Goal: Task Accomplishment & Management: Manage account settings

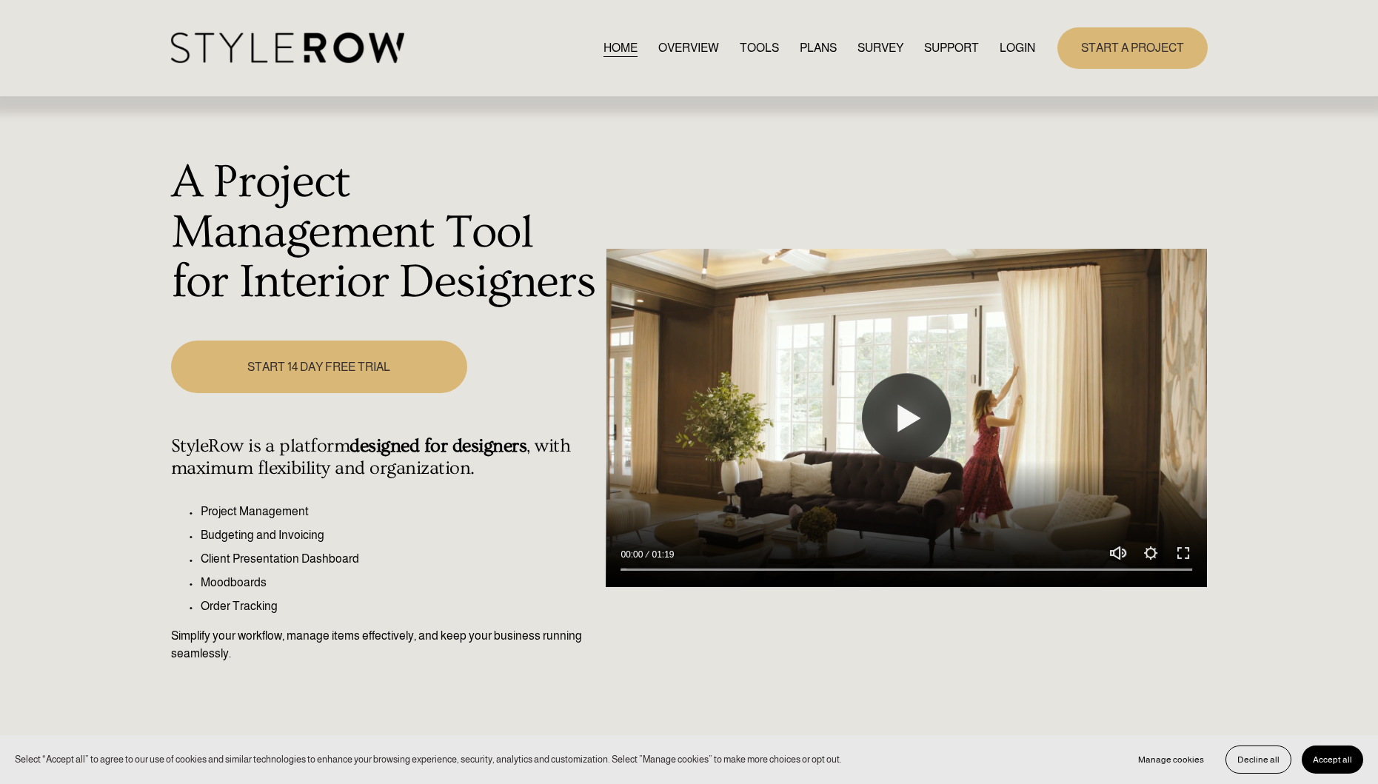
click at [1012, 48] on link "LOGIN" at bounding box center [1017, 48] width 36 height 20
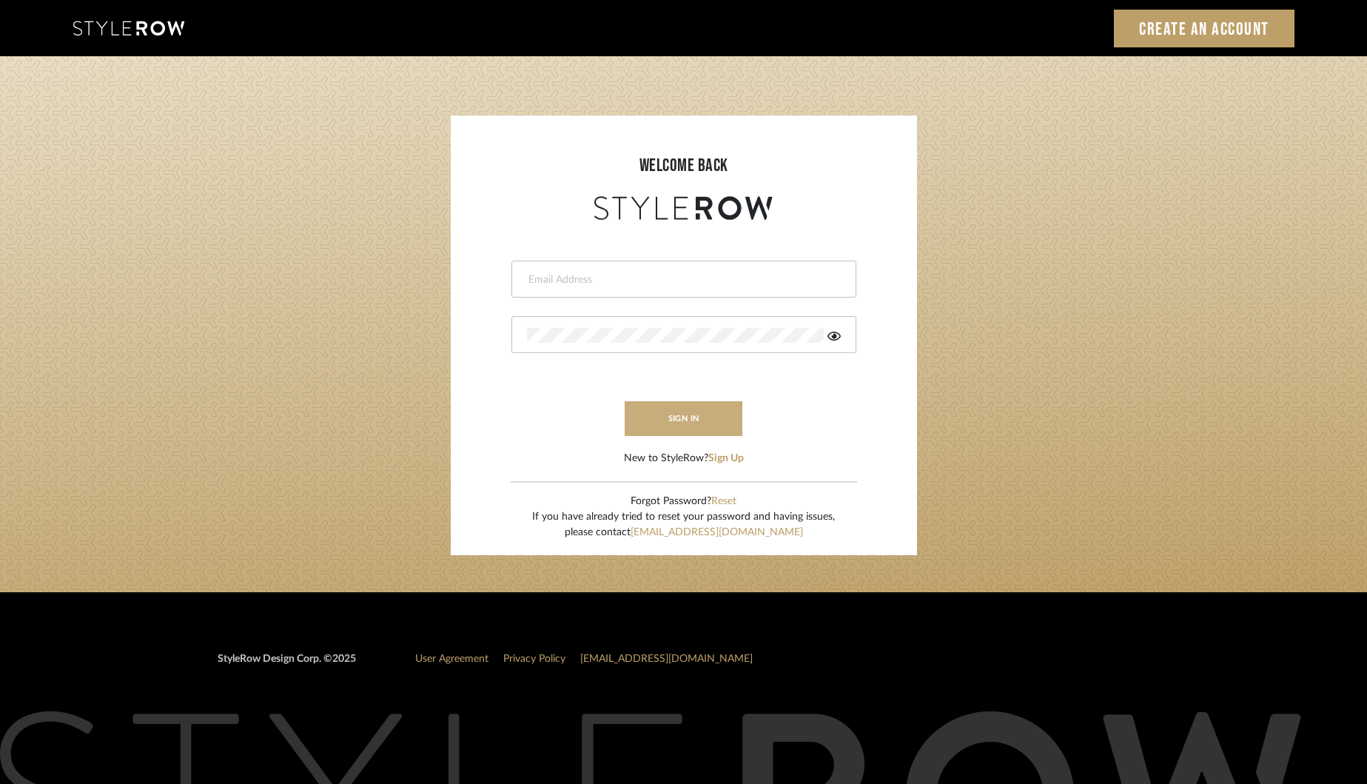
type input "[EMAIL_ADDRESS][DOMAIN_NAME]"
click at [694, 420] on button "sign in" at bounding box center [684, 418] width 118 height 35
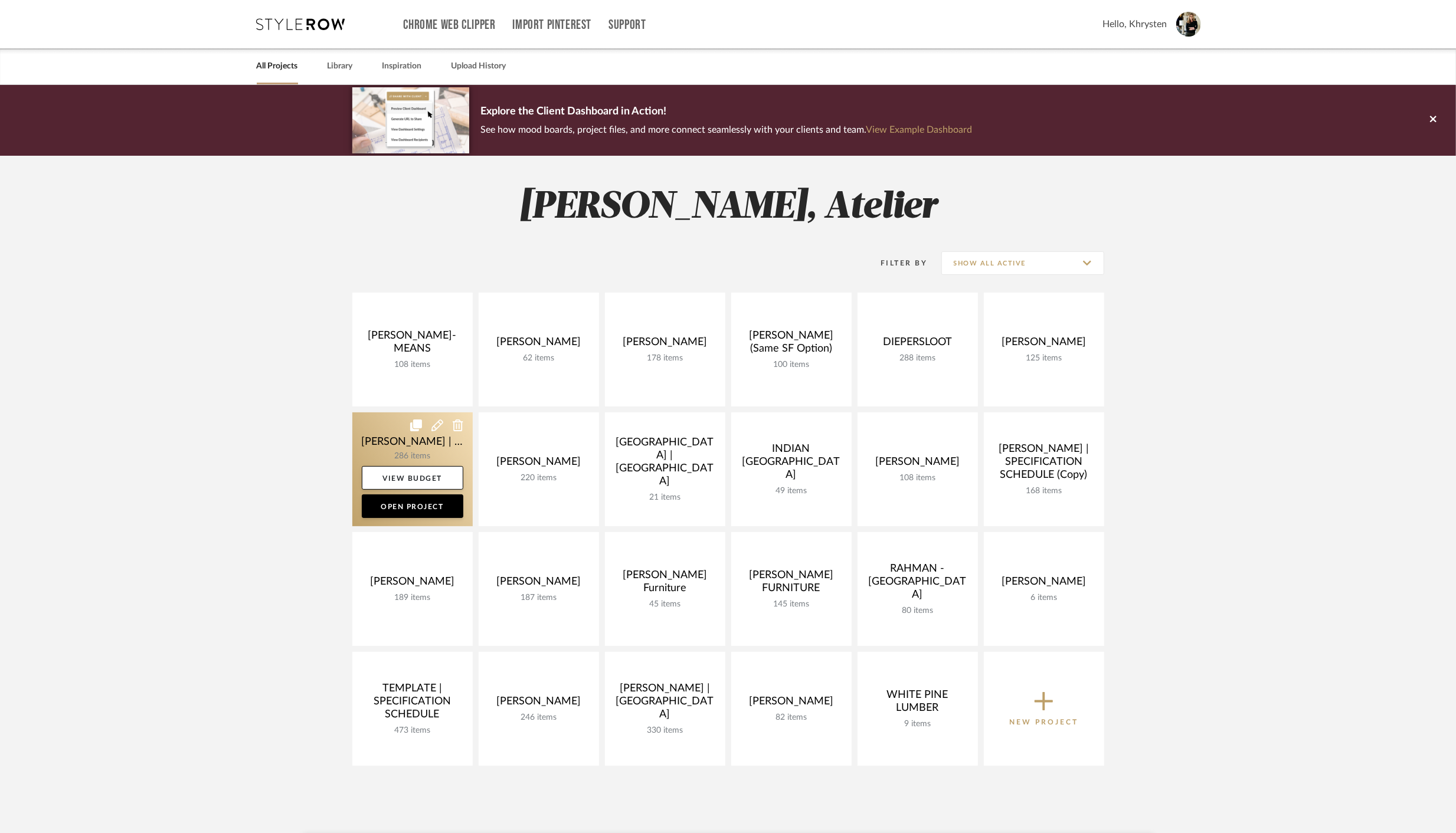
click at [391, 438] on link at bounding box center [412, 469] width 120 height 114
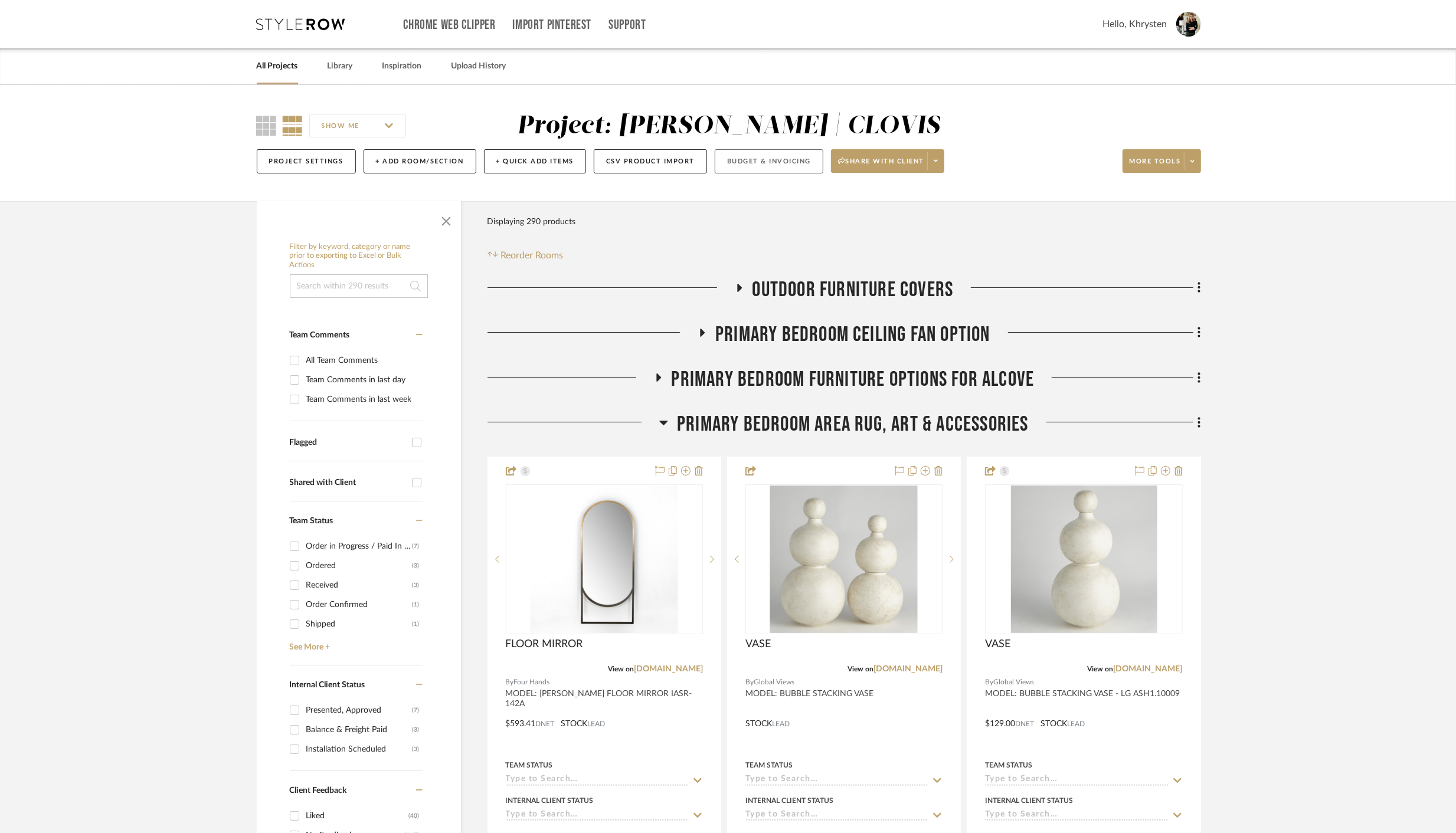
click at [773, 159] on button "Budget & Invoicing" at bounding box center [769, 161] width 108 height 24
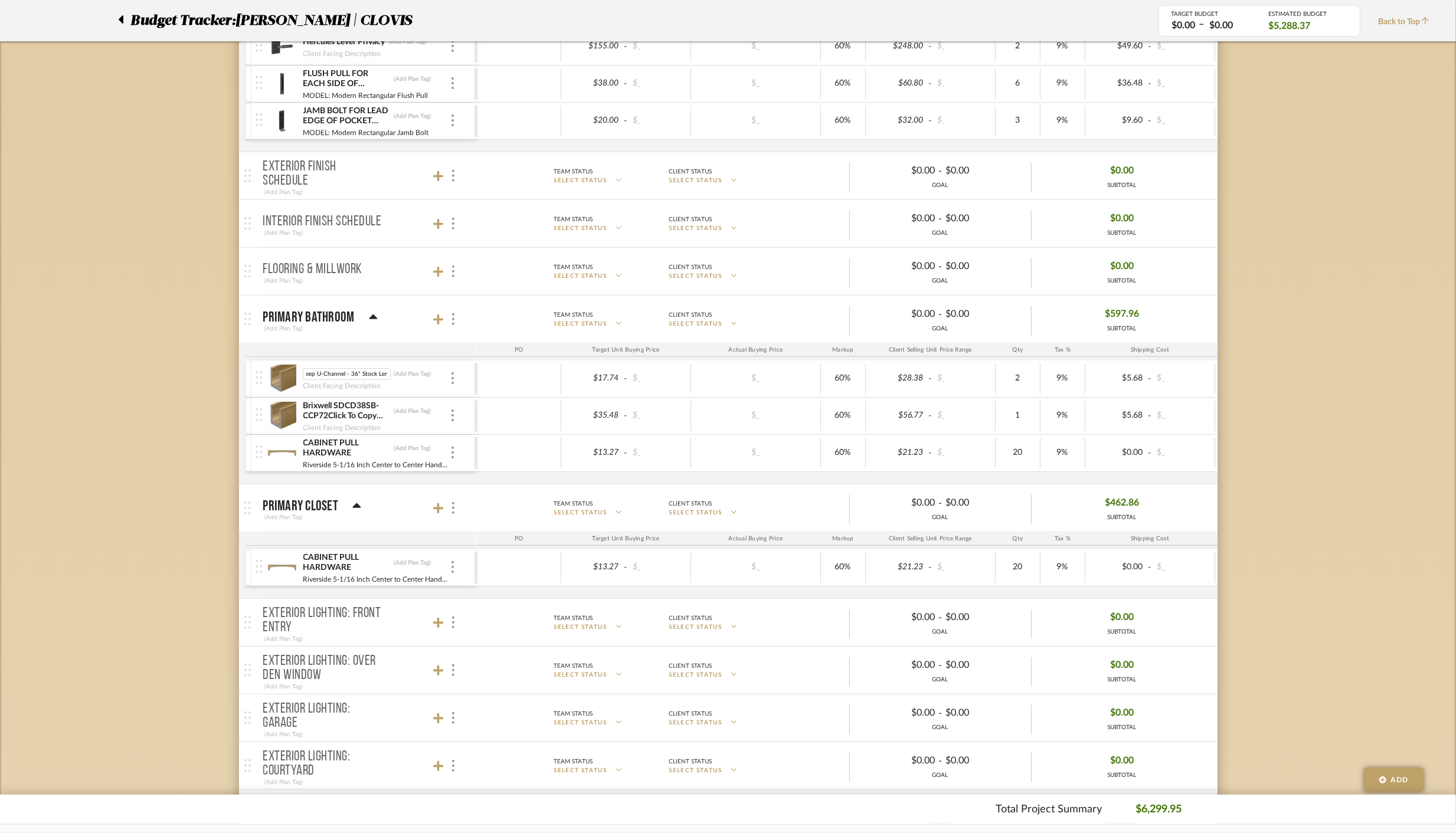
scroll to position [851, 0]
click at [293, 368] on img at bounding box center [282, 376] width 29 height 29
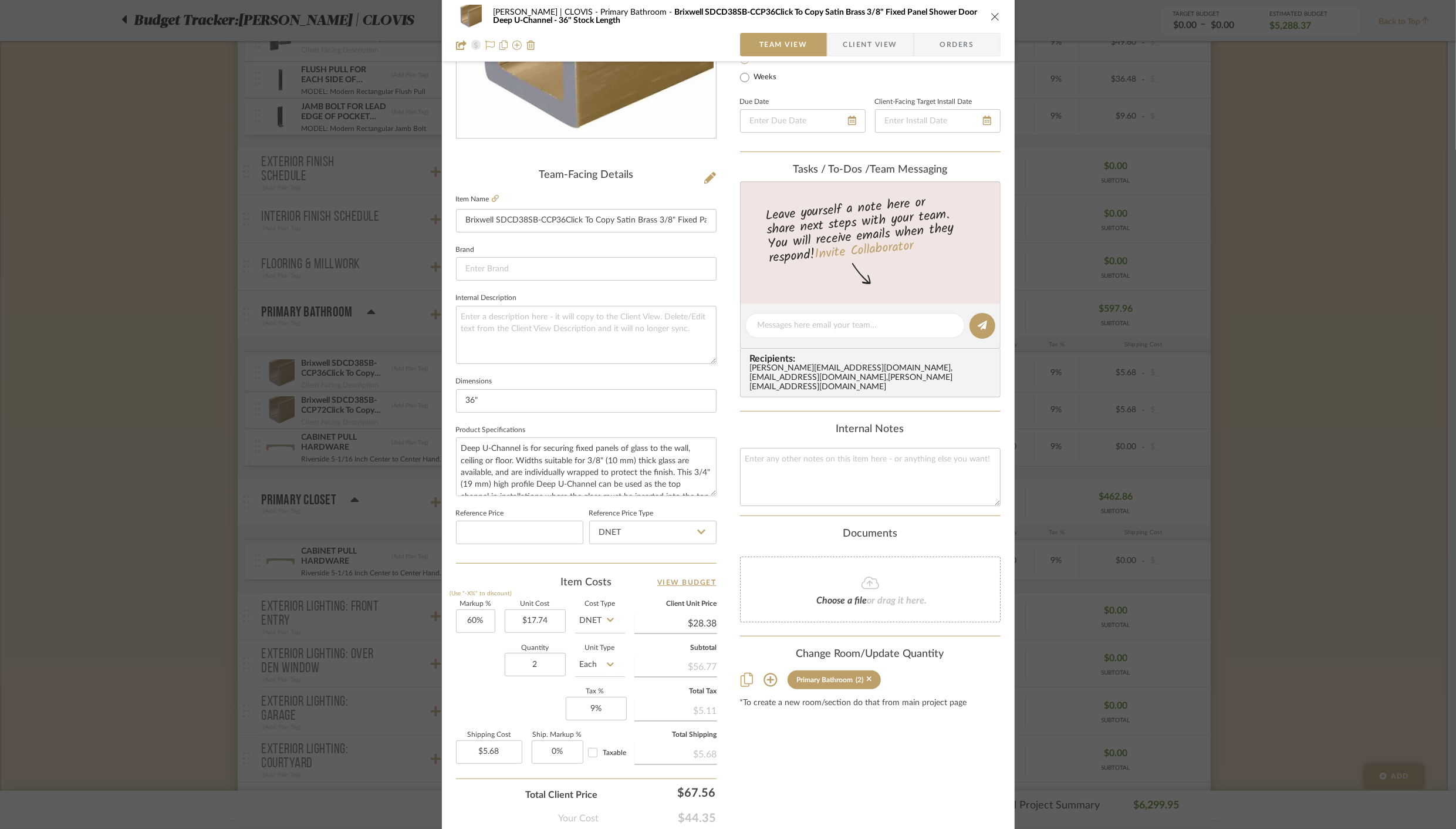
scroll to position [262, 0]
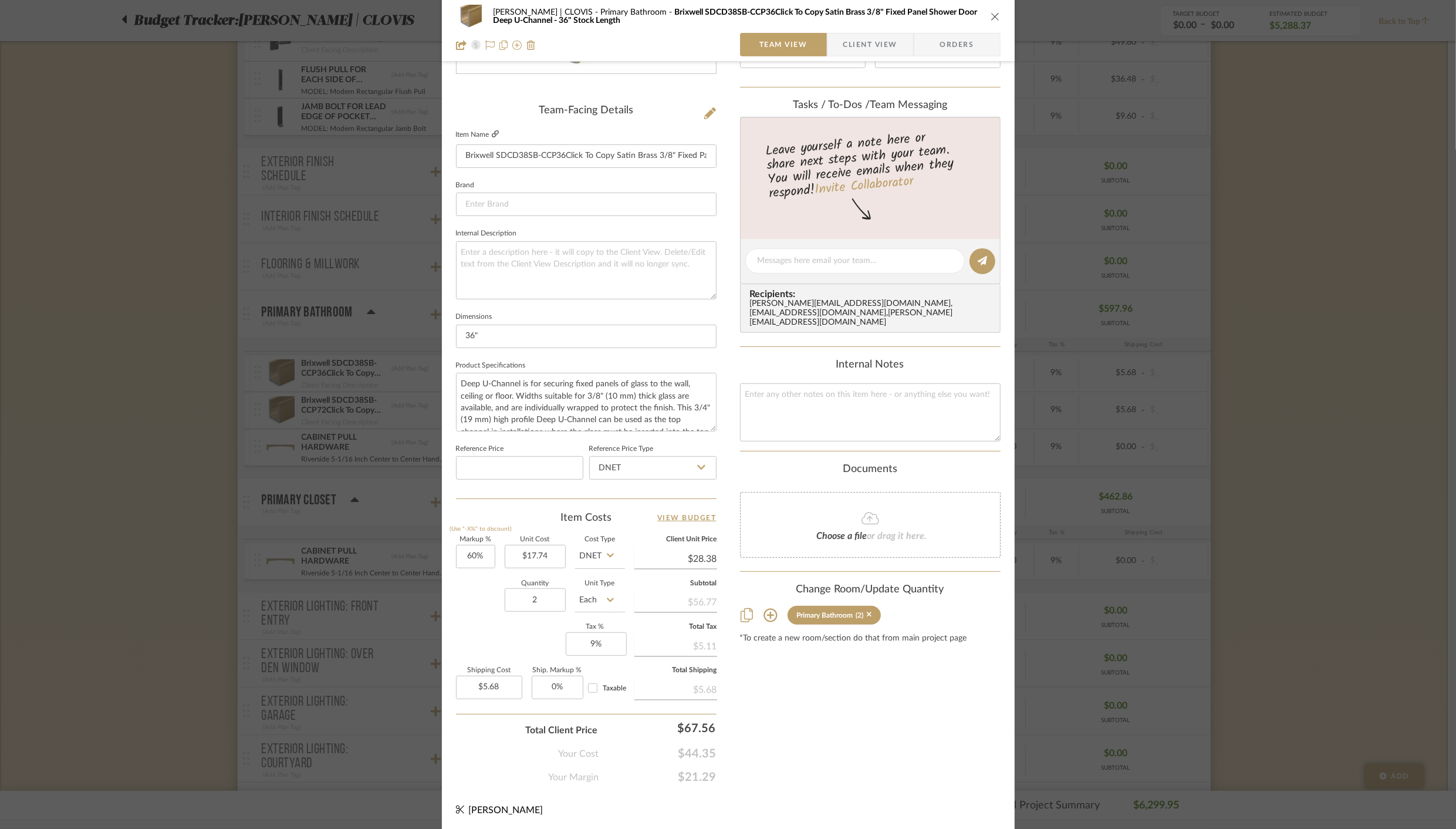
click at [492, 134] on icon at bounding box center [495, 133] width 7 height 7
click at [990, 13] on icon "close" at bounding box center [995, 17] width 10 height 10
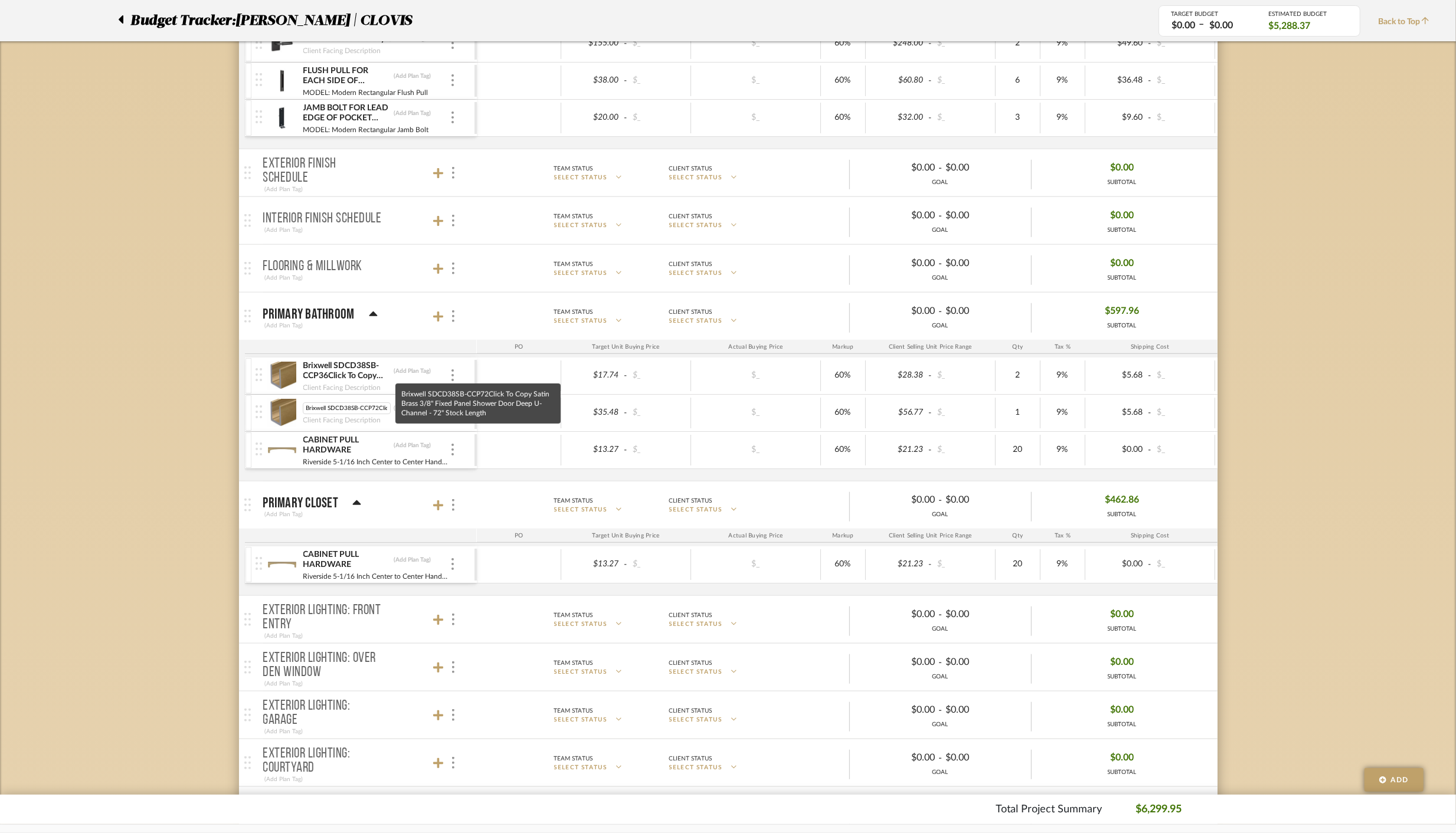
scroll to position [0, 230]
click at [287, 403] on img at bounding box center [282, 413] width 29 height 29
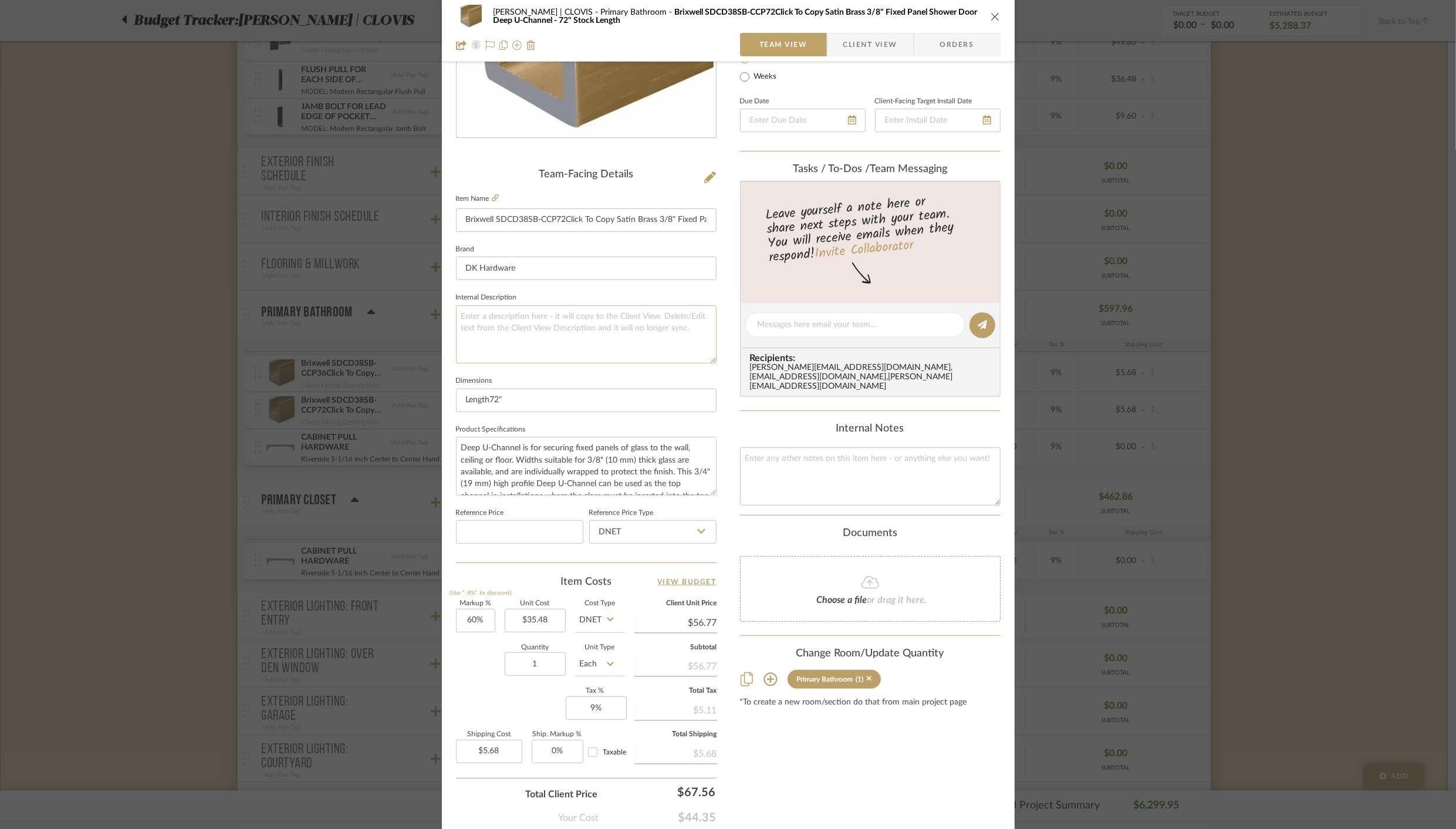
scroll to position [207, 0]
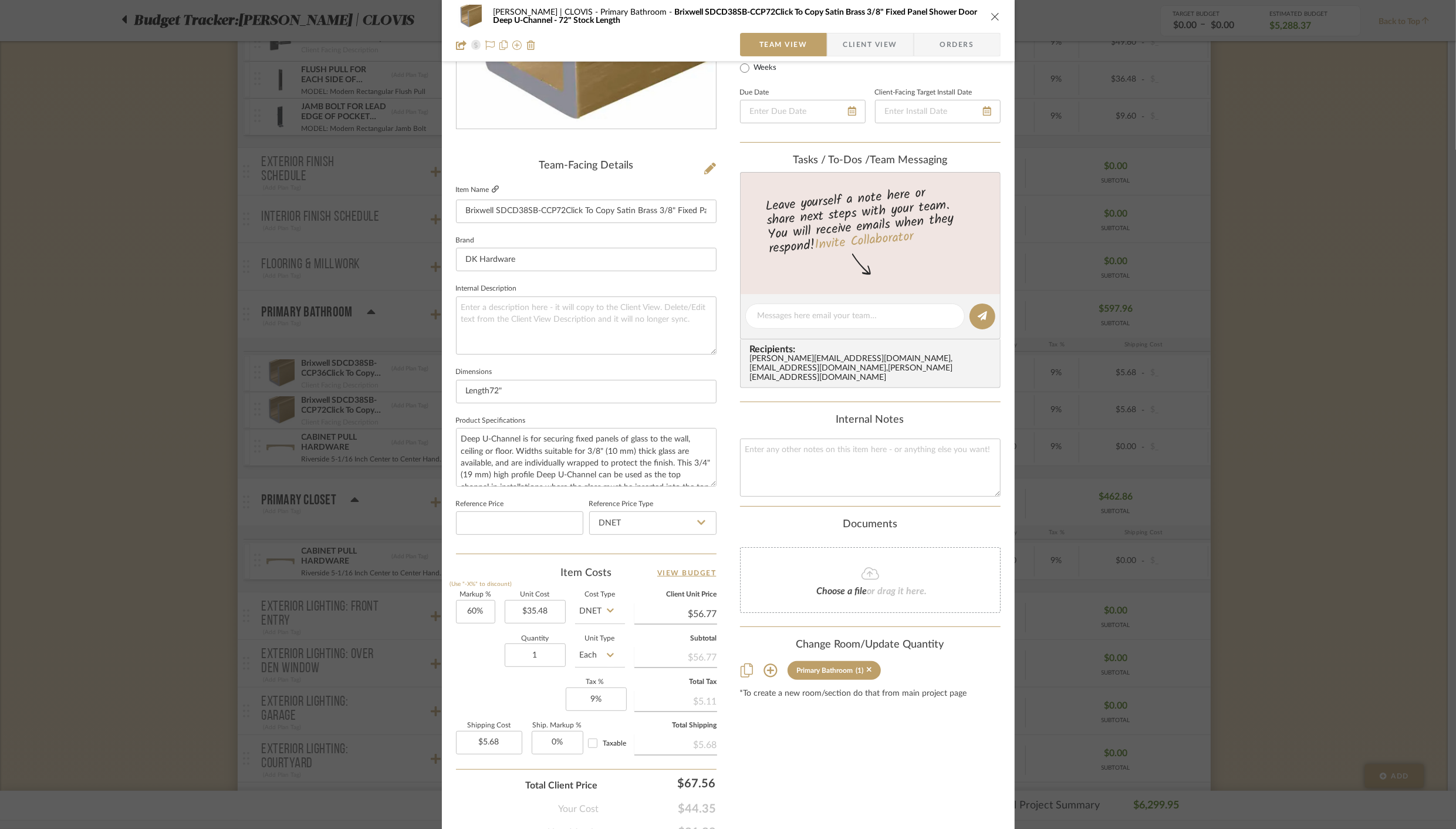
click at [492, 189] on icon at bounding box center [495, 189] width 7 height 7
click at [990, 19] on icon "close" at bounding box center [995, 17] width 10 height 10
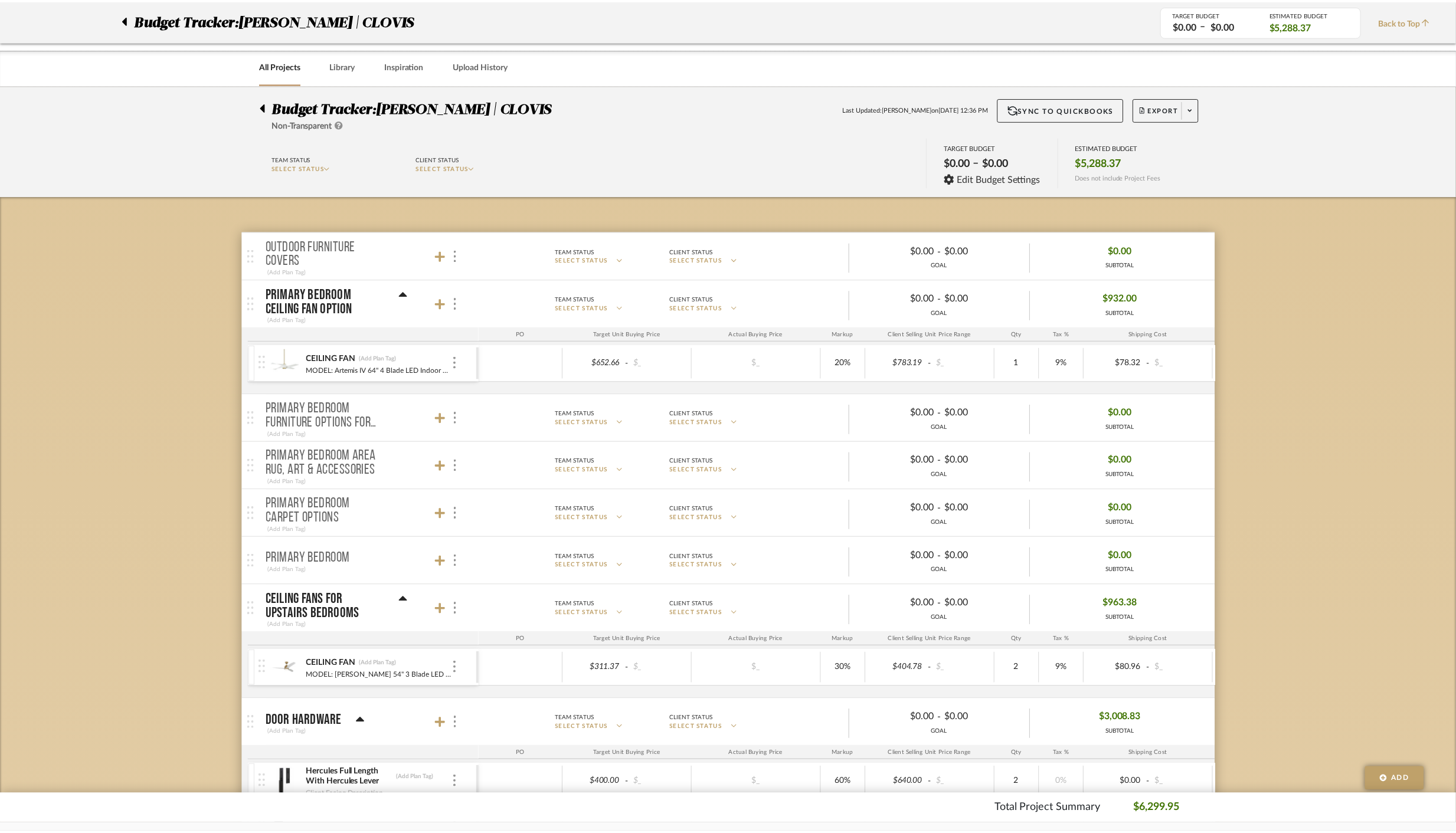
scroll to position [851, 0]
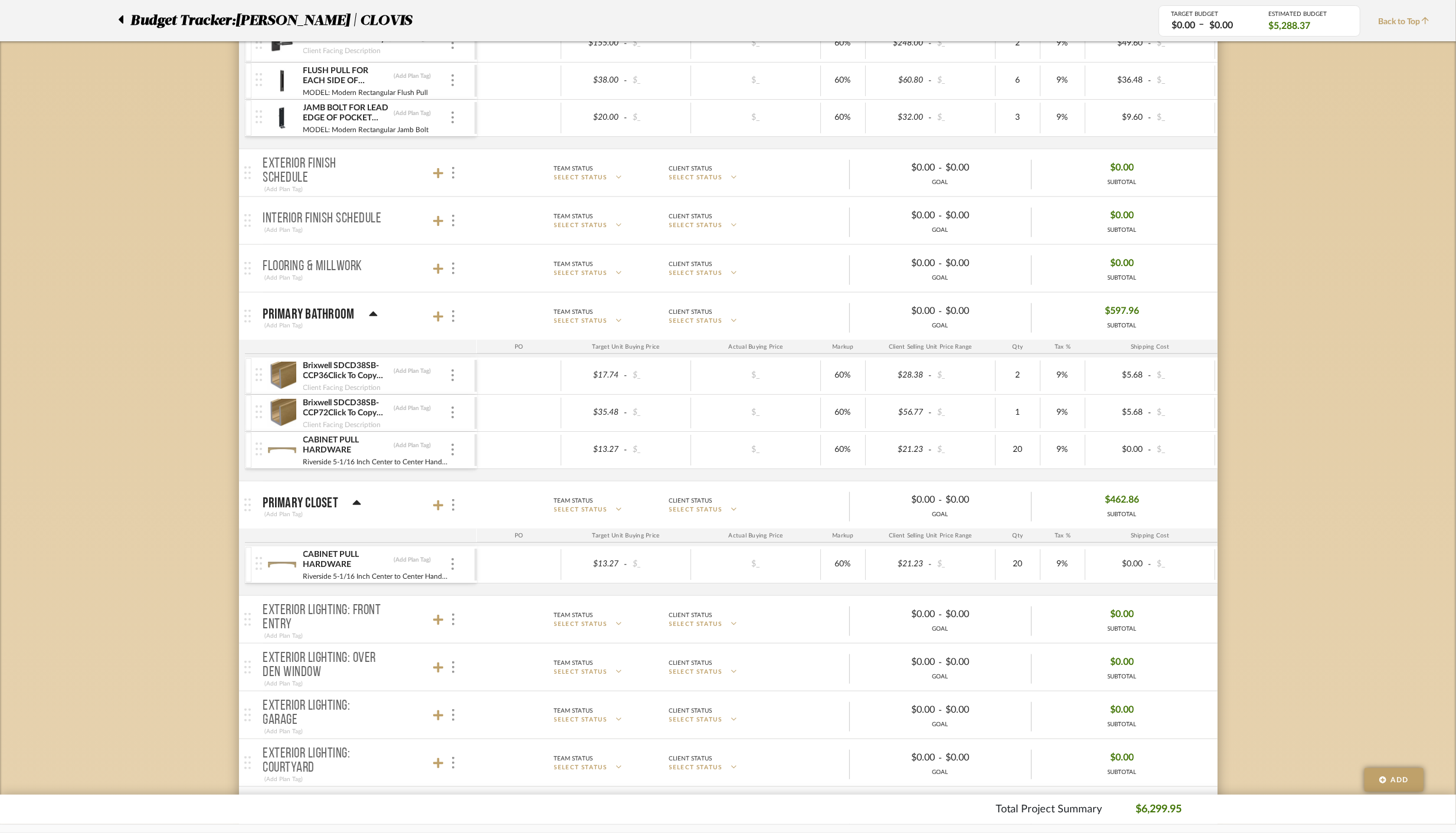
click at [117, 19] on div "Budget Tracker: DUEKER | CLOVIS" at bounding box center [589, 21] width 978 height 22
click at [126, 19] on div at bounding box center [124, 21] width 13 height 22
click at [122, 19] on div at bounding box center [124, 21] width 13 height 22
click at [122, 19] on icon at bounding box center [121, 19] width 5 height 8
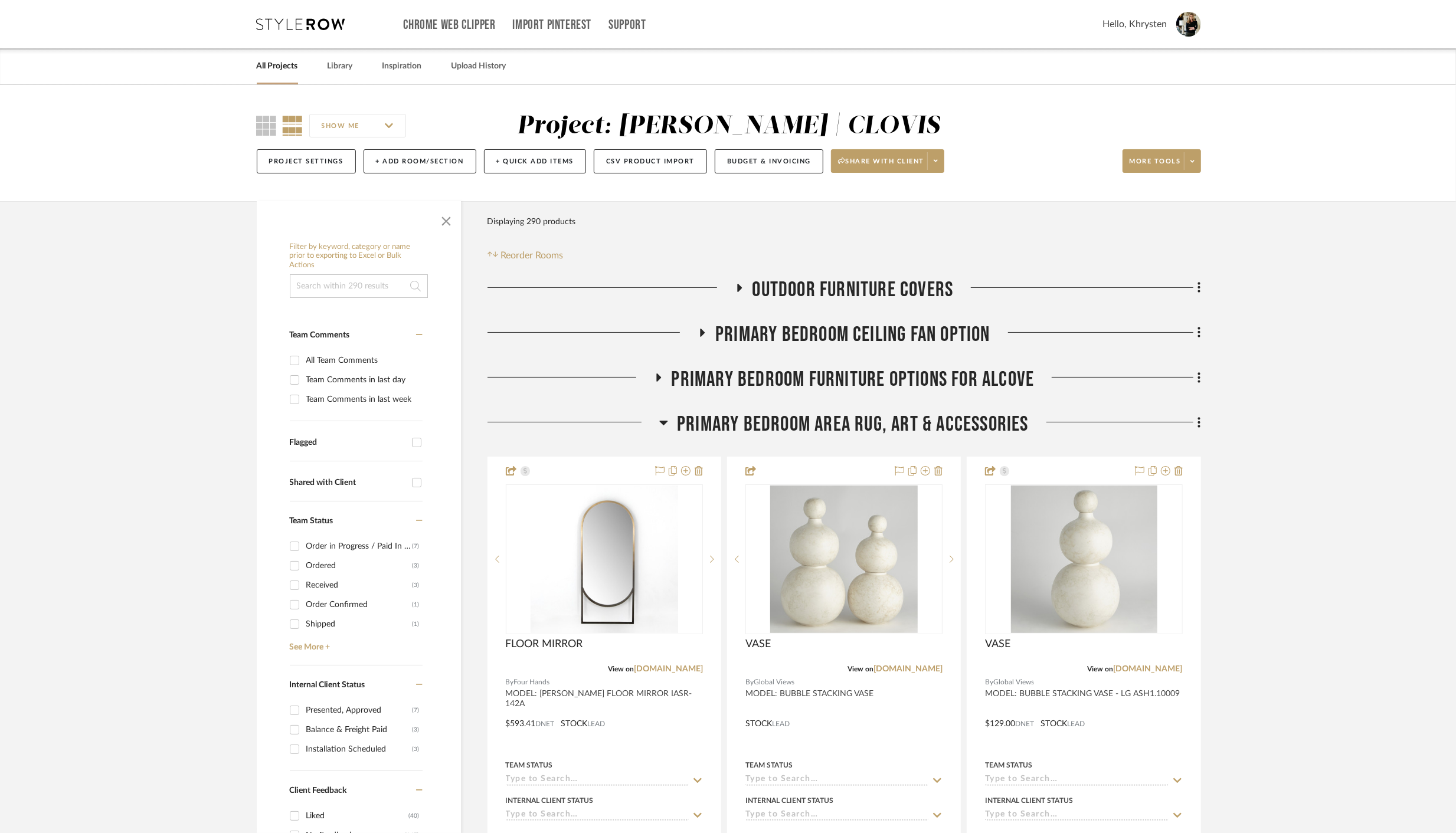
click at [276, 69] on link "All Projects" at bounding box center [277, 66] width 41 height 16
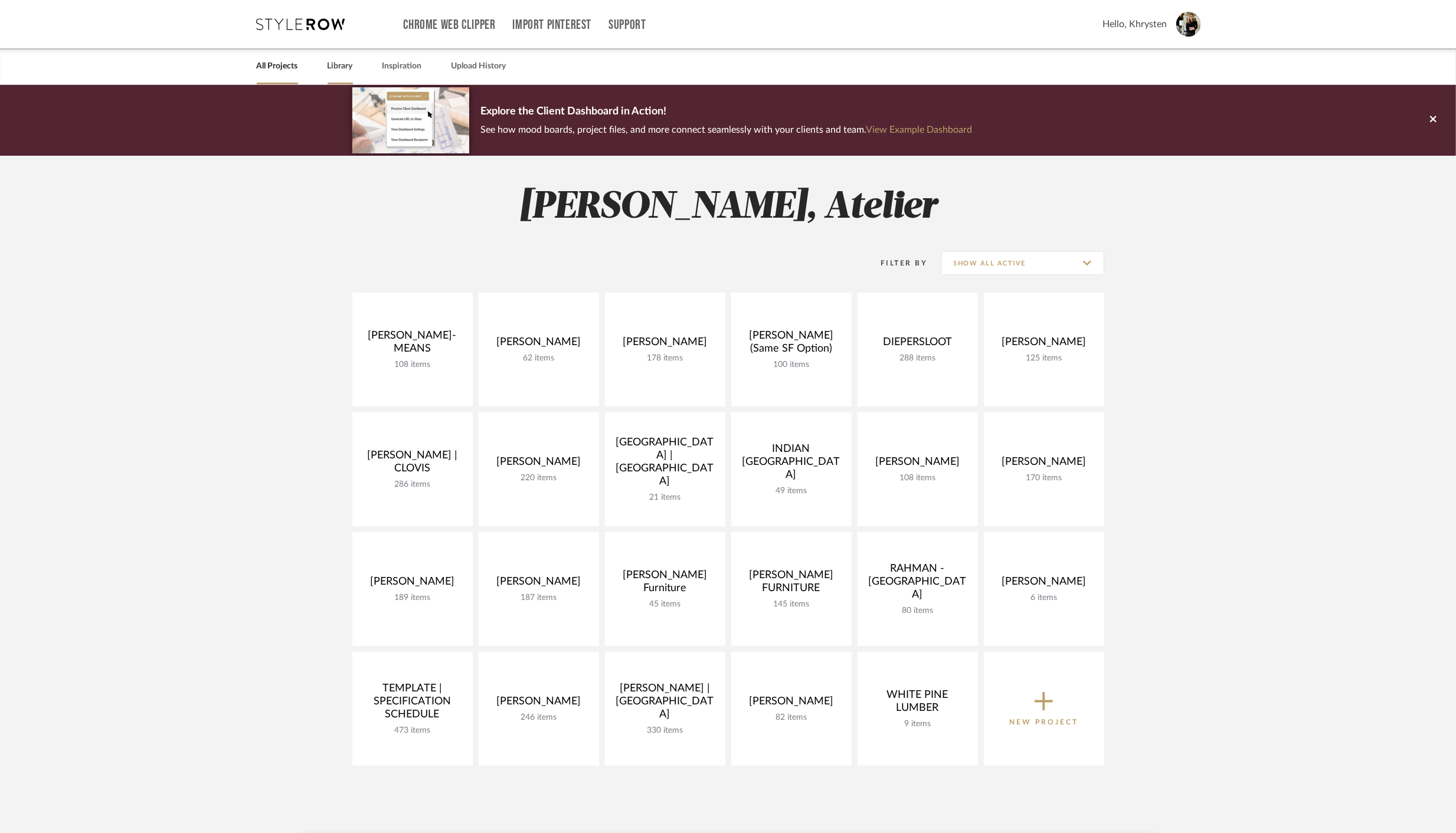
click at [334, 68] on link "Library" at bounding box center [340, 66] width 26 height 16
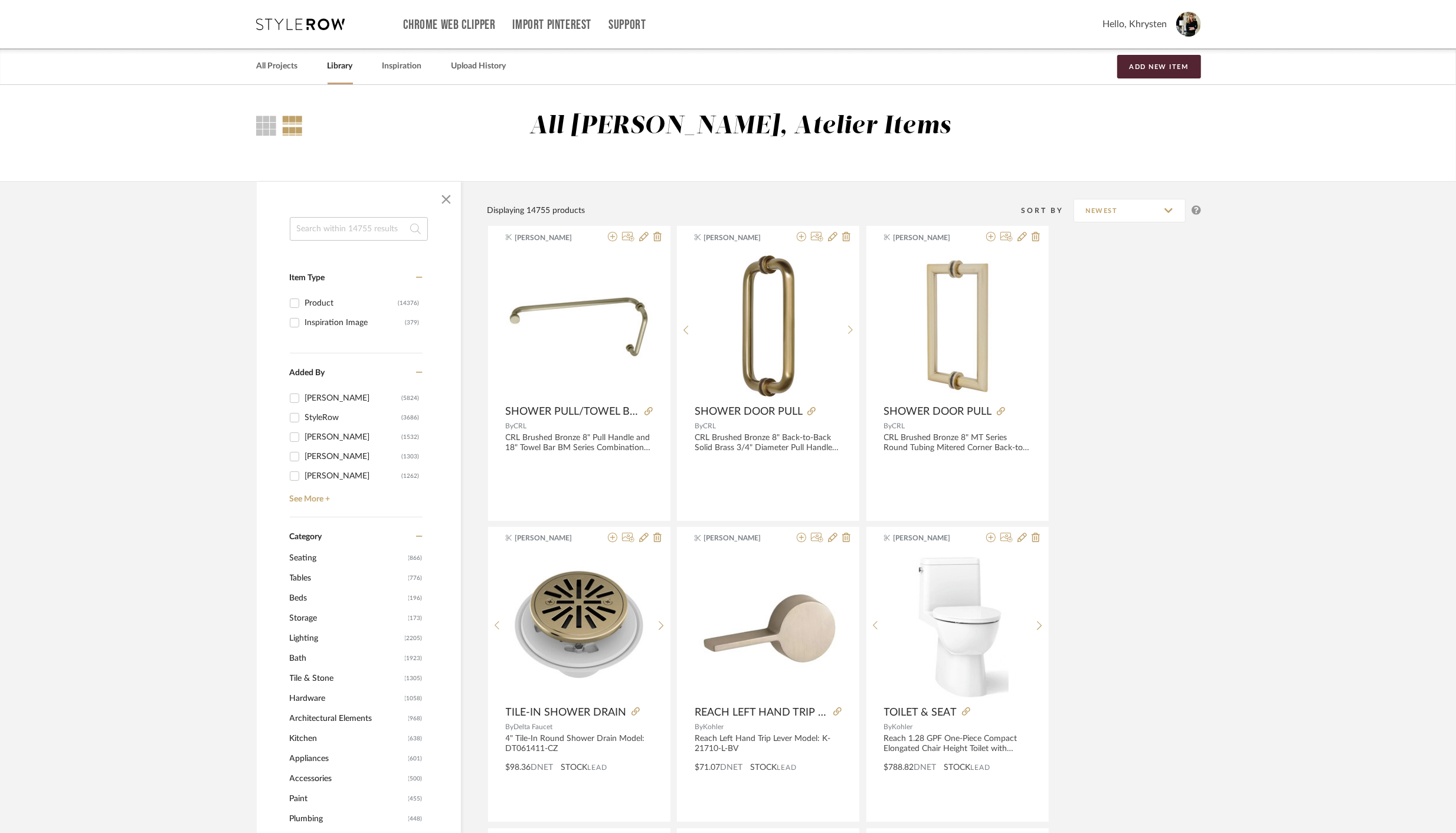
click at [344, 228] on input at bounding box center [358, 229] width 138 height 24
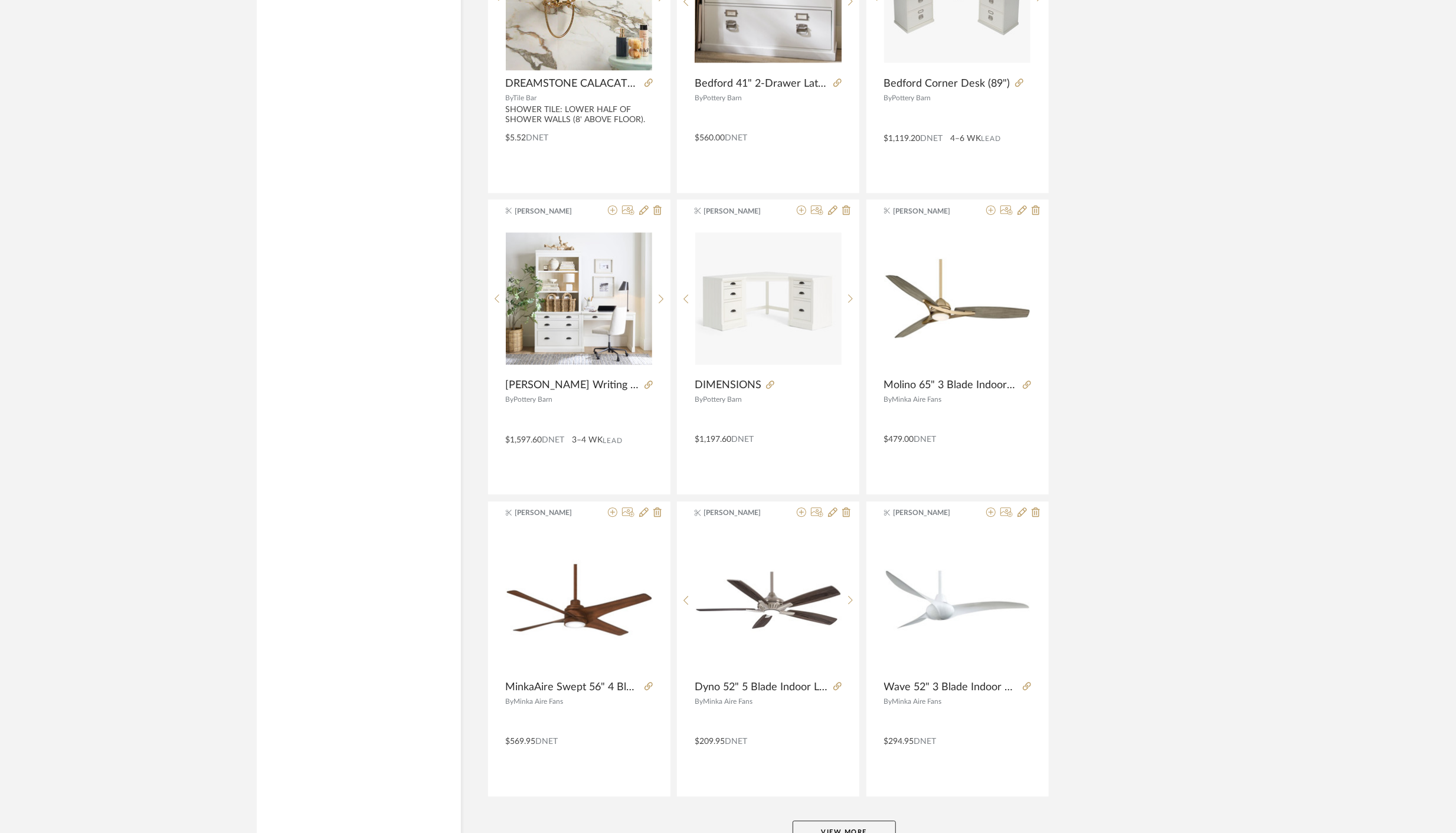
scroll to position [3163, 0]
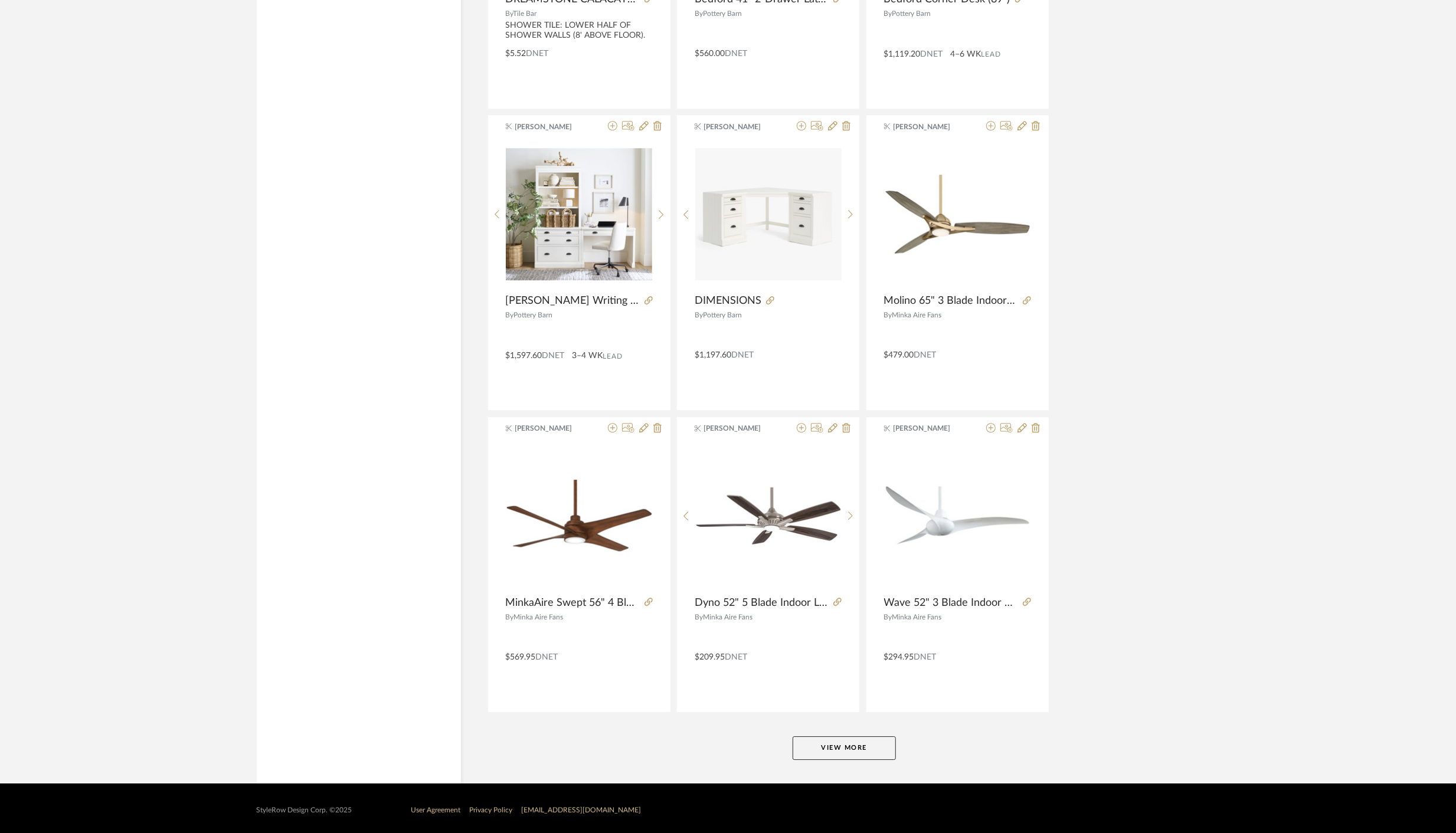
type input "baby fawn"
click at [829, 744] on button "View More" at bounding box center [844, 749] width 104 height 24
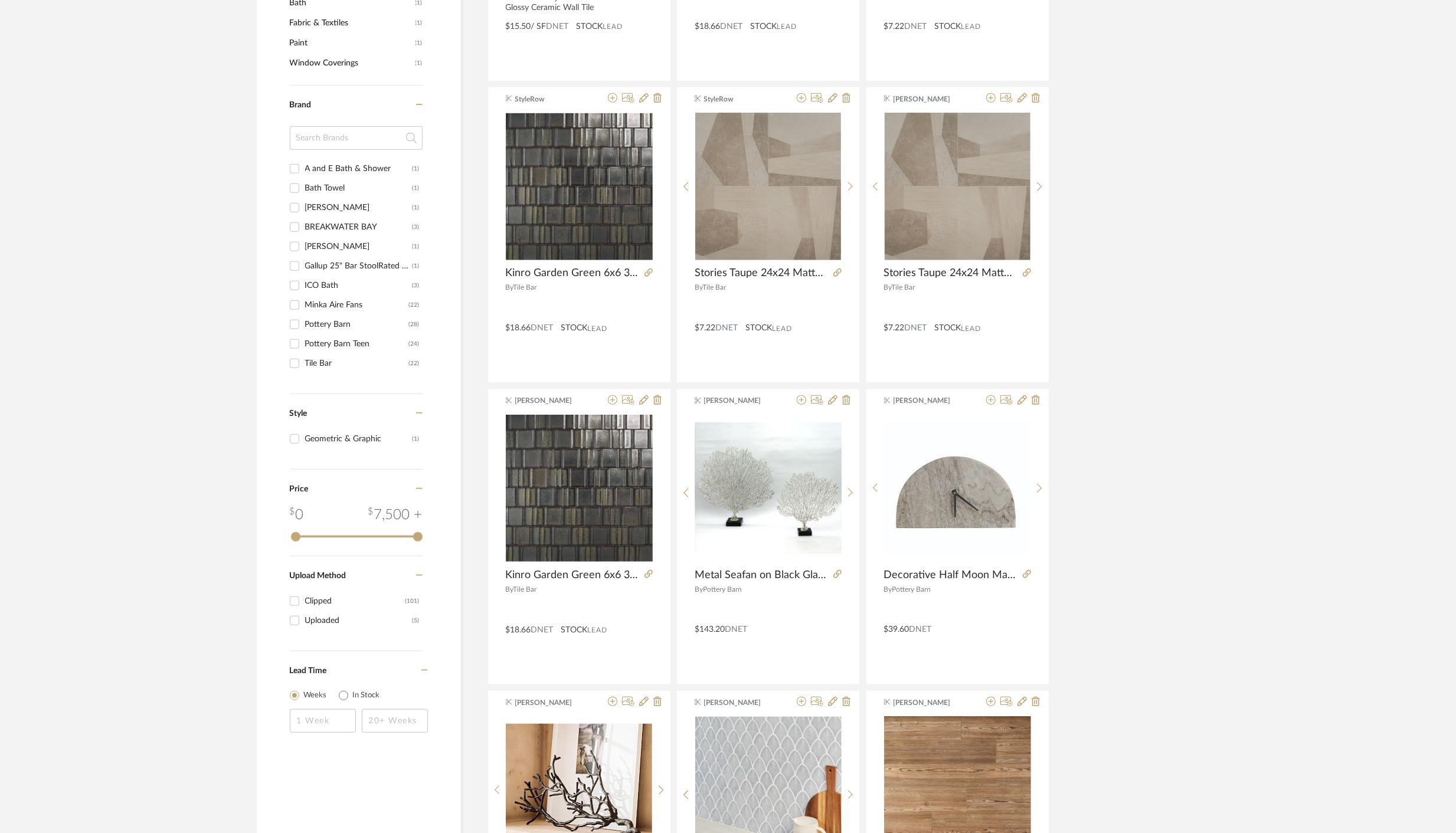
scroll to position [721, 0]
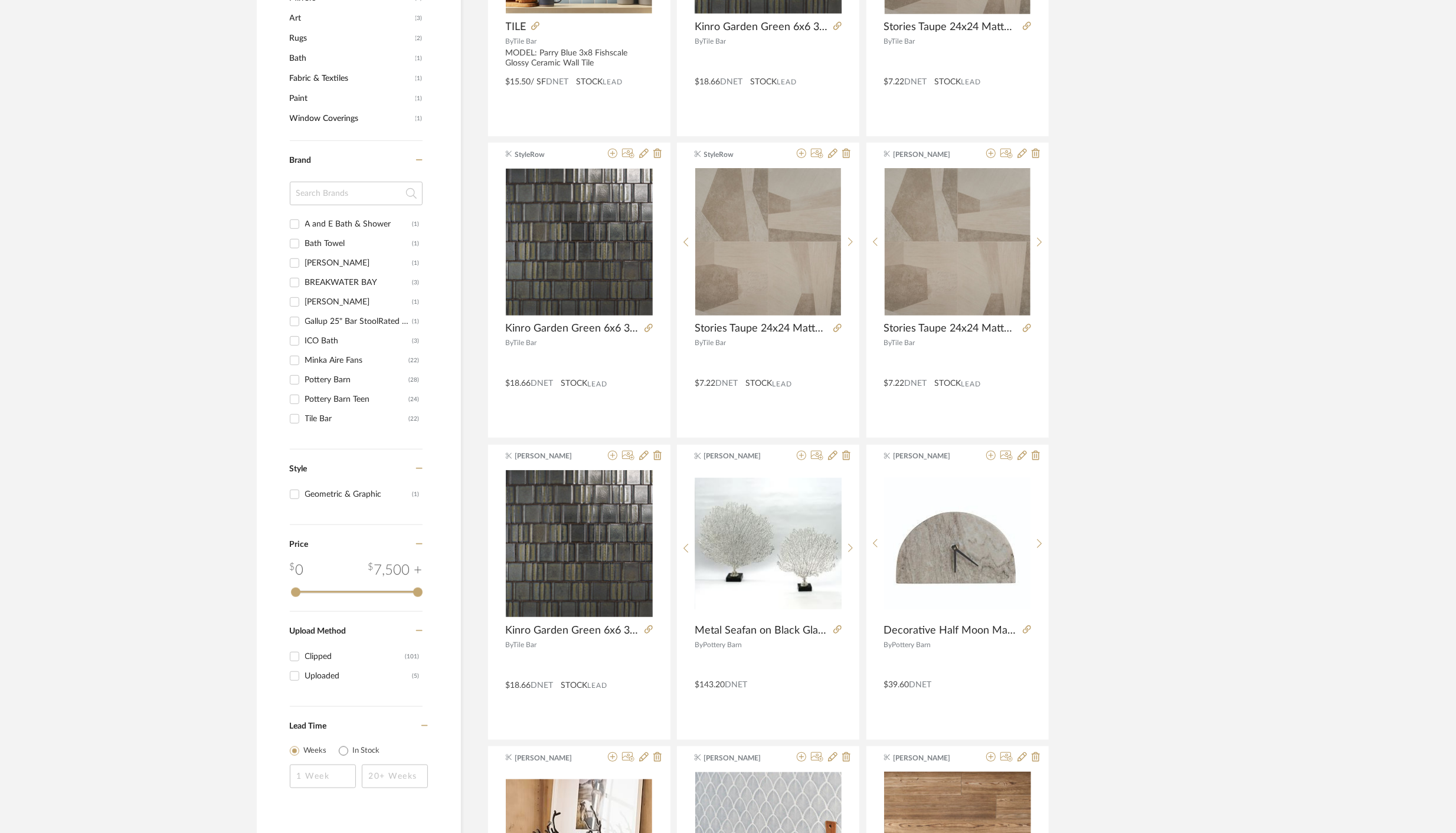
click at [292, 264] on input "Benjamin Moore (1)" at bounding box center [295, 263] width 19 height 19
checkbox input "true"
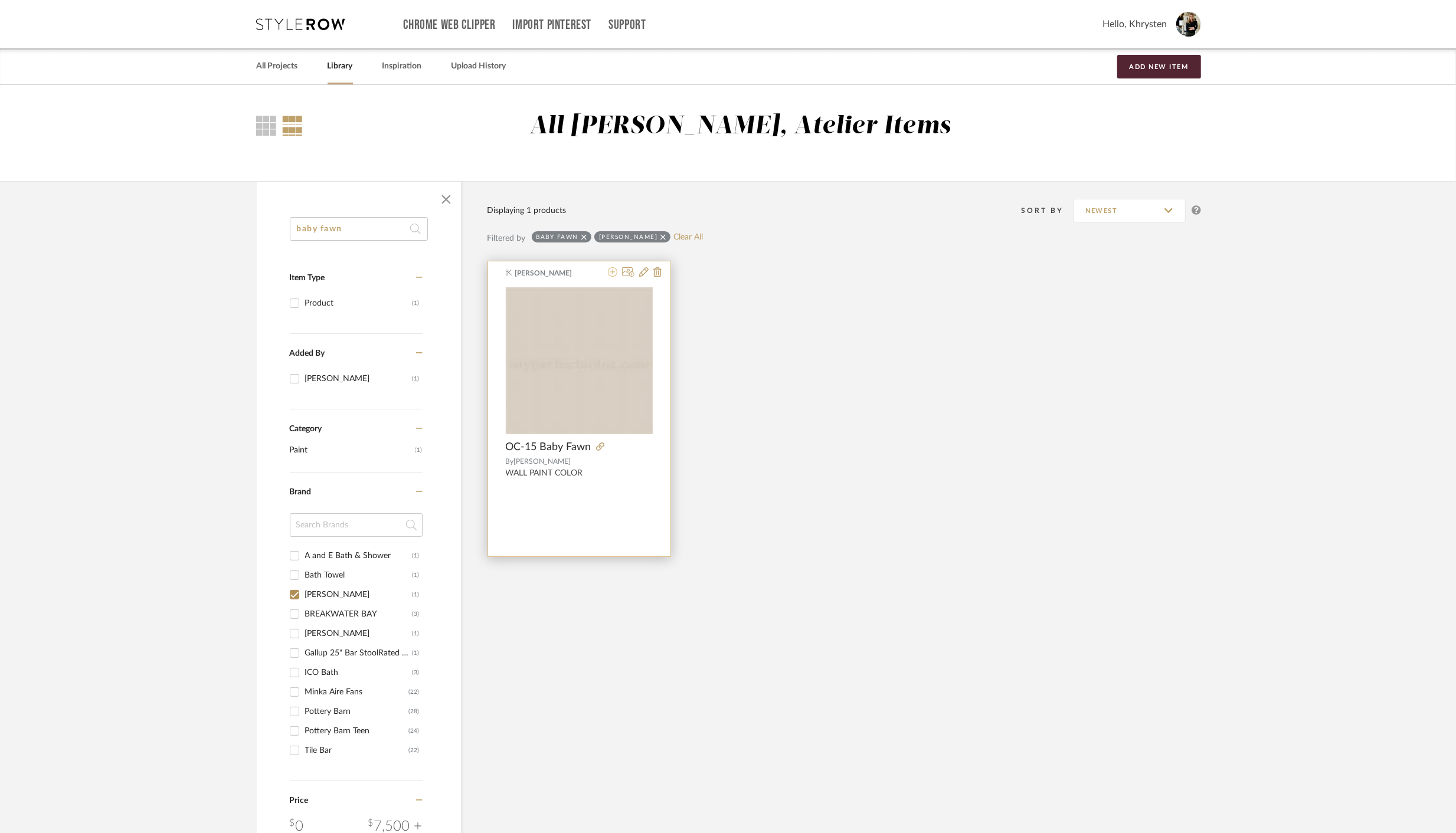
click at [612, 273] on icon at bounding box center [612, 272] width 10 height 10
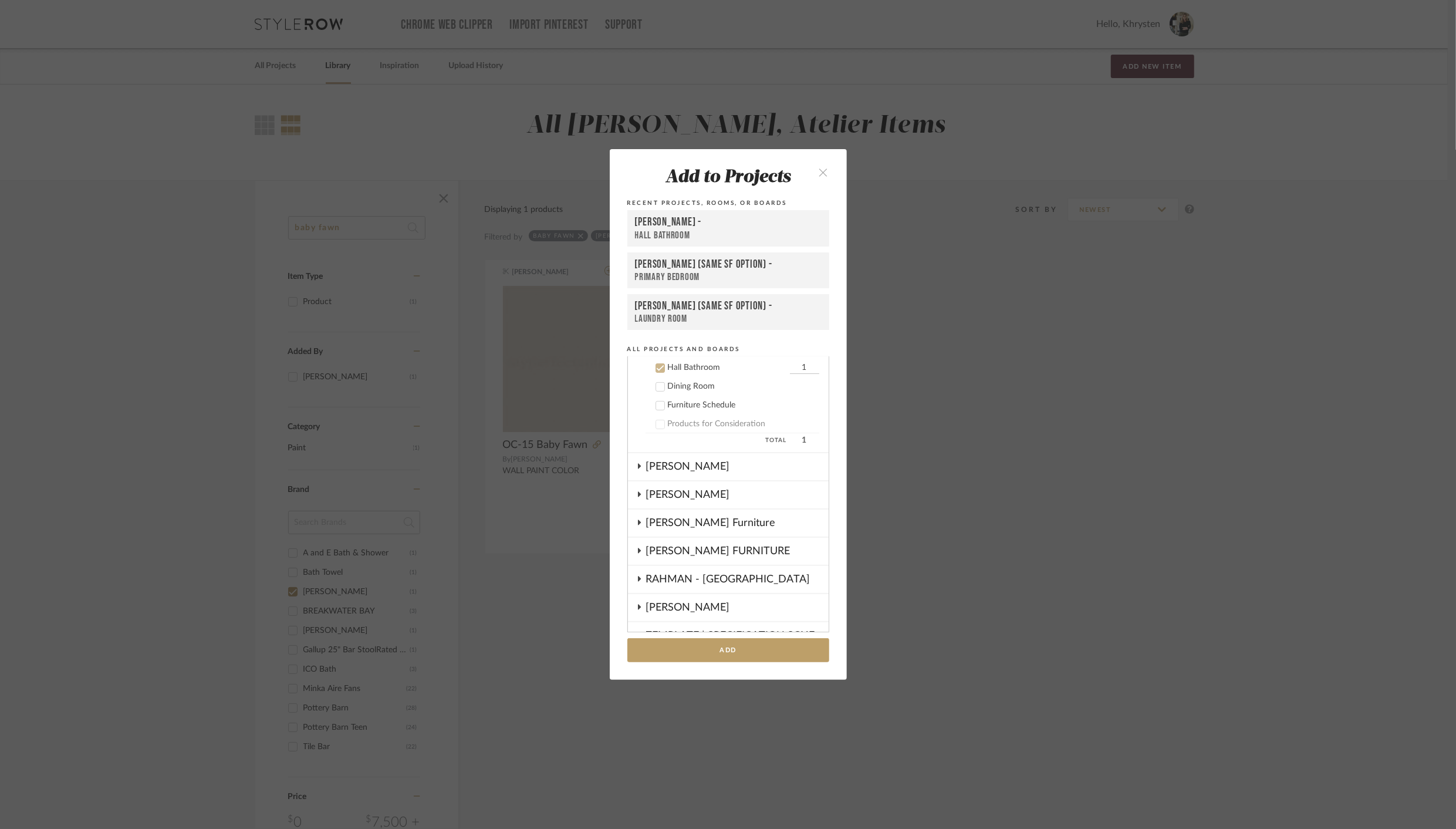
scroll to position [527, 0]
click at [657, 370] on icon at bounding box center [661, 367] width 8 height 8
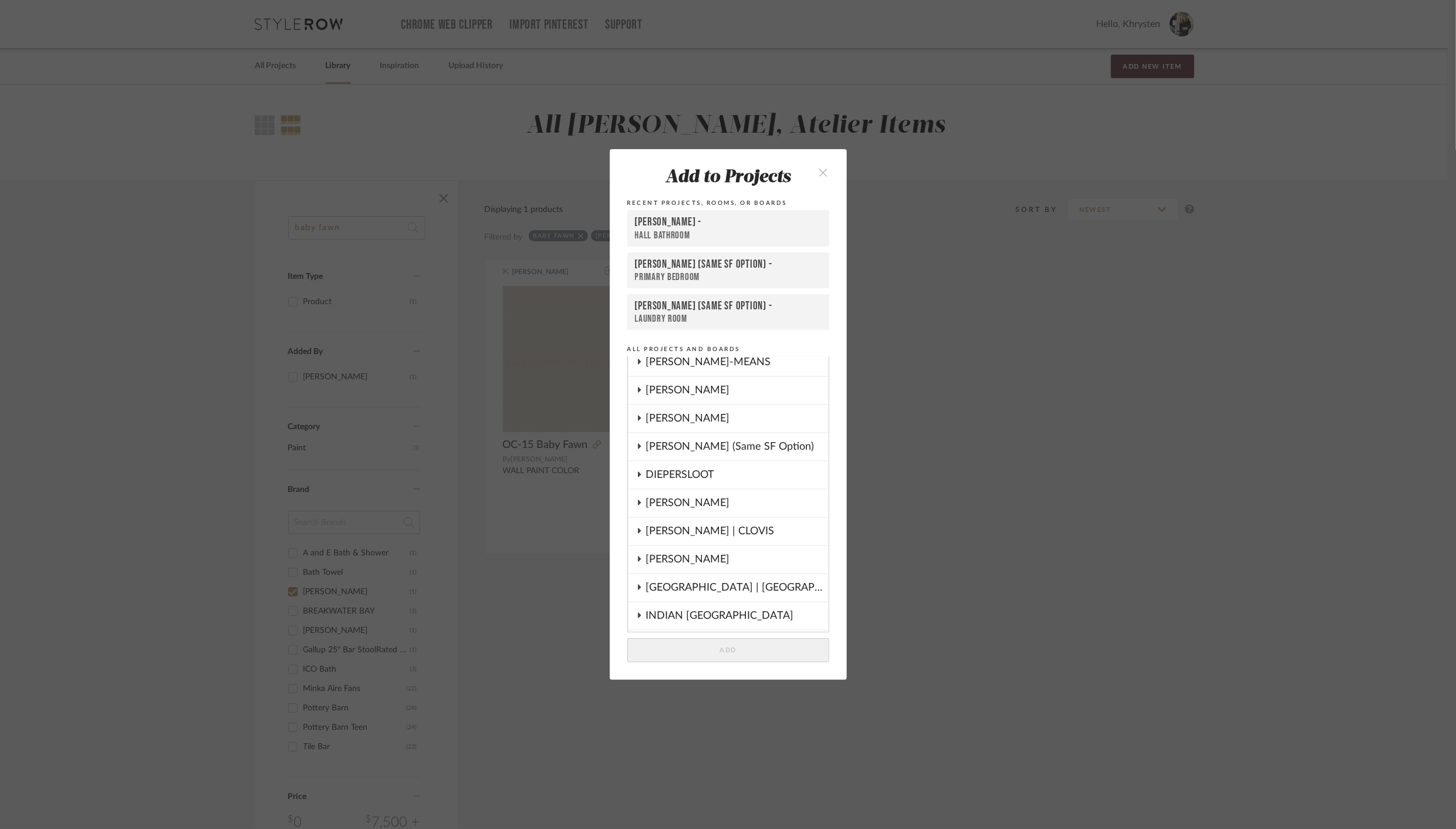
scroll to position [0, 0]
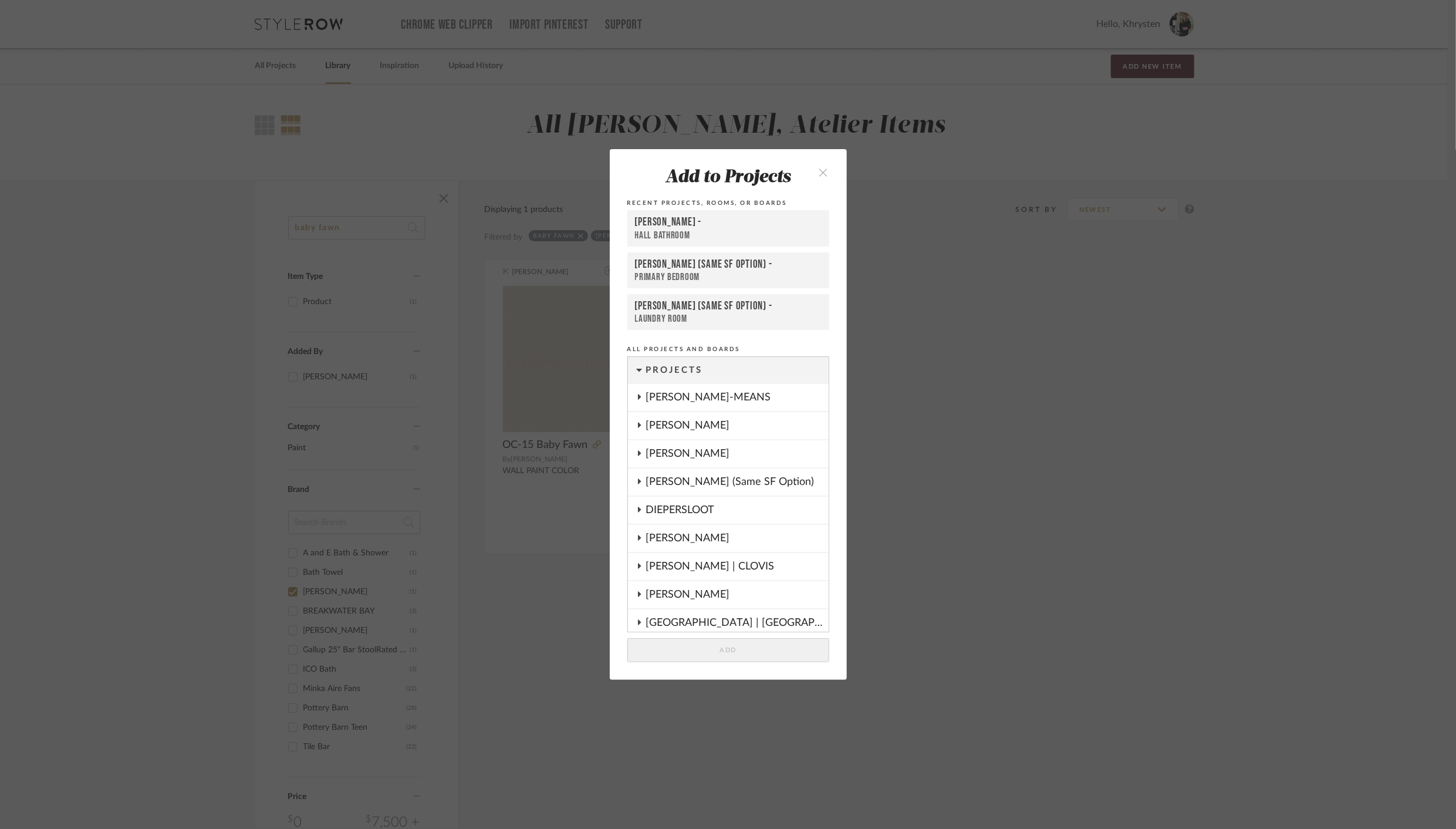
click at [646, 535] on div "DRAGT" at bounding box center [738, 539] width 182 height 27
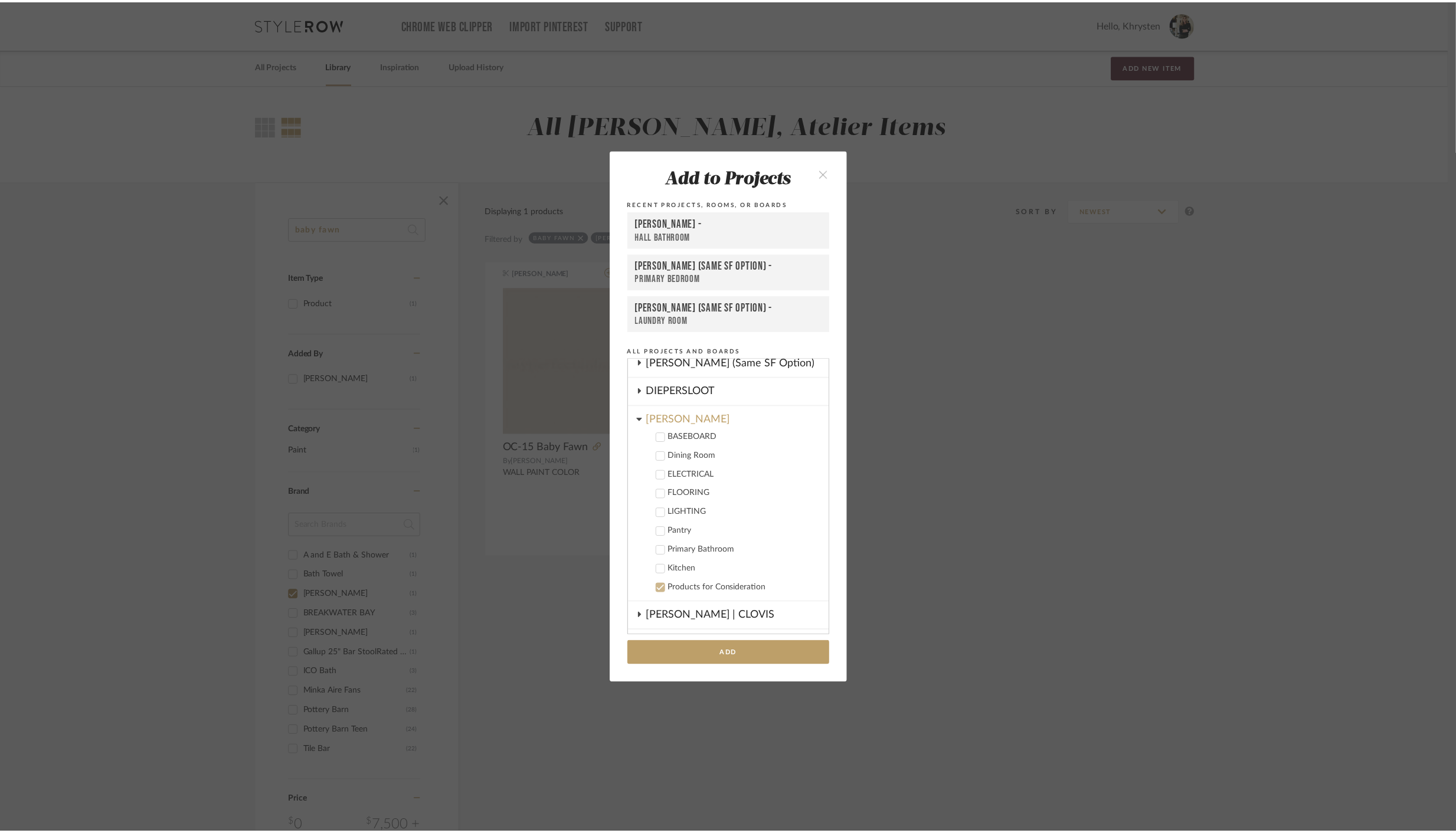
scroll to position [131, 0]
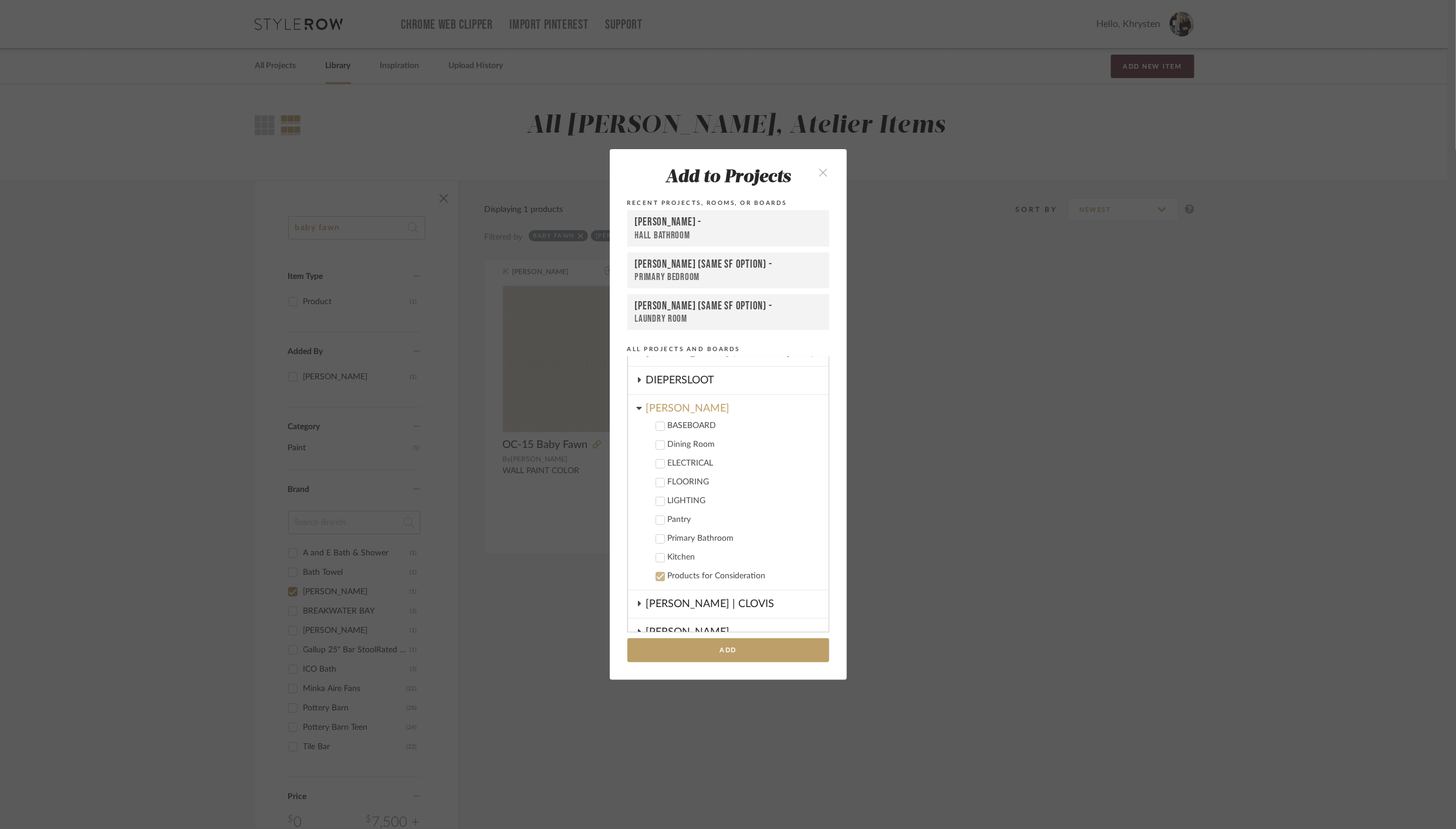
click at [657, 557] on icon at bounding box center [661, 558] width 8 height 8
click at [719, 650] on button "Add" at bounding box center [728, 651] width 202 height 24
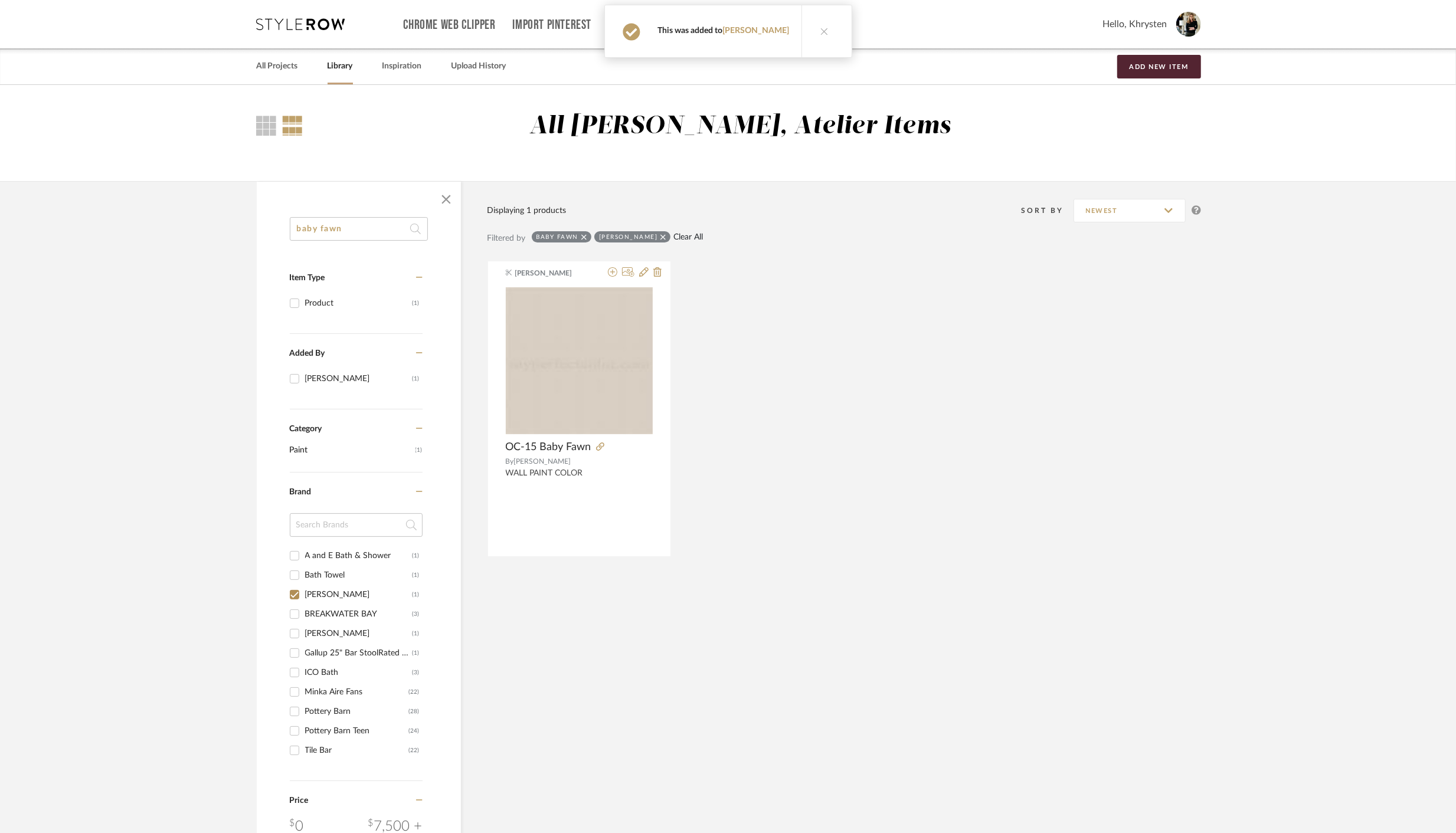
click at [687, 235] on link "Clear All" at bounding box center [688, 238] width 30 height 10
checkbox input "false"
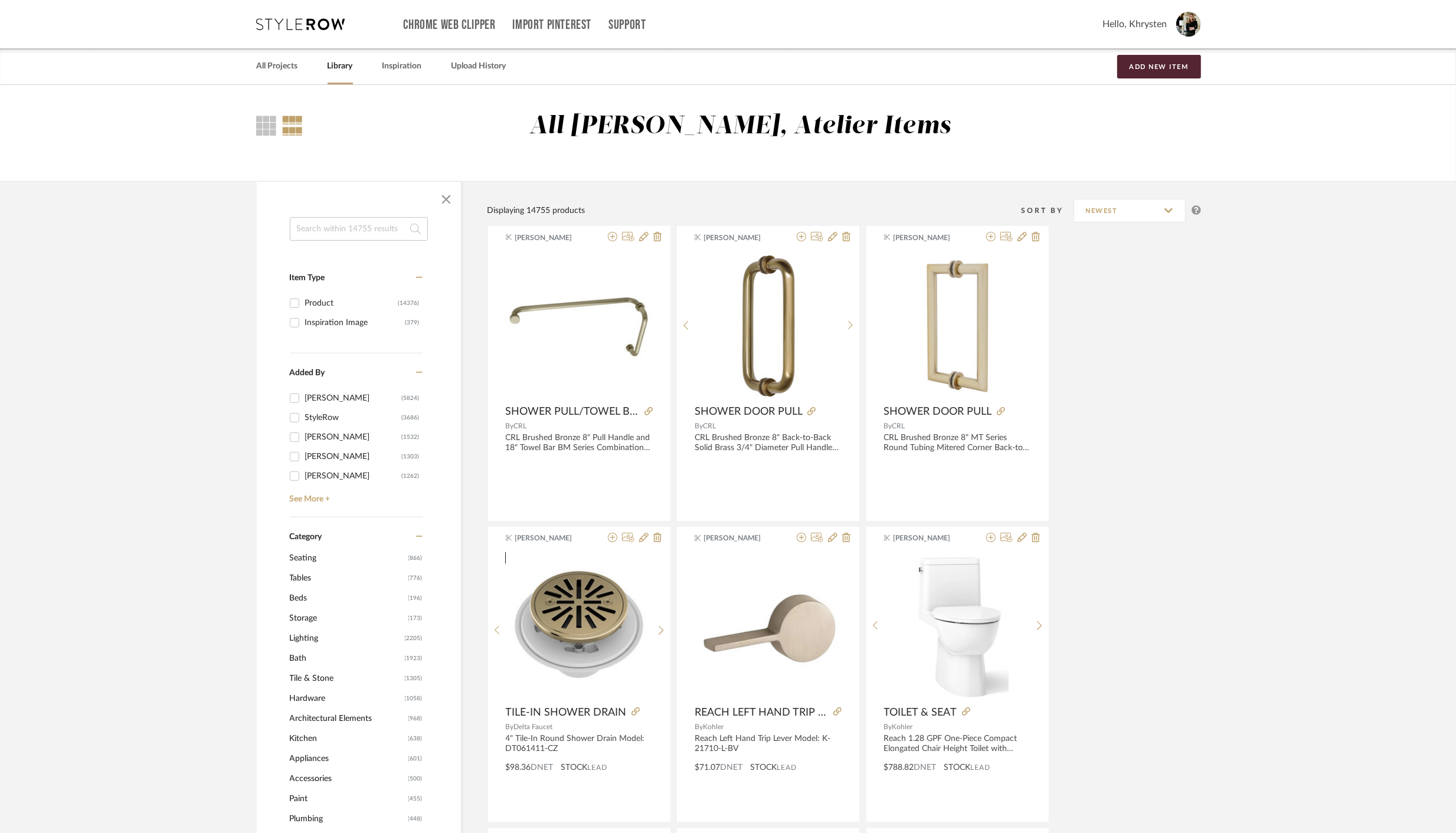
click at [364, 229] on input at bounding box center [358, 229] width 138 height 24
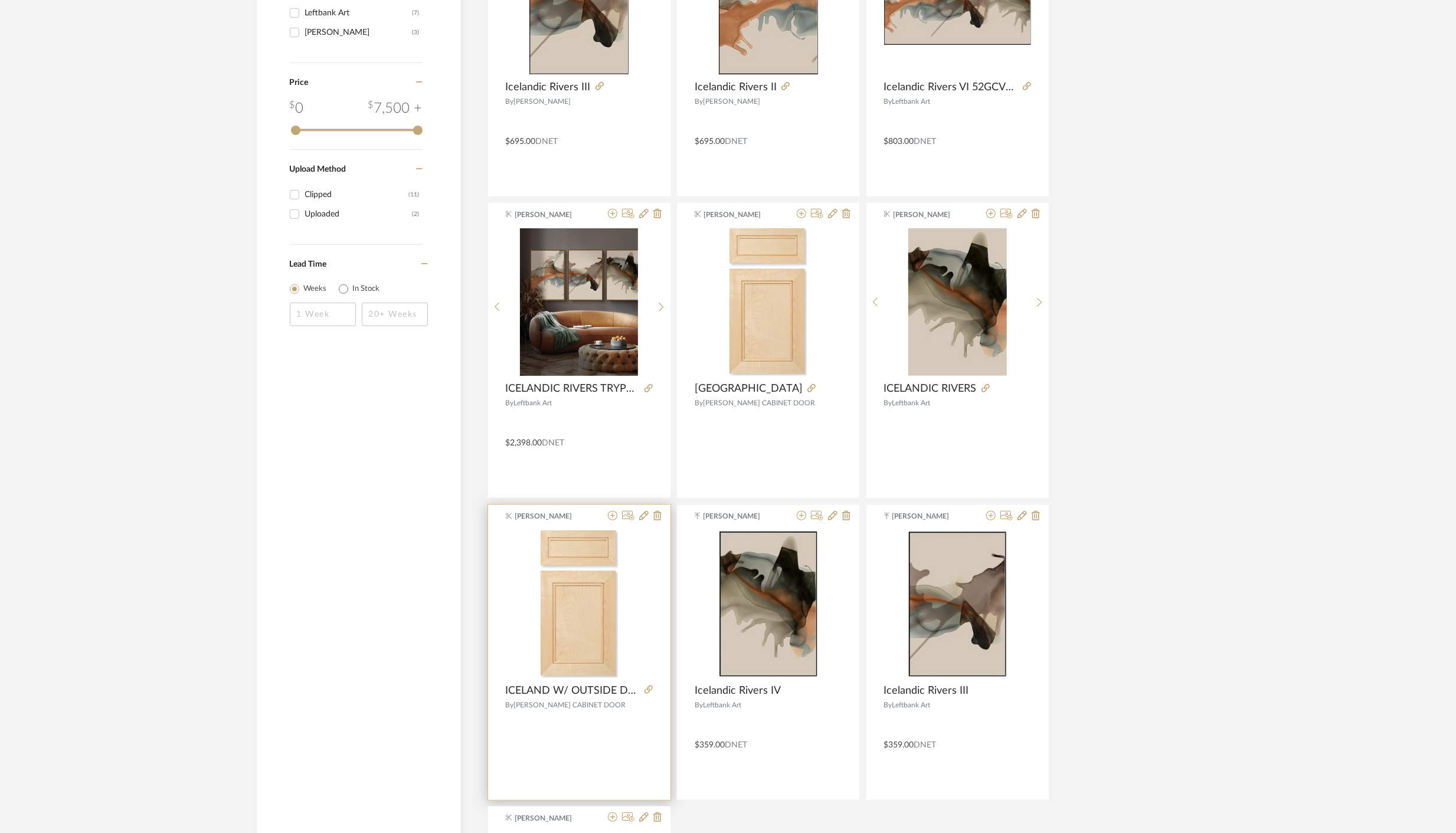
scroll to position [768, 0]
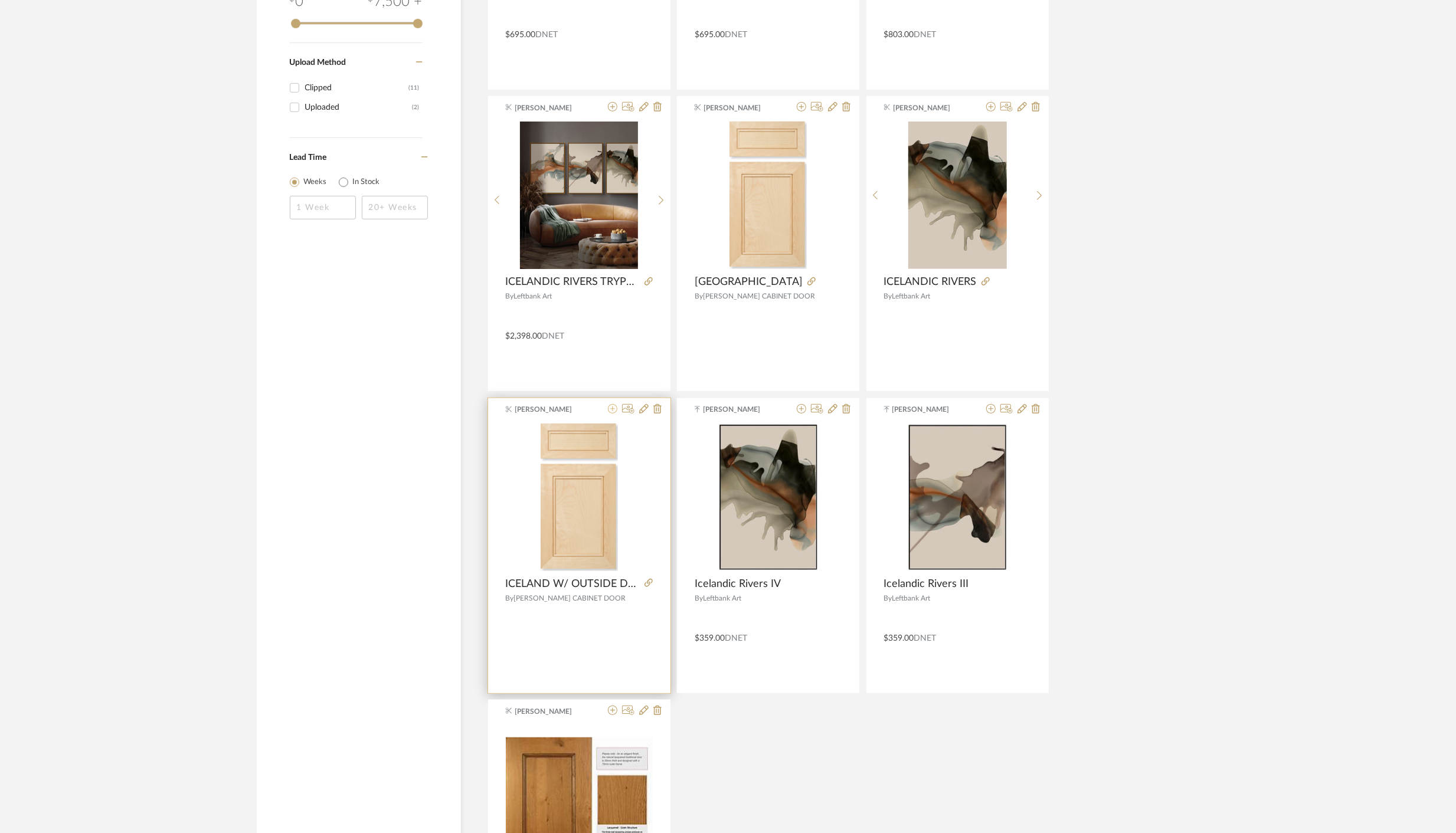
click at [616, 408] on icon at bounding box center [612, 409] width 10 height 10
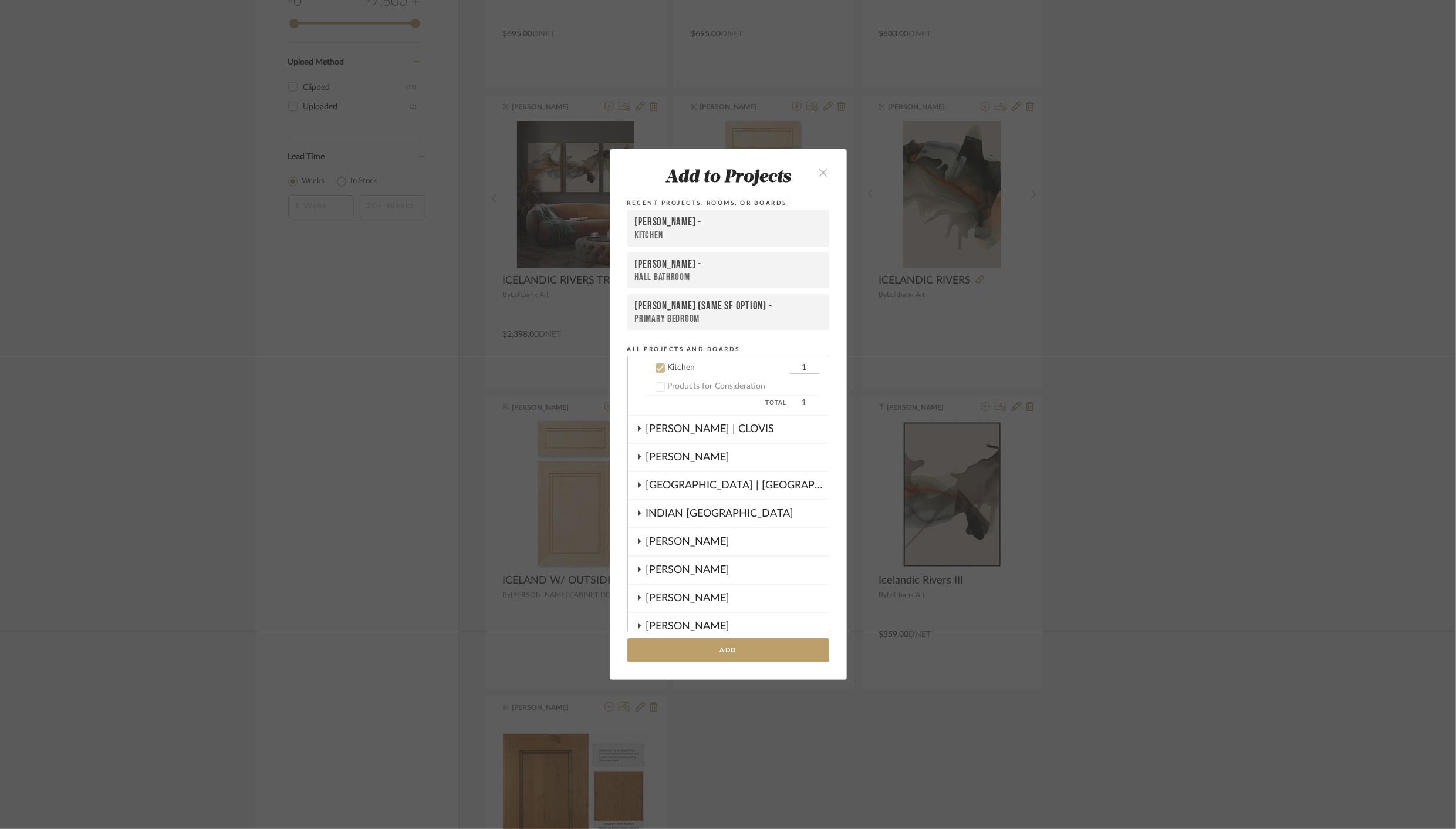
scroll to position [320, 0]
click at [641, 227] on div "DRAGT -" at bounding box center [728, 223] width 186 height 14
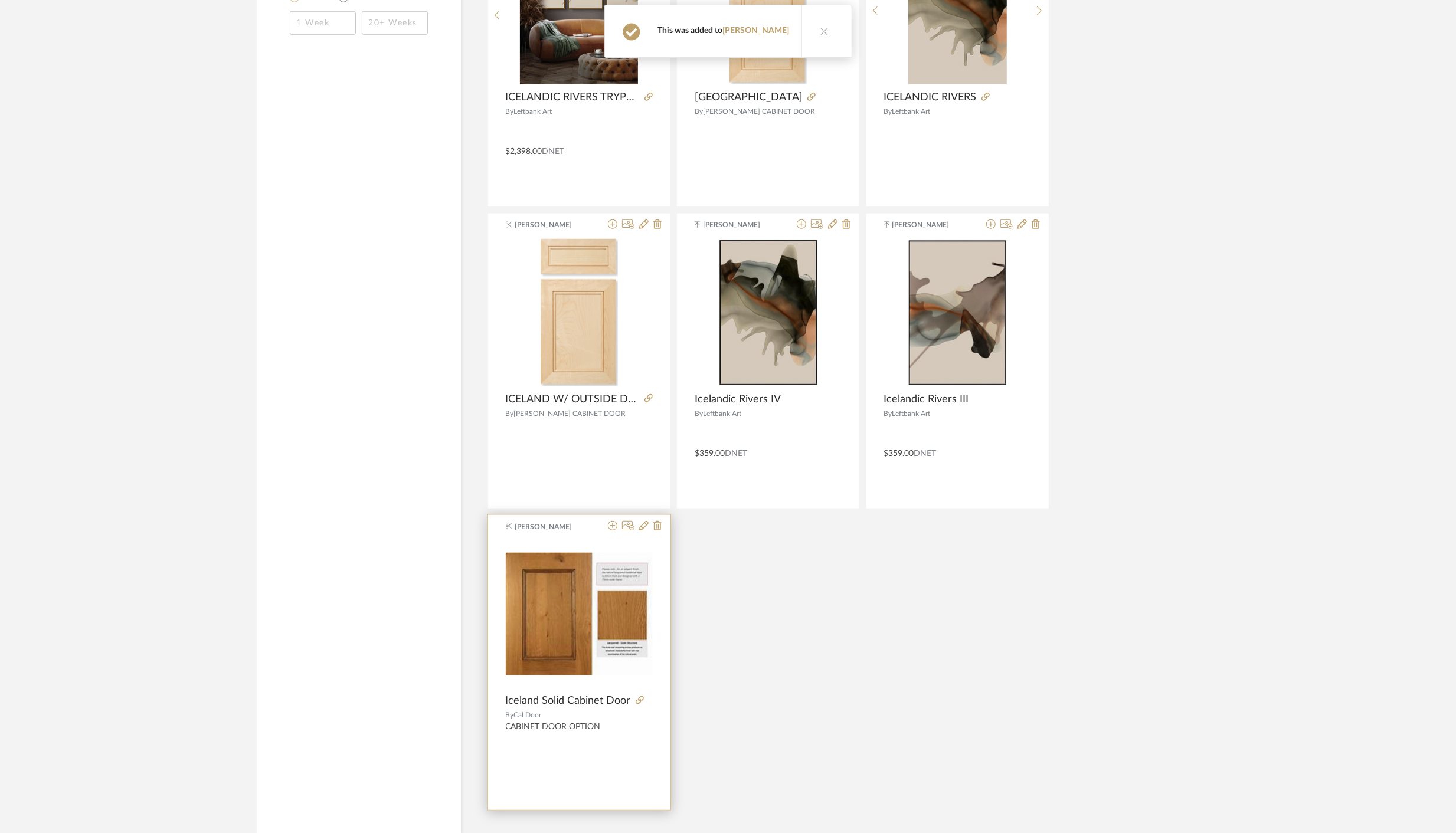
scroll to position [975, 0]
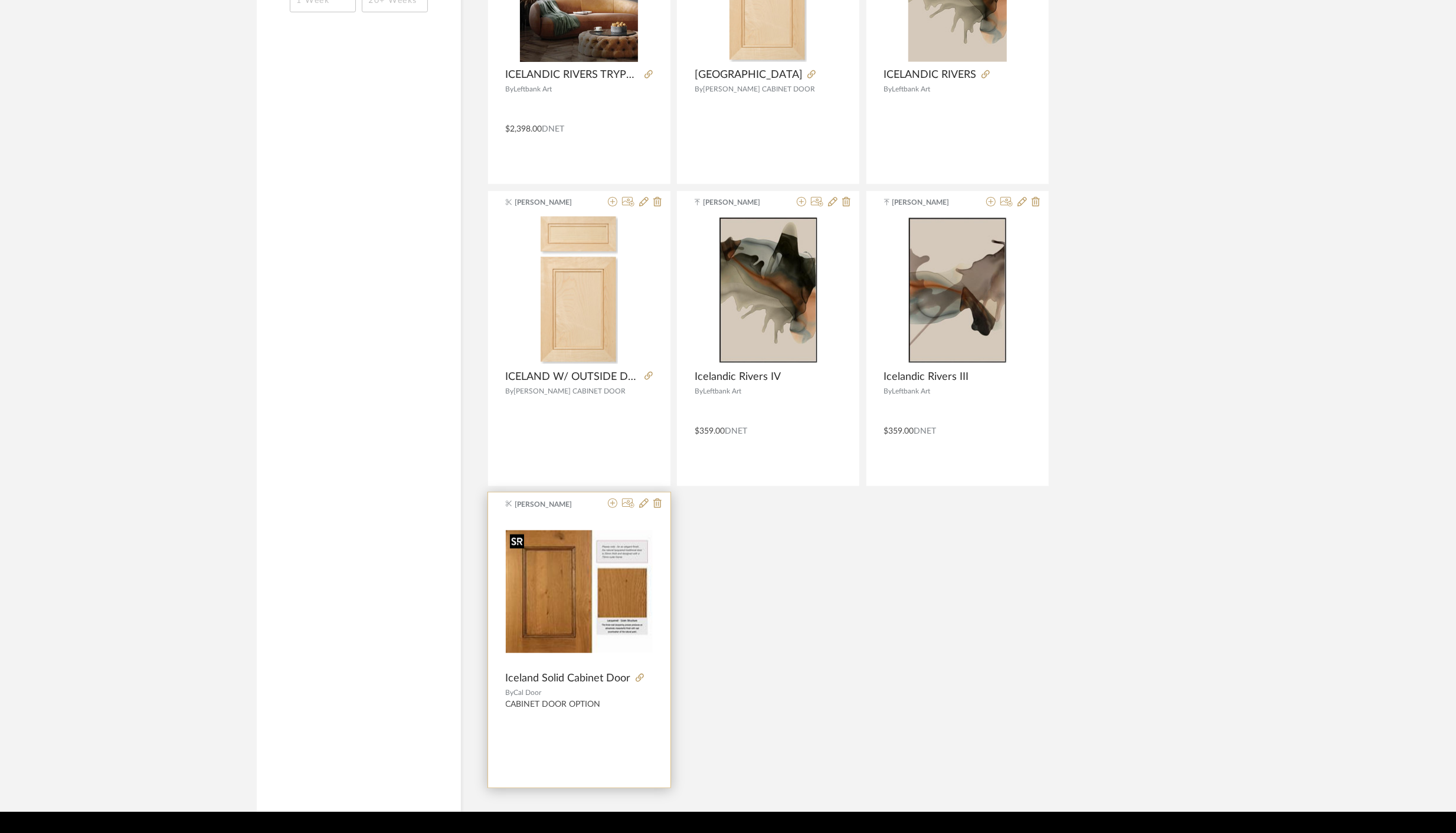
click at [578, 615] on img "0" at bounding box center [579, 591] width 147 height 123
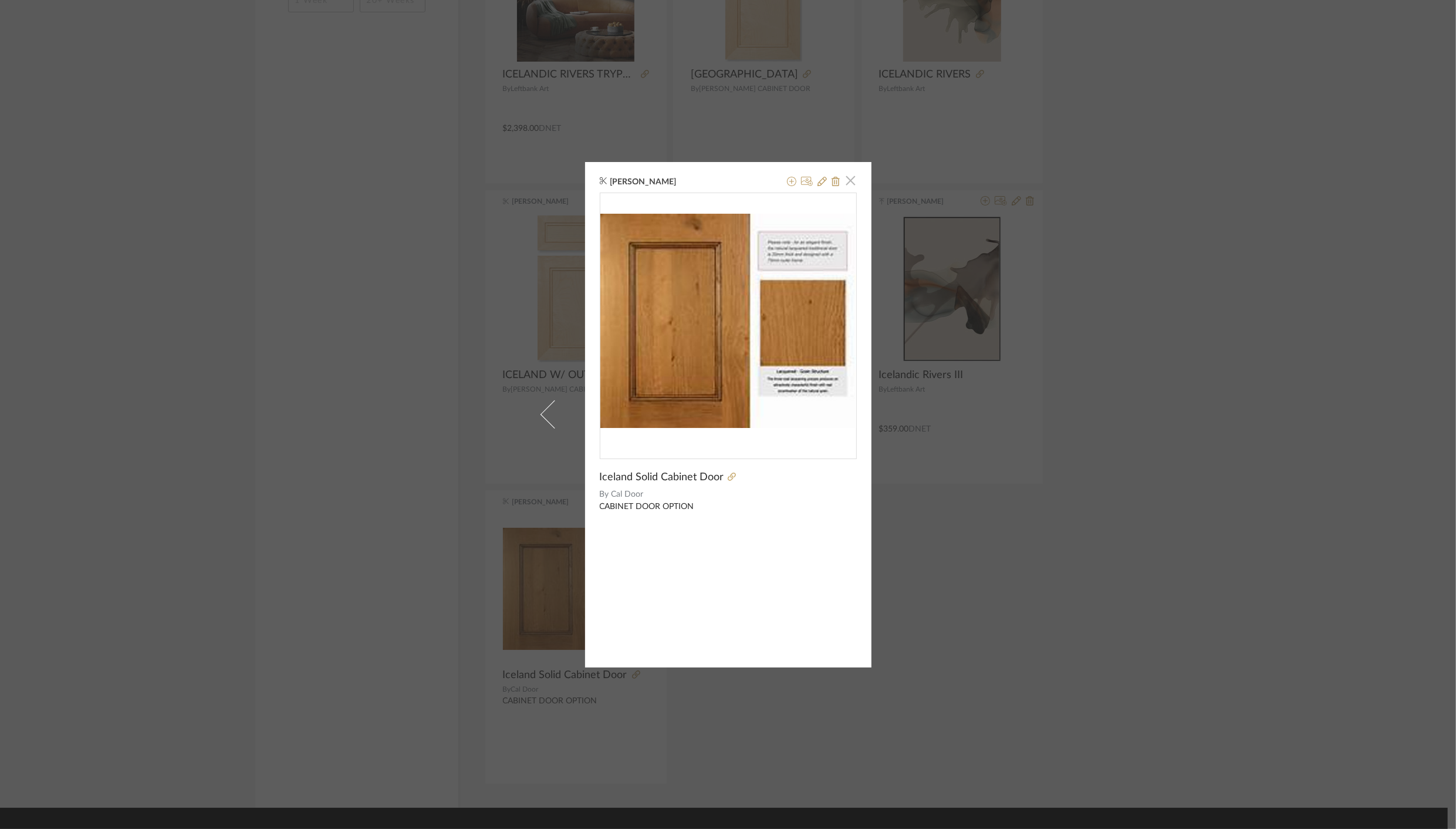
click at [849, 186] on span "button" at bounding box center [851, 181] width 24 height 24
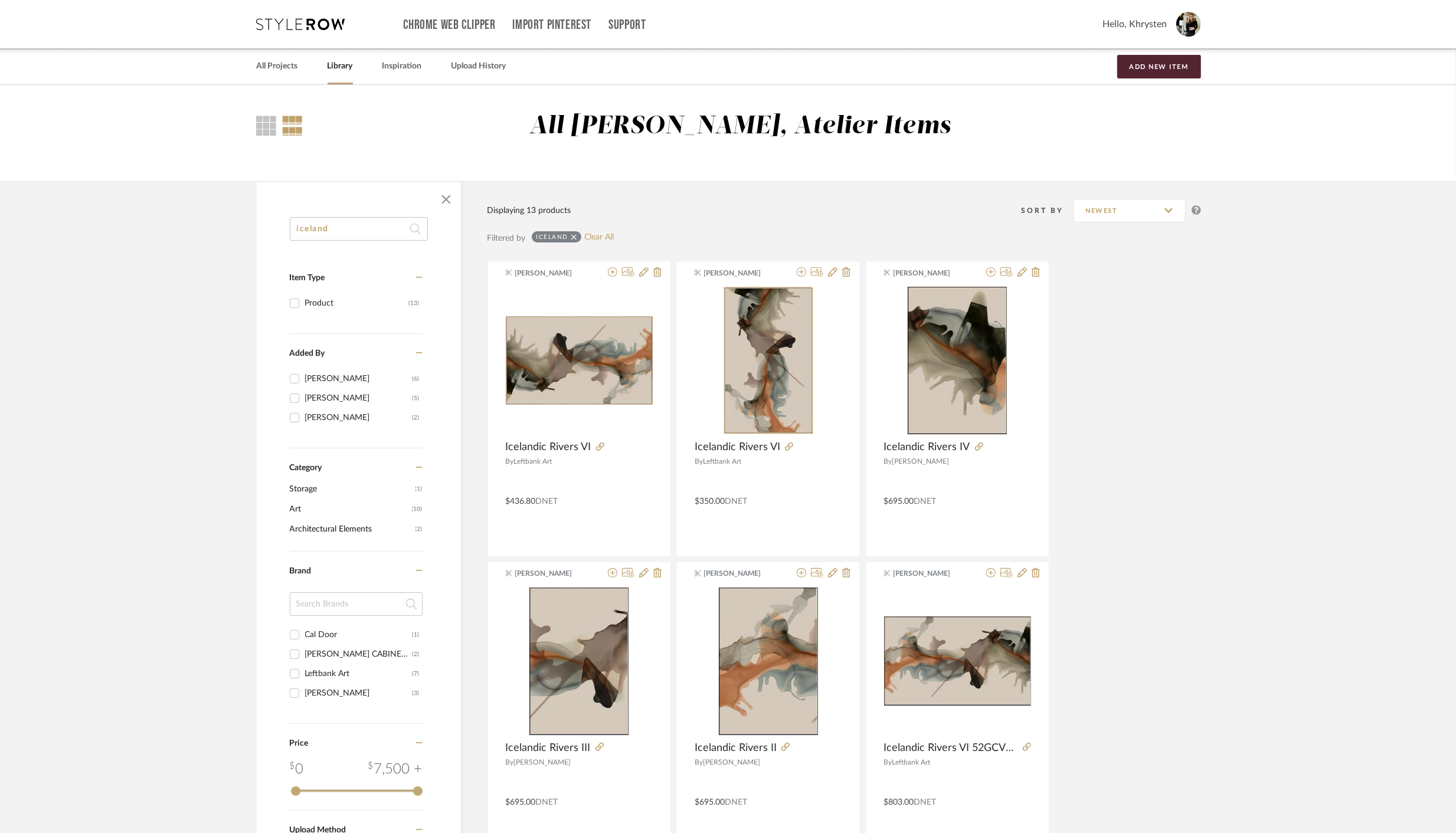
click at [353, 228] on input "iceland" at bounding box center [358, 229] width 138 height 24
type input "bevel"
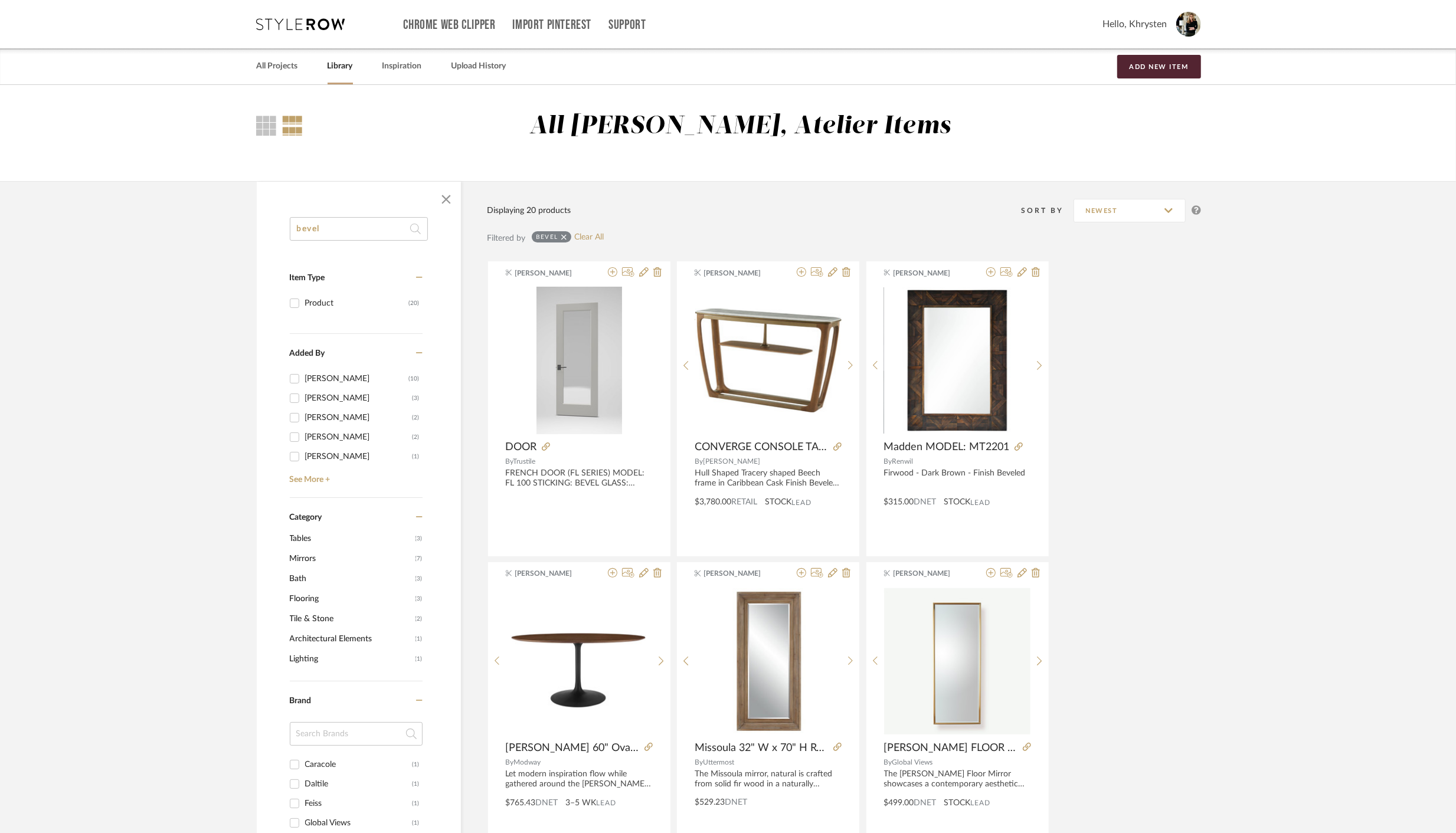
click at [372, 228] on input "bevel" at bounding box center [358, 229] width 138 height 24
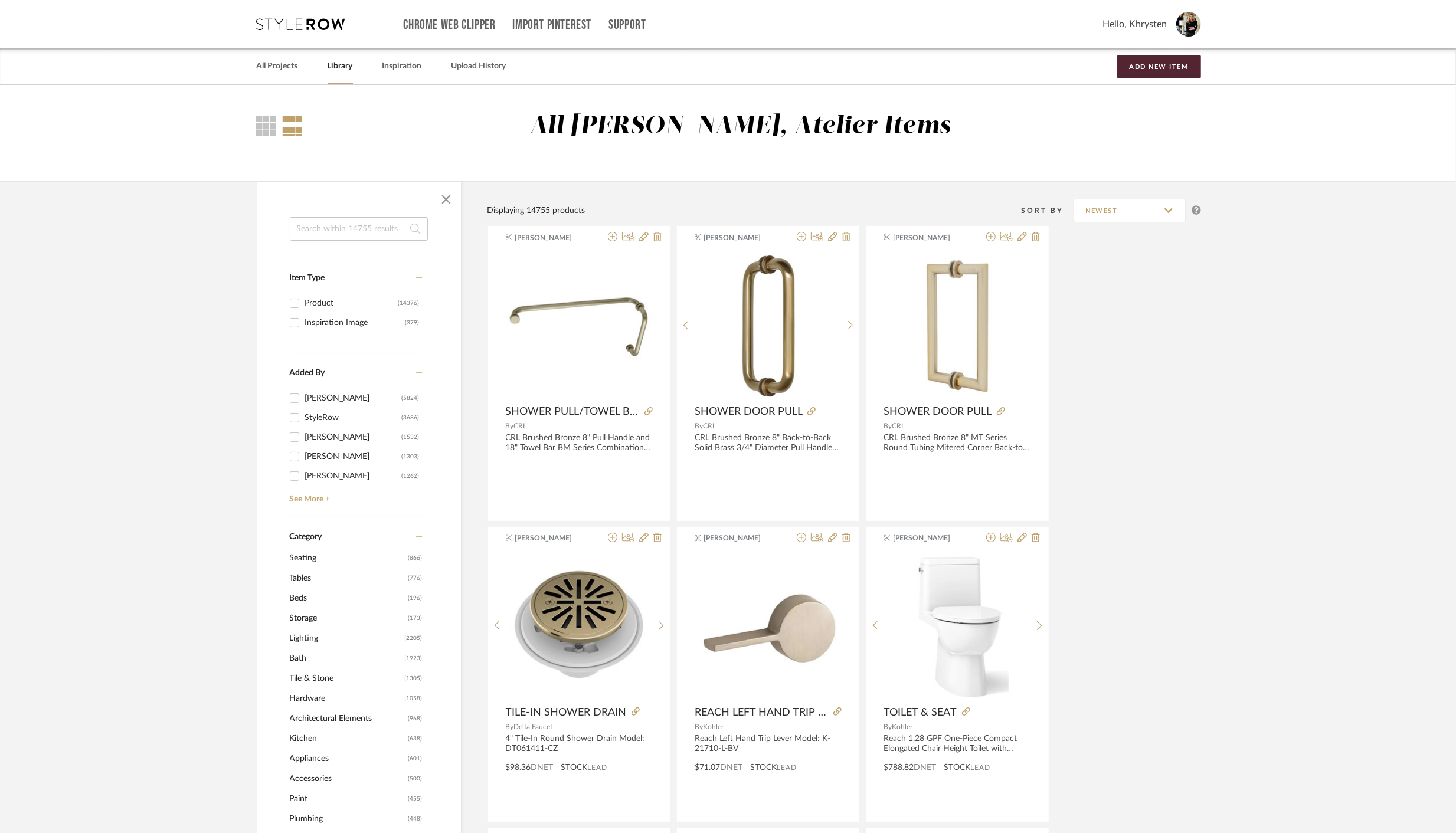
click at [345, 717] on span "Architectural Elements" at bounding box center [347, 718] width 116 height 20
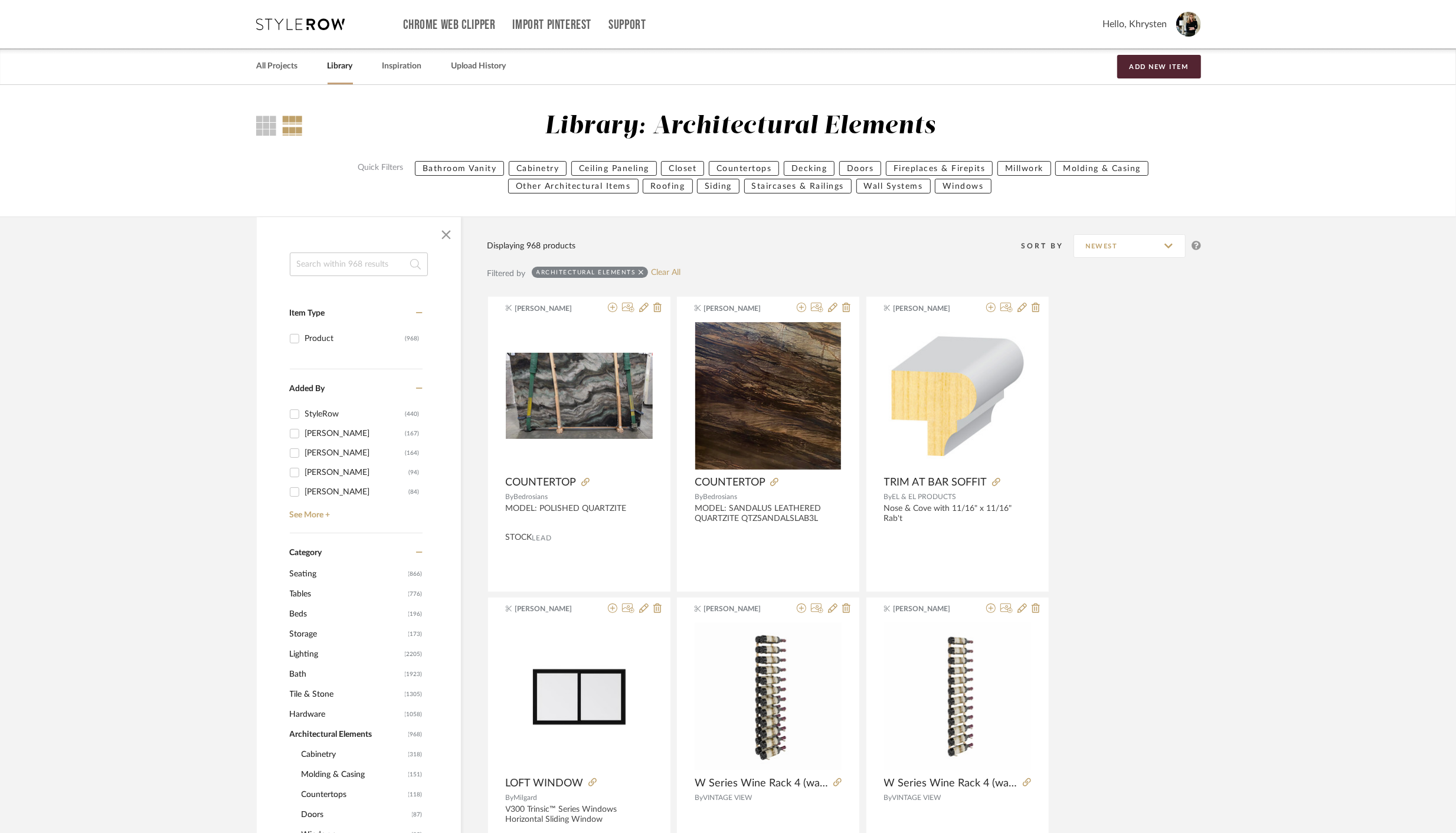
click at [316, 759] on span "Cabinetry" at bounding box center [353, 754] width 104 height 20
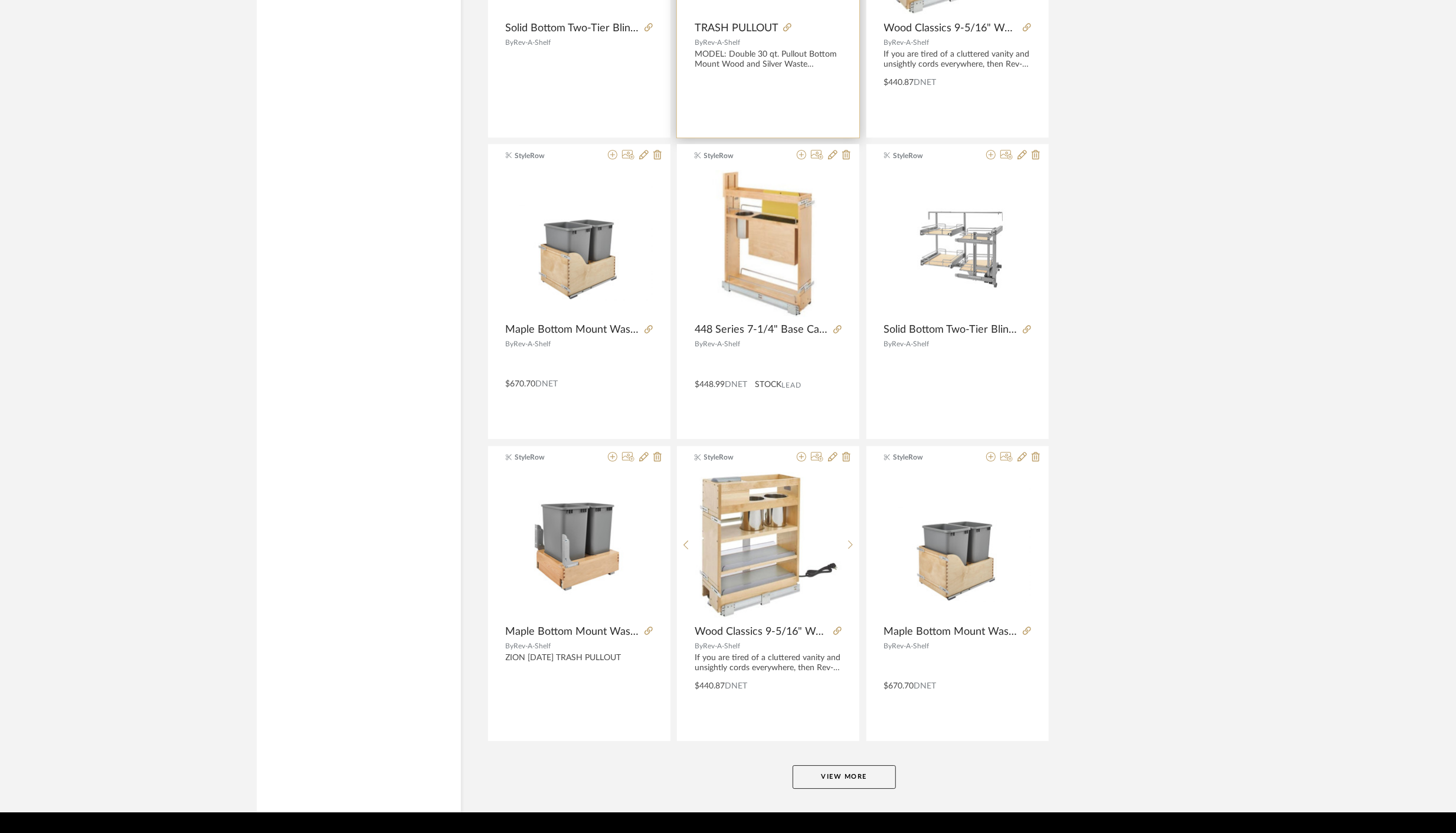
scroll to position [3199, 0]
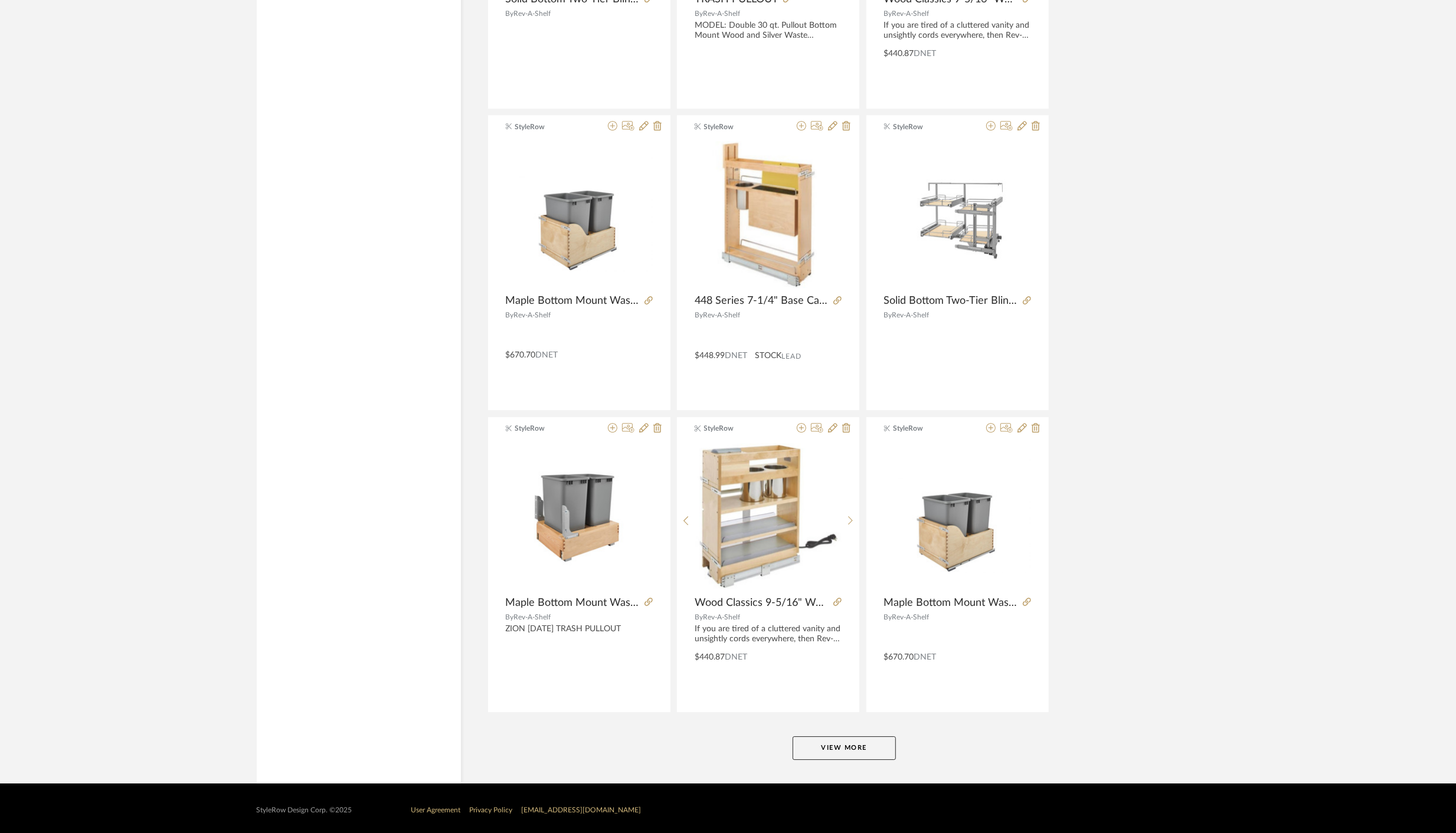
click at [828, 739] on button "View More" at bounding box center [844, 749] width 104 height 24
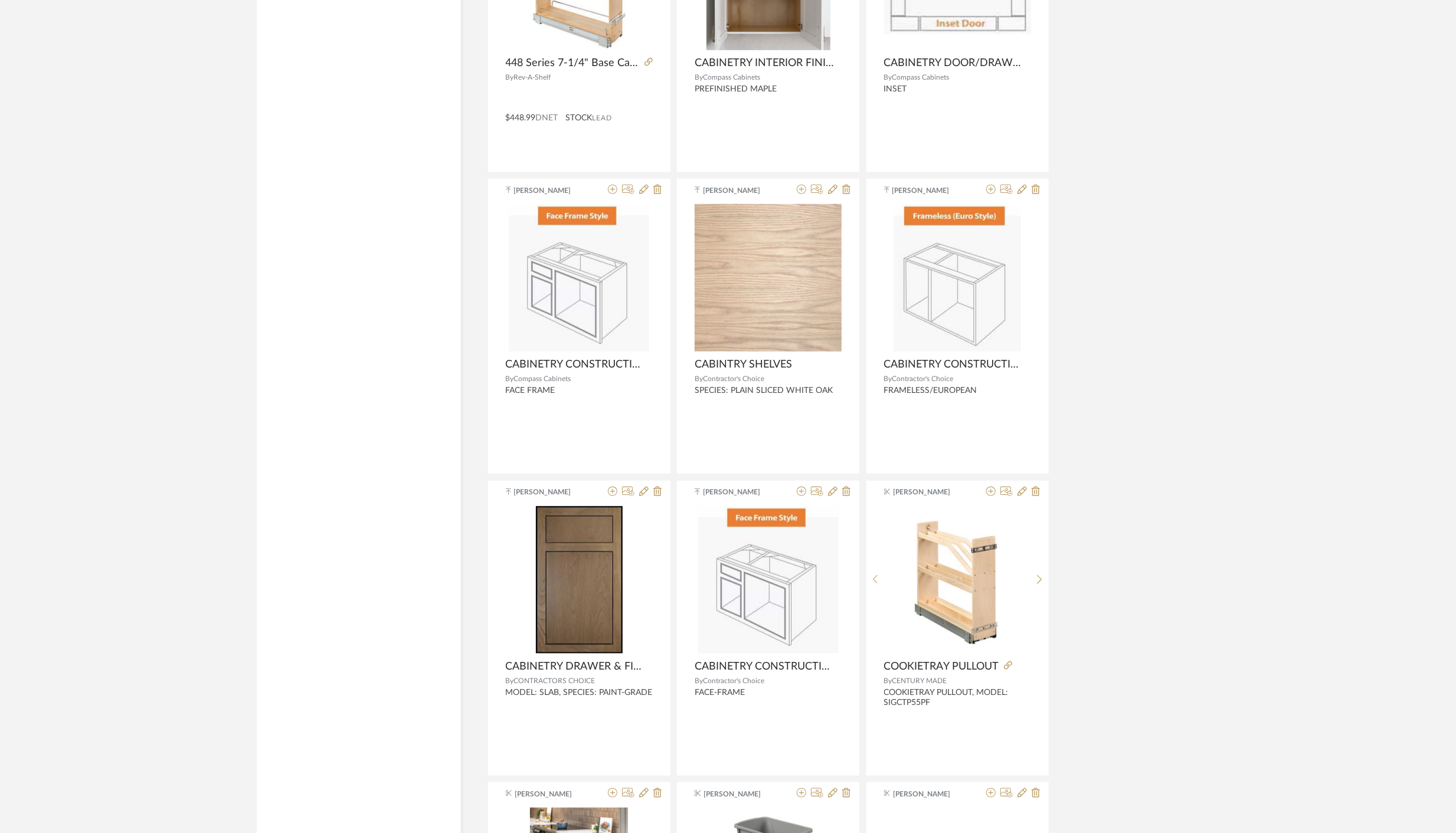
scroll to position [5551, 0]
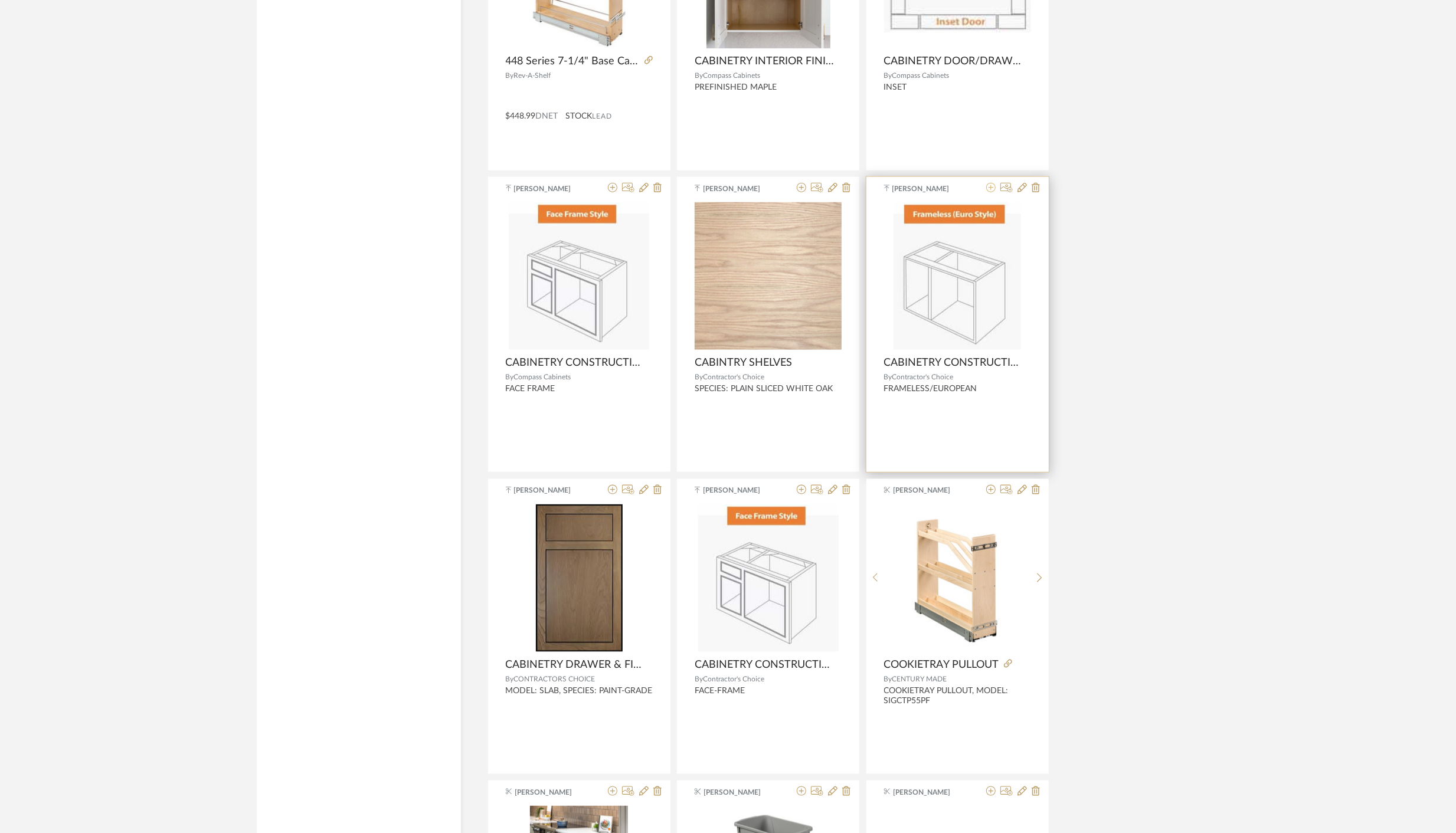
click at [992, 184] on icon at bounding box center [991, 187] width 10 height 10
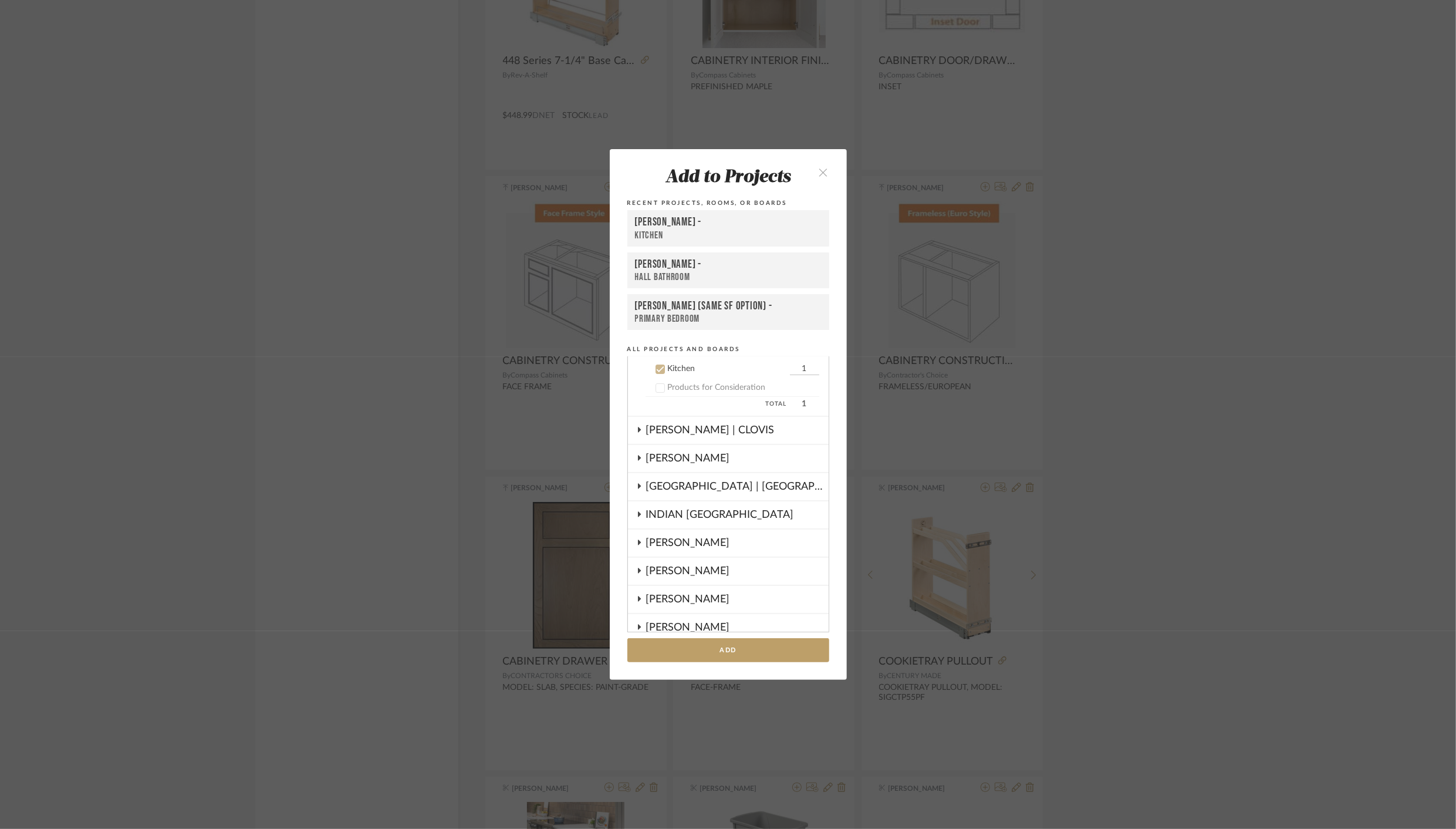
scroll to position [320, 0]
click at [657, 234] on div "Kitchen" at bounding box center [728, 236] width 186 height 13
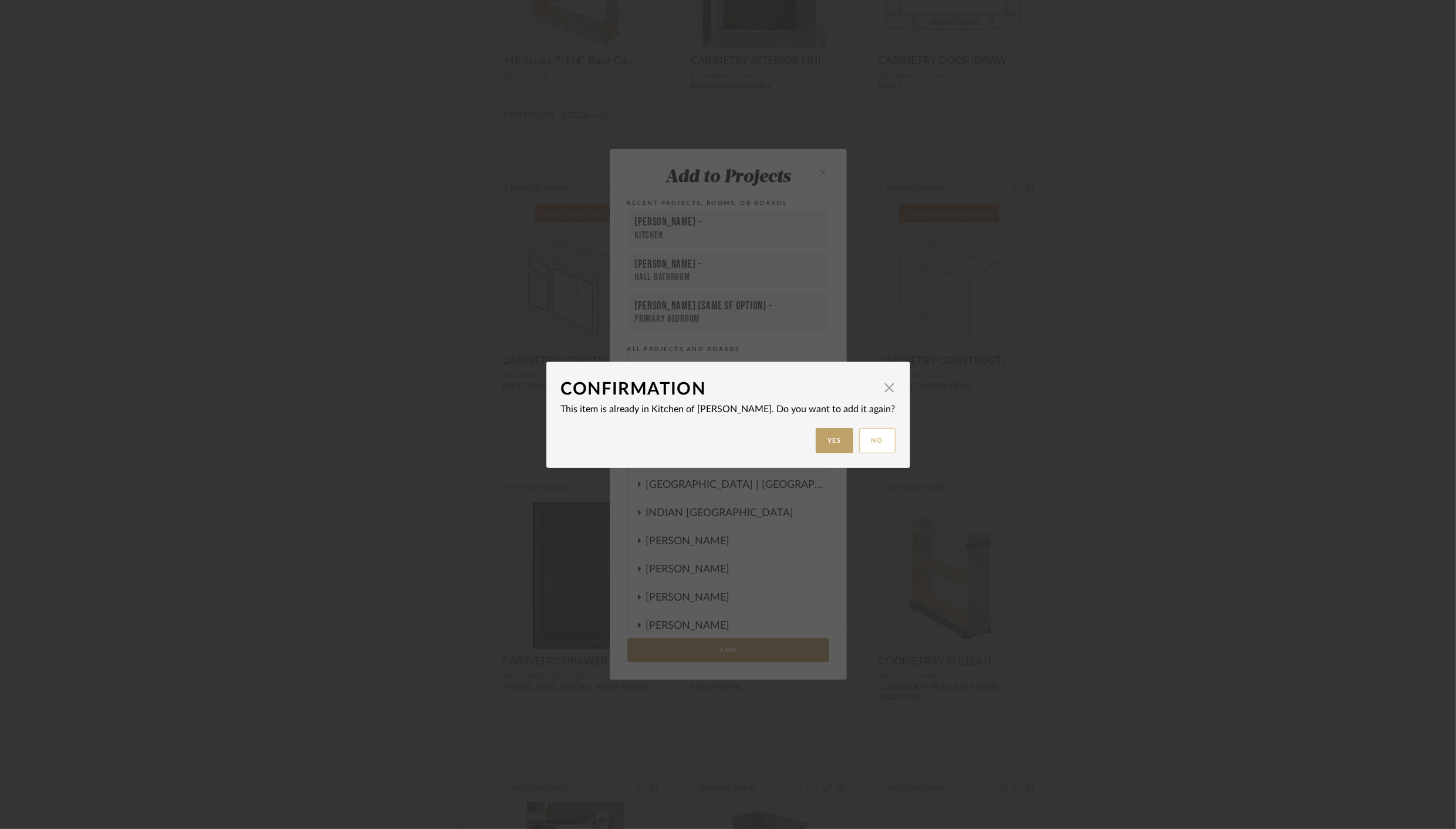
click at [860, 441] on button "No" at bounding box center [878, 441] width 36 height 25
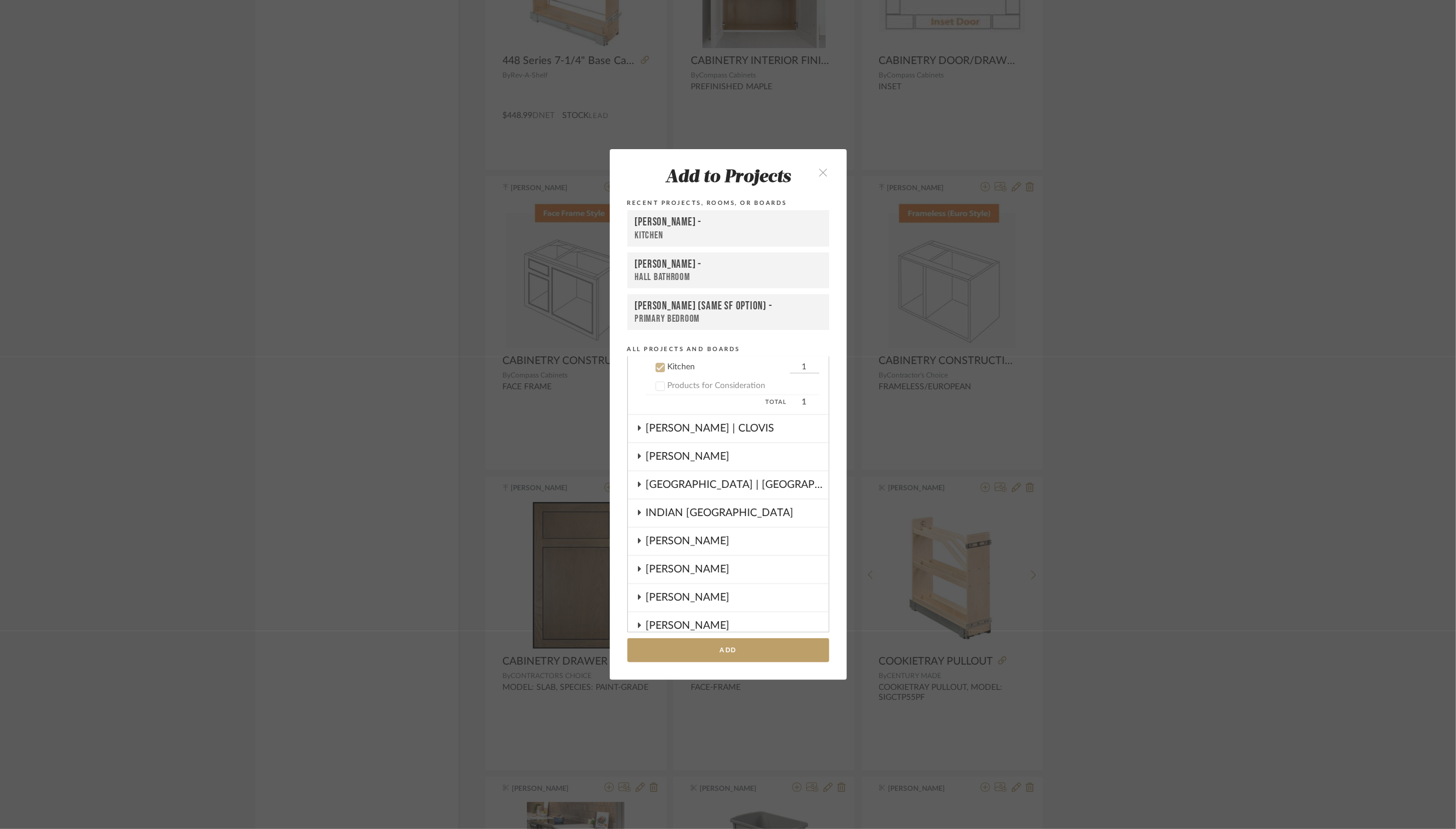
click at [820, 174] on icon "close" at bounding box center [824, 172] width 10 height 10
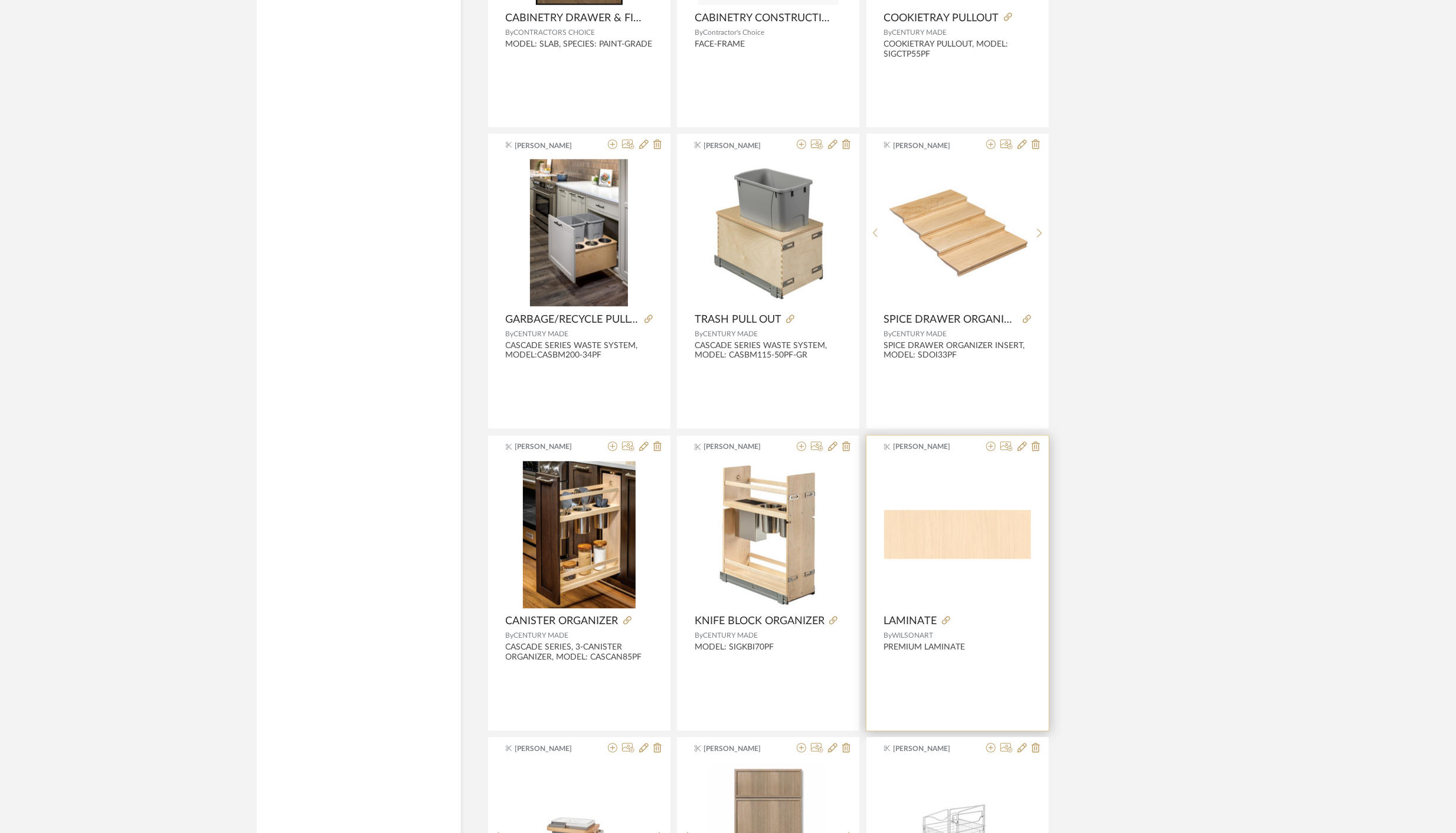
scroll to position [6199, 0]
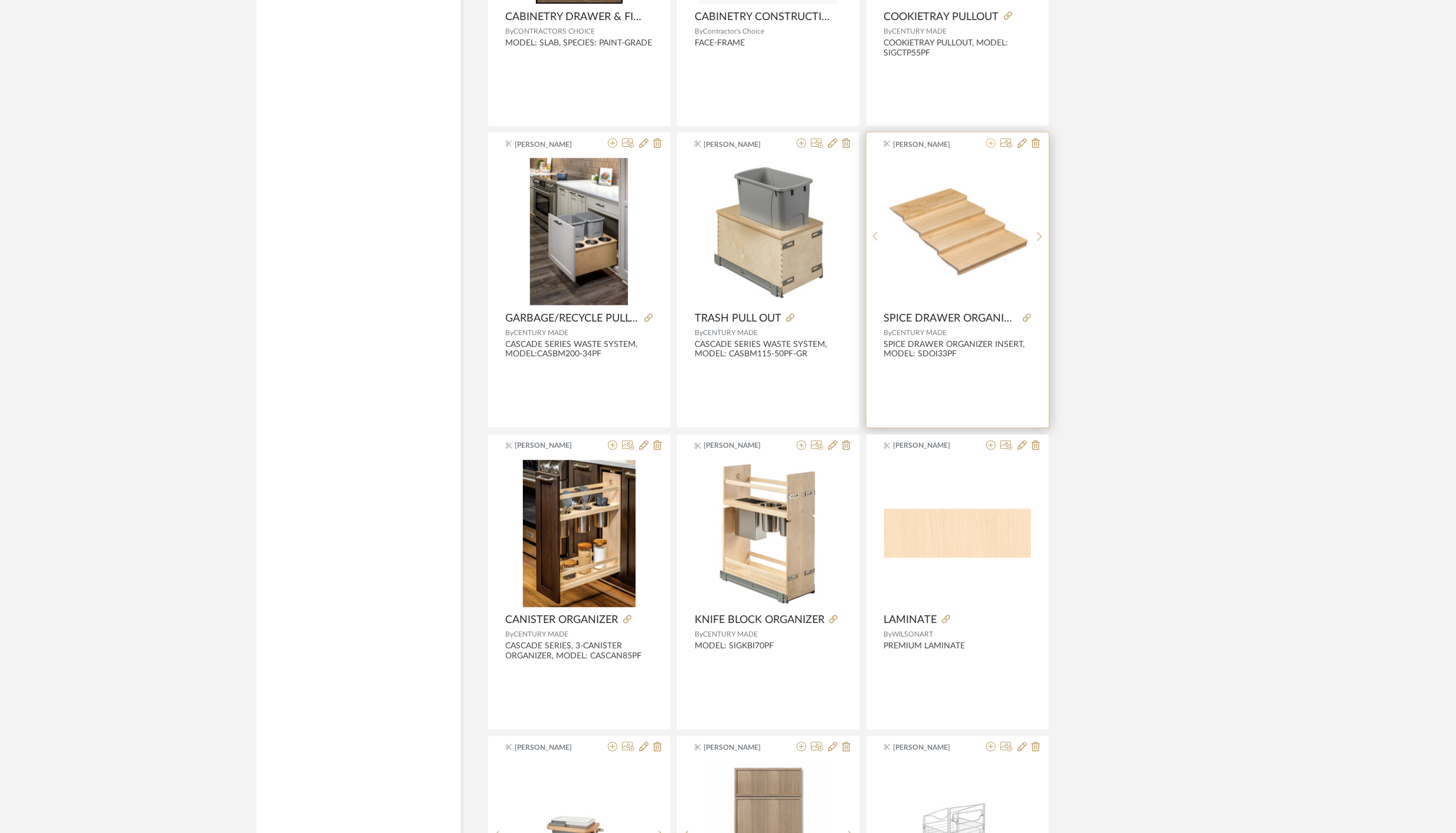
click at [992, 139] on icon at bounding box center [991, 143] width 10 height 10
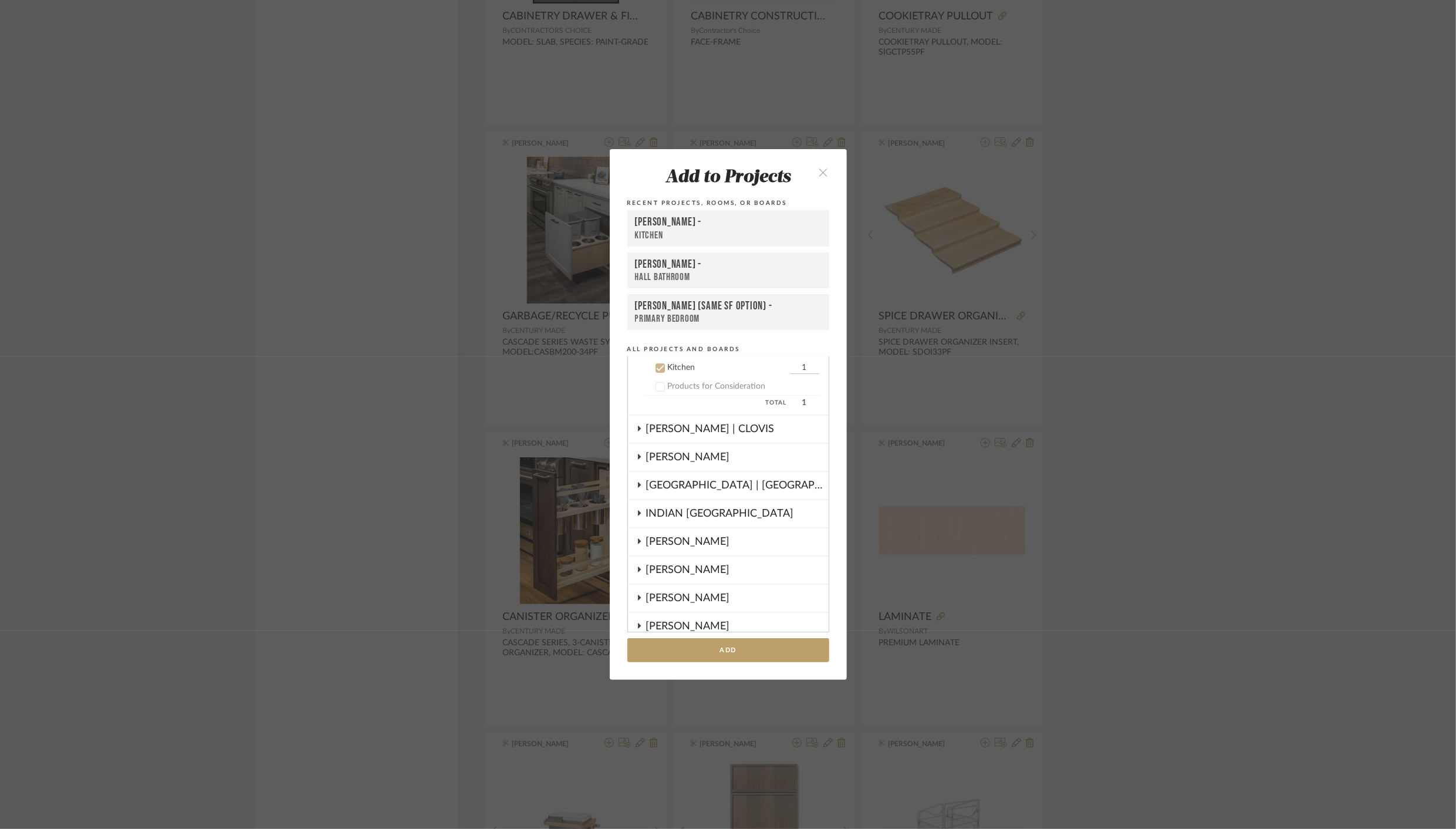
scroll to position [320, 0]
click at [665, 227] on div "DRAGT -" at bounding box center [728, 223] width 186 height 14
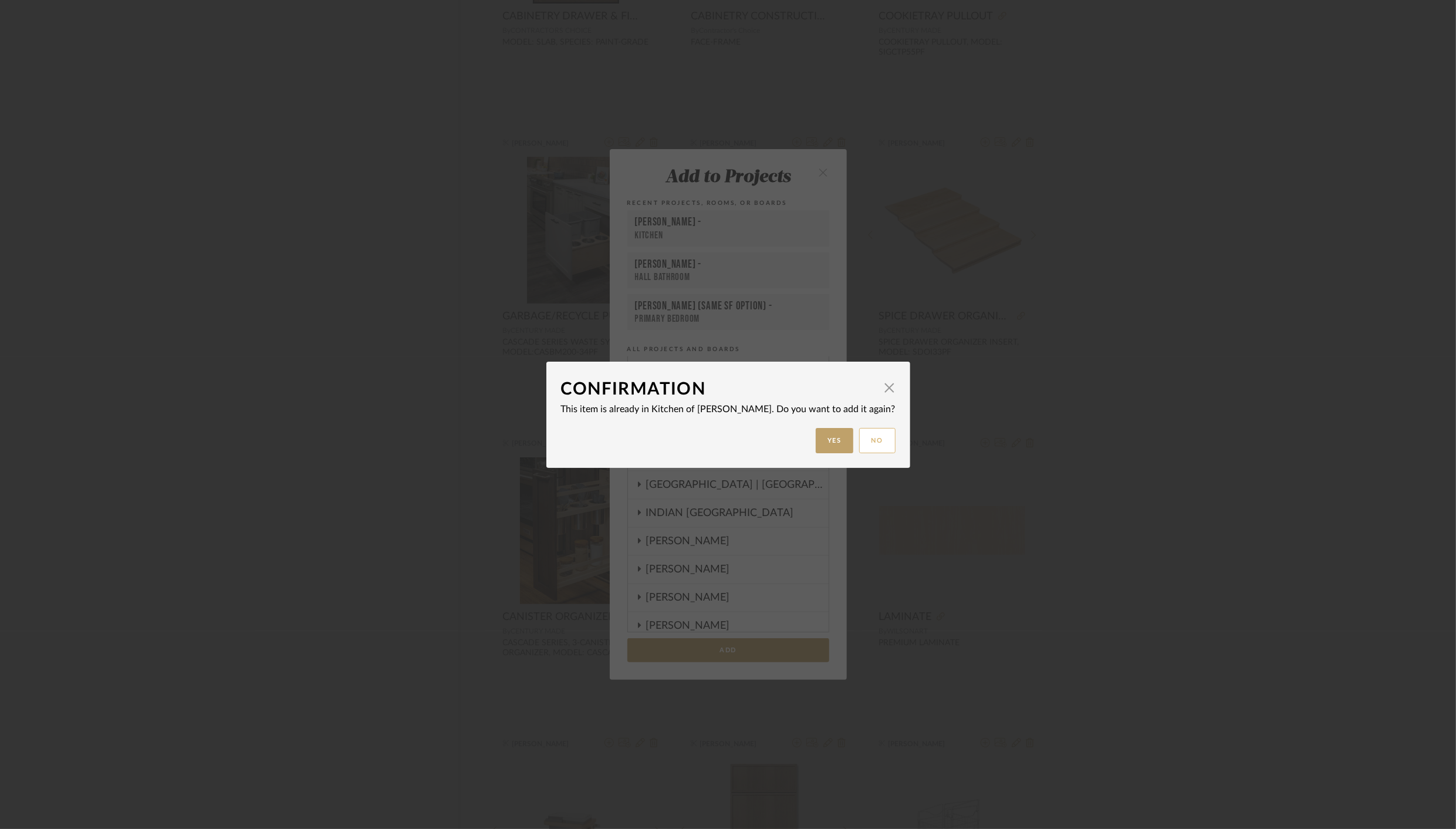
click at [860, 443] on button "No" at bounding box center [878, 441] width 36 height 25
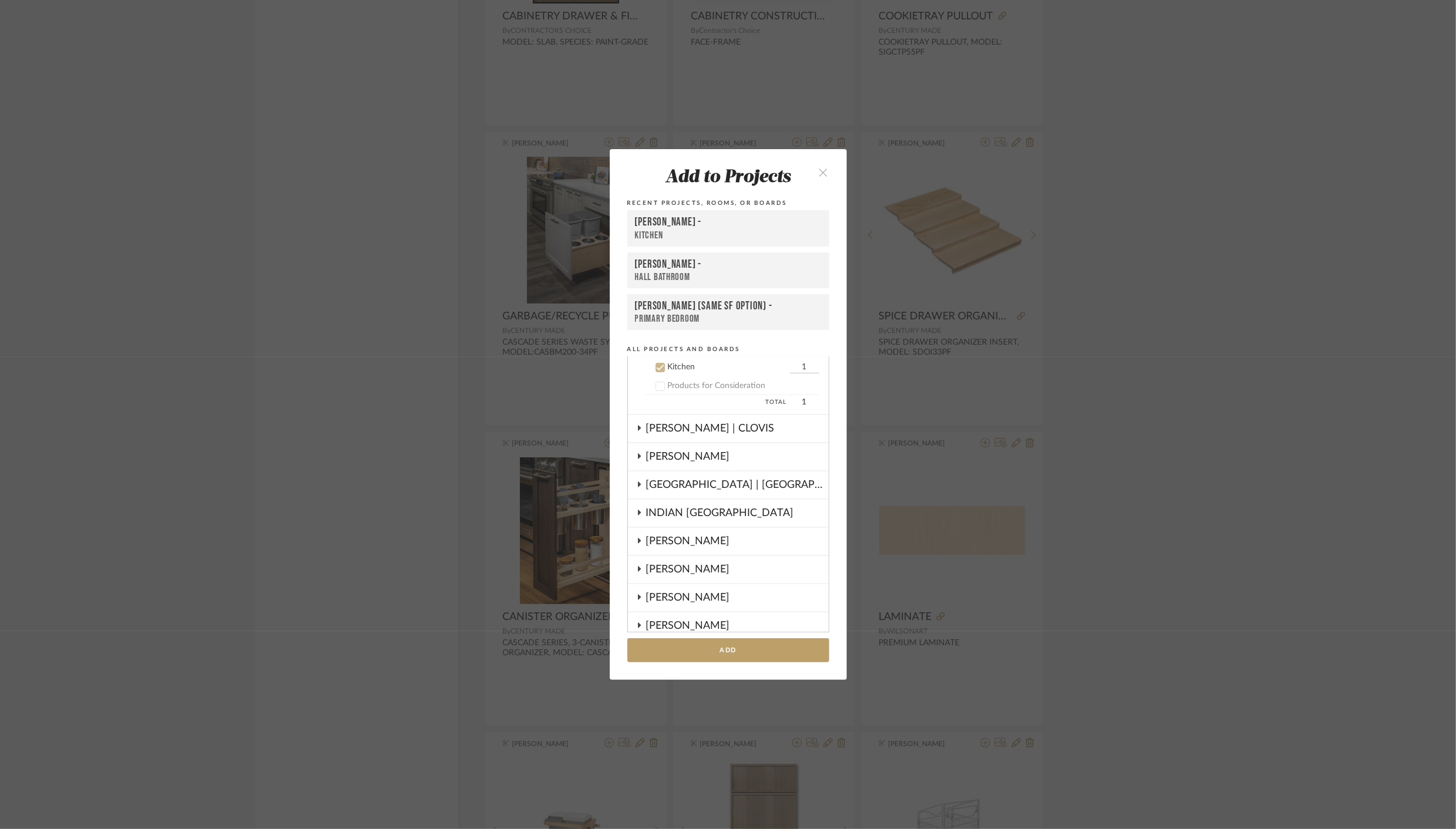
click at [561, 351] on div "Add to Projects Recent Projects, Rooms, or Boards DRAGT - Kitchen KELLOGG - Hal…" at bounding box center [728, 414] width 1456 height 829
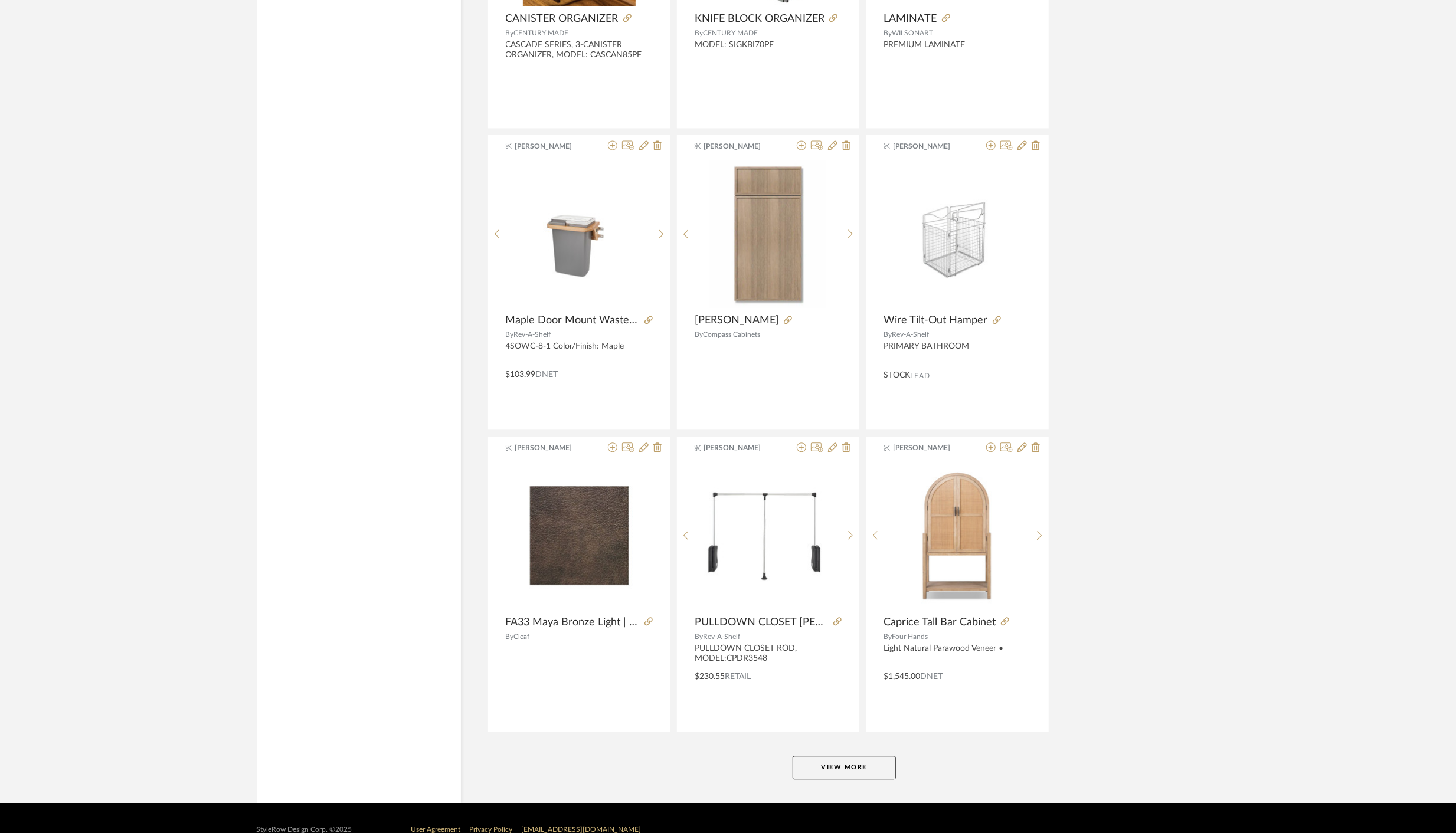
scroll to position [6815, 0]
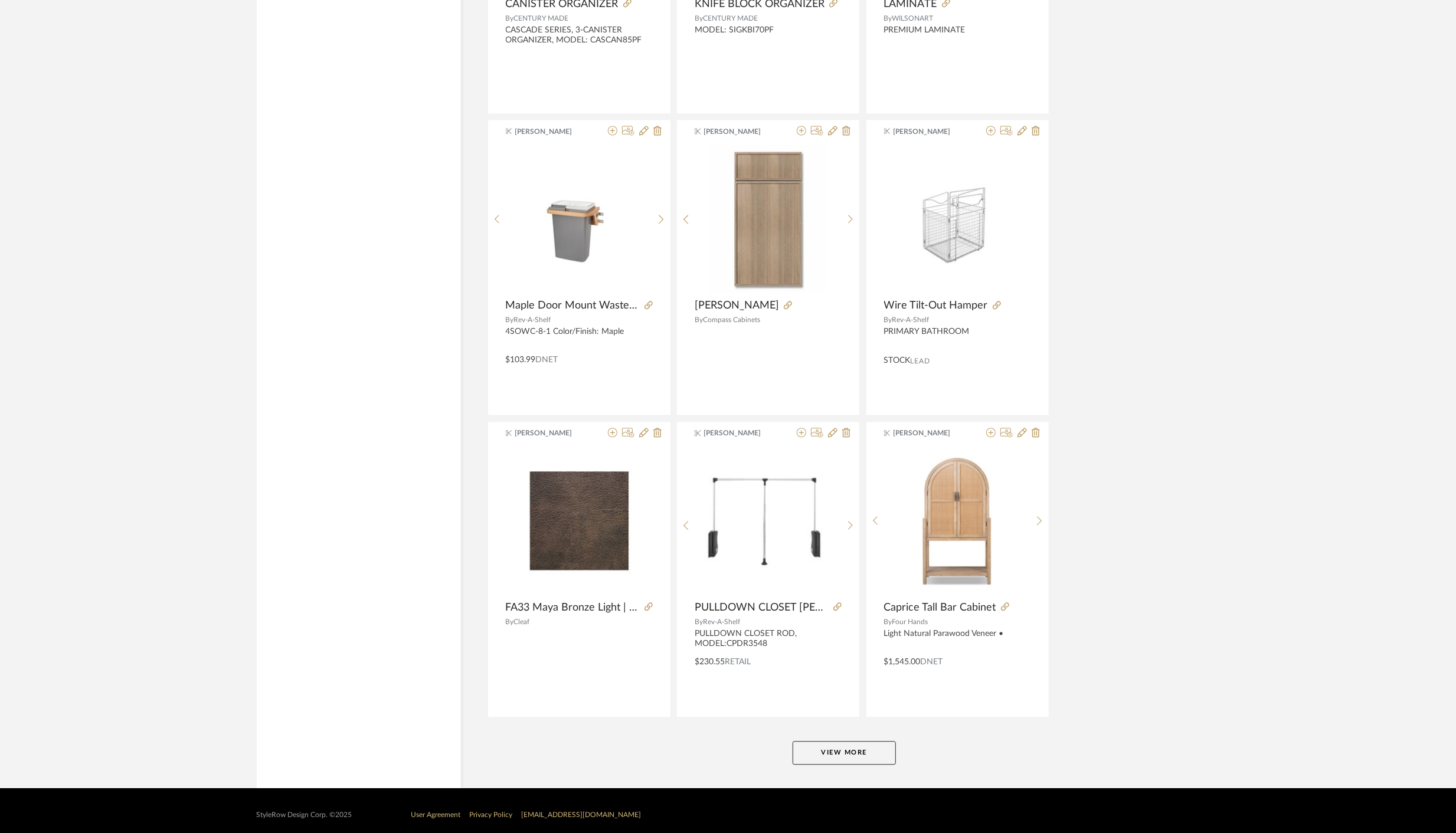
click at [826, 747] on button "View More" at bounding box center [844, 753] width 104 height 24
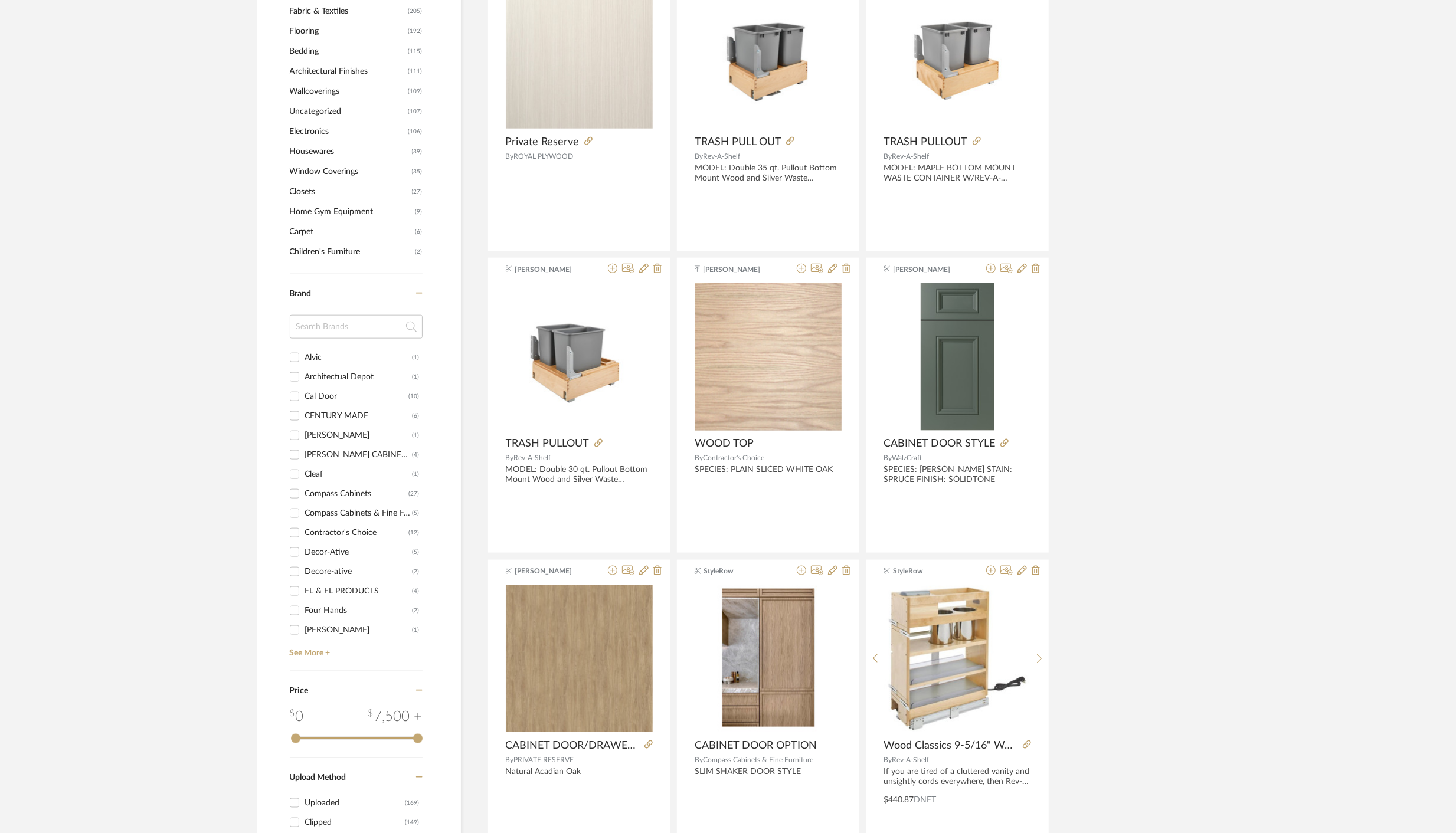
scroll to position [1246, 0]
click at [297, 396] on input "Cal Door (10)" at bounding box center [295, 395] width 19 height 19
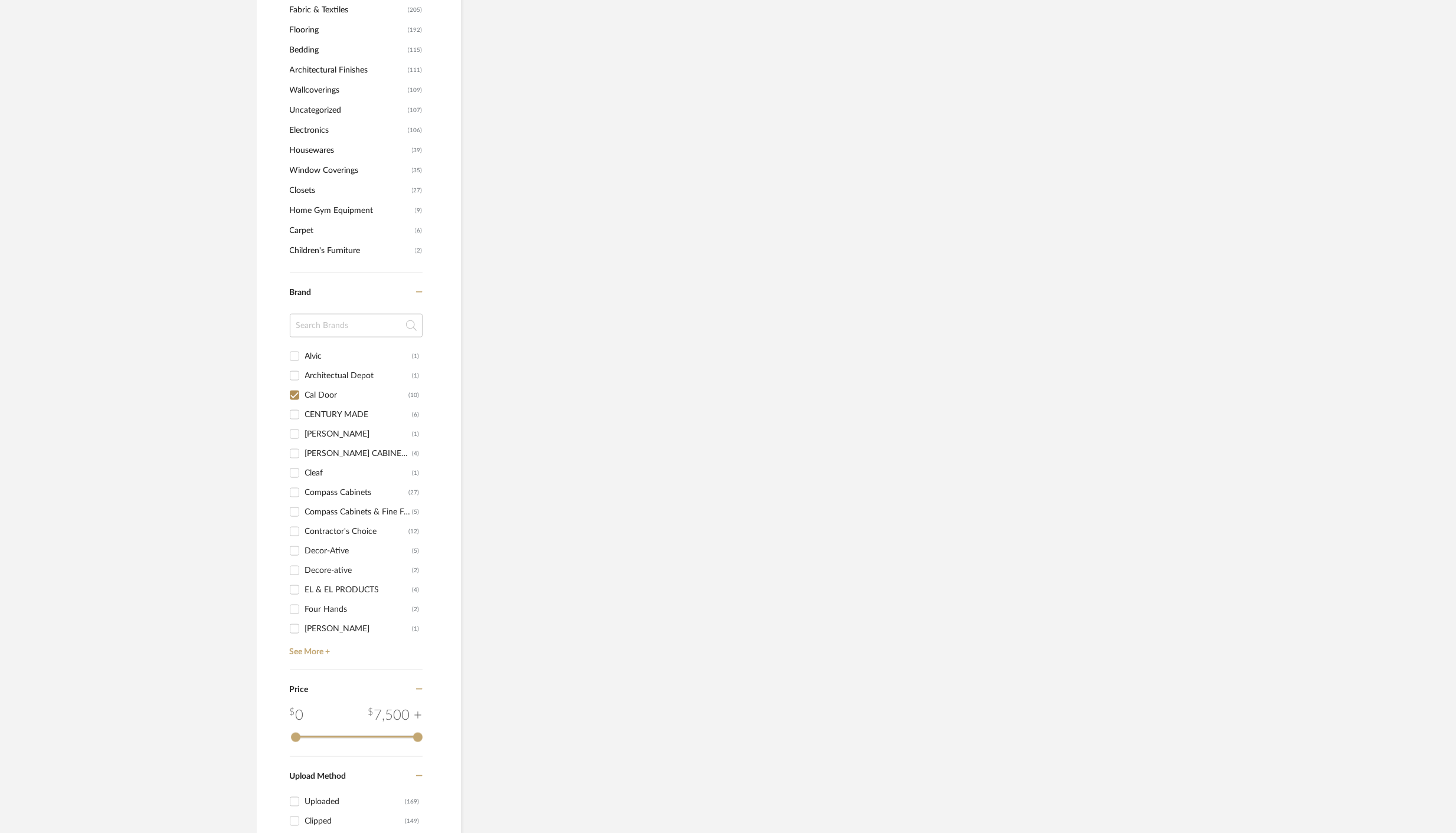
scroll to position [722, 0]
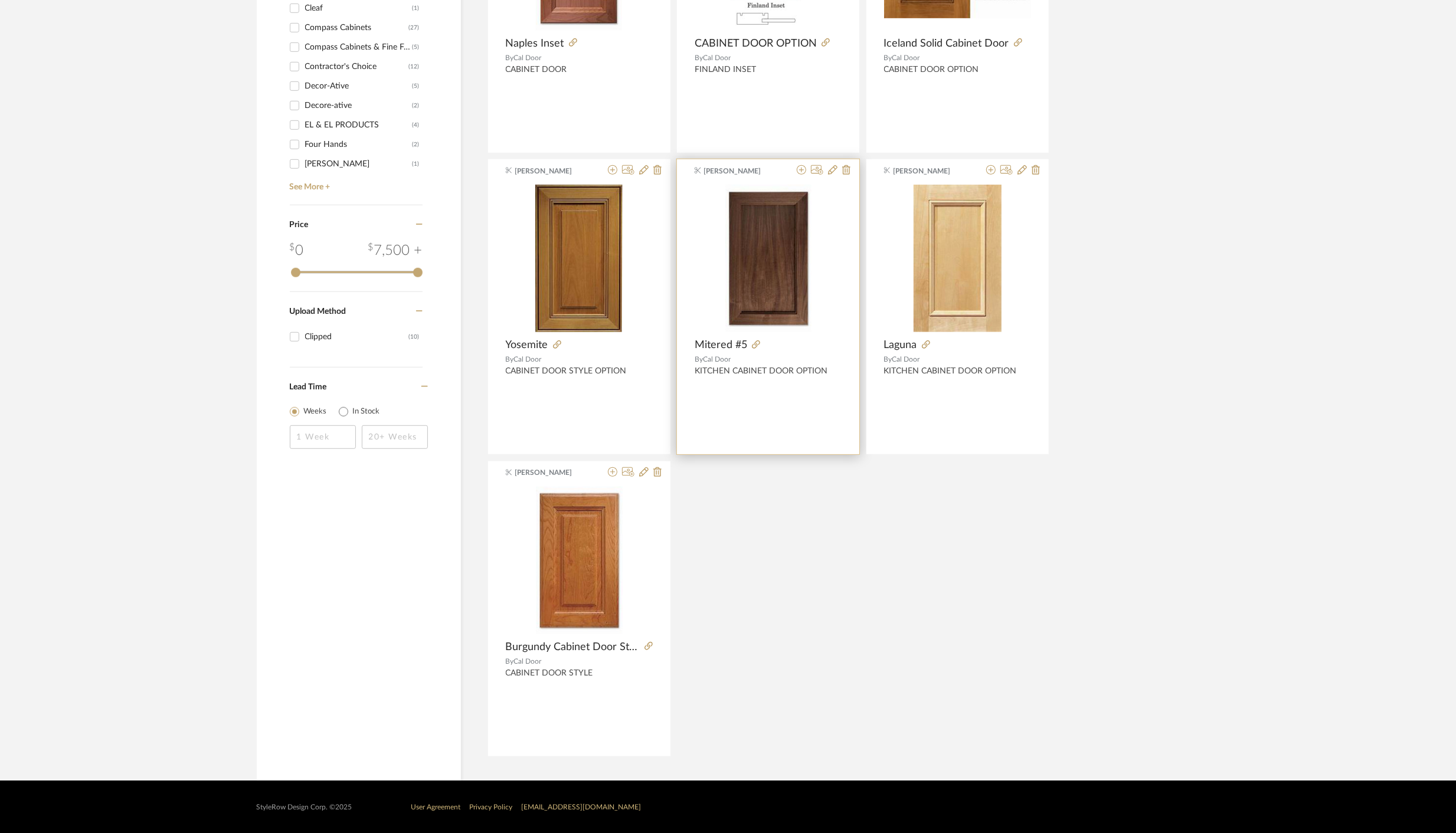
click at [788, 308] on img "0" at bounding box center [769, 258] width 86 height 147
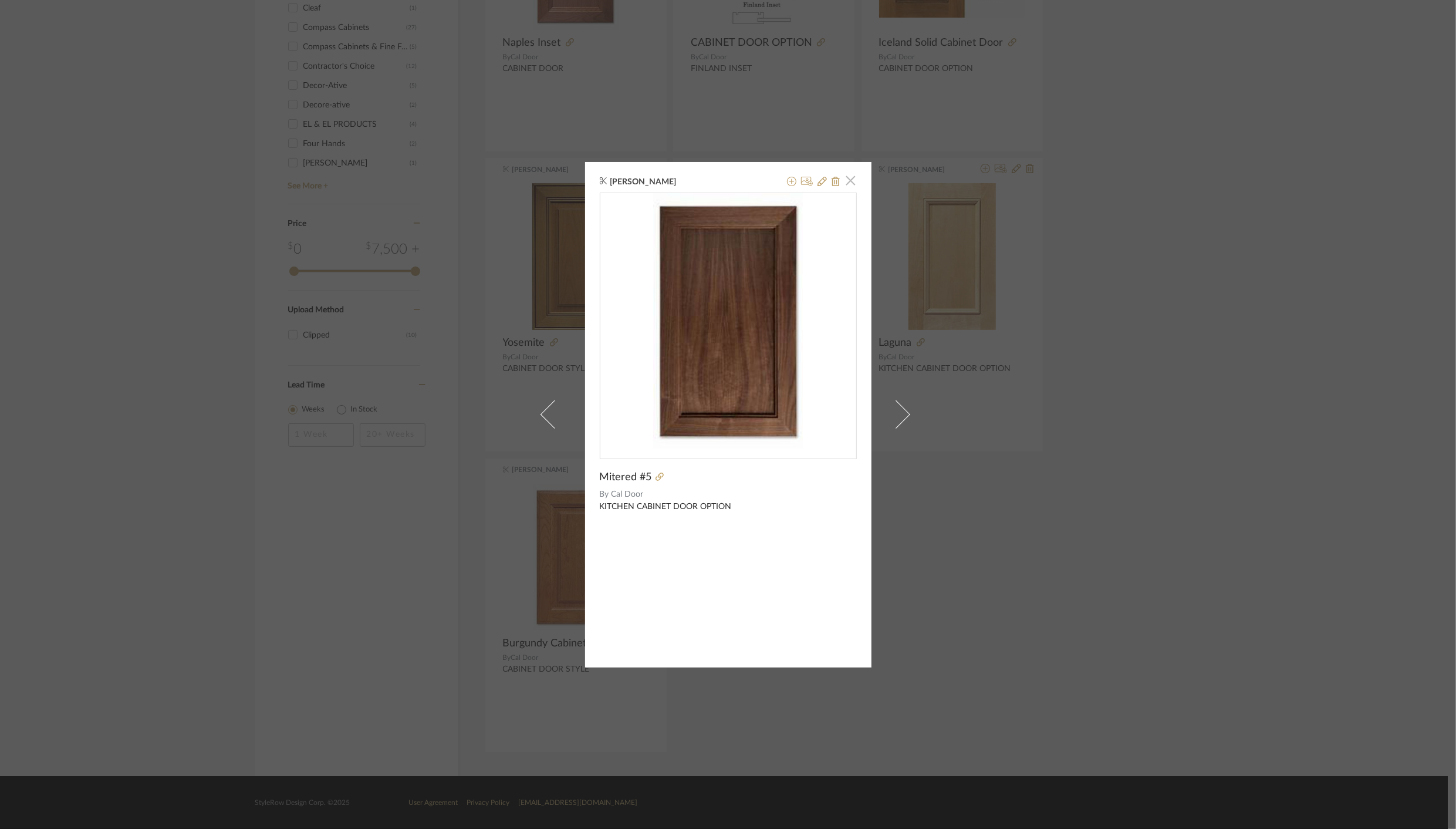
click at [847, 180] on span "button" at bounding box center [851, 181] width 24 height 24
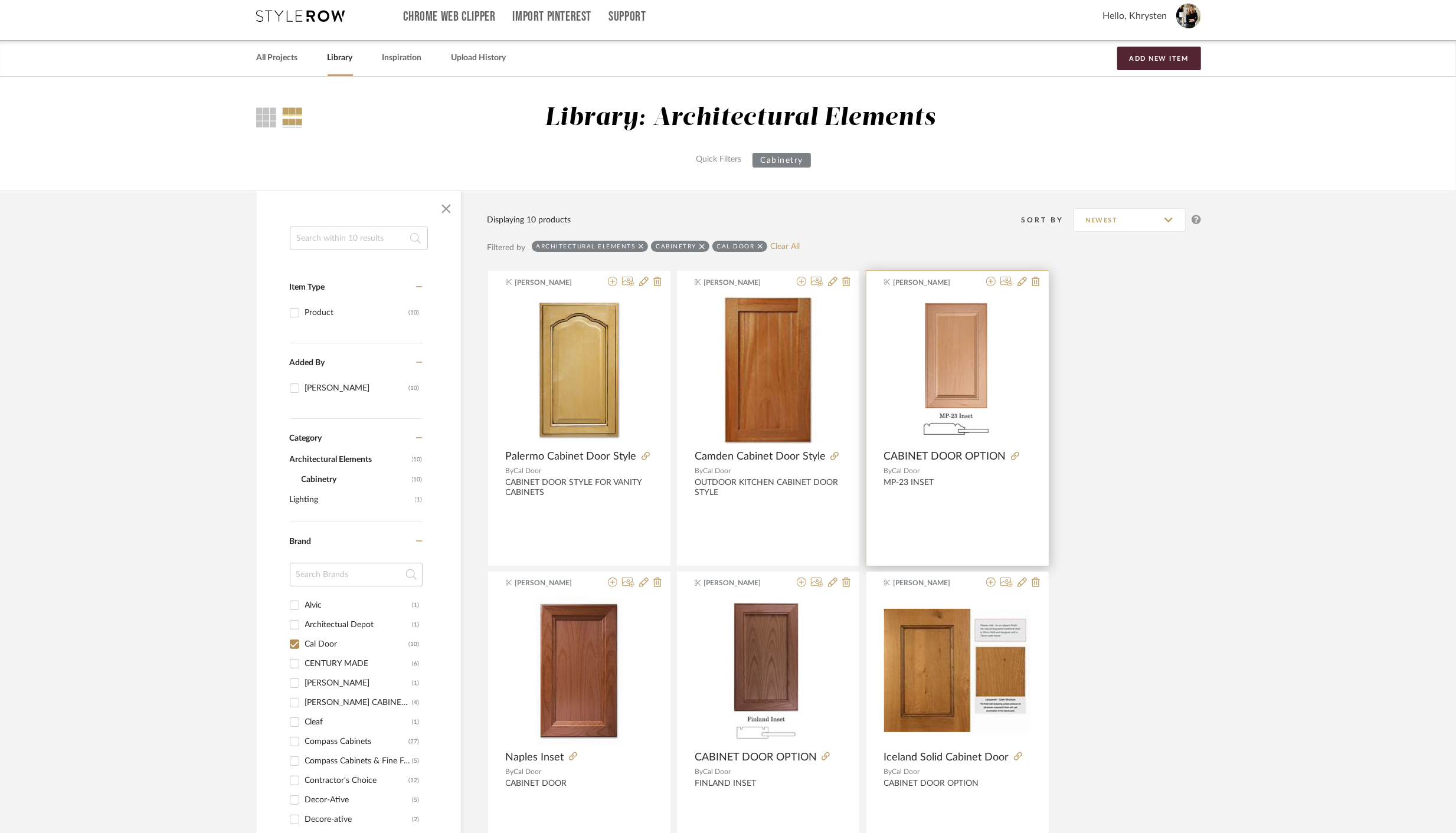
scroll to position [10, 0]
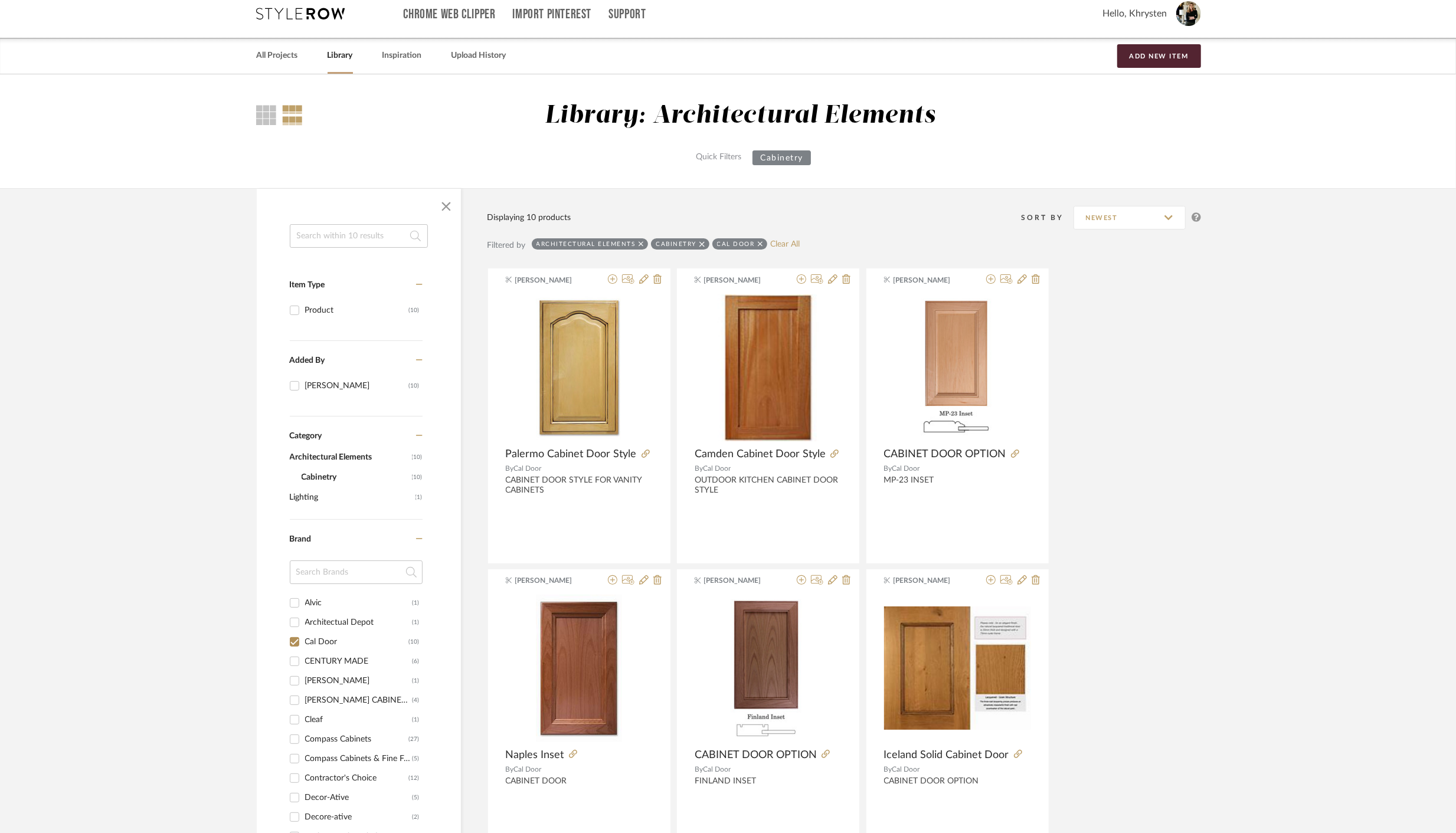
click at [758, 244] on icon at bounding box center [760, 244] width 6 height 8
checkbox input "false"
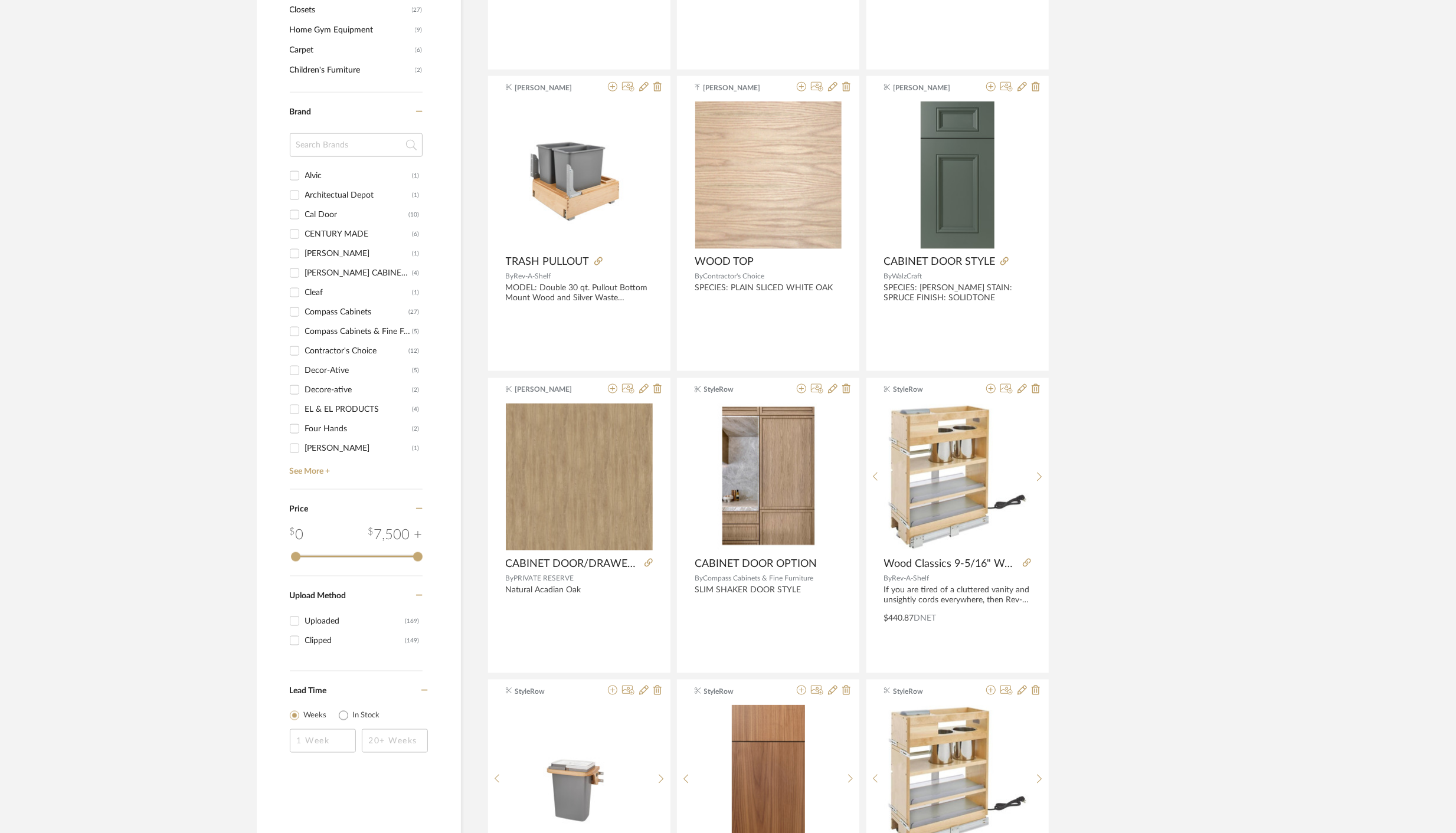
scroll to position [1423, 0]
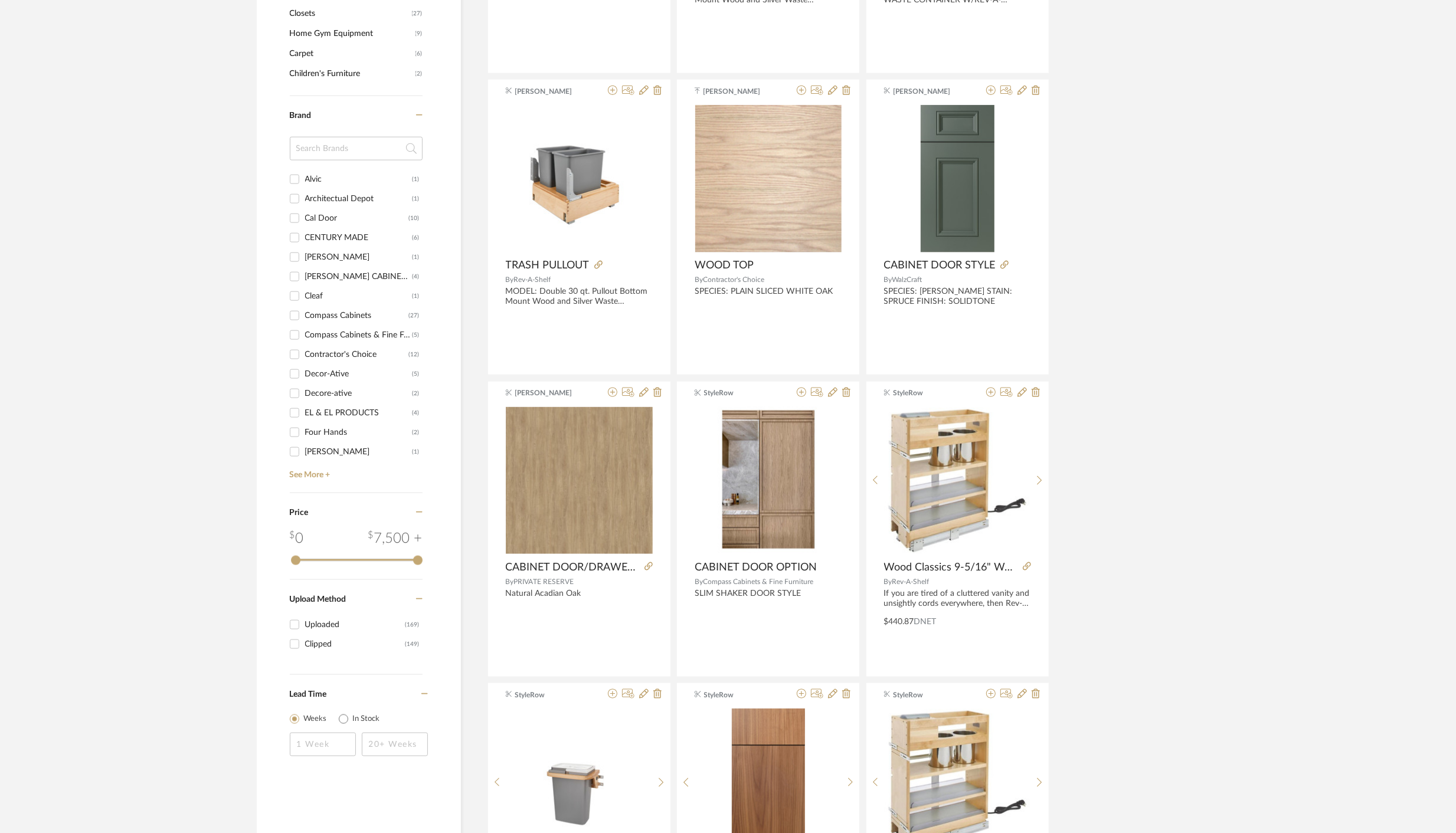
click at [298, 274] on input "CIMINO'S CABINET DOOR (4)" at bounding box center [295, 277] width 19 height 19
checkbox input "true"
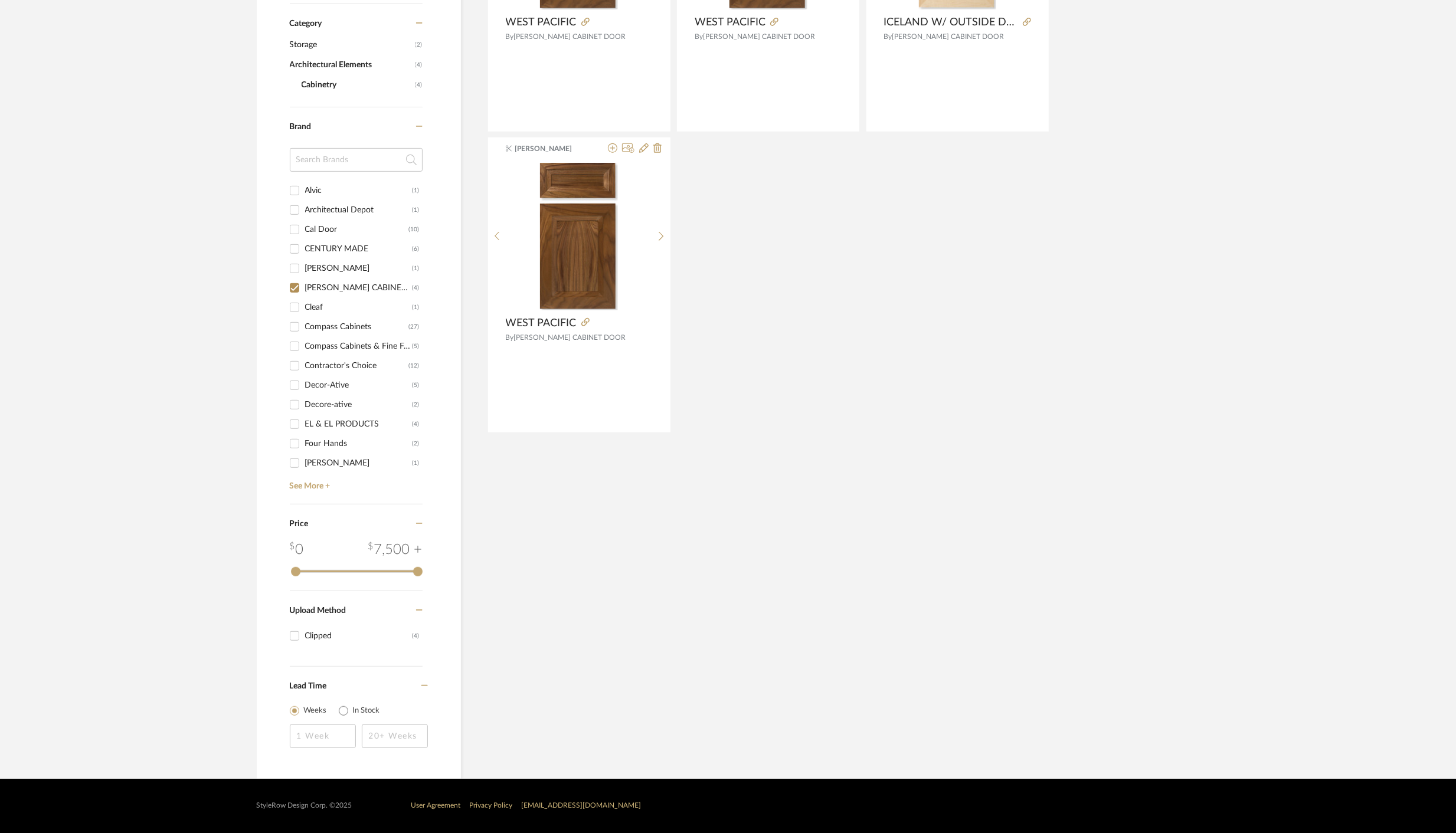
scroll to position [442, 0]
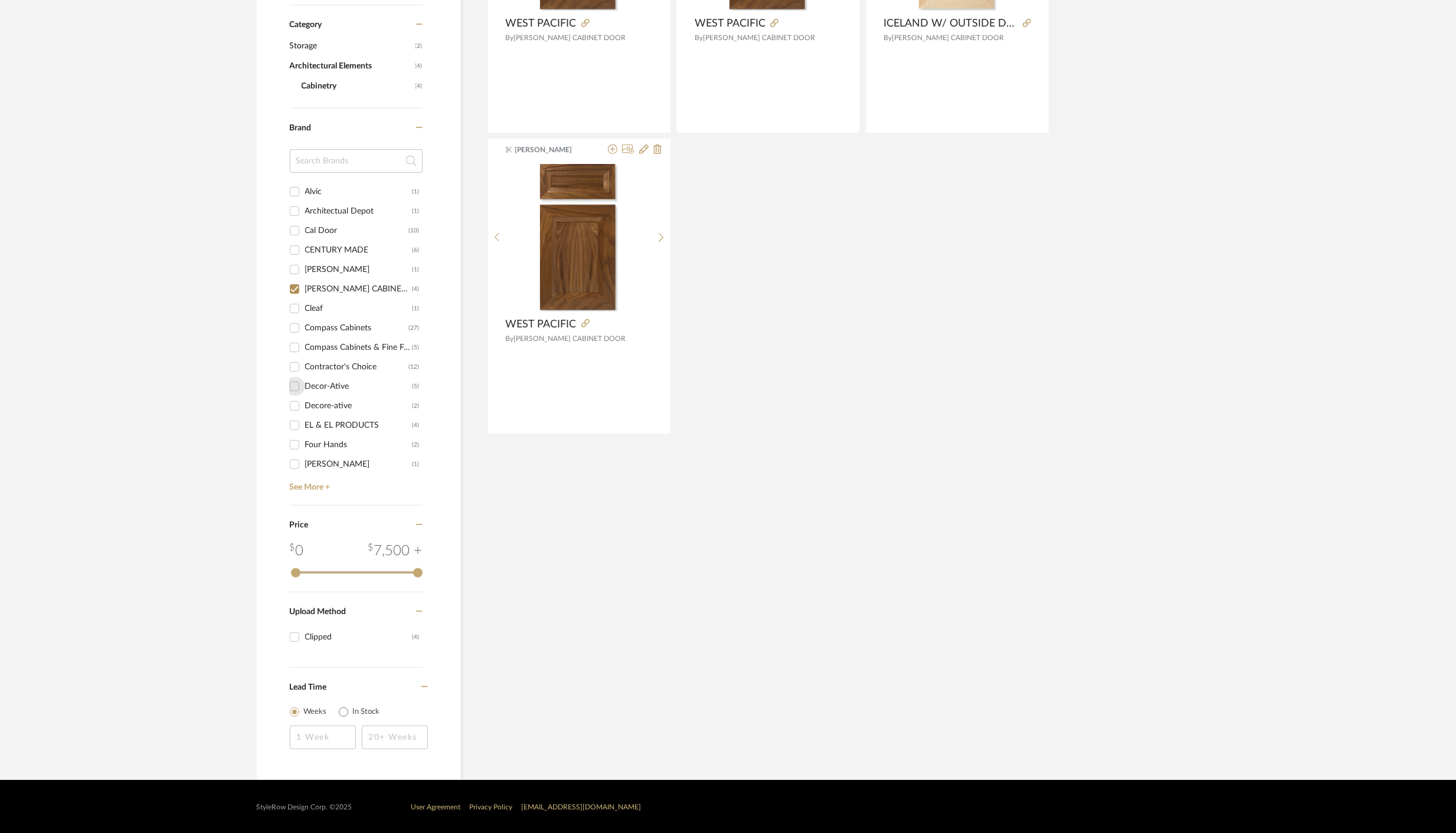
click at [294, 385] on input "Decor-Ative (5)" at bounding box center [295, 387] width 19 height 19
checkbox input "true"
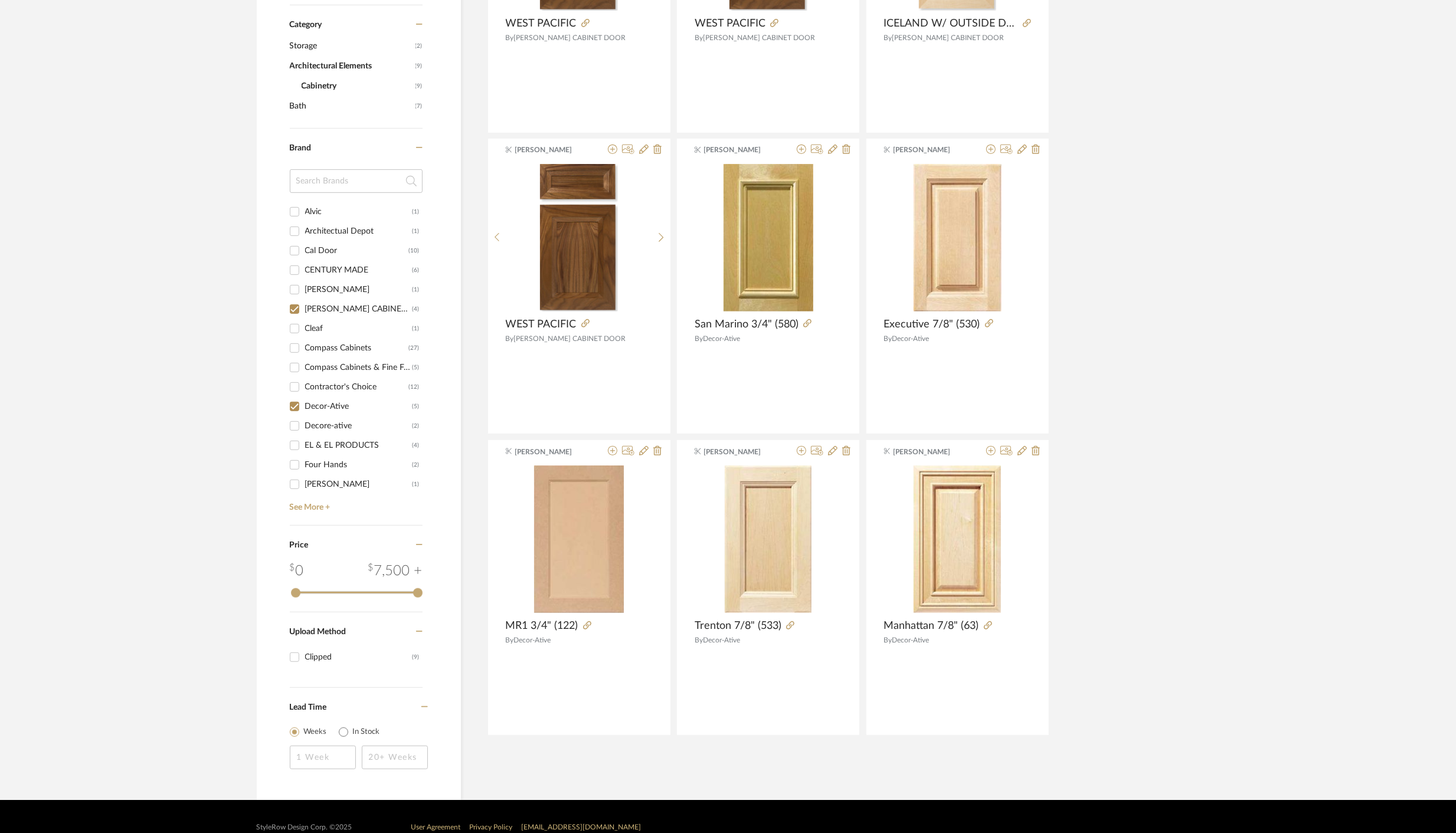
click at [296, 428] on input "Decore-ative (2)" at bounding box center [295, 426] width 19 height 19
checkbox input "true"
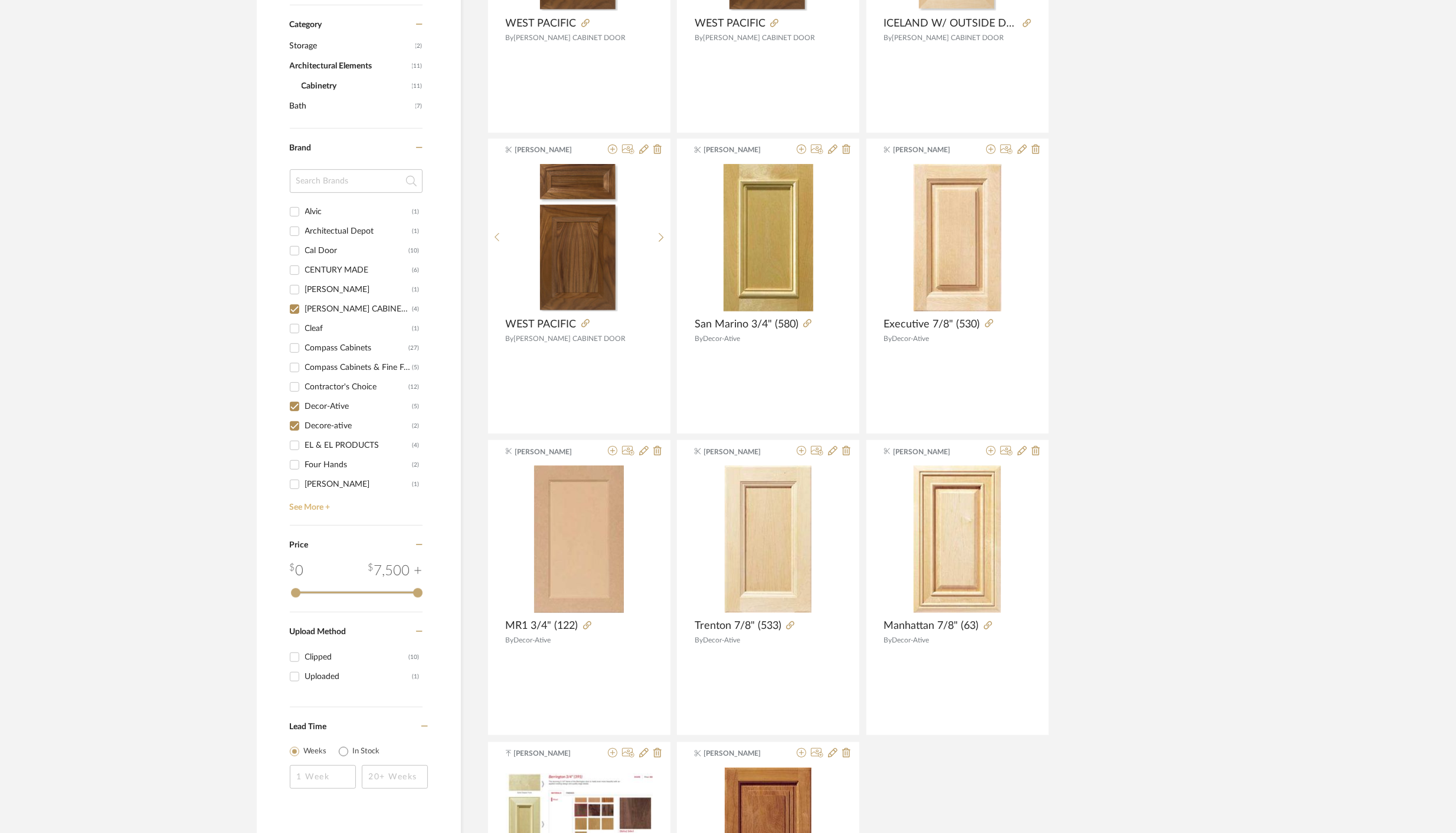
click at [315, 502] on link "See More +" at bounding box center [355, 504] width 136 height 19
click at [295, 435] on input "WALTZCRAFT (4)" at bounding box center [295, 435] width 19 height 19
checkbox input "true"
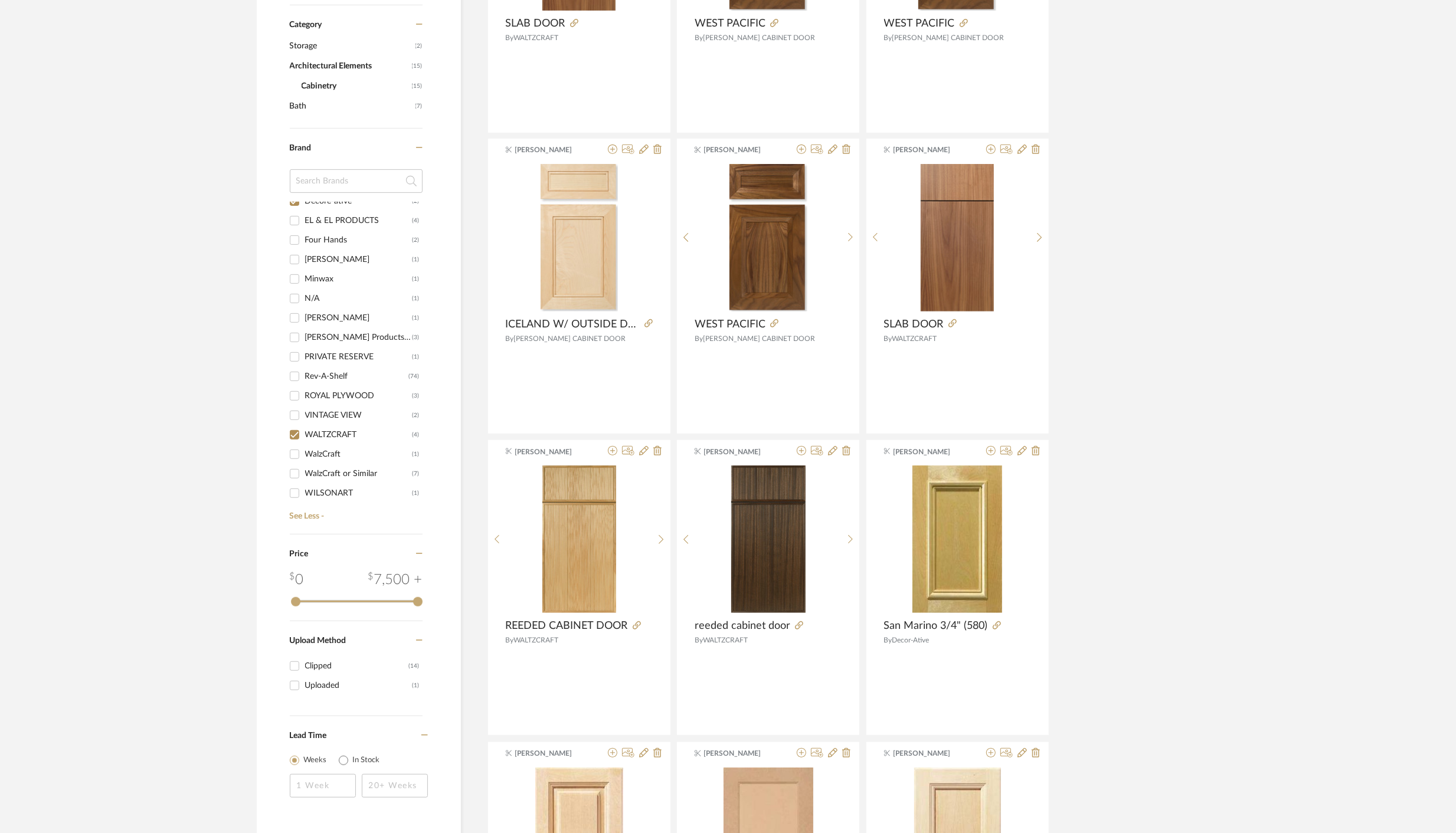
click at [296, 453] on input "WalzCraft (1)" at bounding box center [295, 454] width 19 height 19
checkbox input "true"
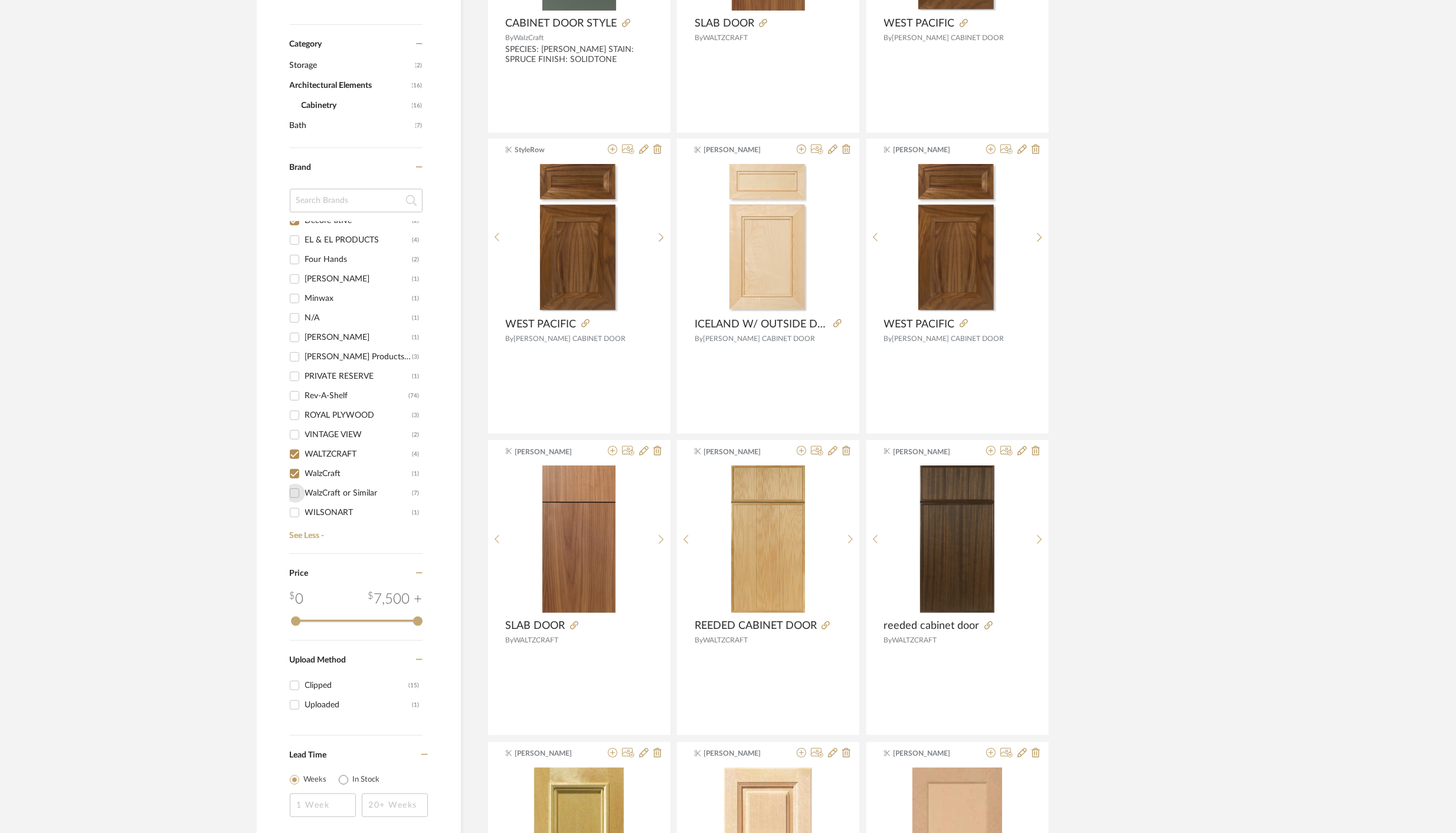
click at [297, 491] on input "WalzCraft or Similar (7)" at bounding box center [295, 493] width 19 height 19
checkbox input "true"
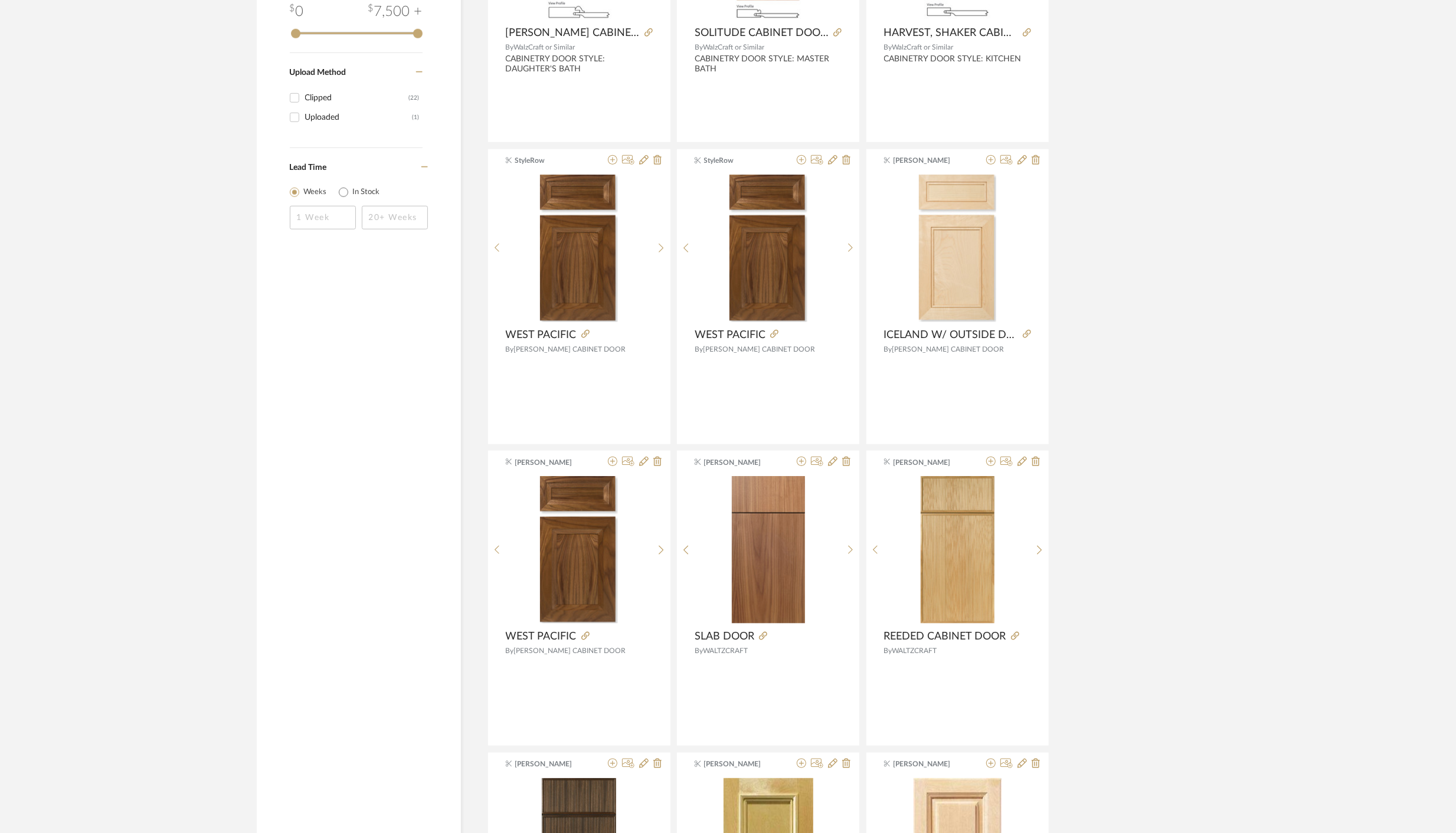
scroll to position [1051, 0]
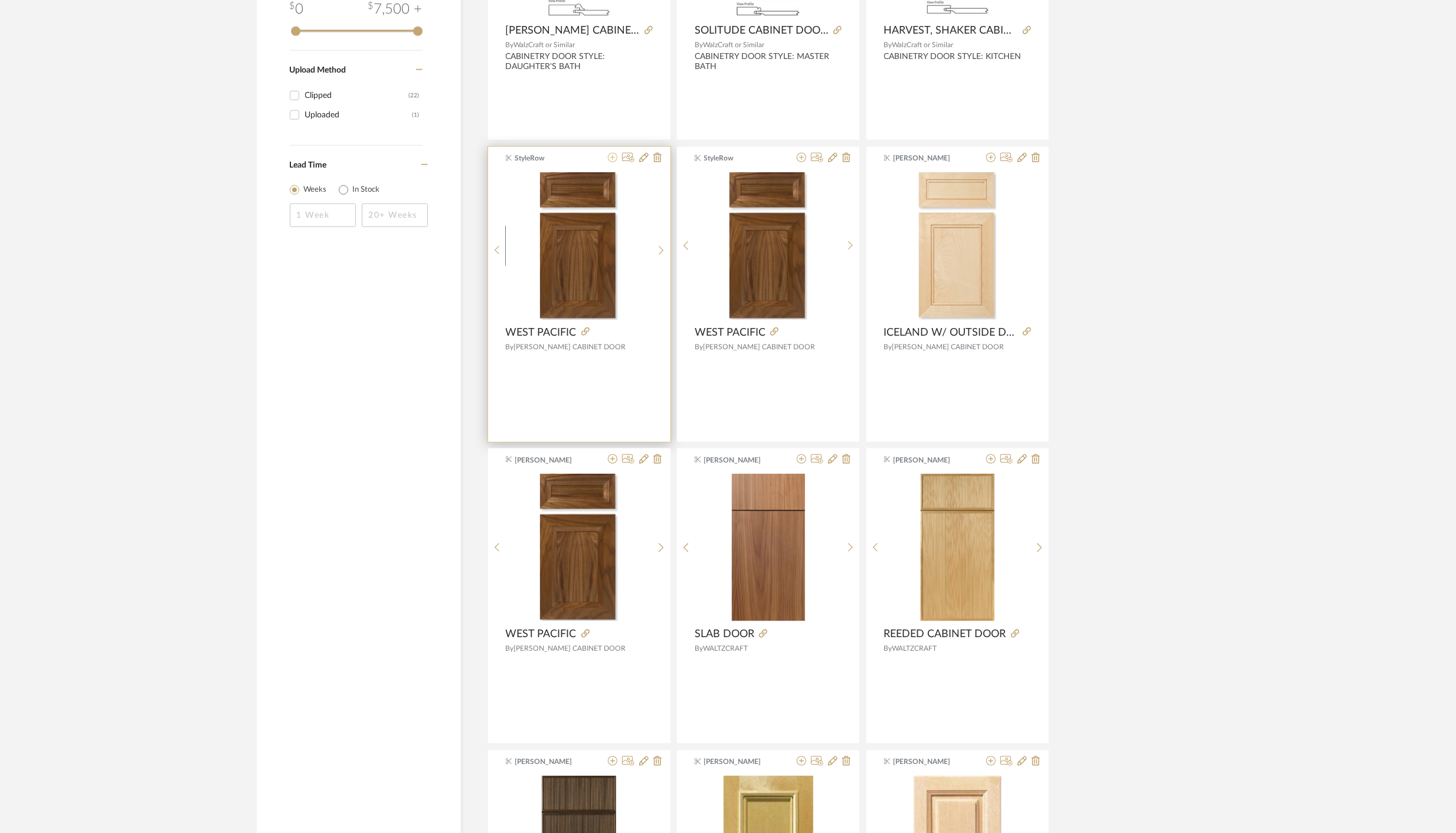
click at [612, 153] on icon at bounding box center [612, 158] width 10 height 10
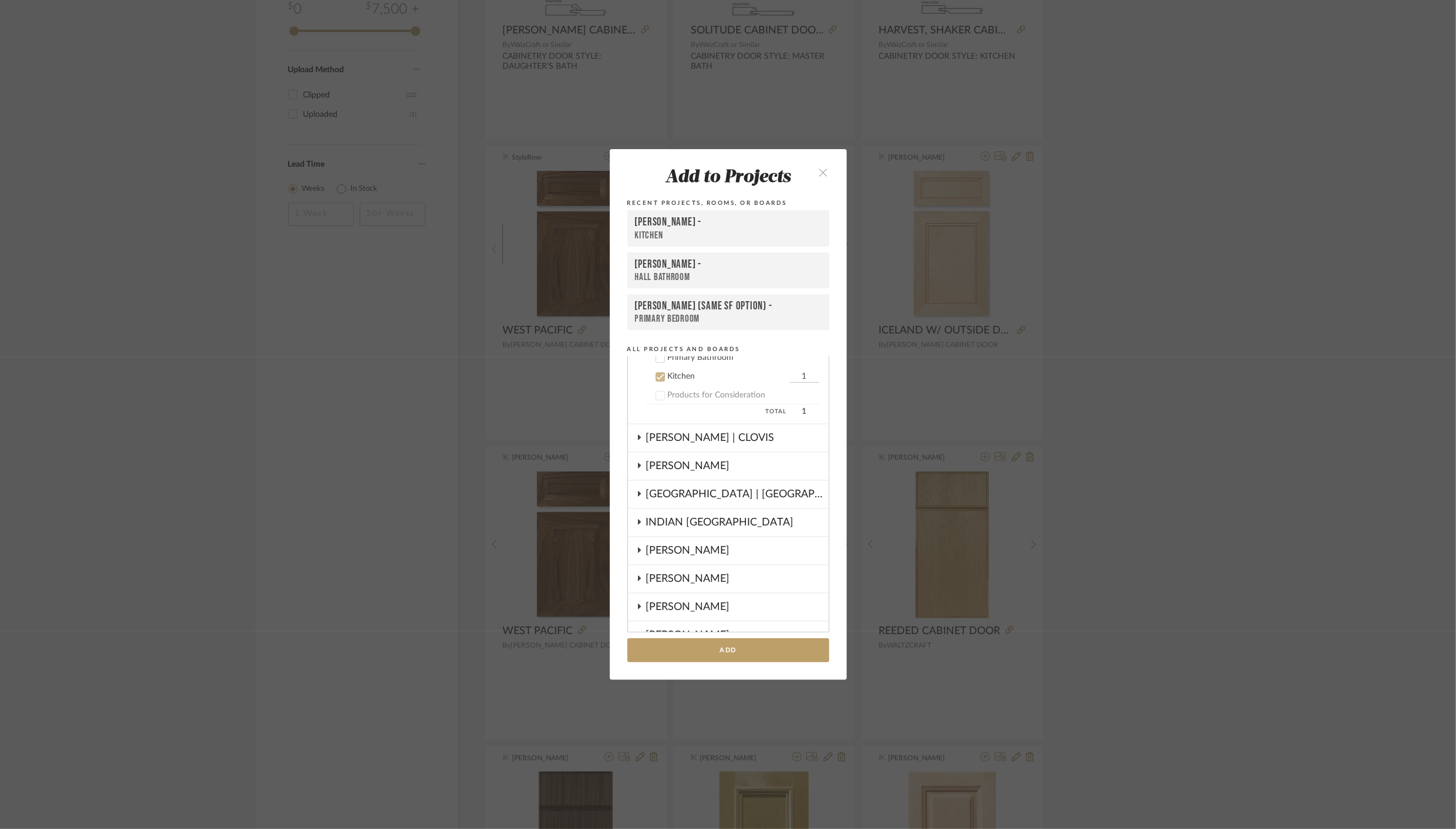
scroll to position [320, 0]
click at [663, 226] on div "DRAGT -" at bounding box center [728, 223] width 186 height 14
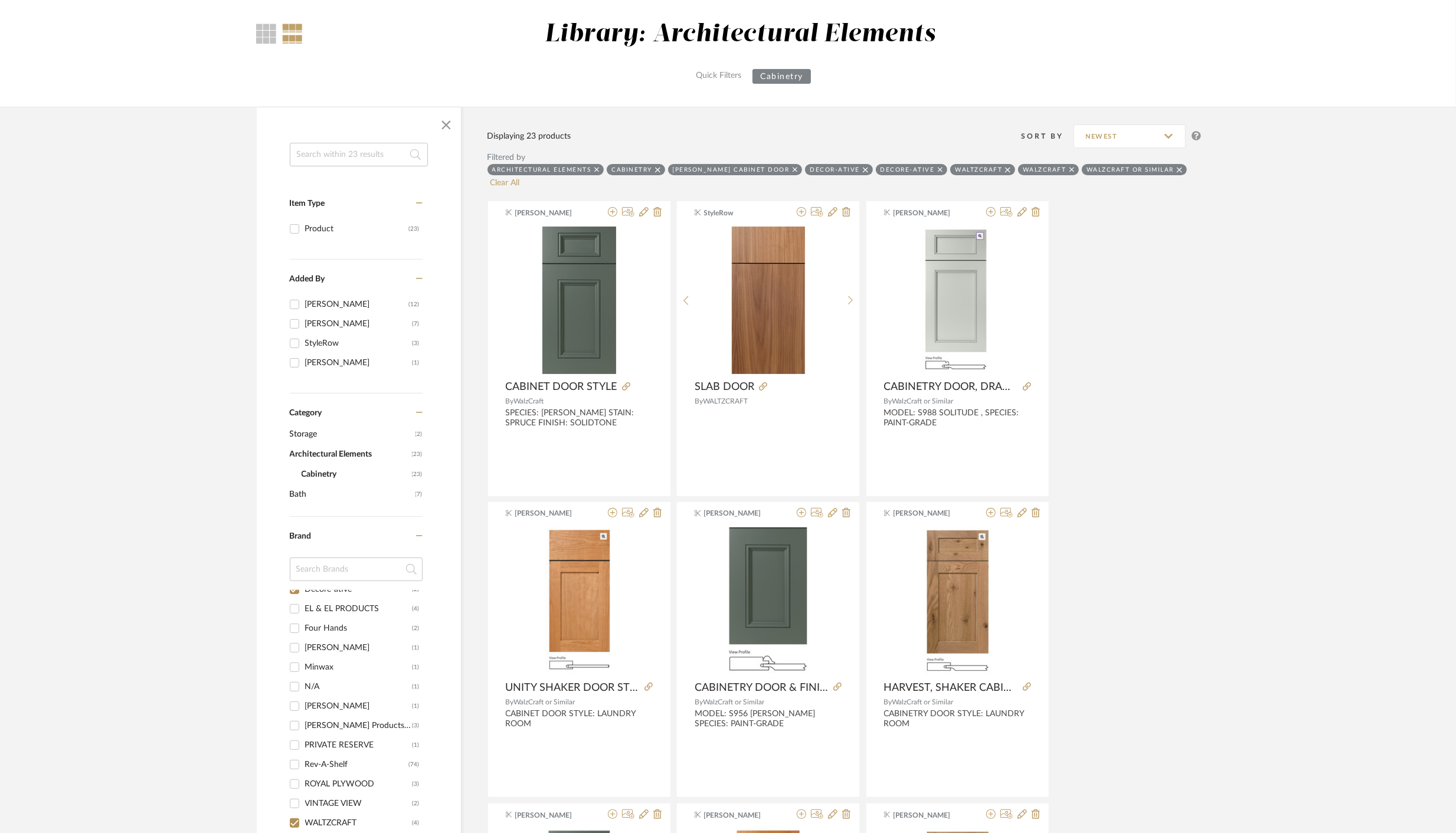
scroll to position [0, 0]
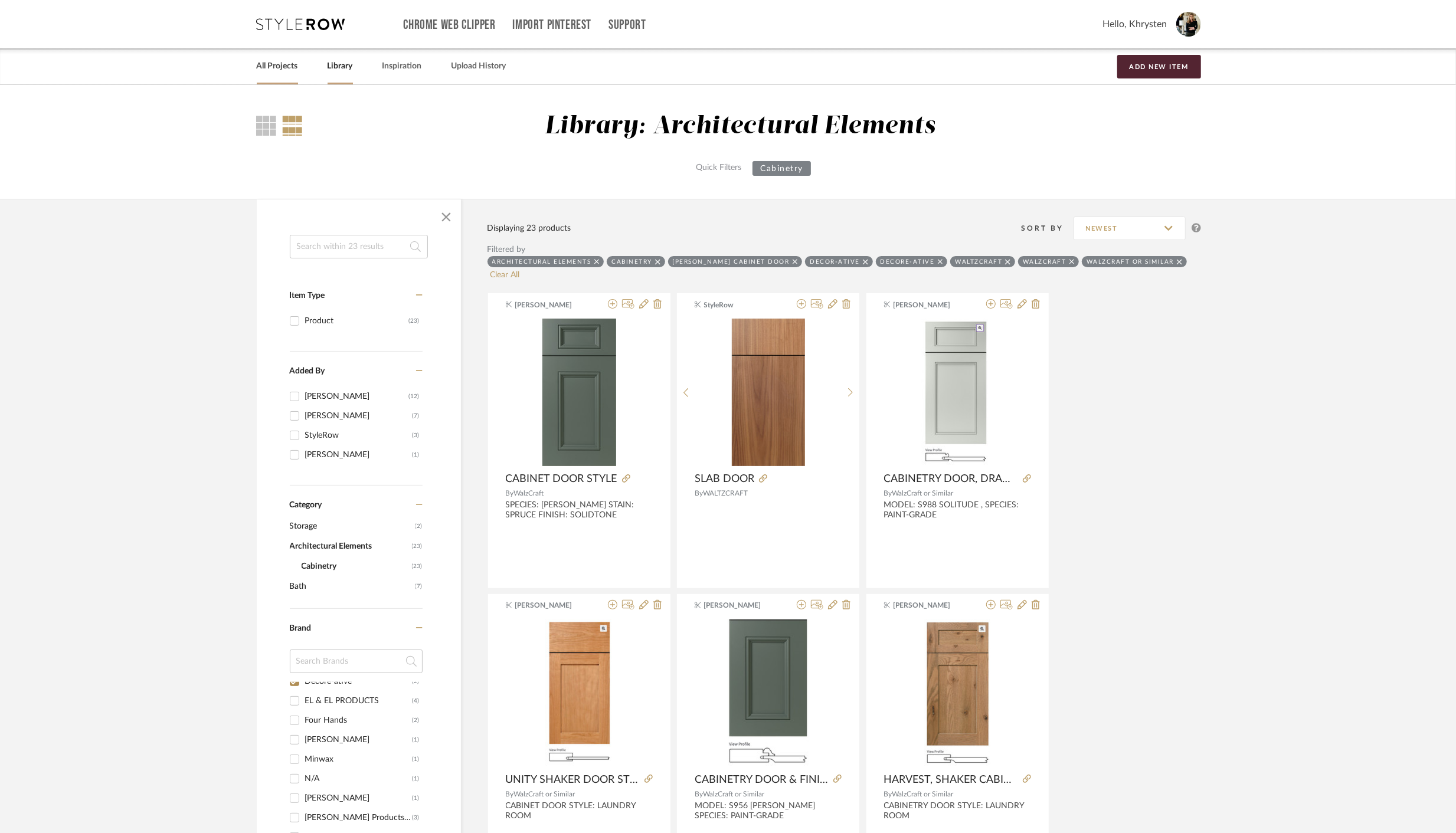
click at [274, 67] on link "All Projects" at bounding box center [277, 66] width 41 height 16
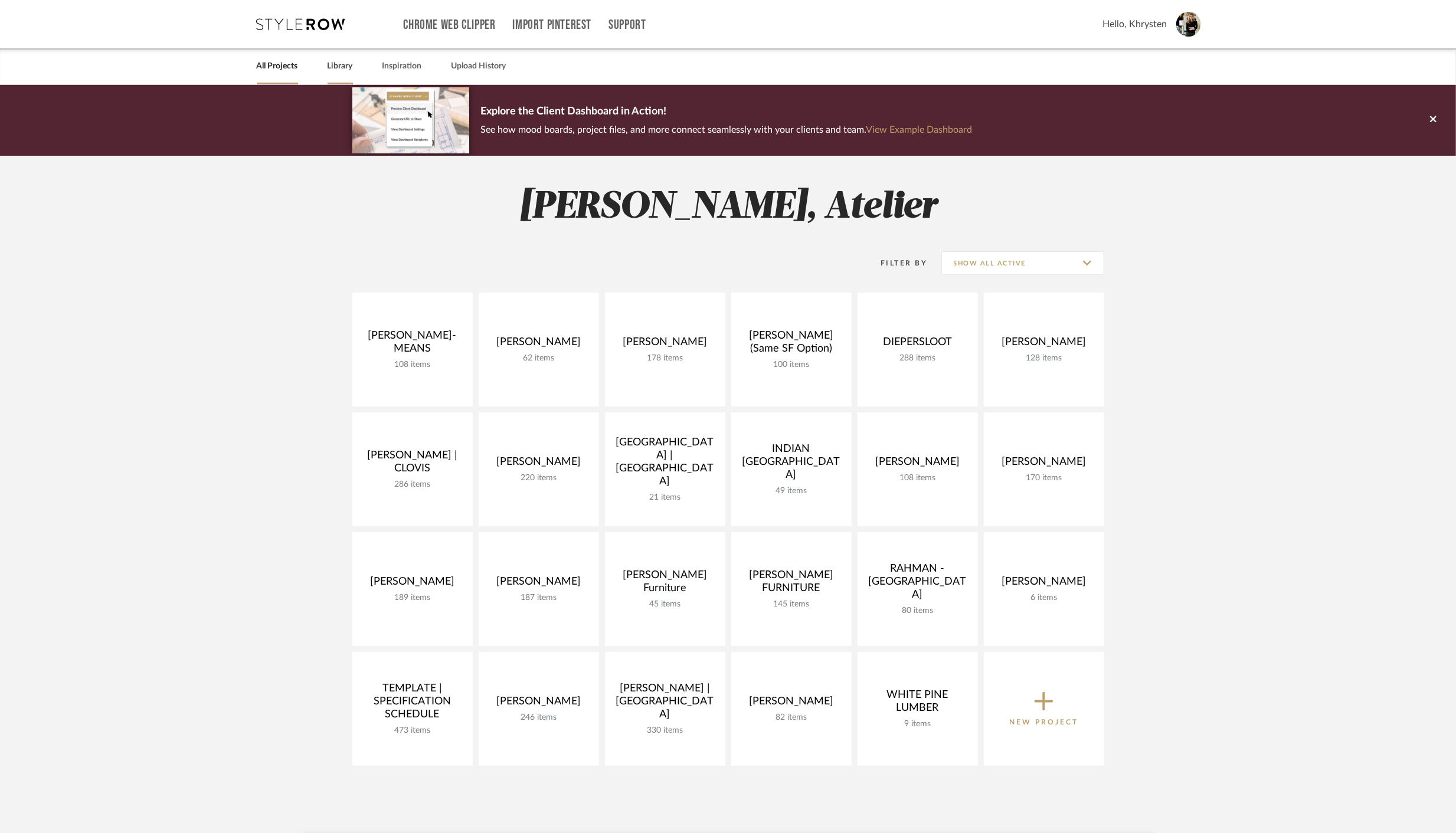
click at [335, 65] on link "Library" at bounding box center [340, 66] width 26 height 16
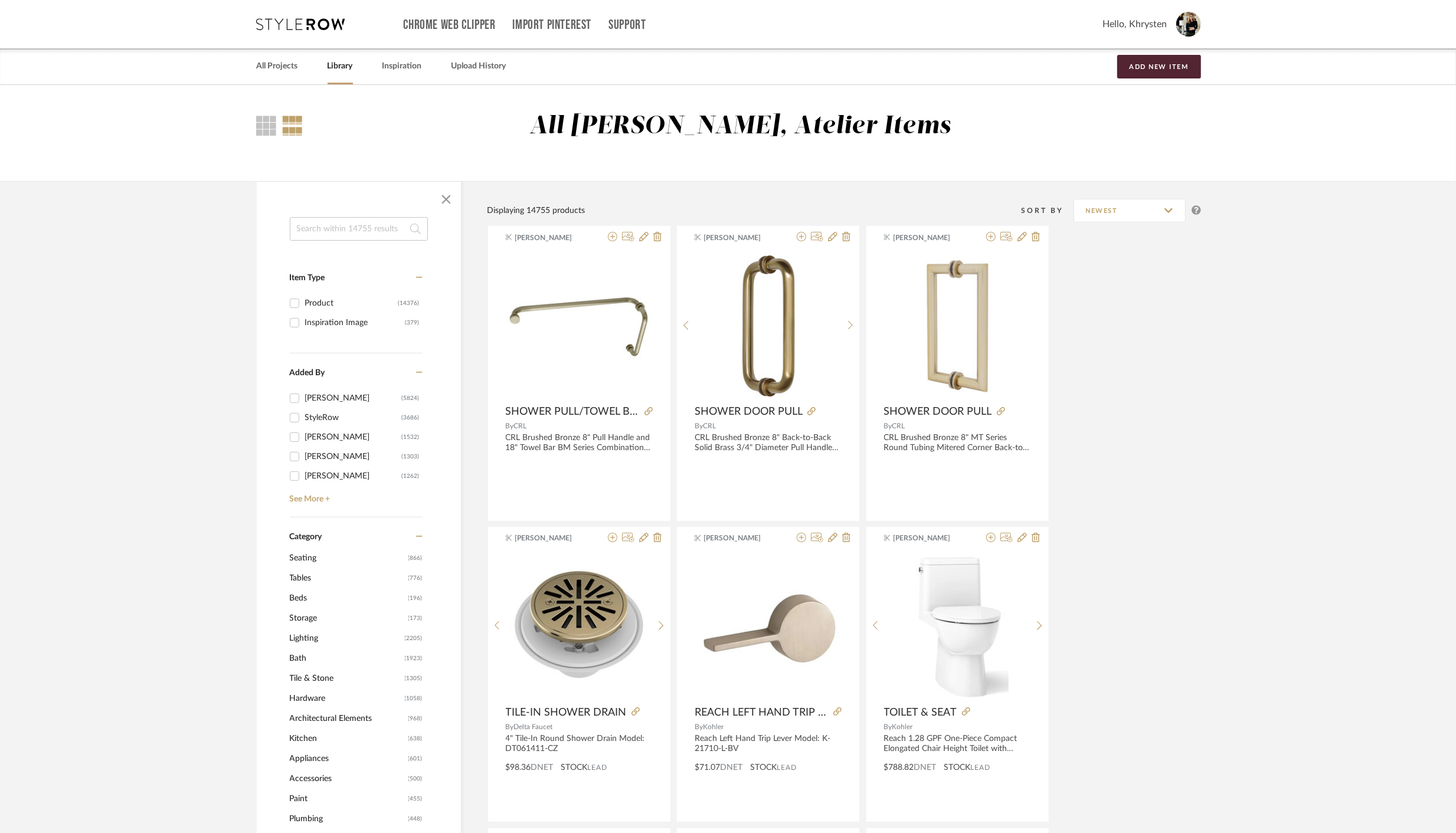
click at [336, 721] on span "Architectural Elements" at bounding box center [347, 718] width 116 height 20
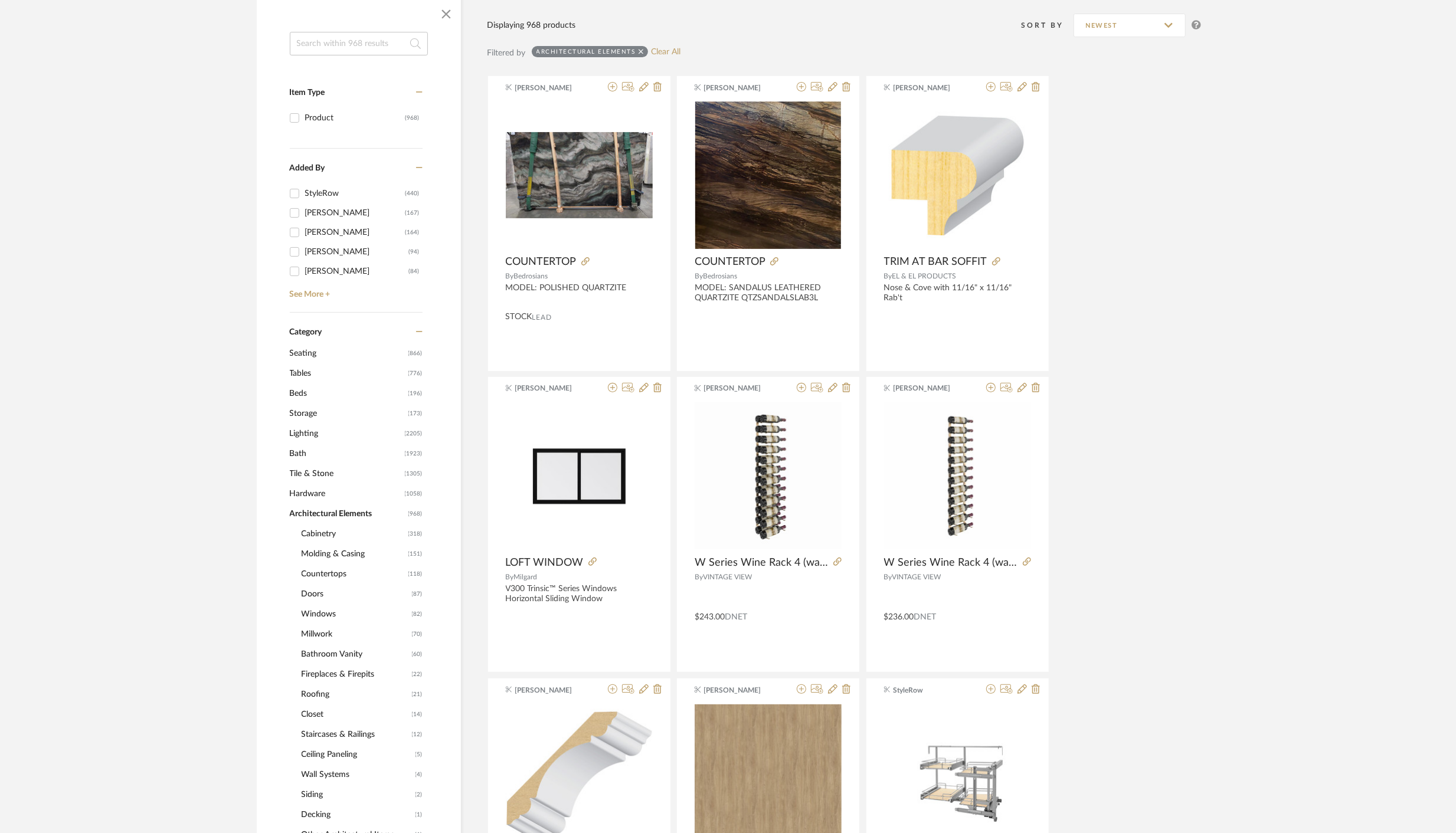
scroll to position [224, 0]
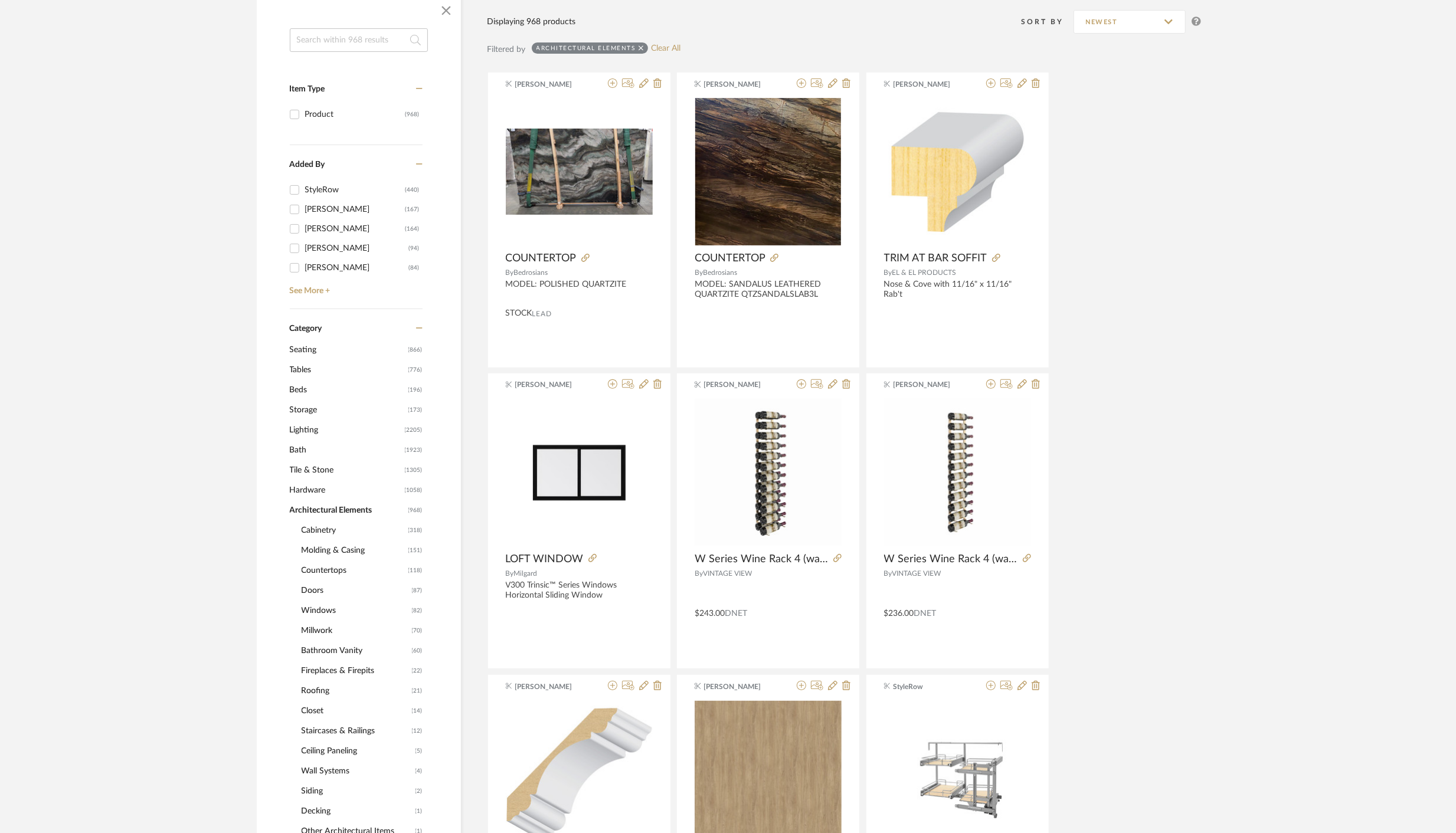
click at [317, 525] on span "Cabinetry" at bounding box center [353, 530] width 104 height 20
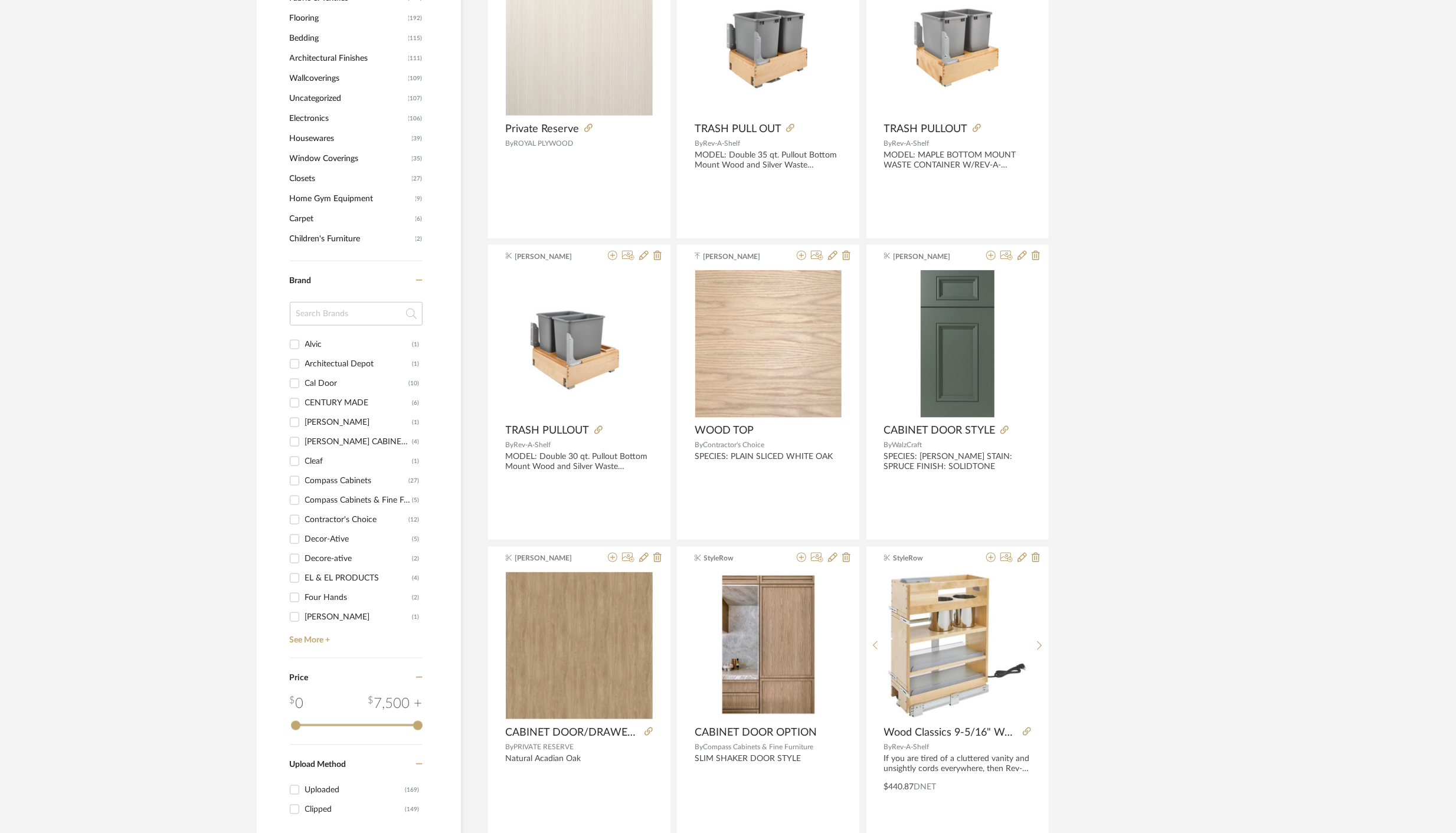
scroll to position [1348, 0]
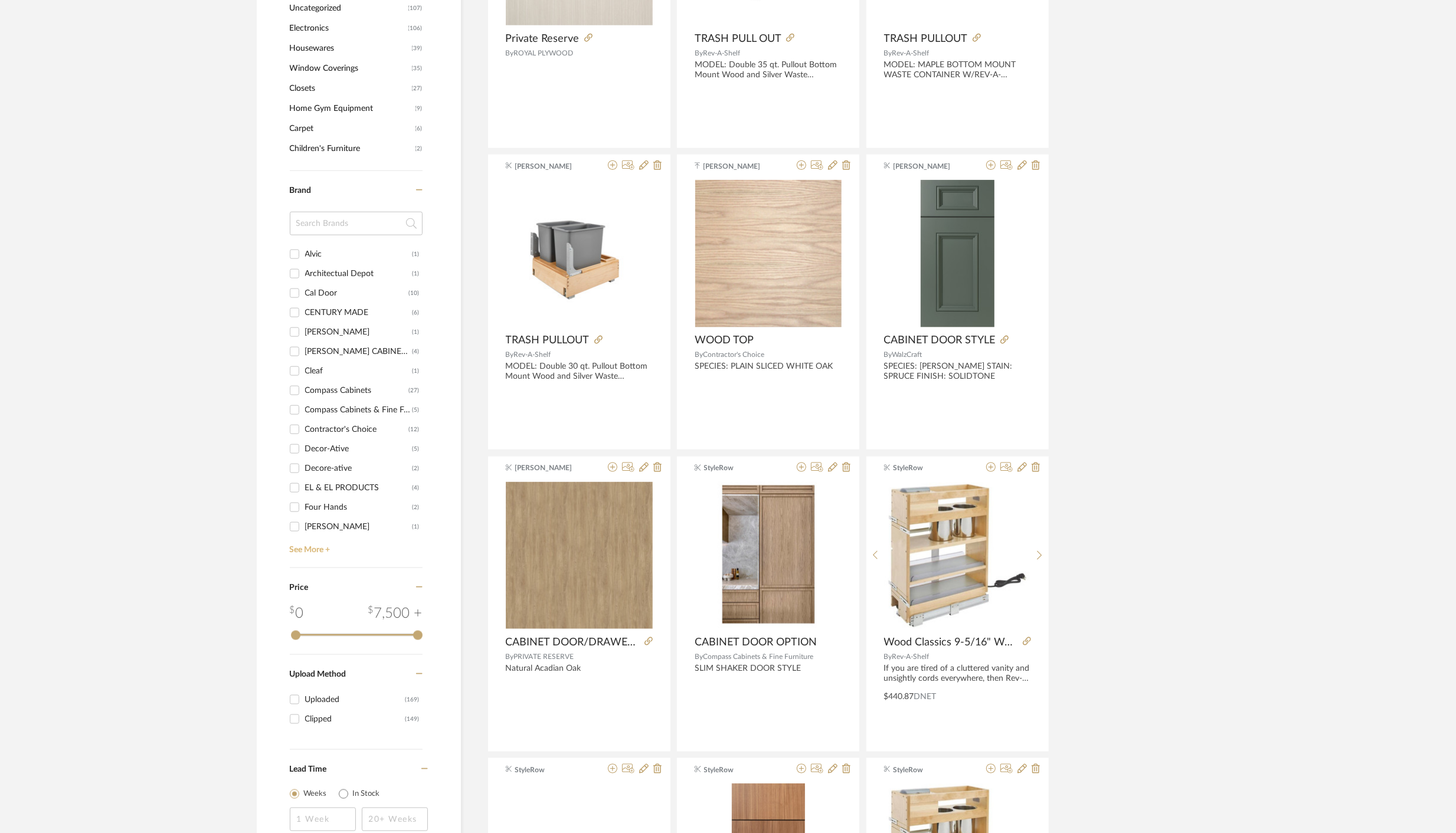
click at [313, 548] on link "See More +" at bounding box center [355, 546] width 136 height 19
click at [298, 514] on input "WalzCraft or Similar (7)" at bounding box center [295, 517] width 19 height 19
checkbox input "true"
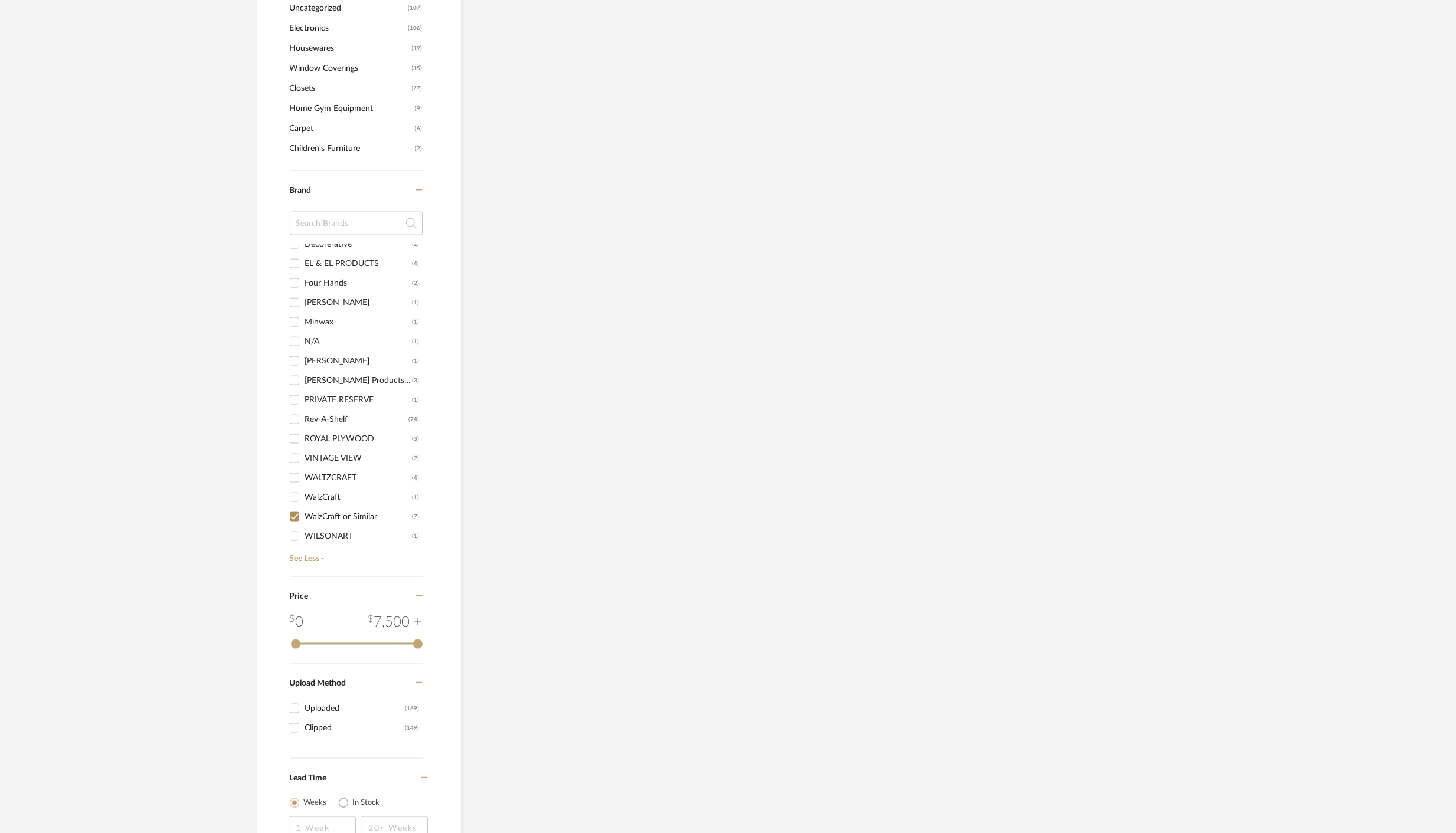
scroll to position [422, 0]
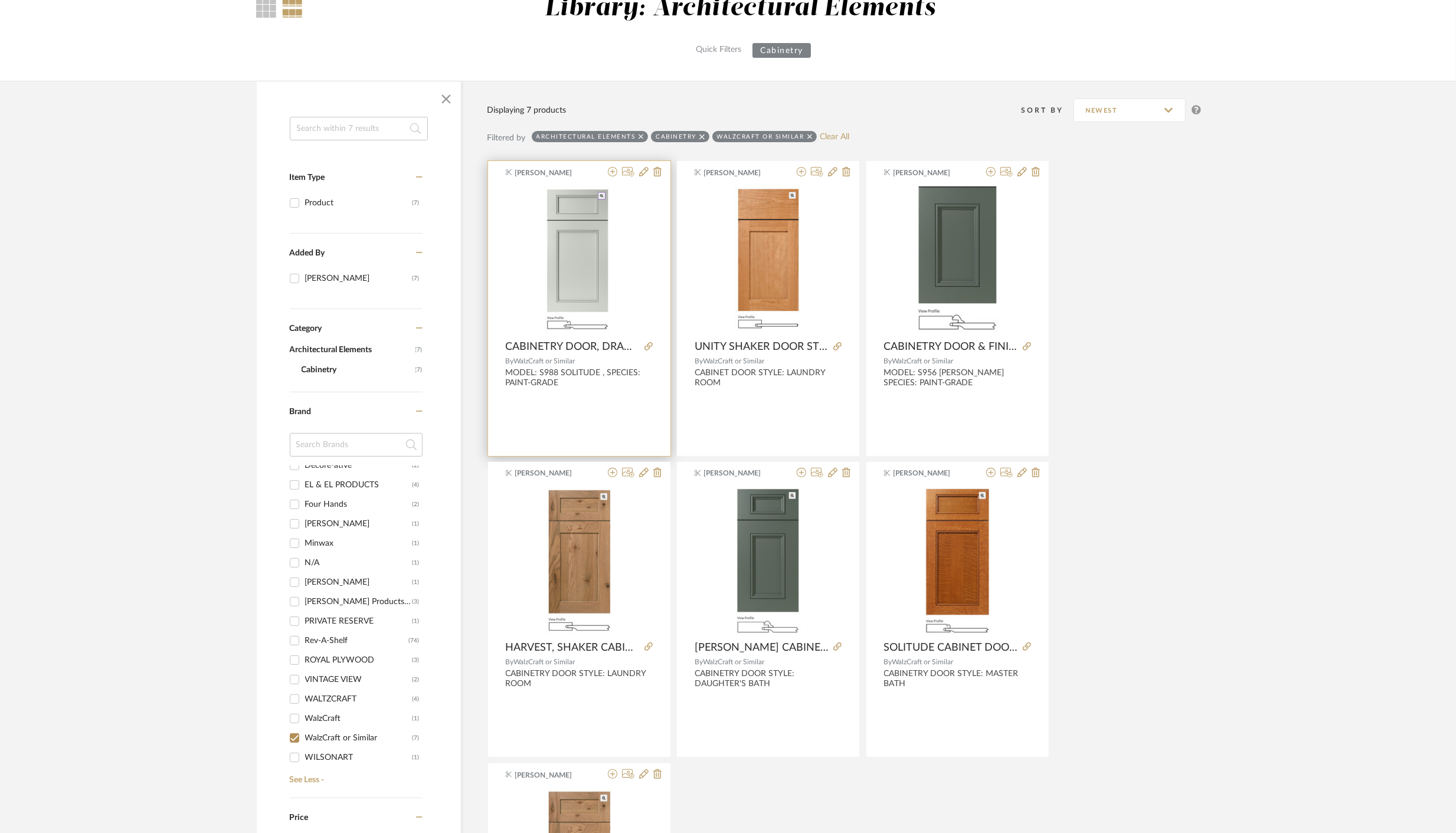
scroll to position [116, 0]
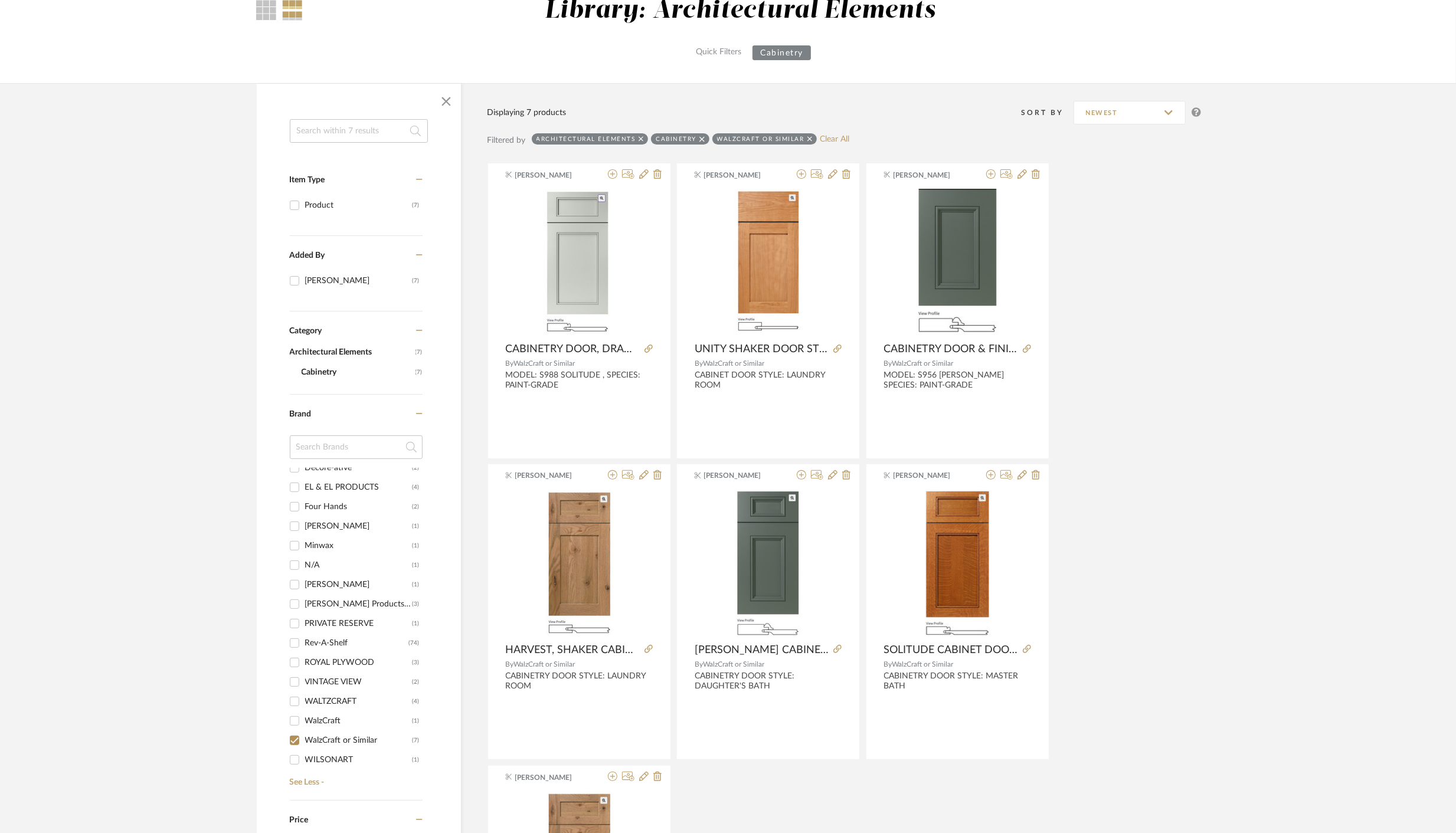
click at [297, 721] on input "WalzCraft (1)" at bounding box center [295, 721] width 19 height 19
checkbox input "true"
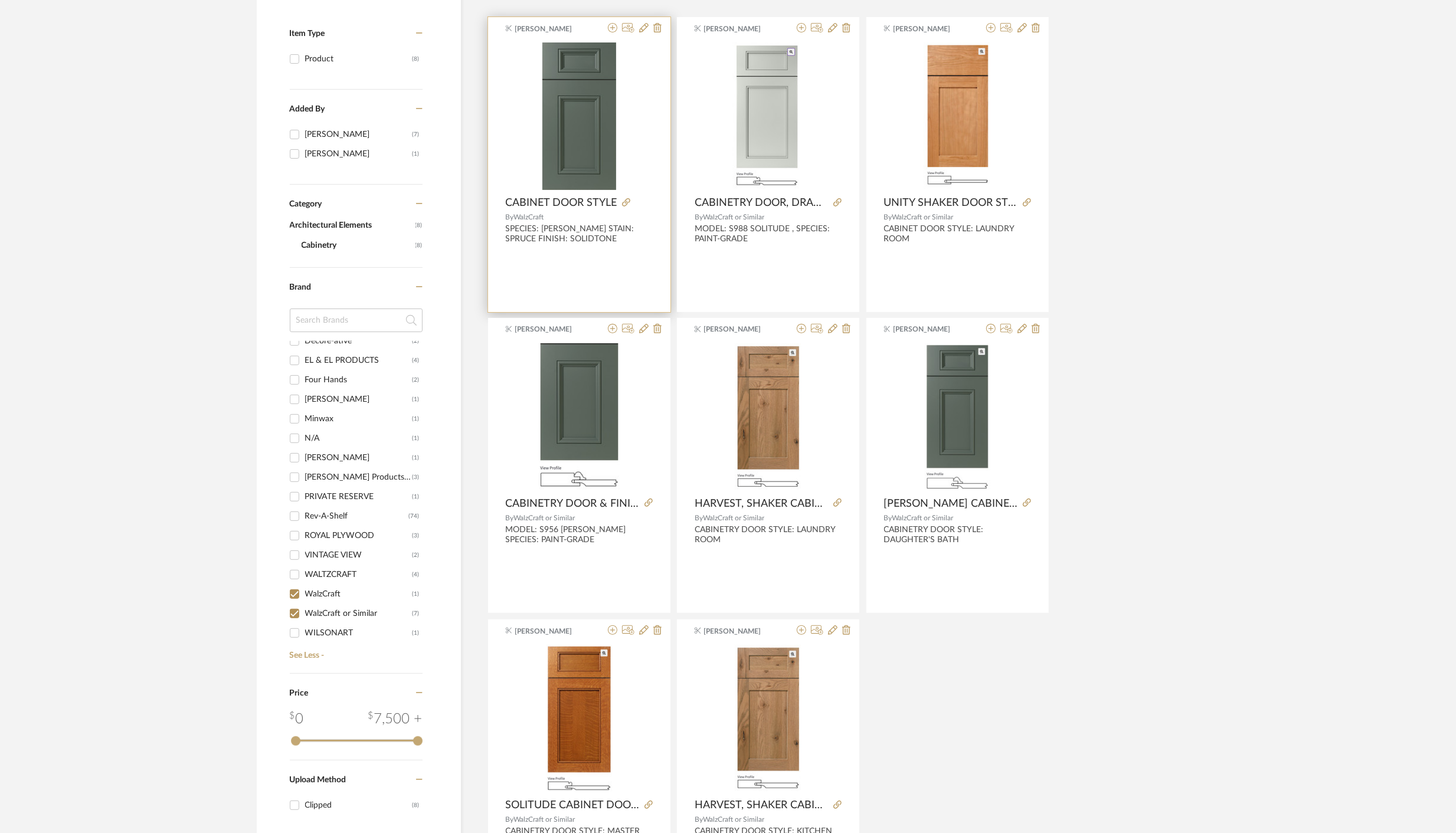
scroll to position [430, 0]
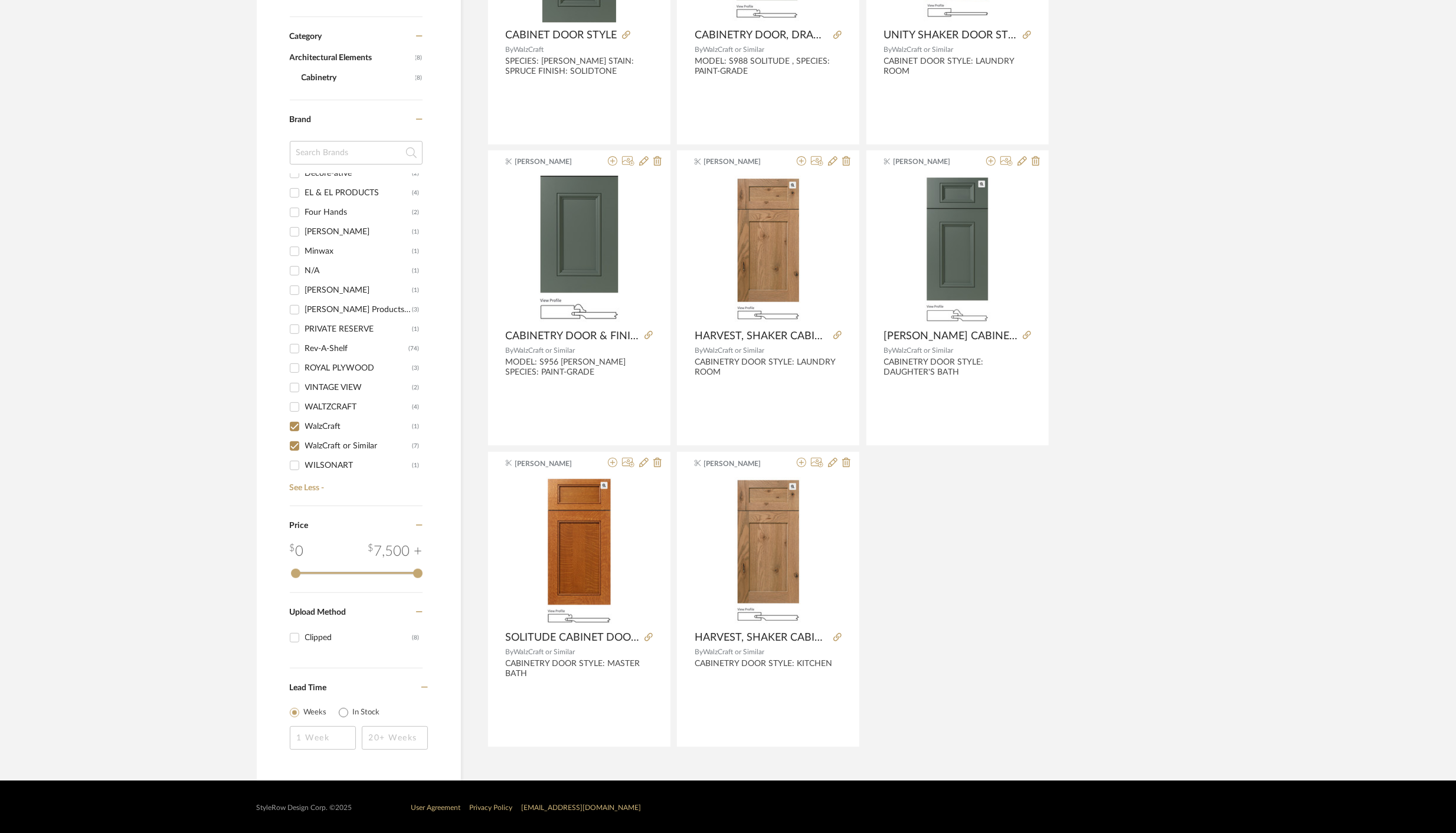
click at [297, 404] on input "WALTZCRAFT (4)" at bounding box center [295, 407] width 19 height 19
checkbox input "true"
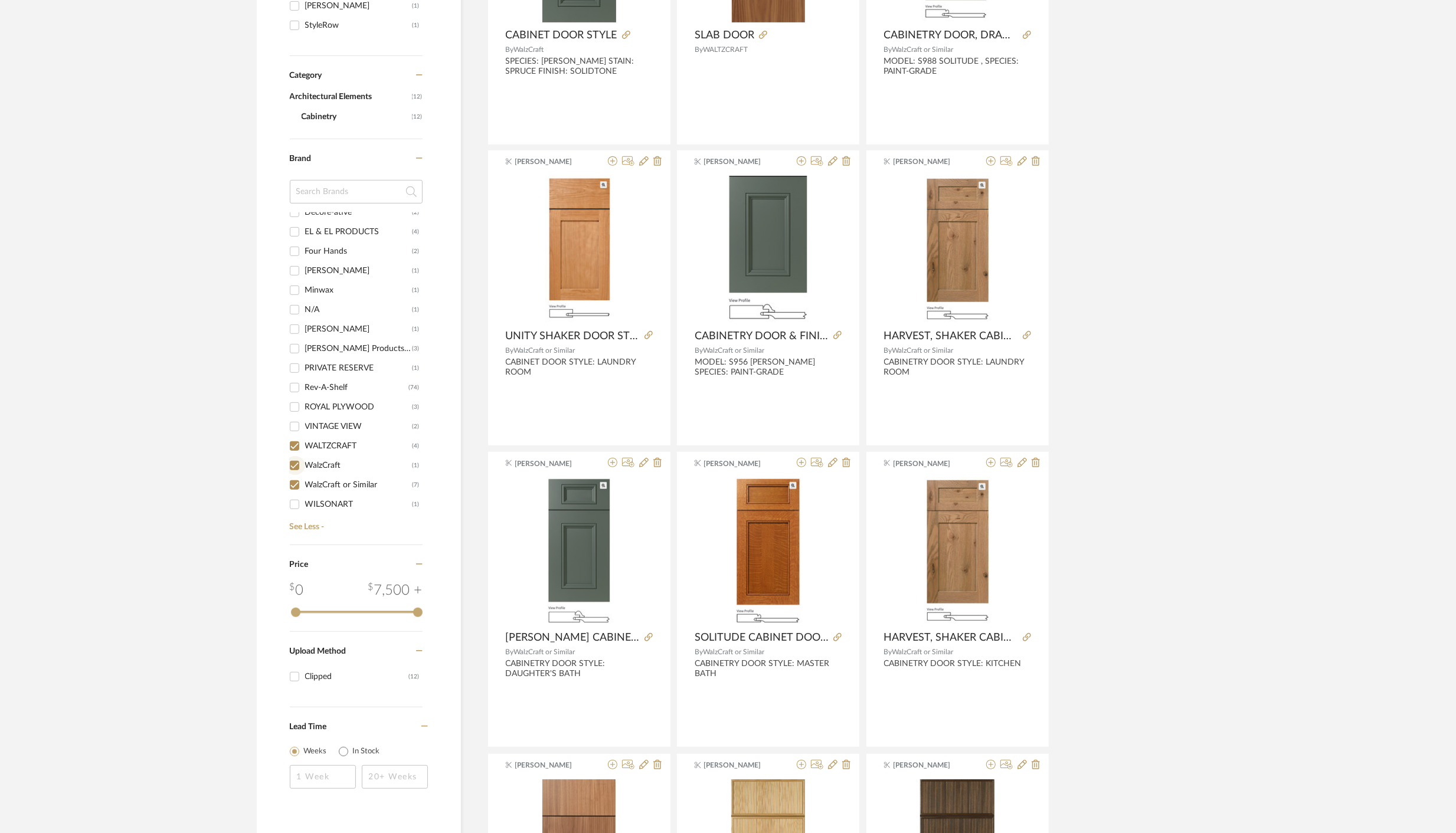
click at [293, 462] on input "WalzCraft (1)" at bounding box center [295, 466] width 19 height 19
checkbox input "false"
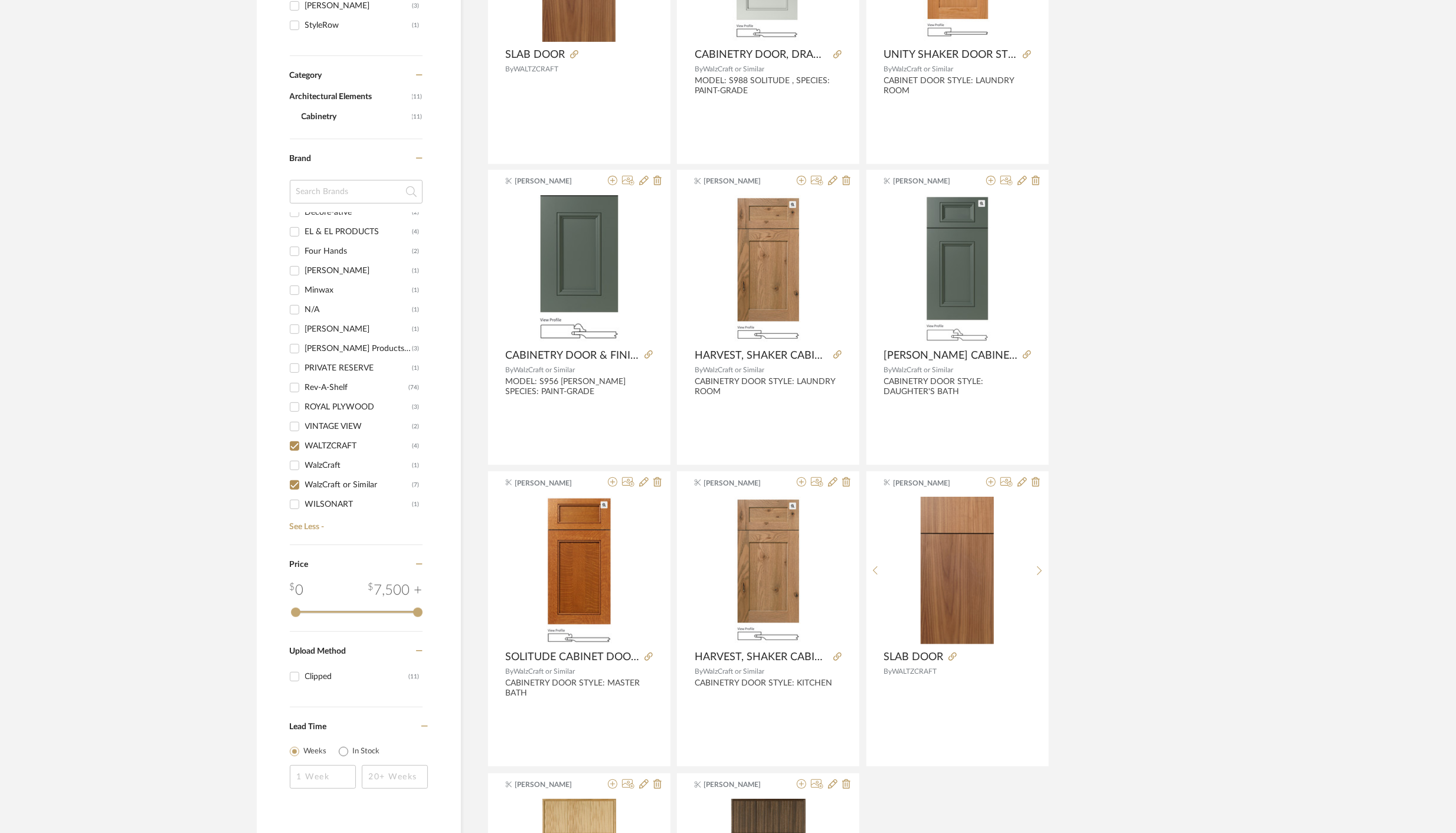
click at [293, 483] on input "WalzCraft or Similar (7)" at bounding box center [295, 485] width 19 height 19
checkbox input "false"
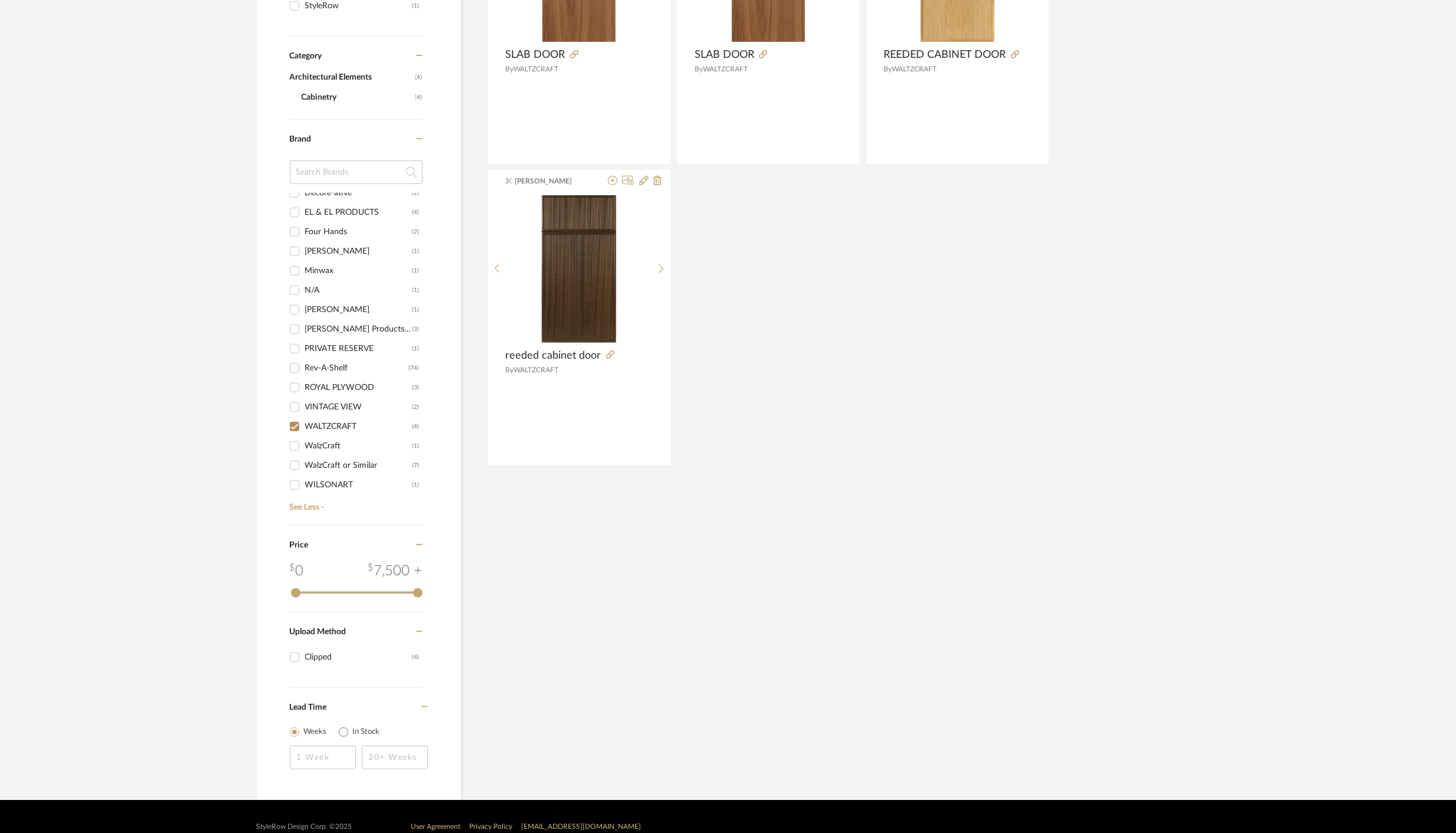
scroll to position [391, 0]
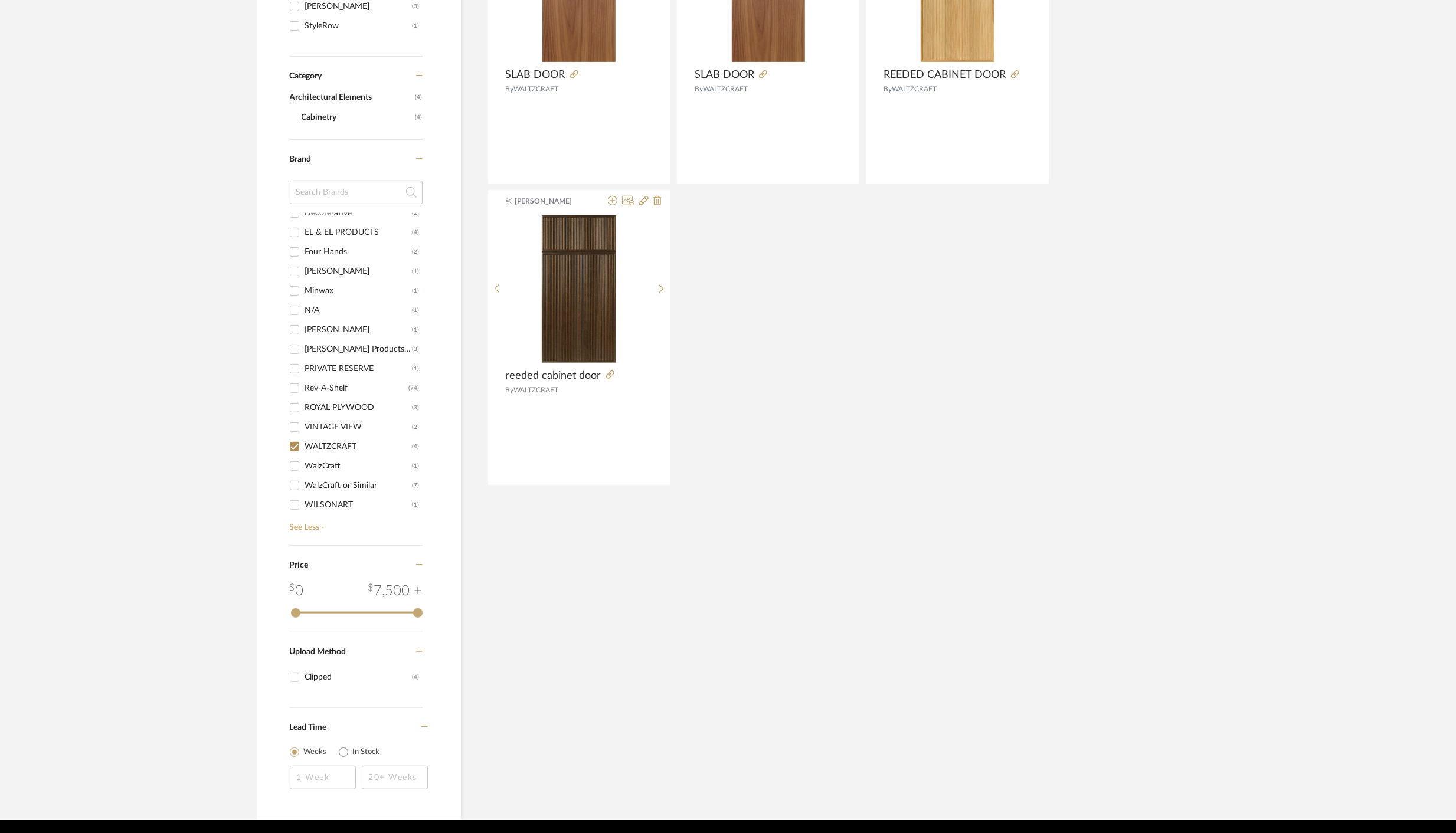
scroll to position [391, 0]
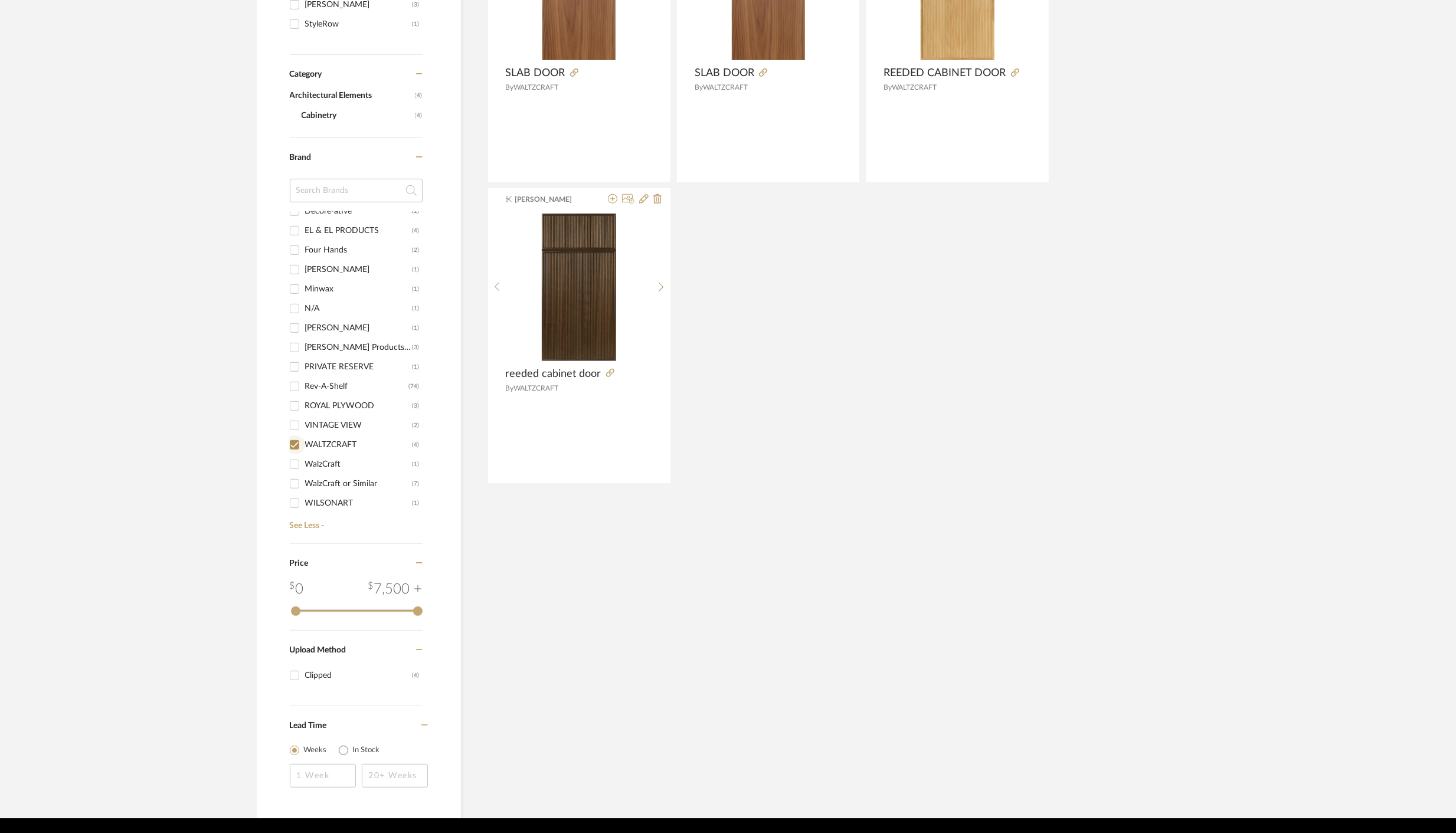
click at [294, 441] on input "WALTZCRAFT (4)" at bounding box center [295, 445] width 19 height 19
checkbox input "false"
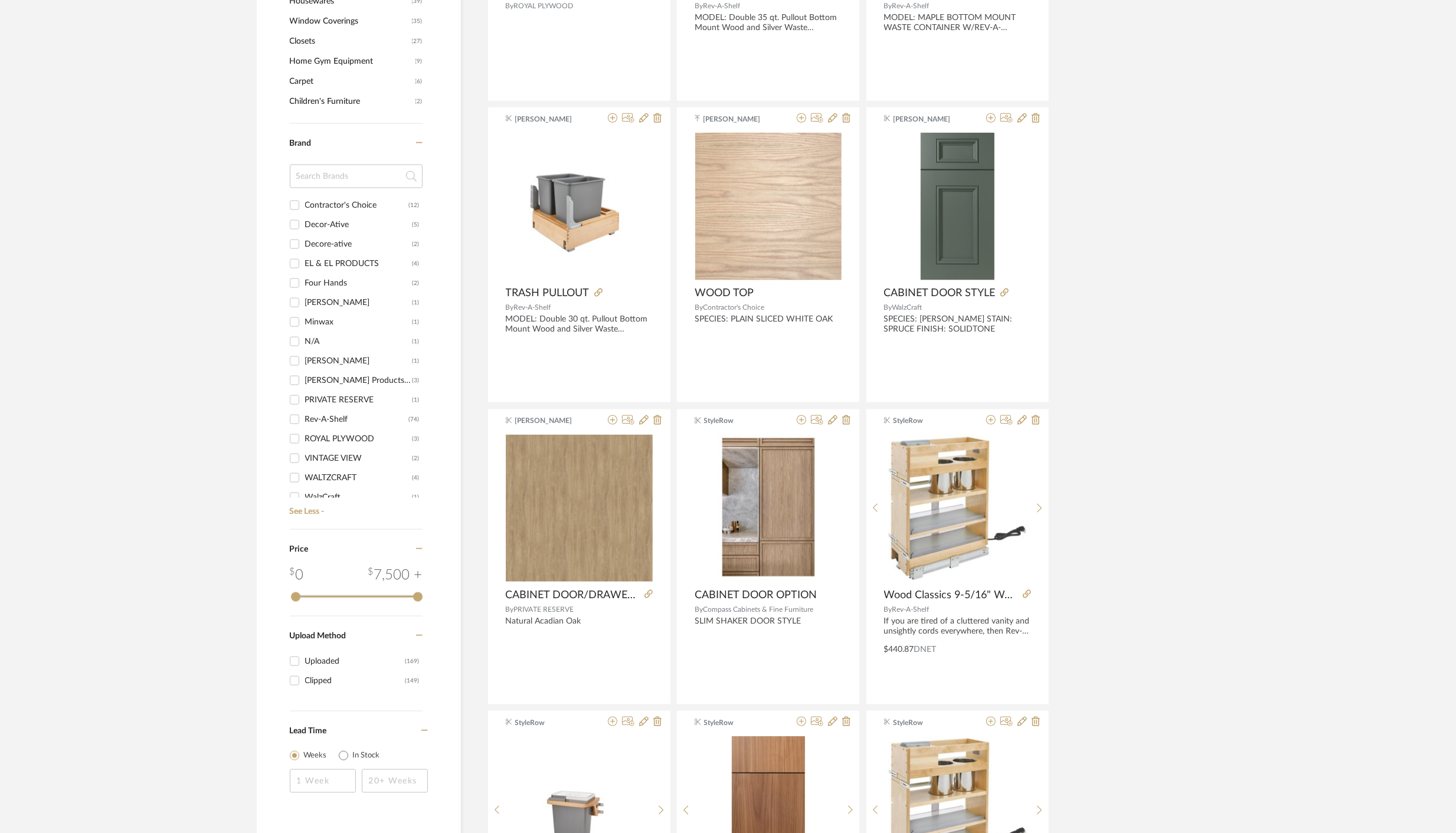
scroll to position [145, 0]
click at [294, 273] on input "Decore-ative (2)" at bounding box center [295, 277] width 19 height 19
checkbox input "true"
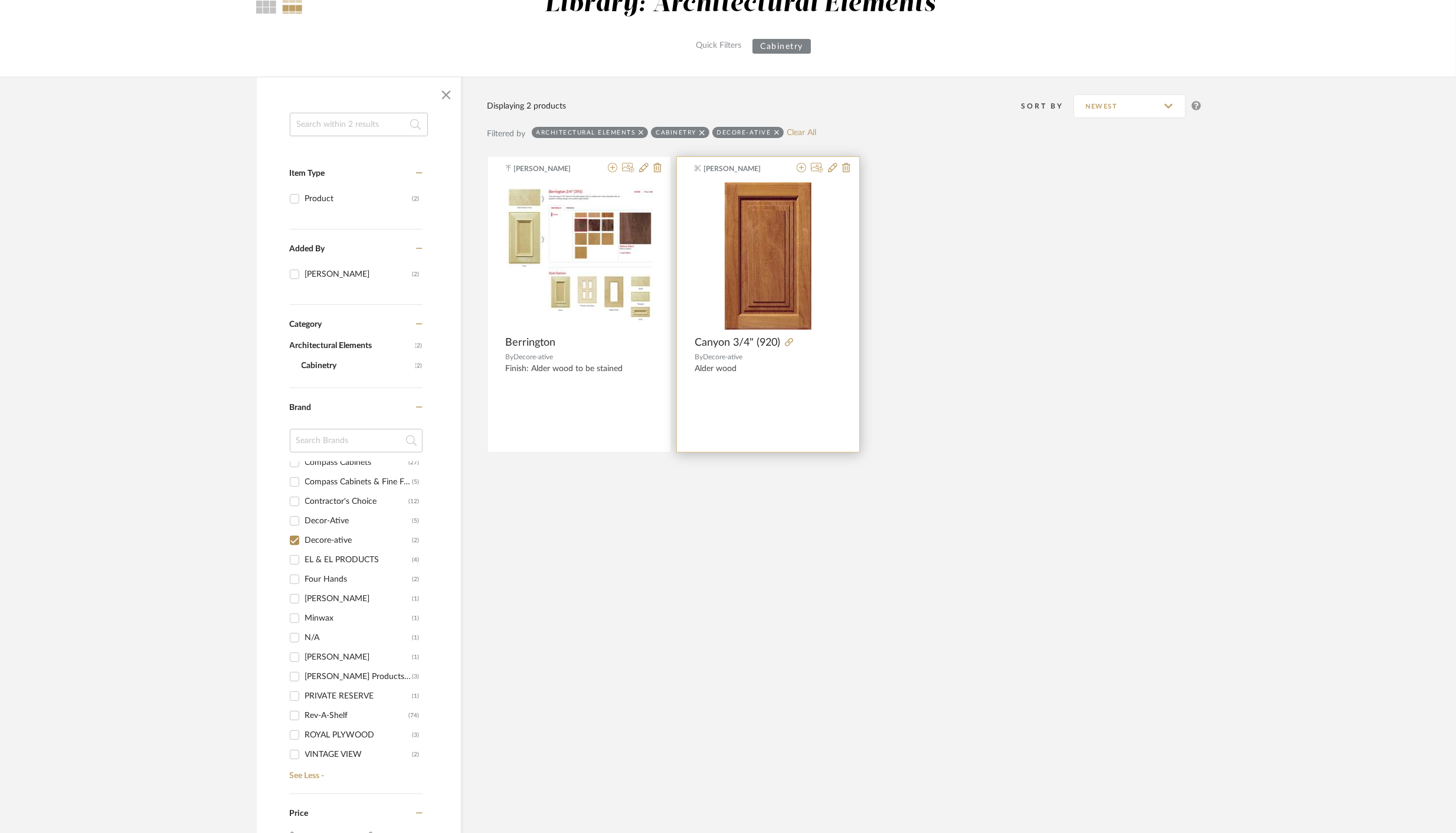
scroll to position [124, 0]
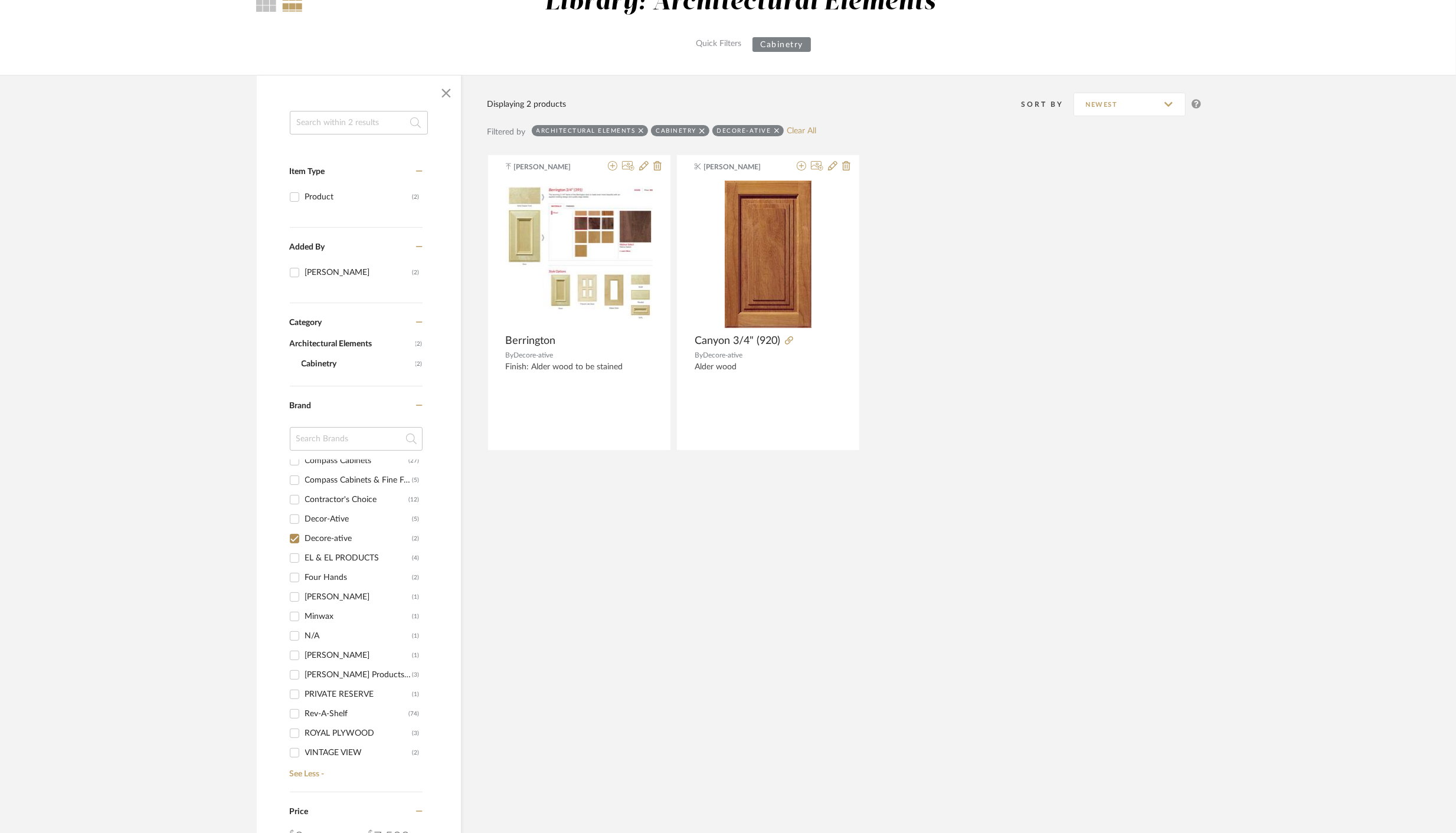
click at [295, 517] on input "Decor-Ative (5)" at bounding box center [295, 520] width 19 height 19
checkbox input "true"
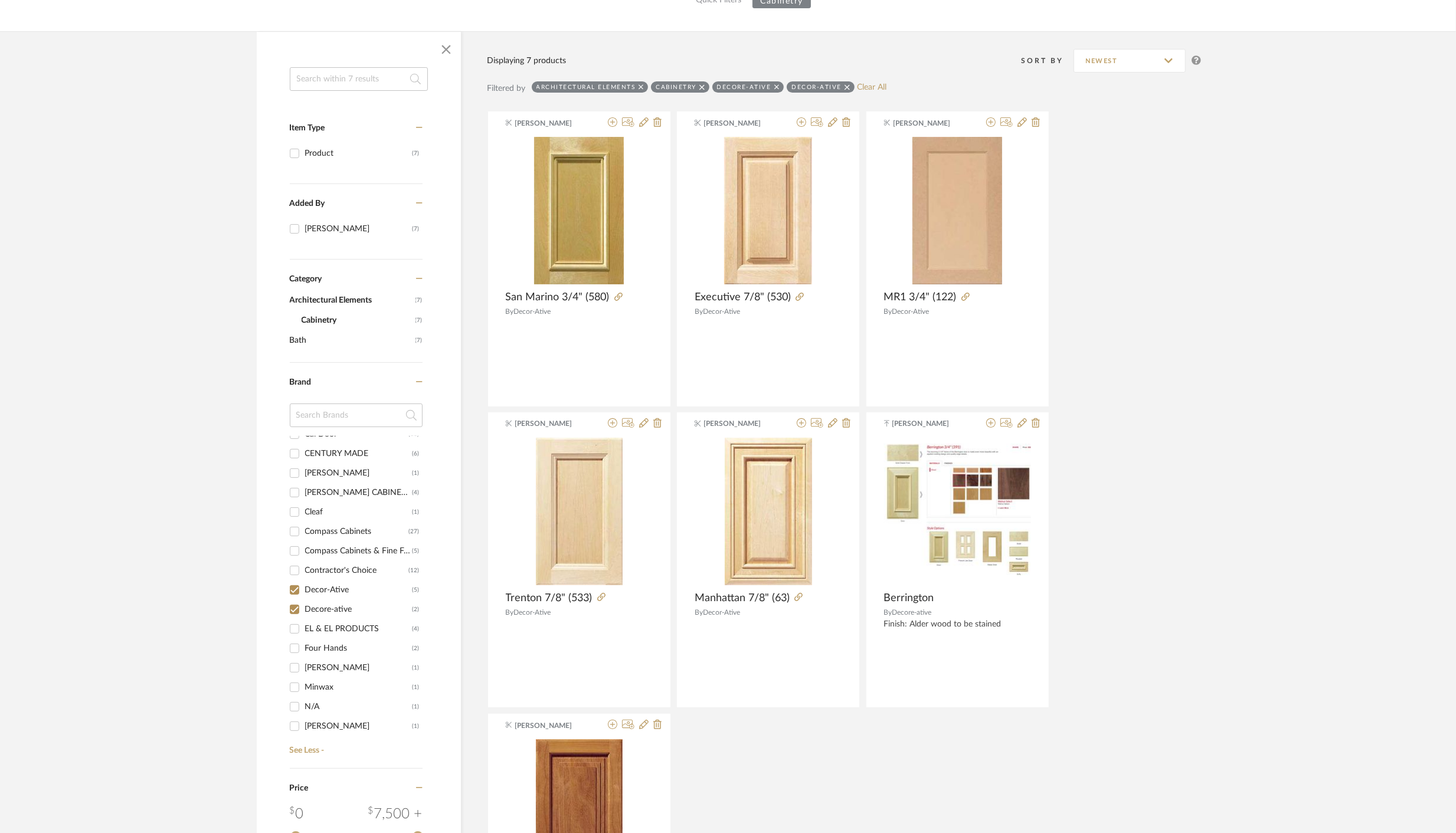
scroll to position [40, 0]
click at [296, 503] on input "CIMINO'S CABINET DOOR (4)" at bounding box center [295, 504] width 19 height 19
checkbox input "true"
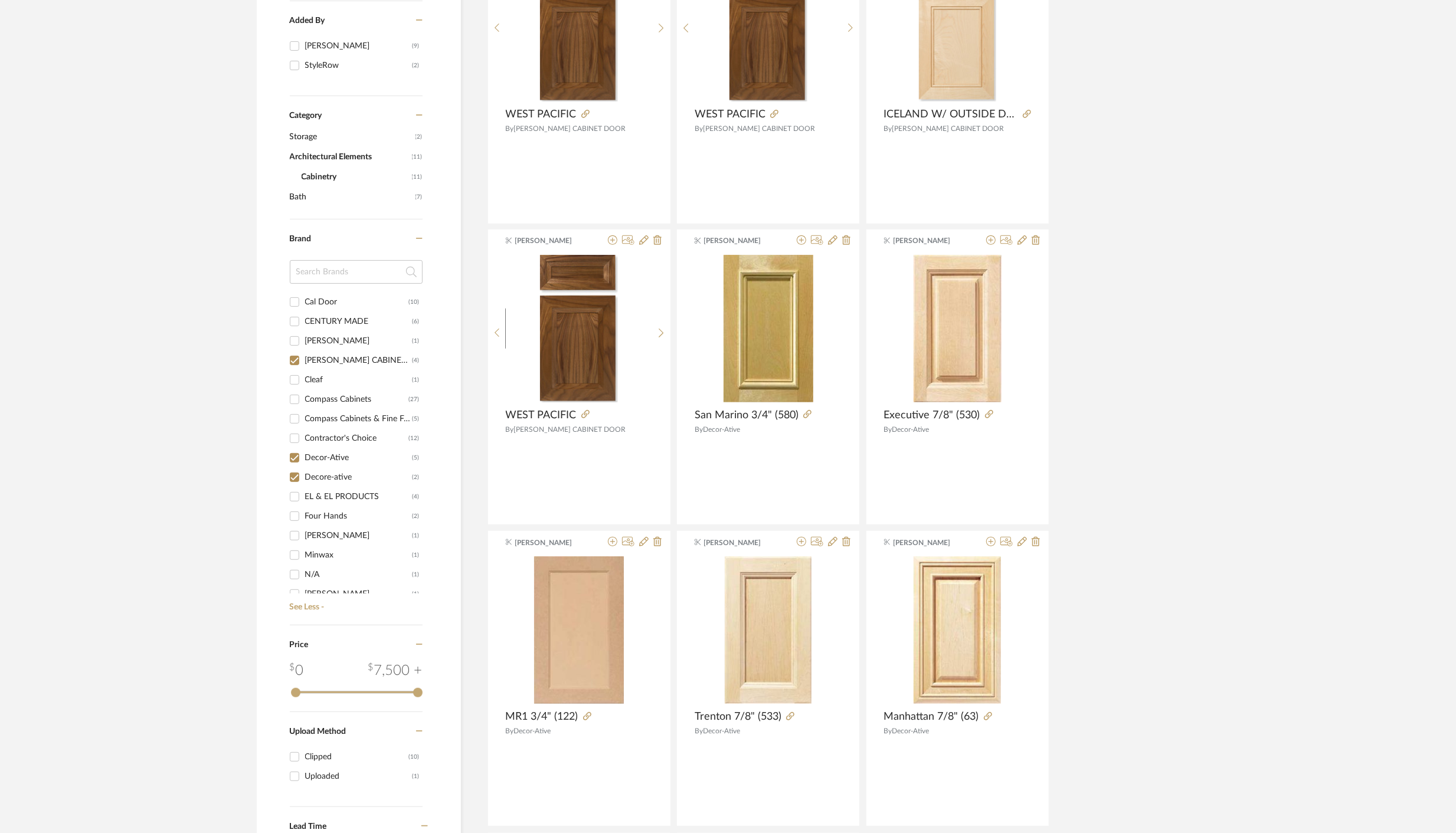
scroll to position [349, 0]
click at [299, 300] on input "Cal Door (10)" at bounding box center [295, 304] width 19 height 19
checkbox input "true"
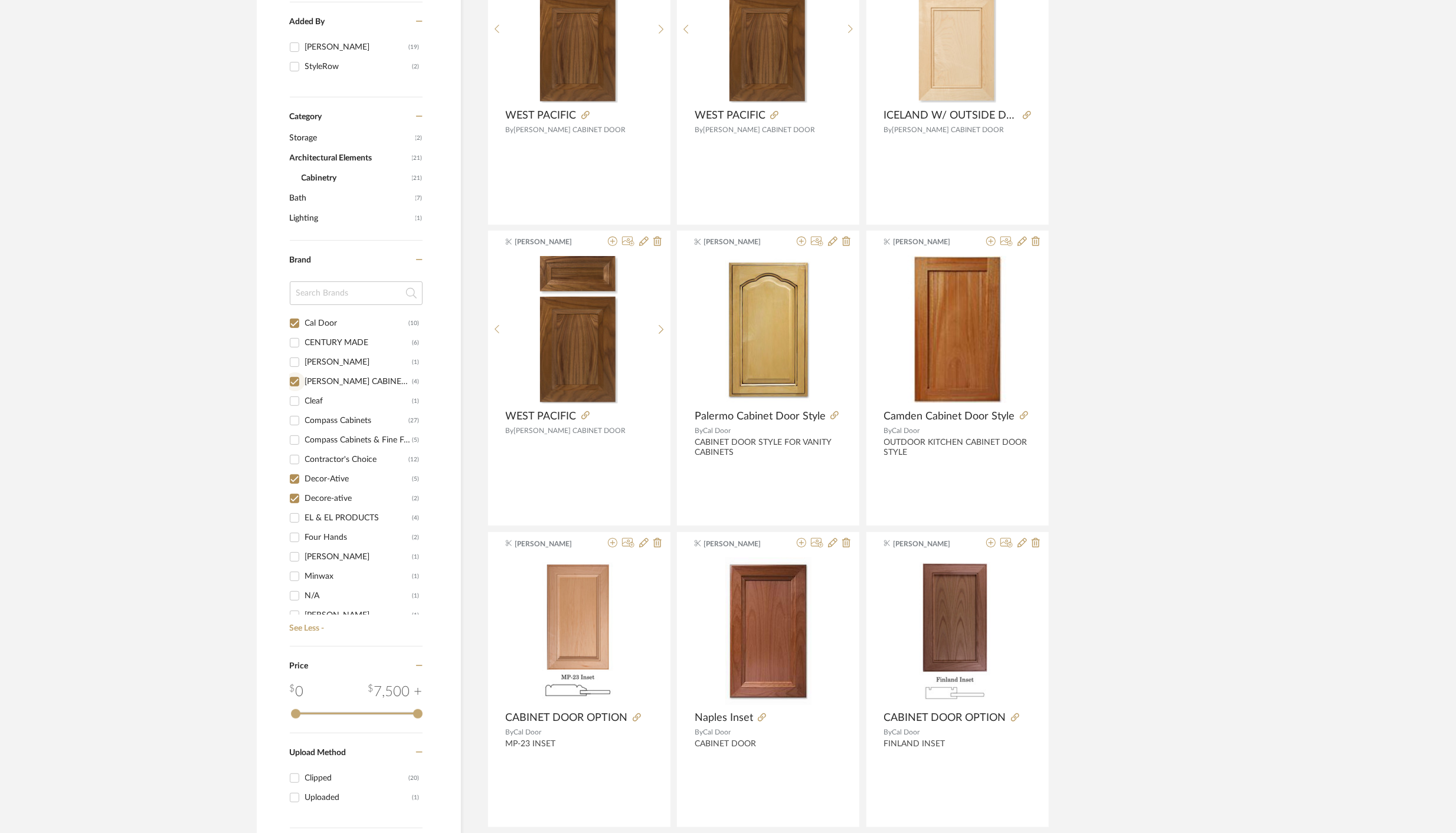
click at [290, 380] on input "CIMINO'S CABINET DOOR (4)" at bounding box center [295, 382] width 19 height 19
checkbox input "false"
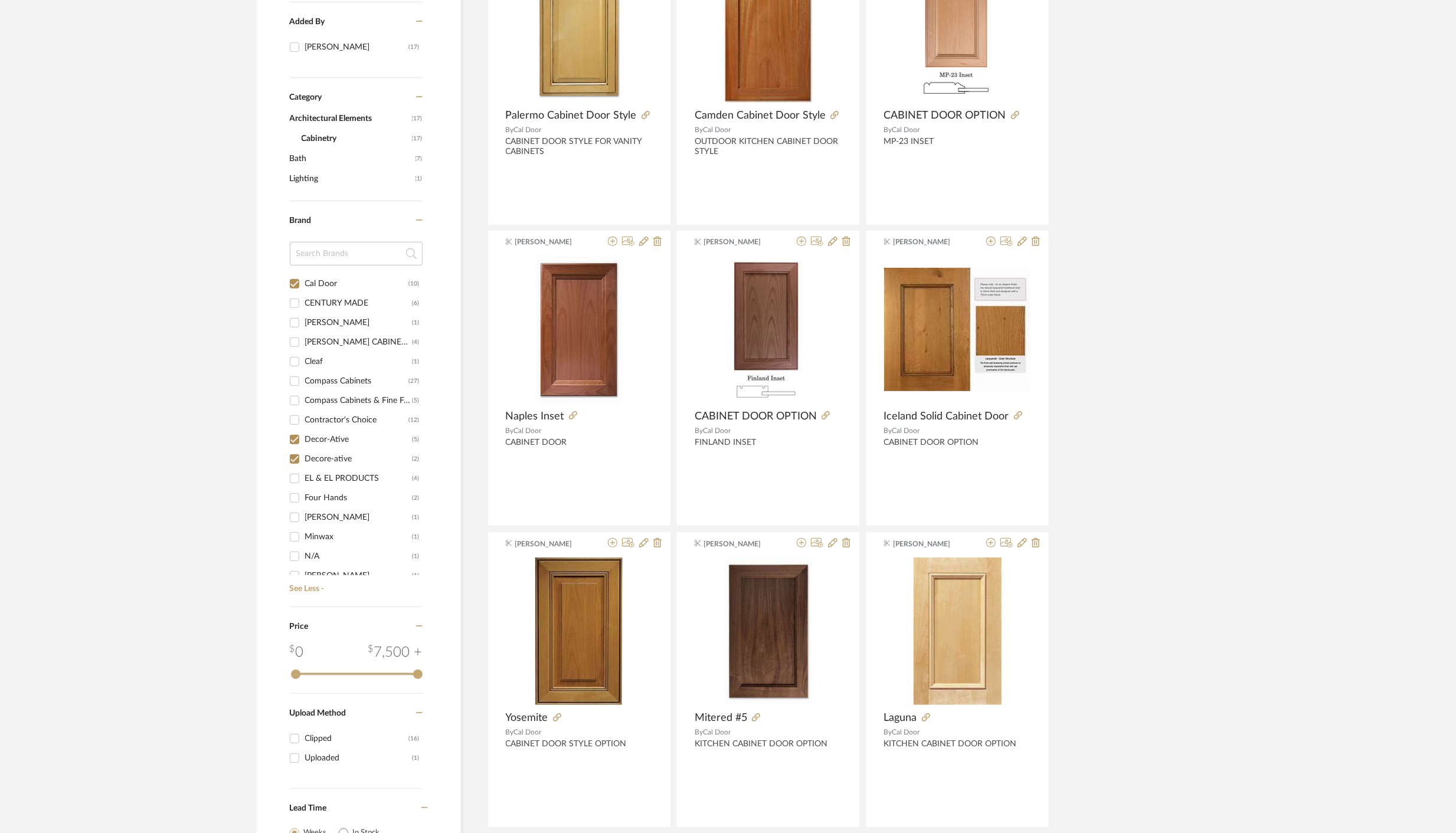
click at [293, 439] on input "Decor-Ative (5)" at bounding box center [295, 440] width 19 height 19
checkbox input "false"
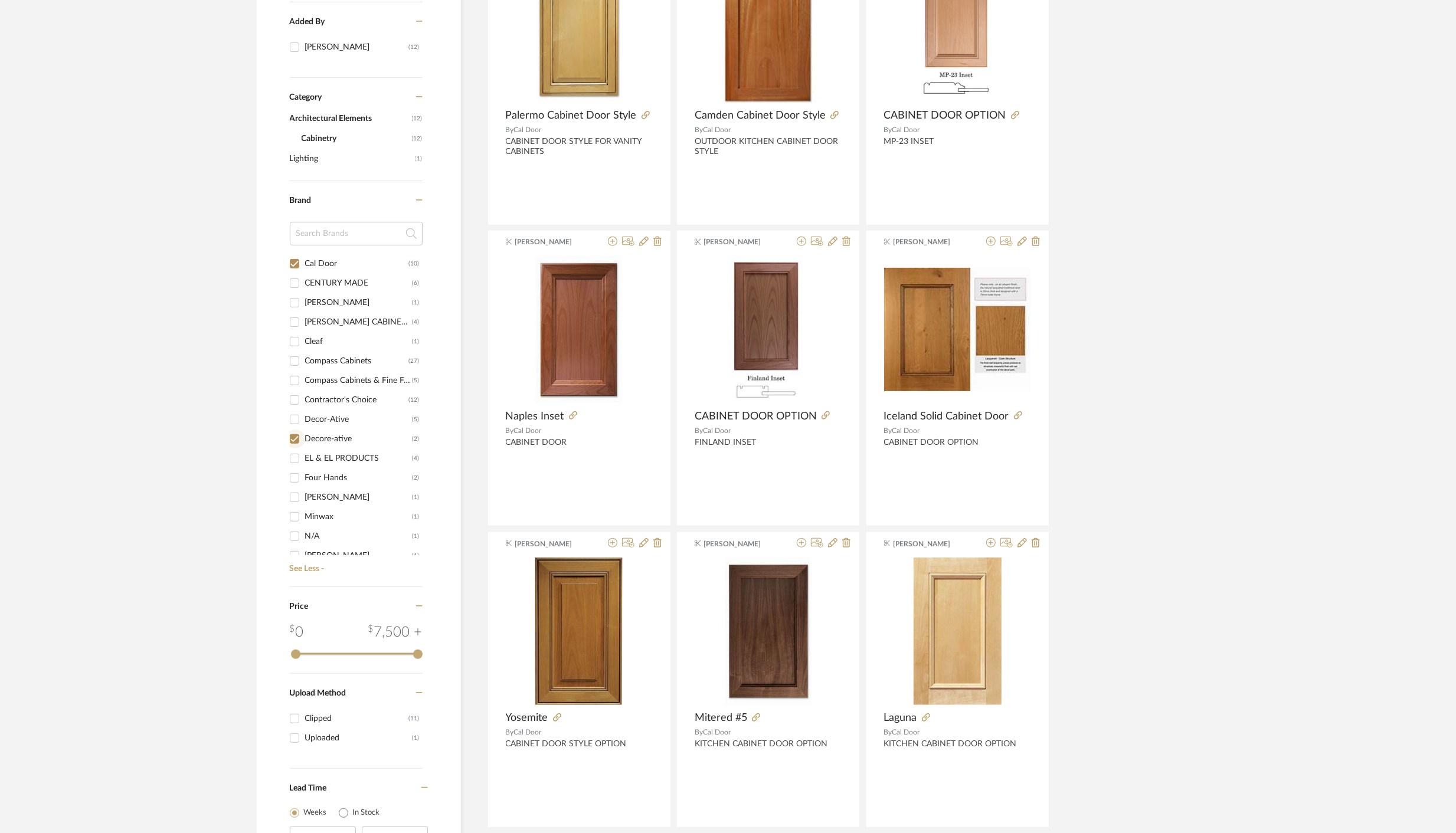
click at [294, 436] on input "Decore-ative (2)" at bounding box center [295, 439] width 19 height 19
checkbox input "false"
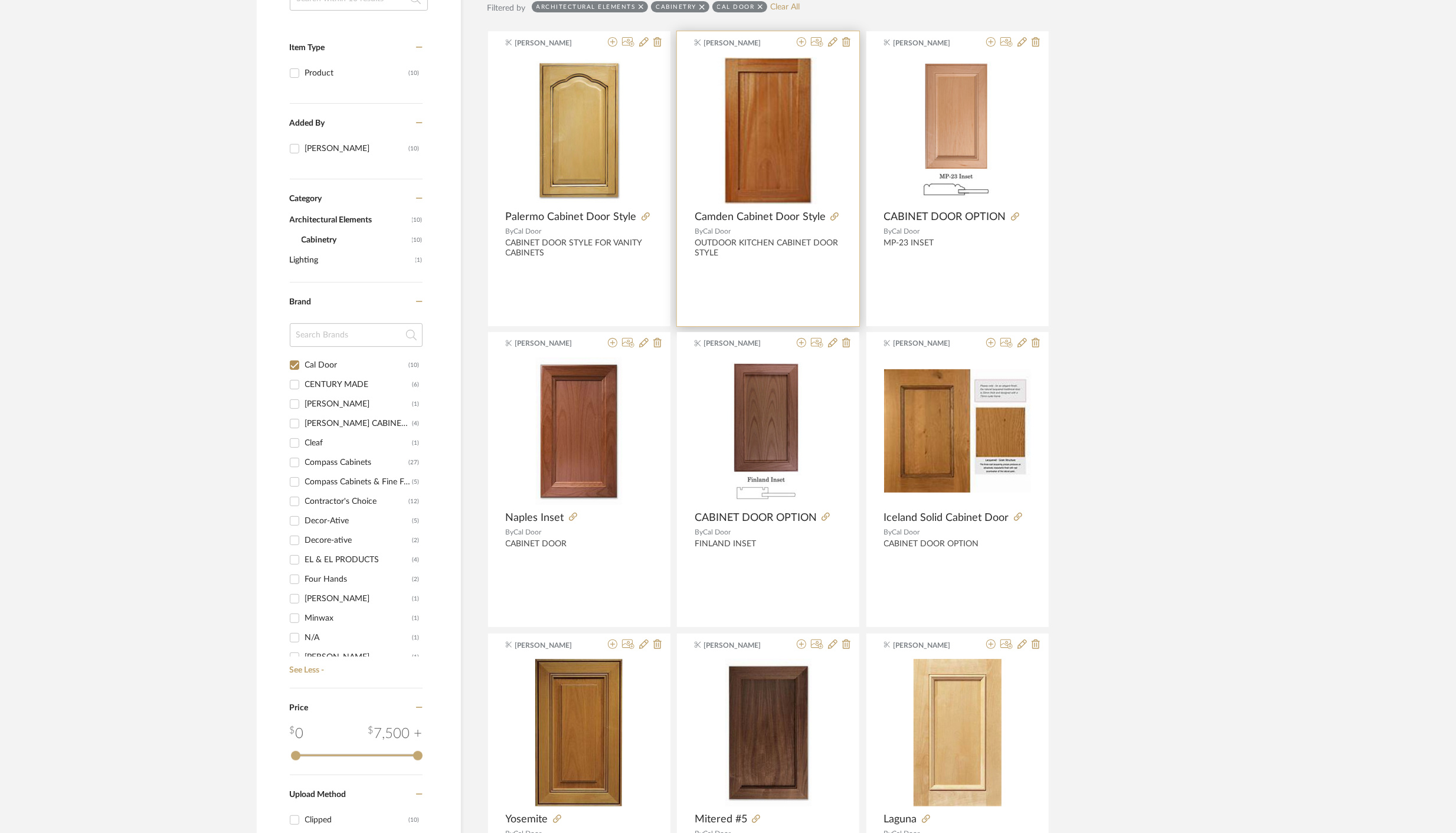
scroll to position [249, 0]
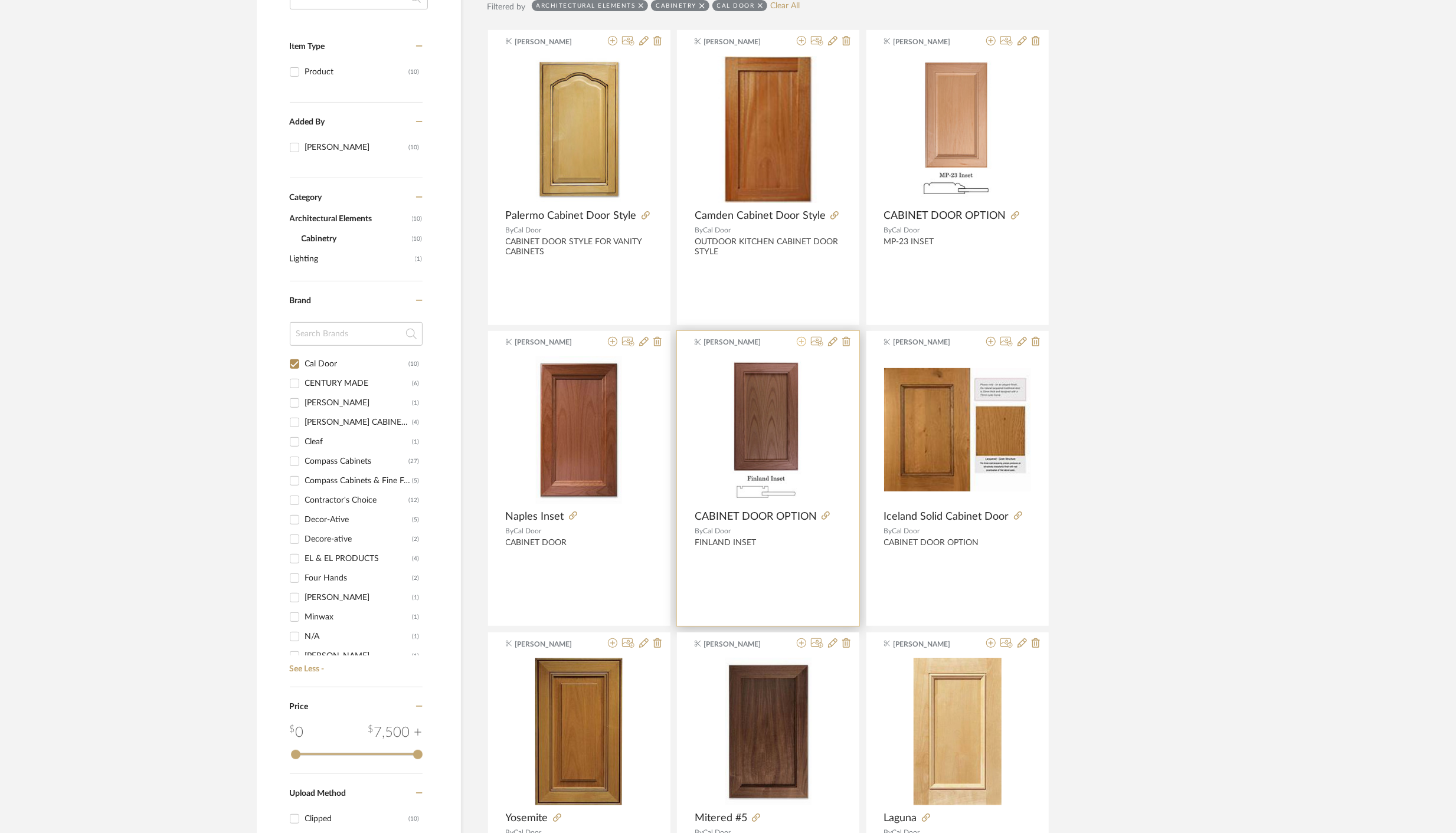
click at [801, 342] on icon at bounding box center [801, 342] width 10 height 10
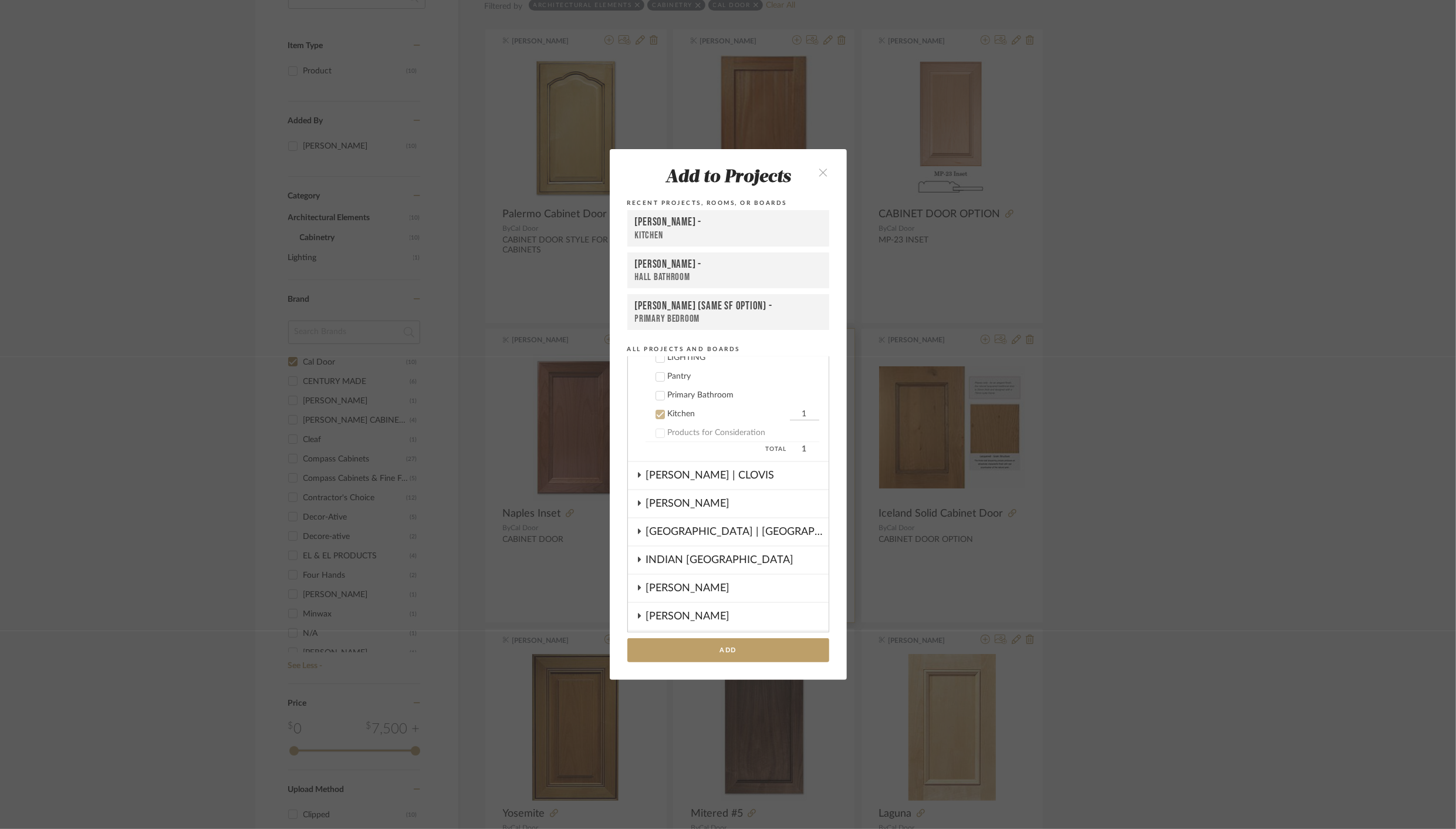
scroll to position [320, 0]
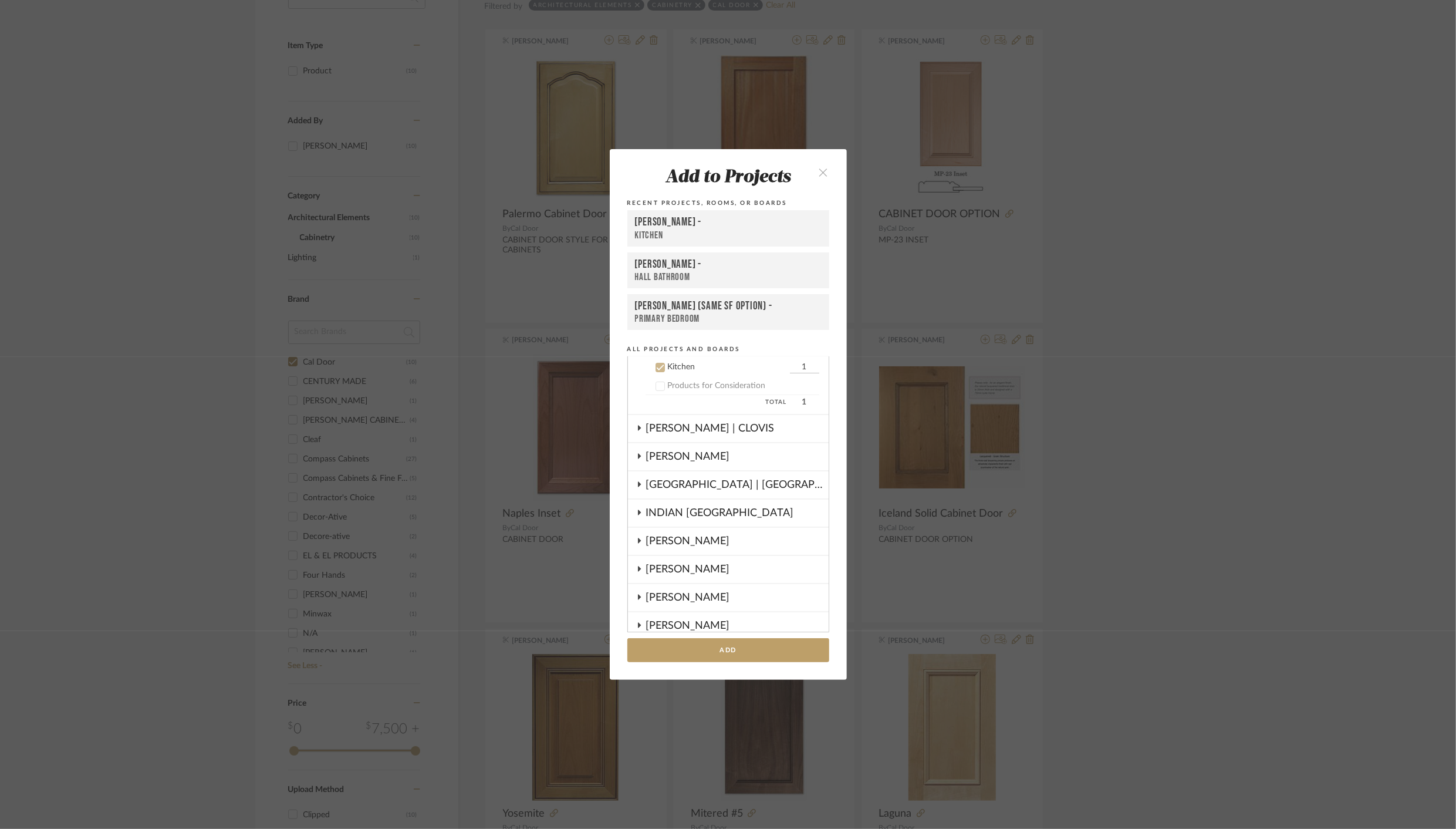
click at [681, 232] on div "Kitchen" at bounding box center [728, 236] width 186 height 13
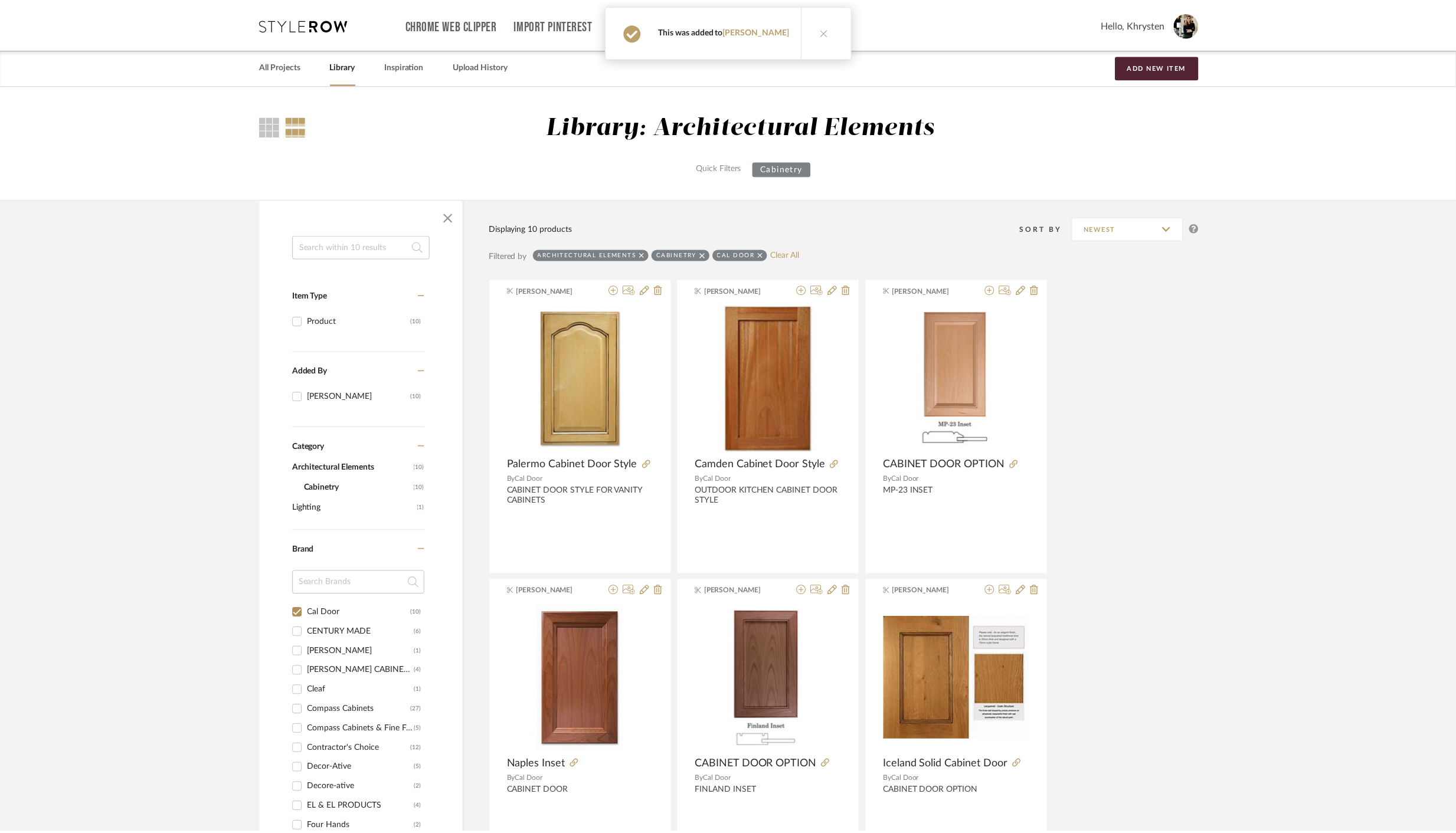
scroll to position [249, 0]
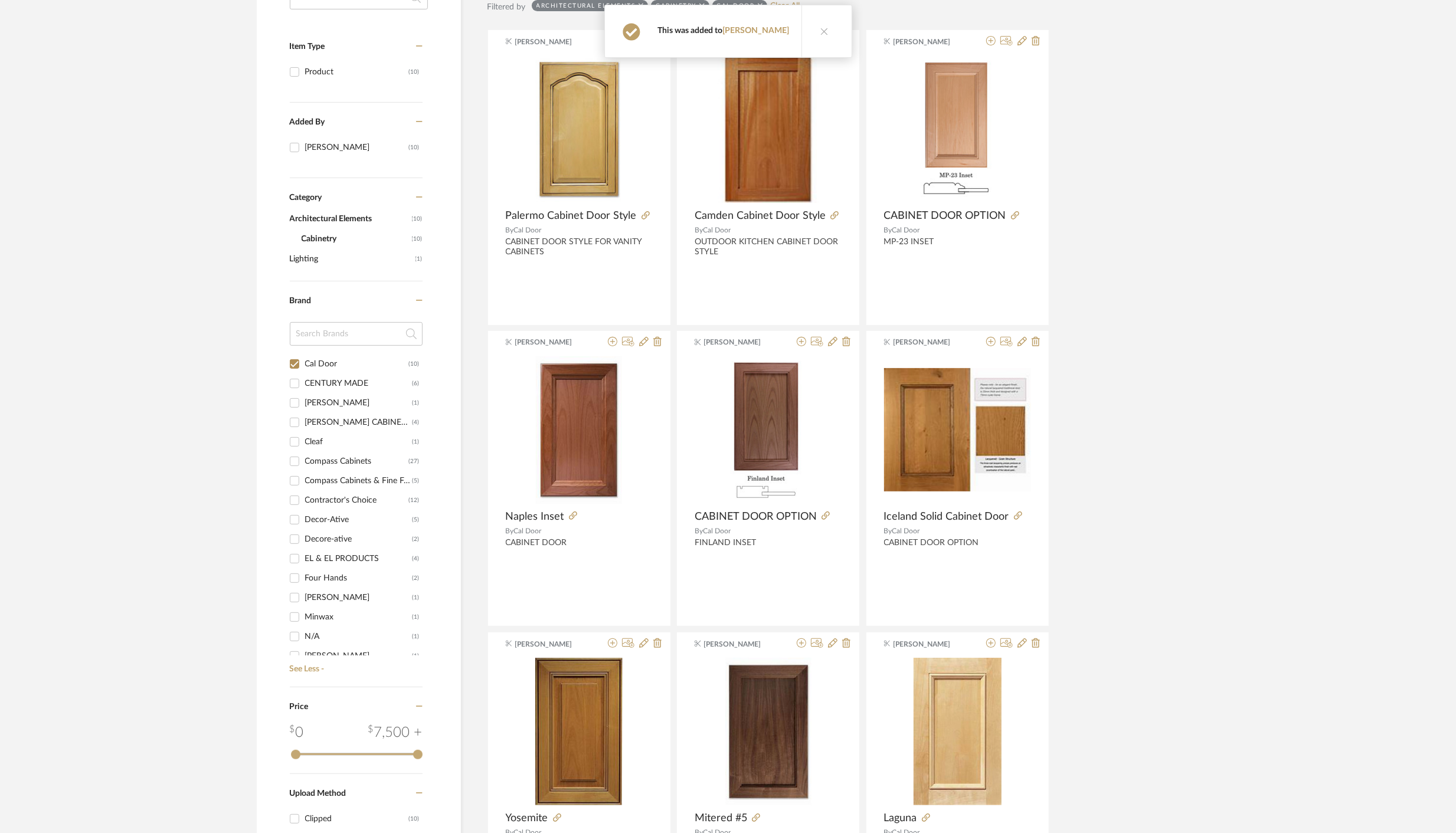
click at [820, 30] on icon at bounding box center [824, 31] width 8 height 8
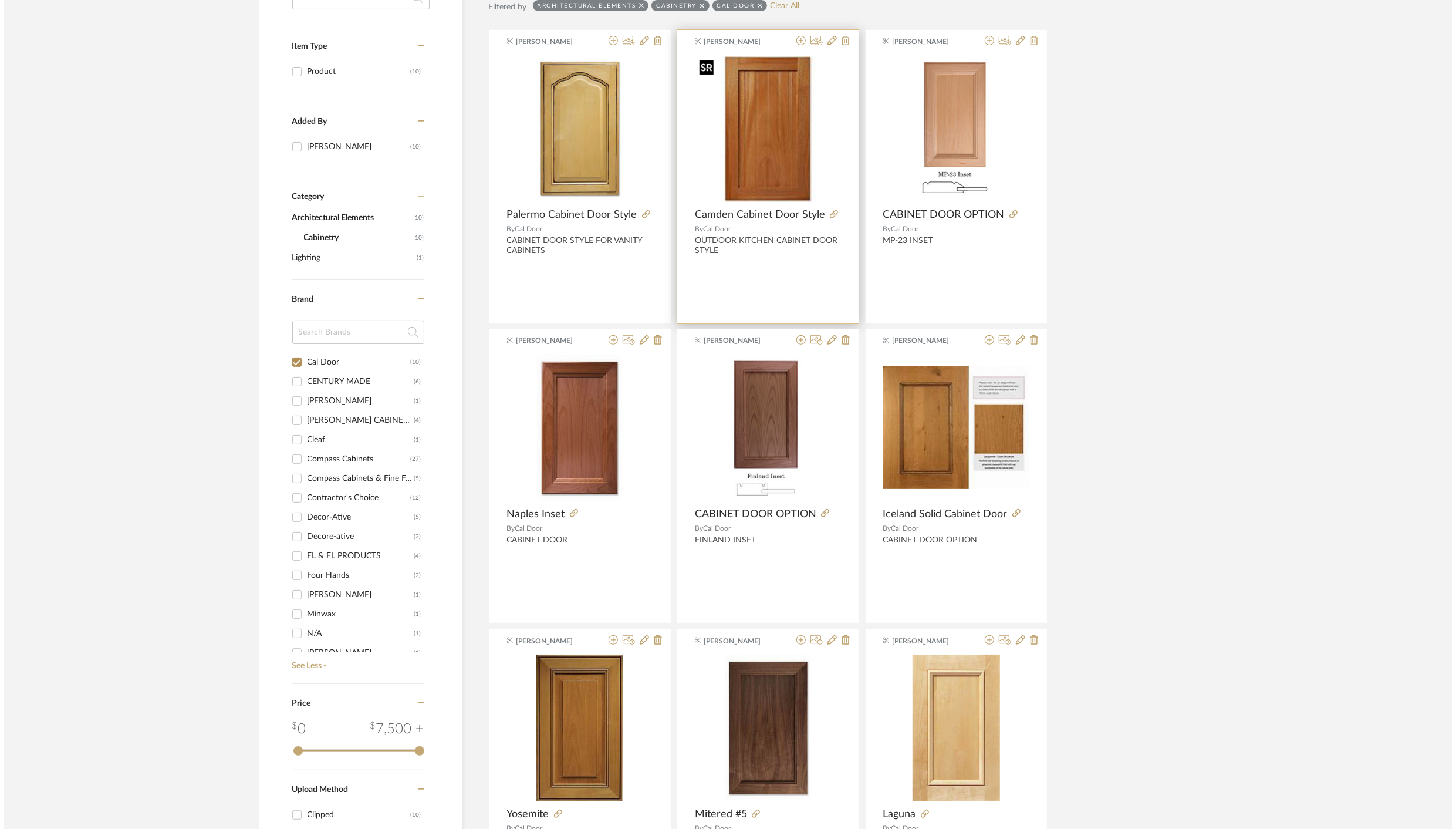
scroll to position [0, 0]
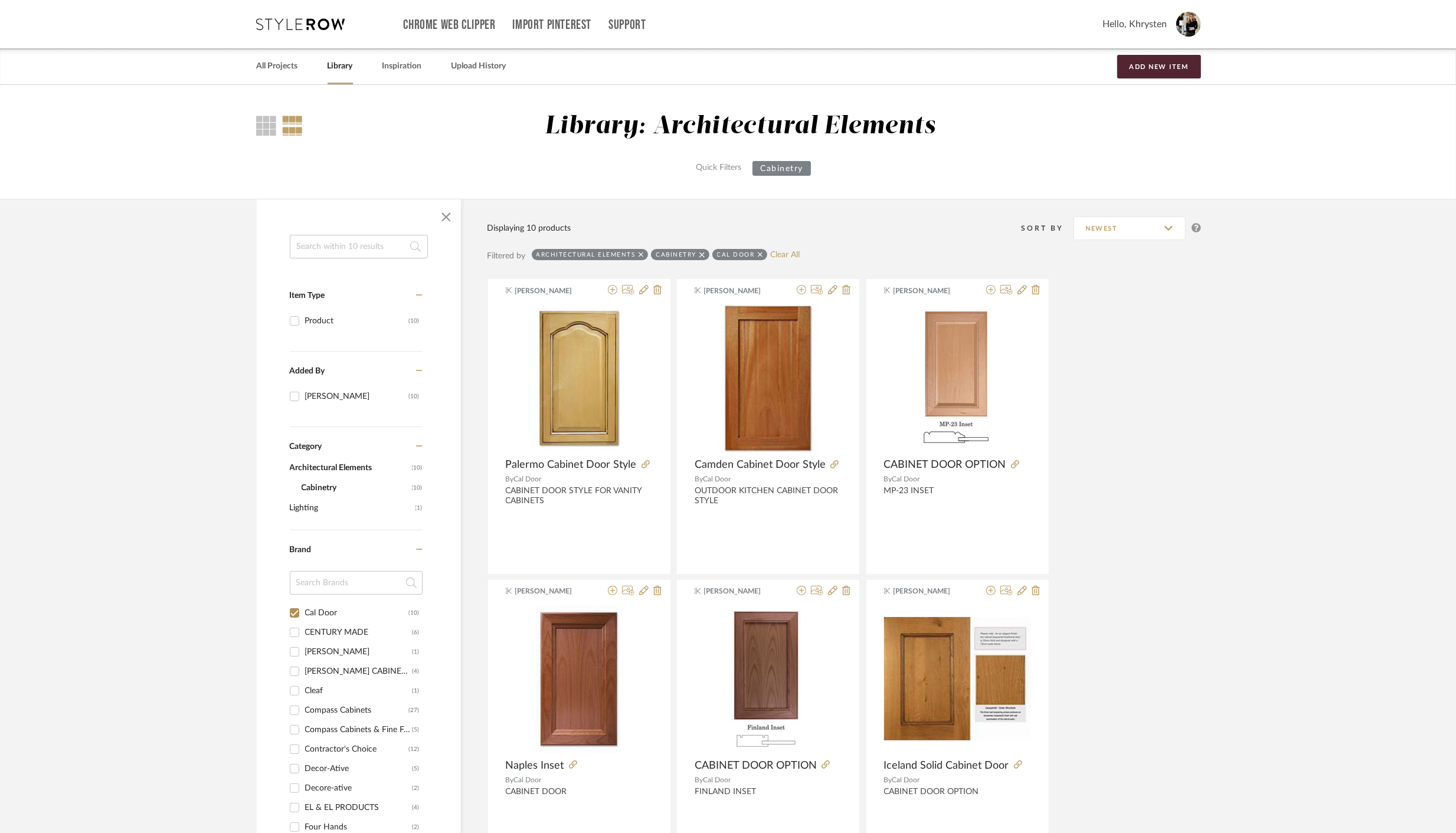
click at [358, 246] on input at bounding box center [358, 247] width 138 height 24
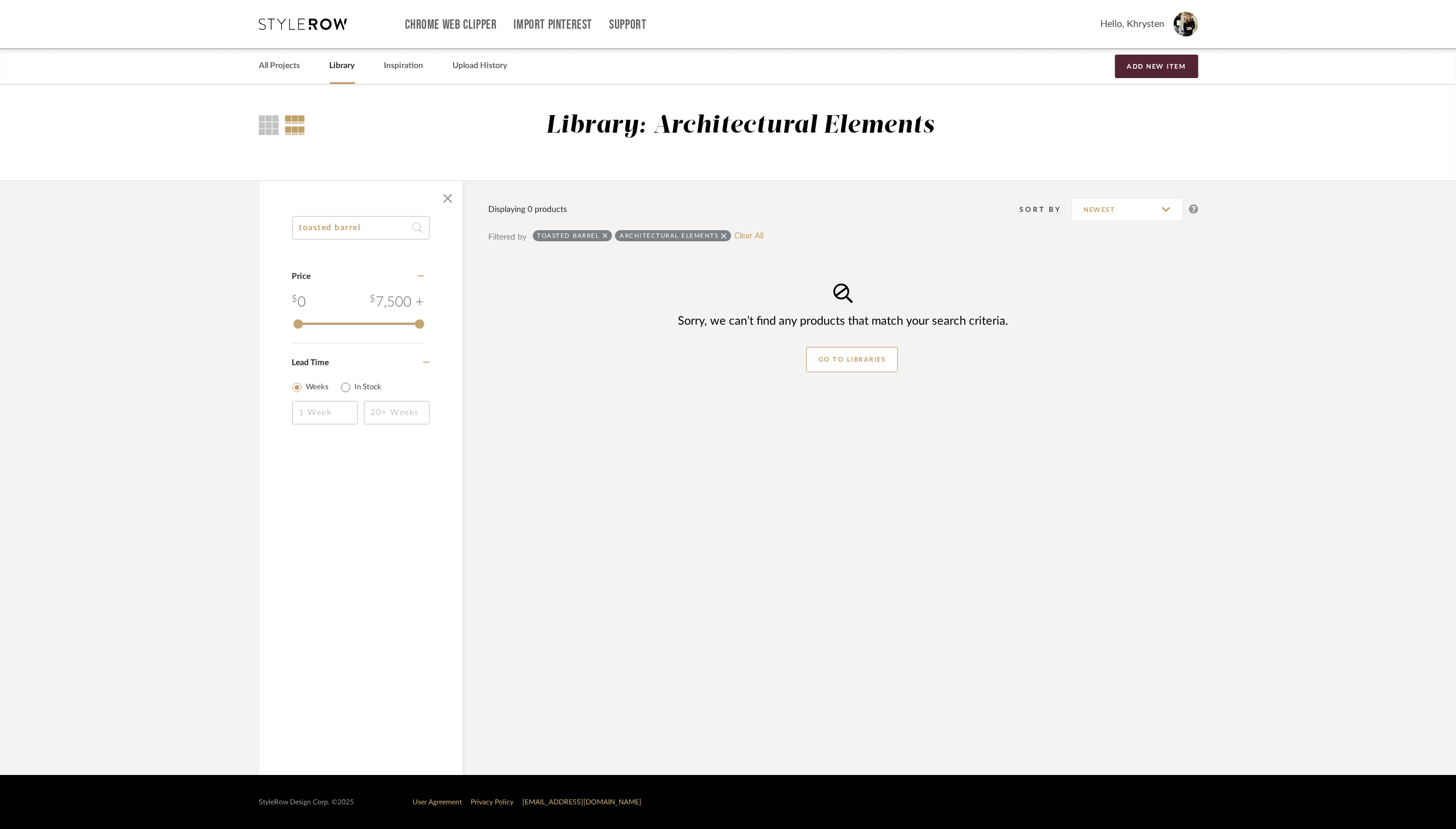
type input "toasted barrel"
click at [724, 236] on icon at bounding box center [724, 236] width 6 height 8
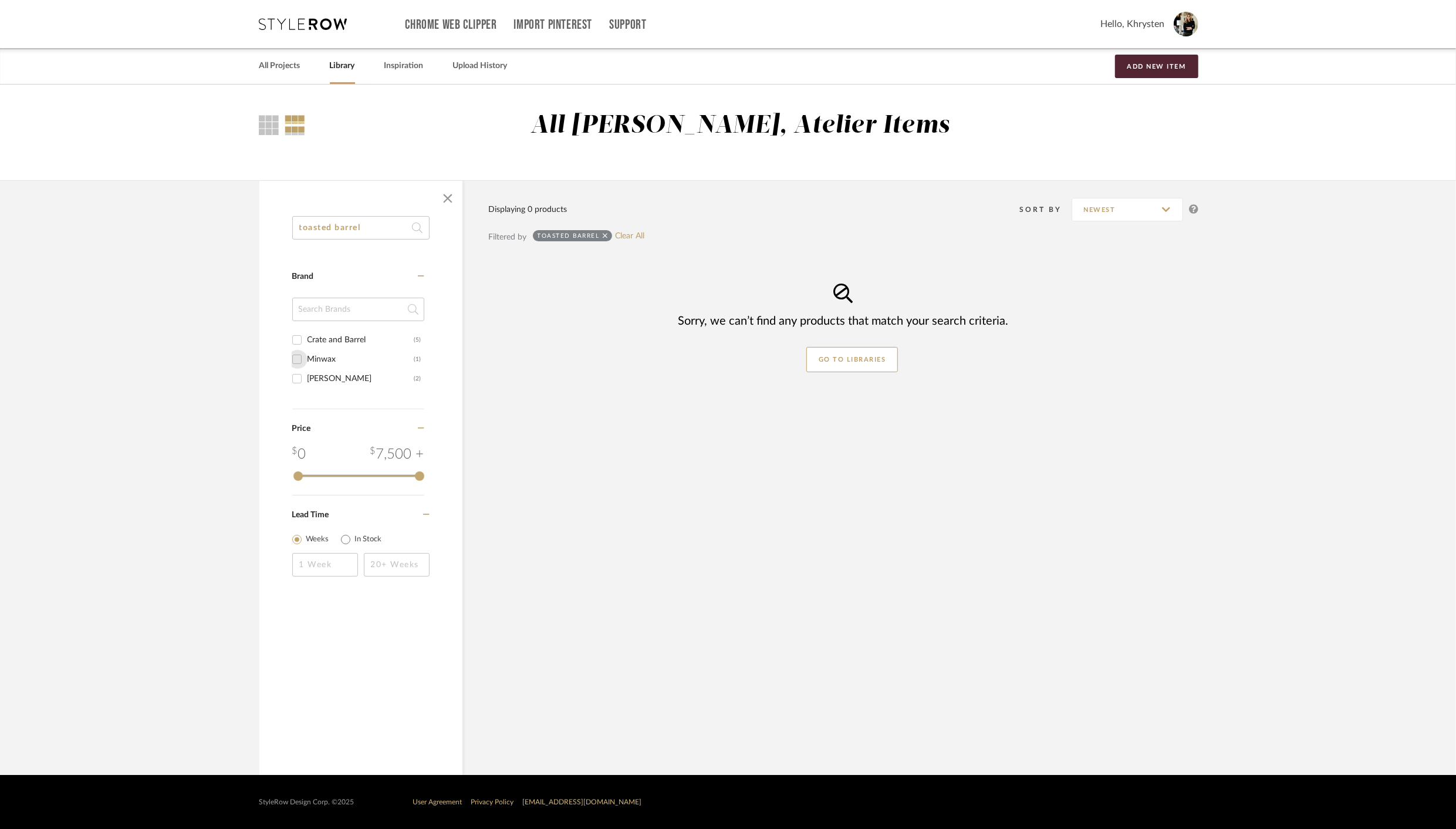
click at [293, 359] on input "Minwax (1)" at bounding box center [297, 359] width 19 height 19
checkbox input "true"
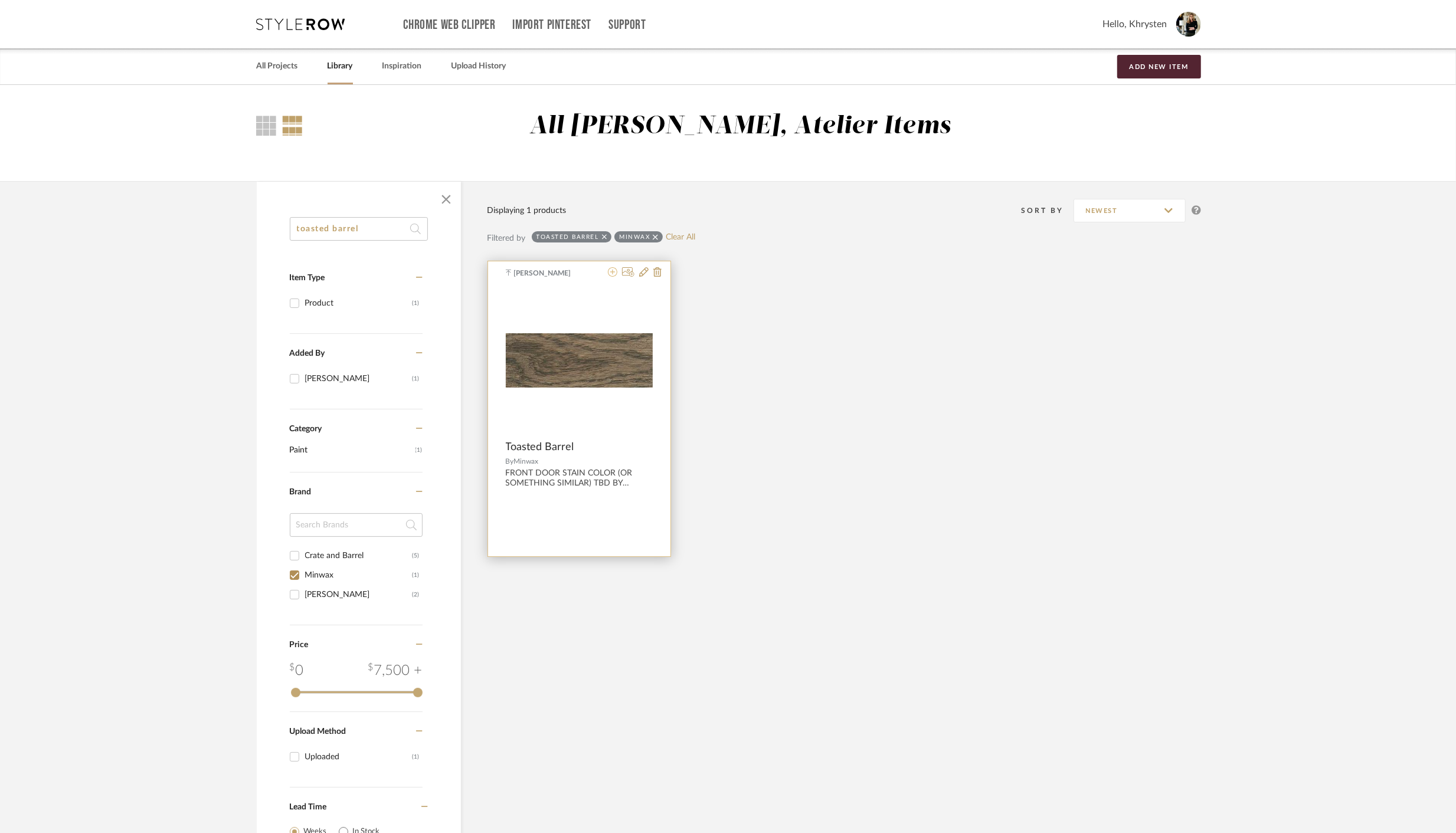
click at [612, 274] on icon at bounding box center [612, 272] width 10 height 10
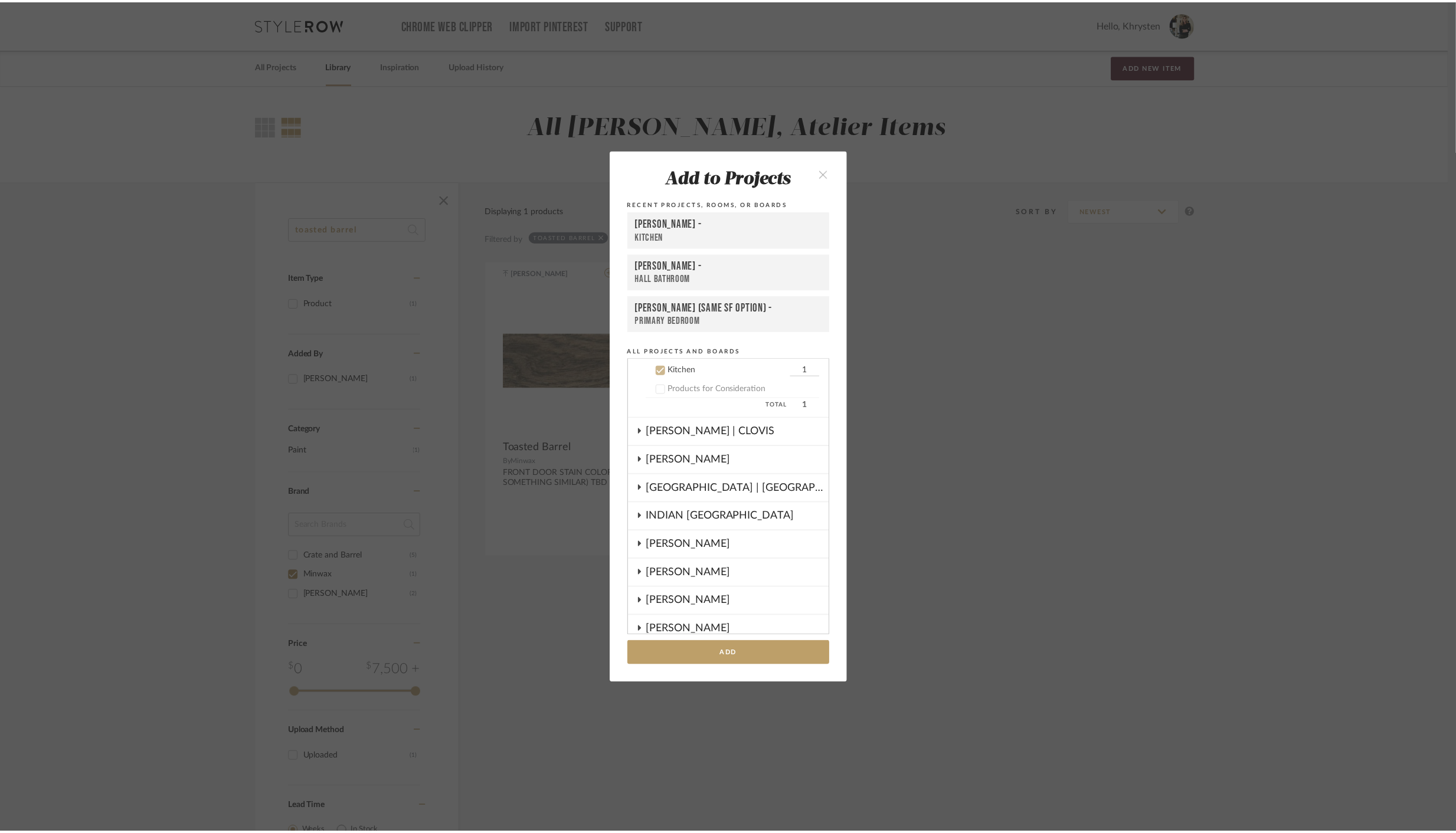
scroll to position [321, 0]
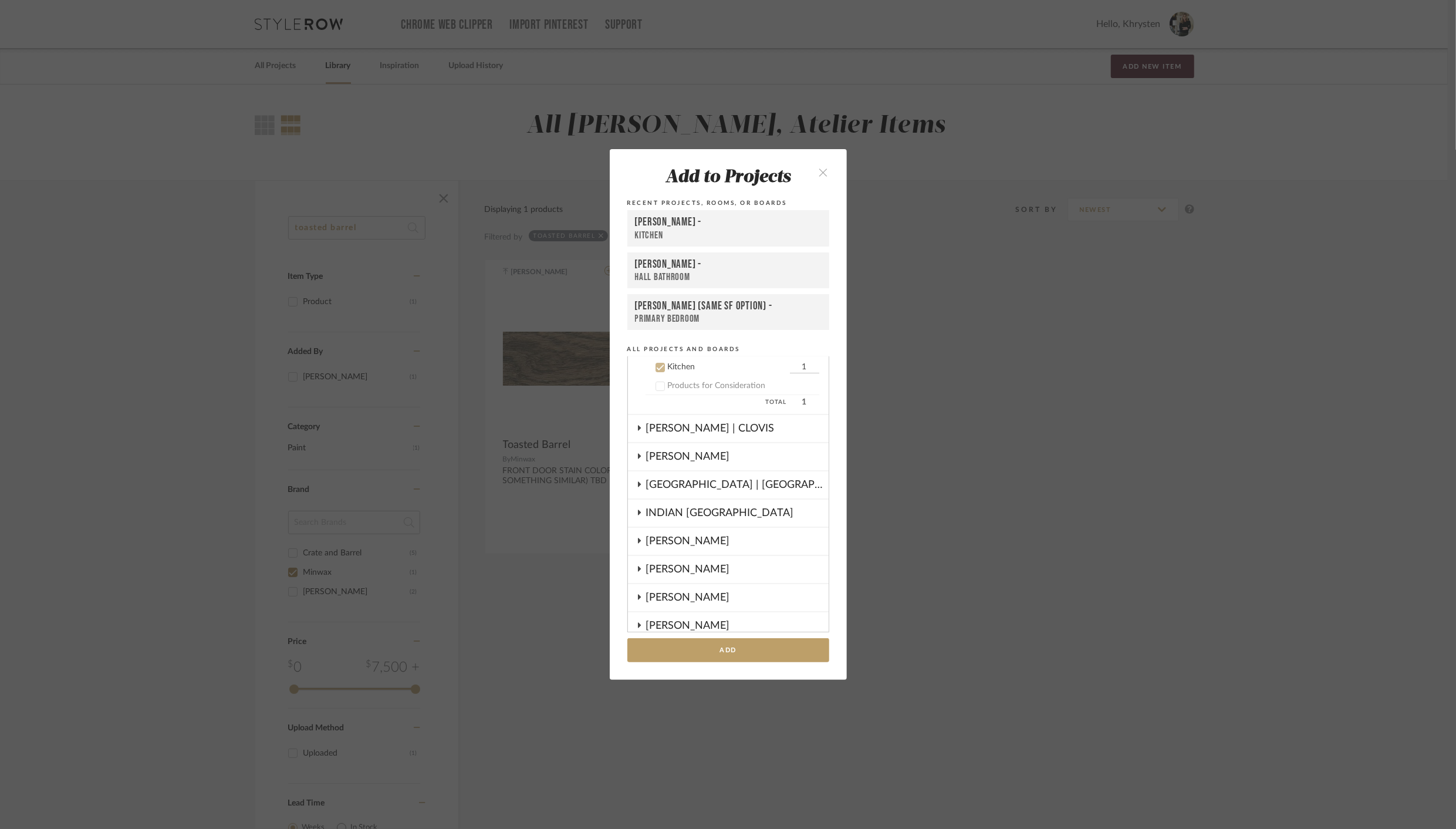
click at [660, 225] on div "DRAGT -" at bounding box center [728, 223] width 186 height 14
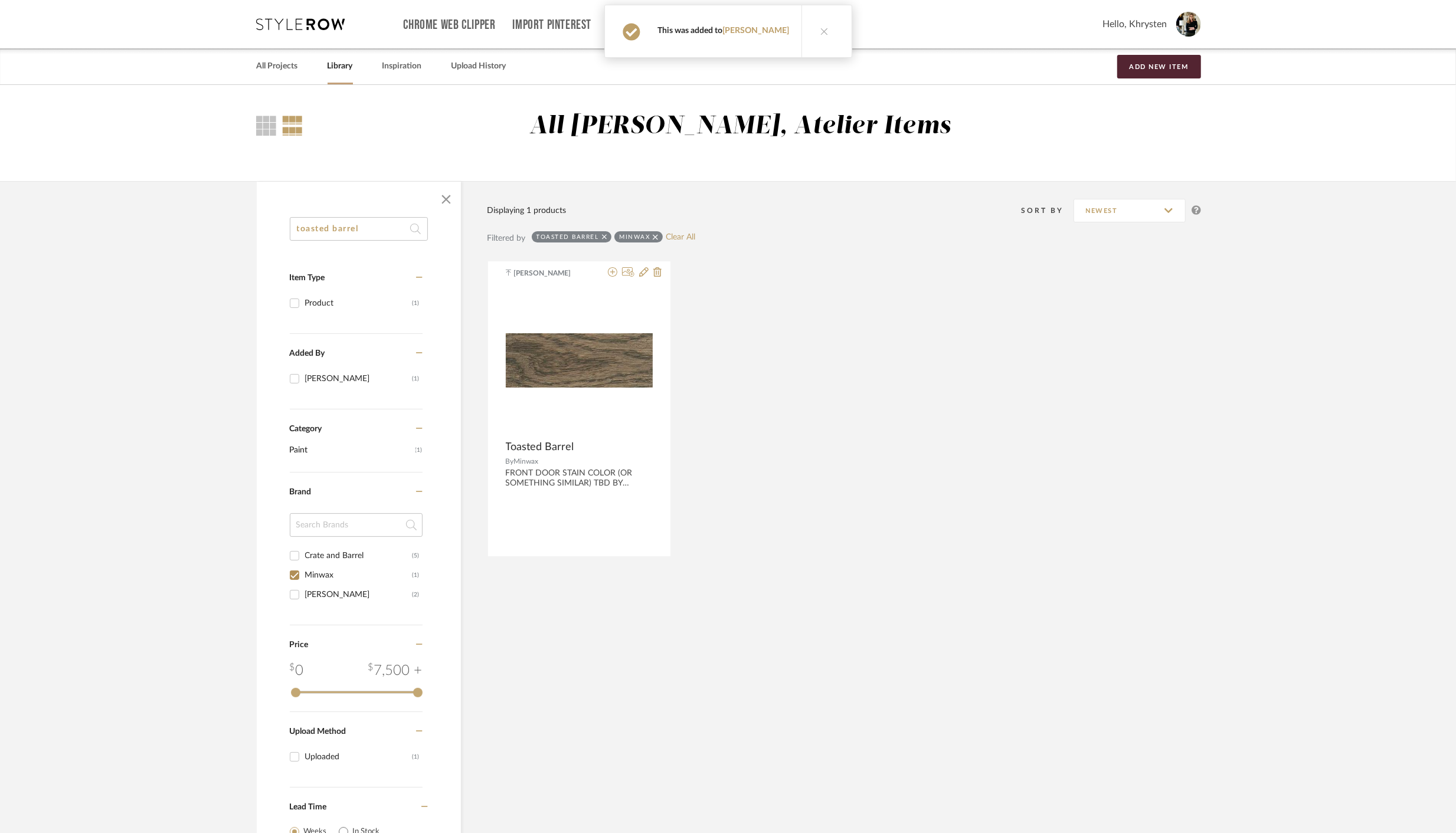
scroll to position [1, 0]
click at [368, 232] on input "toasted barrel" at bounding box center [358, 229] width 138 height 24
click at [368, 231] on input "toasted barrel" at bounding box center [358, 229] width 138 height 24
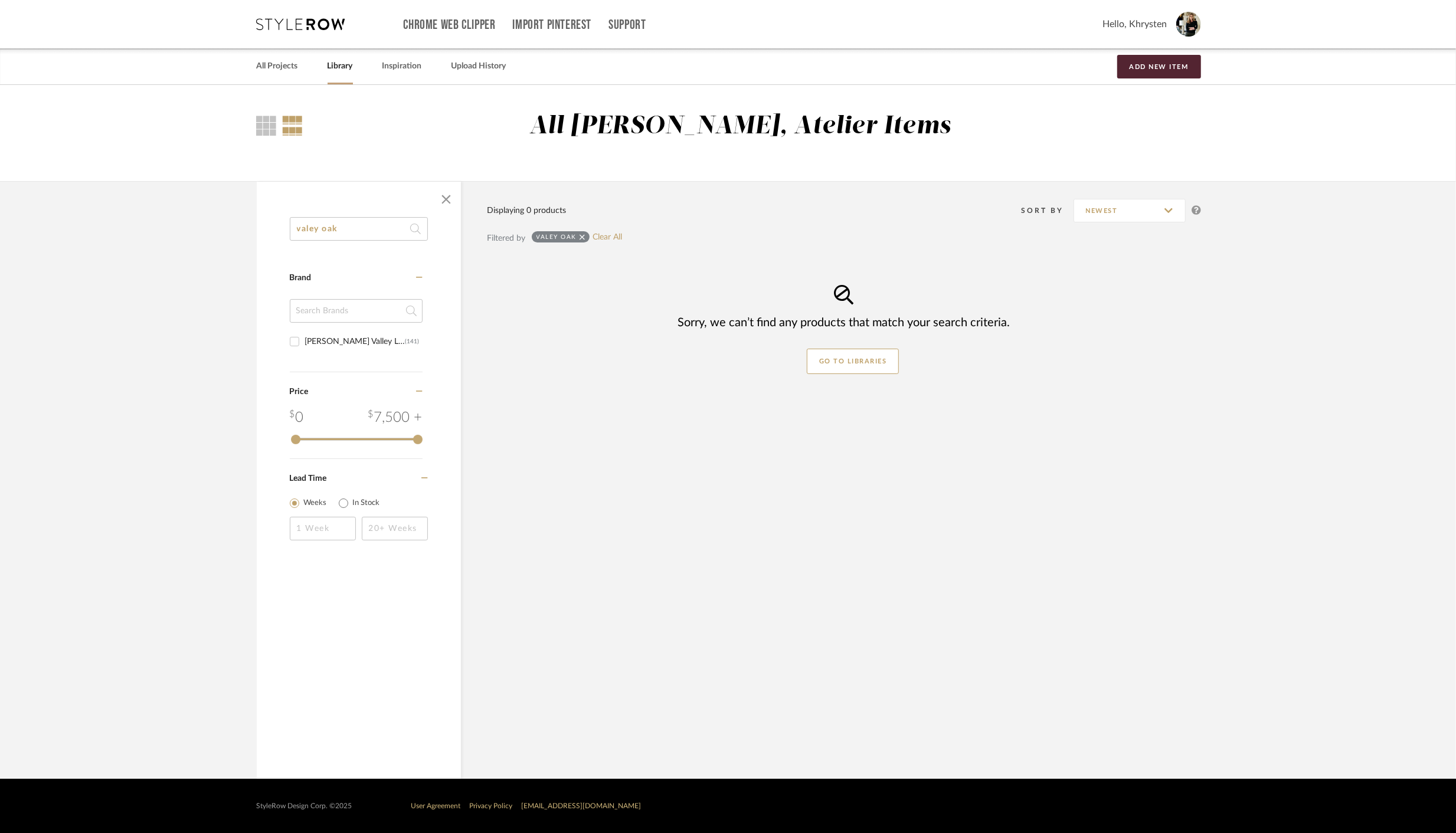
scroll to position [0, 0]
click at [310, 227] on input "valey oak" at bounding box center [363, 229] width 138 height 24
click at [305, 227] on input "valley oak" at bounding box center [363, 229] width 138 height 24
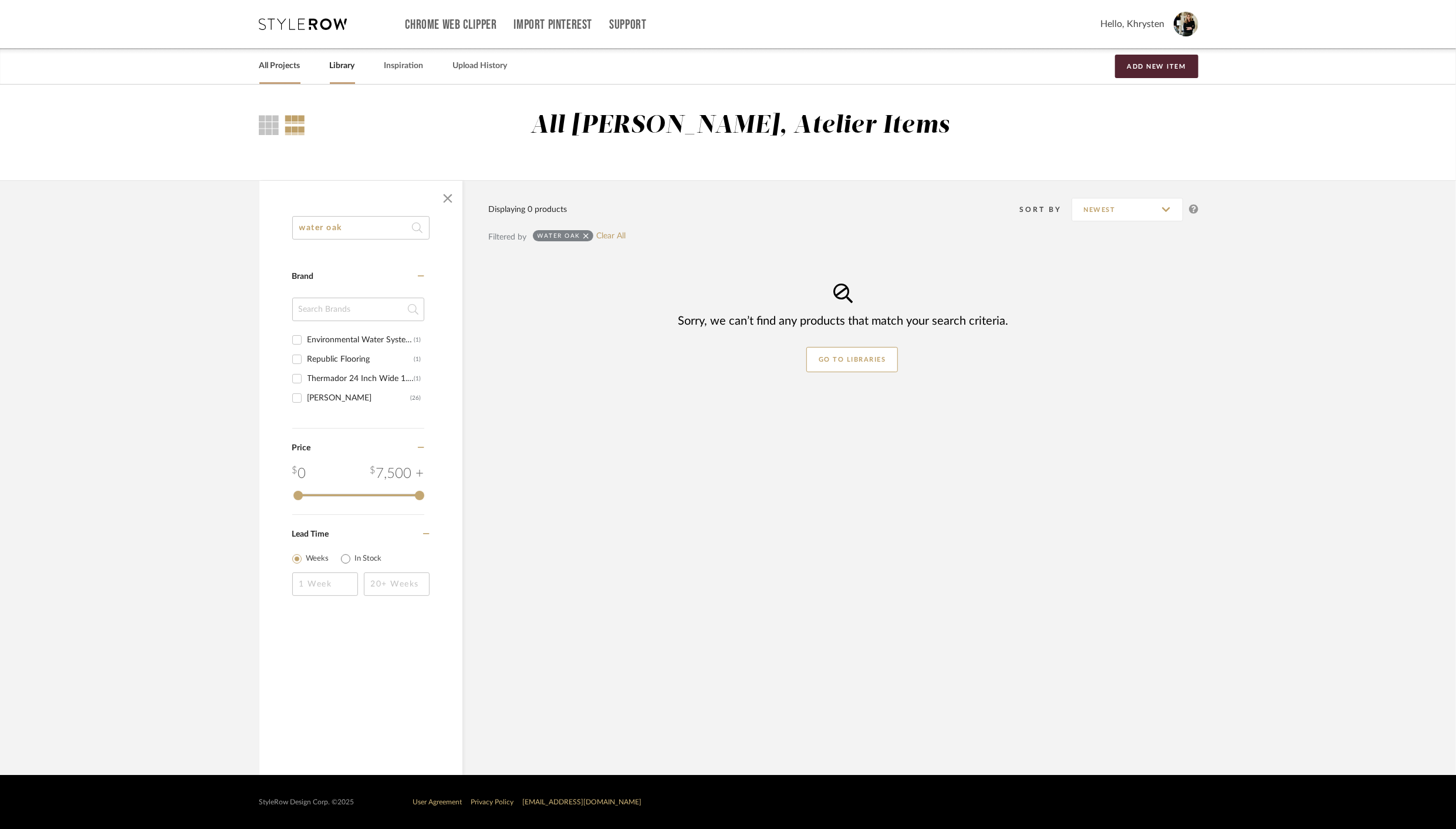
type input "water oak"
click at [278, 65] on link "All Projects" at bounding box center [280, 66] width 41 height 16
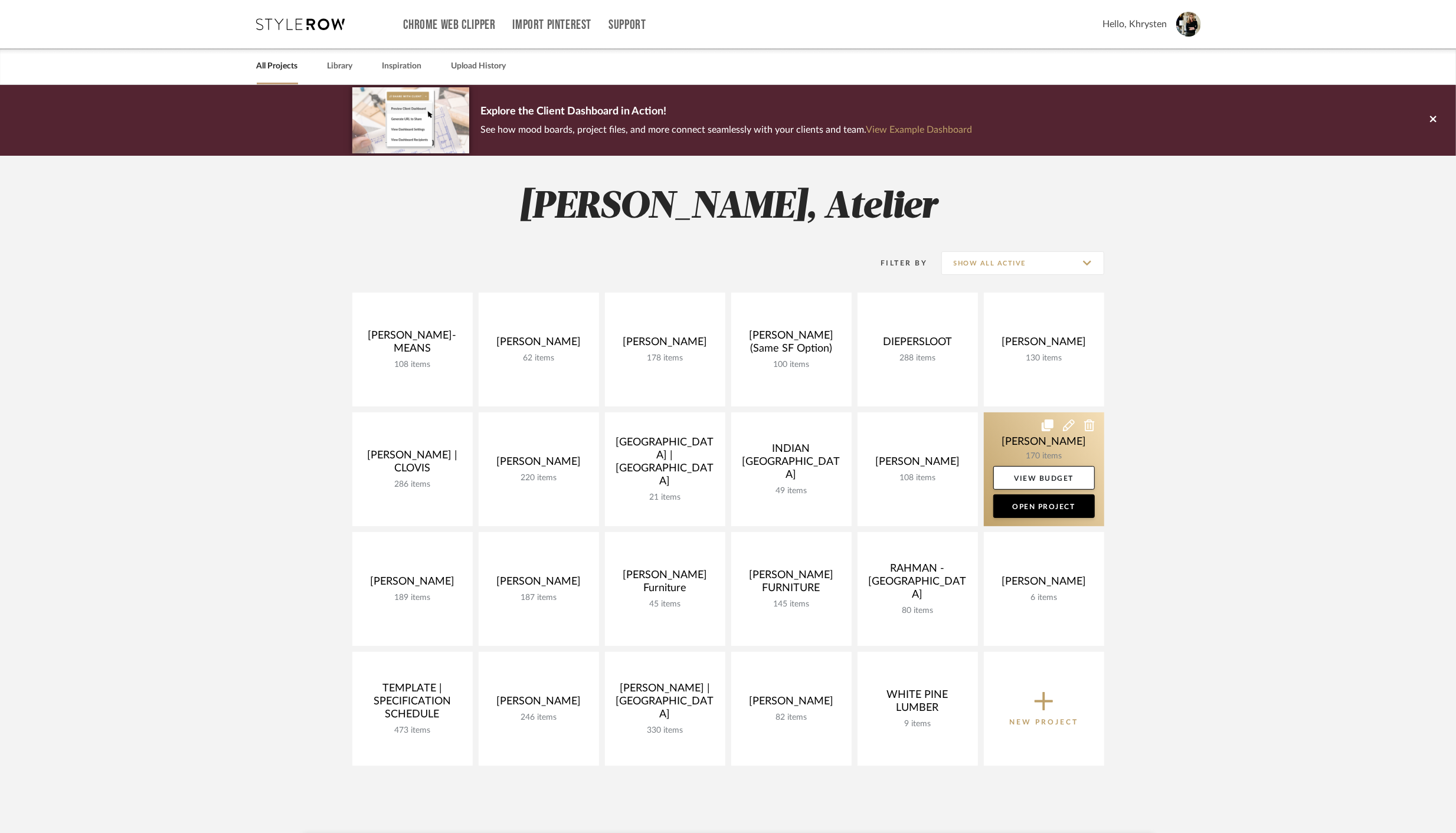
click at [1026, 446] on link at bounding box center [1044, 469] width 120 height 114
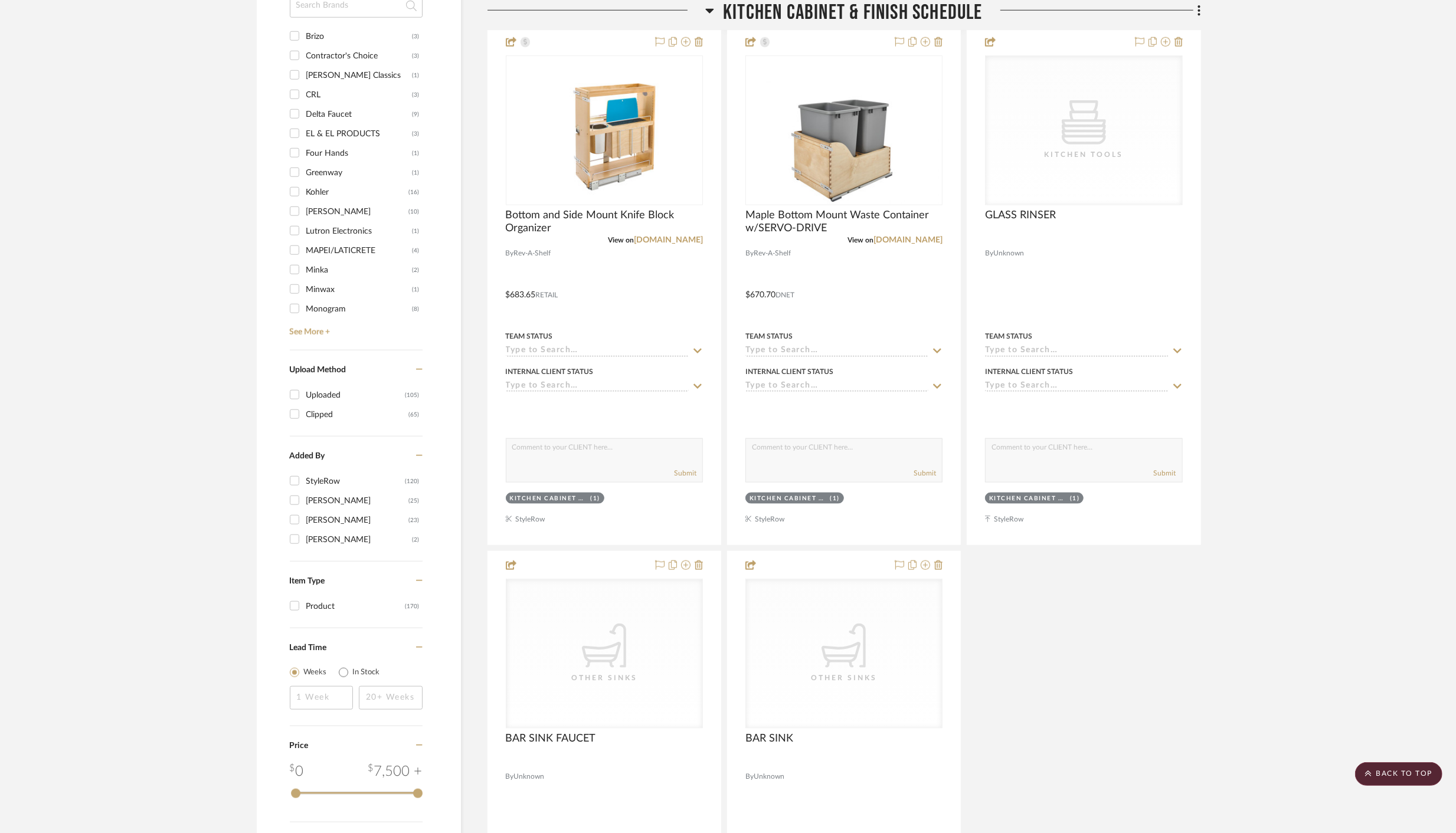
scroll to position [1228, 0]
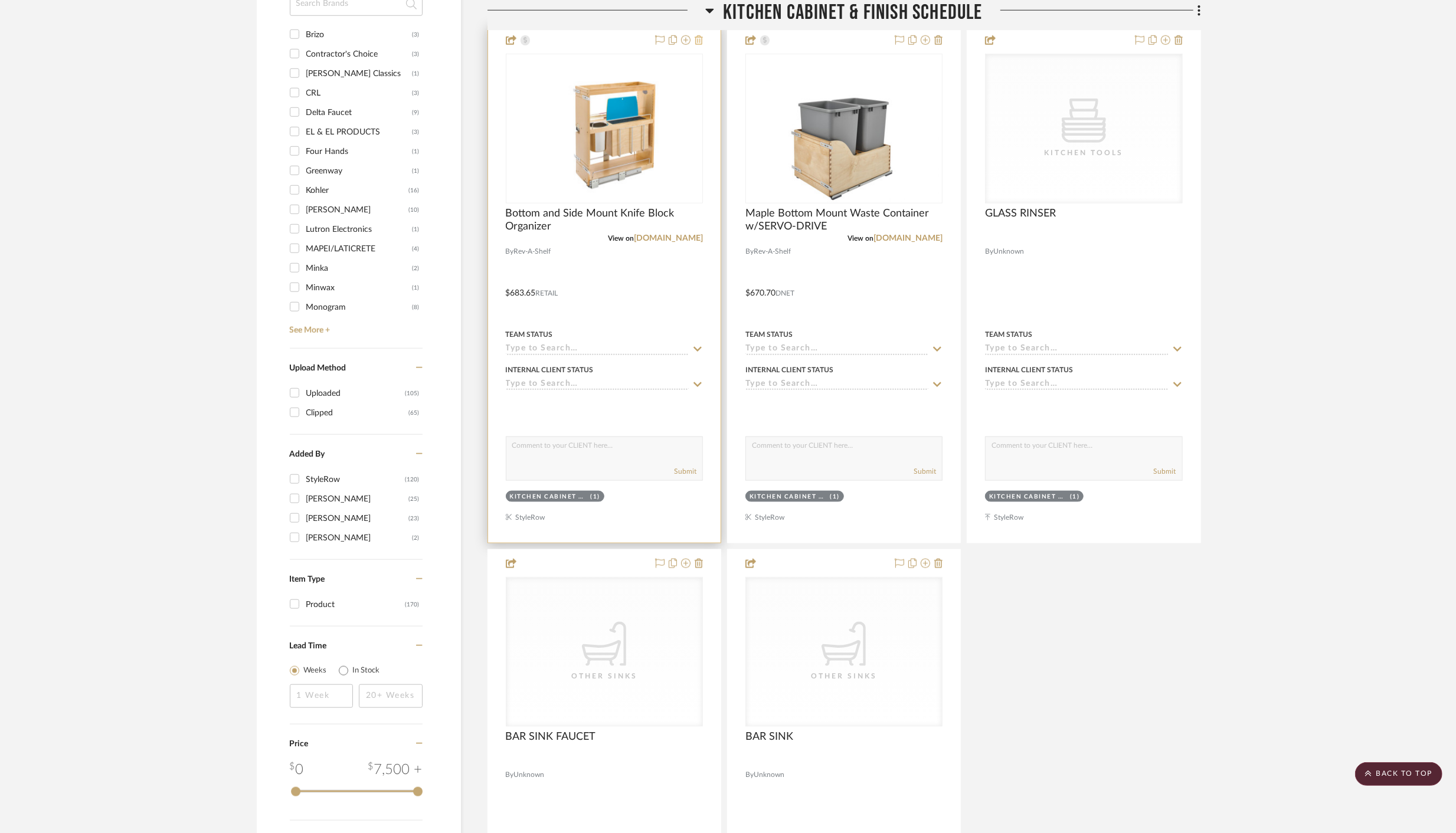
click at [698, 40] on icon at bounding box center [698, 40] width 8 height 10
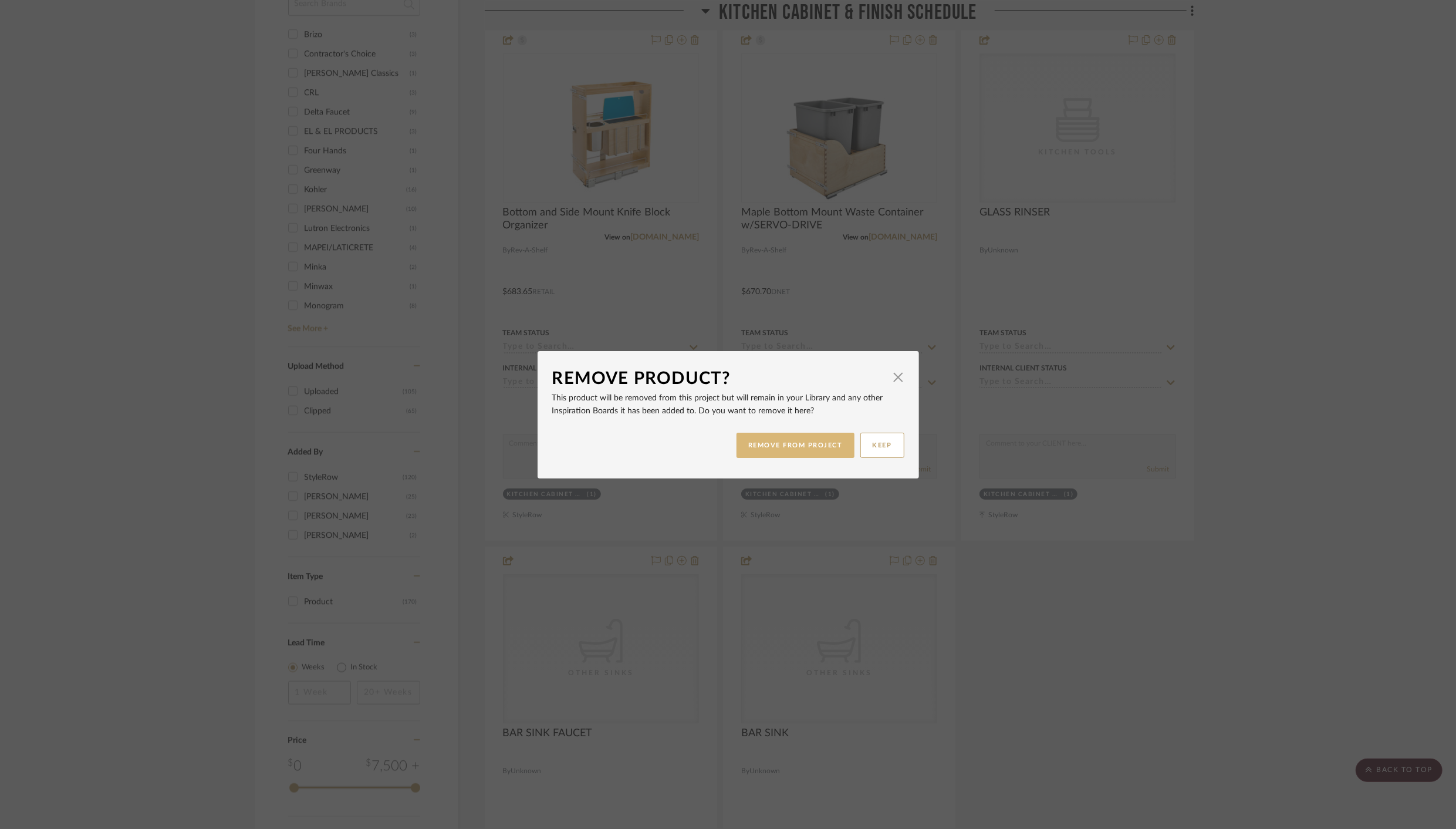
click at [784, 448] on button "REMOVE FROM PROJECT" at bounding box center [795, 446] width 118 height 25
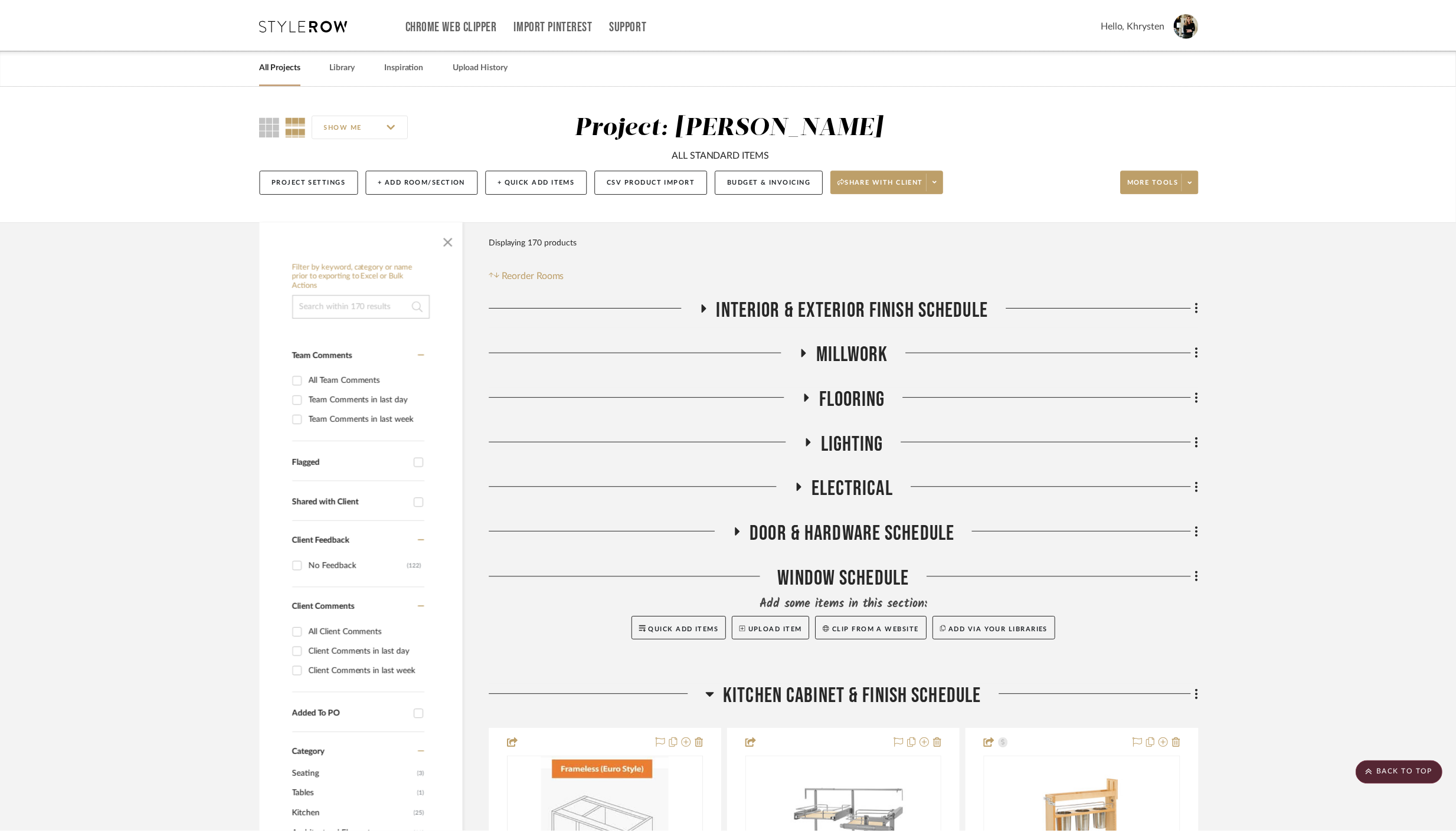
scroll to position [1228, 0]
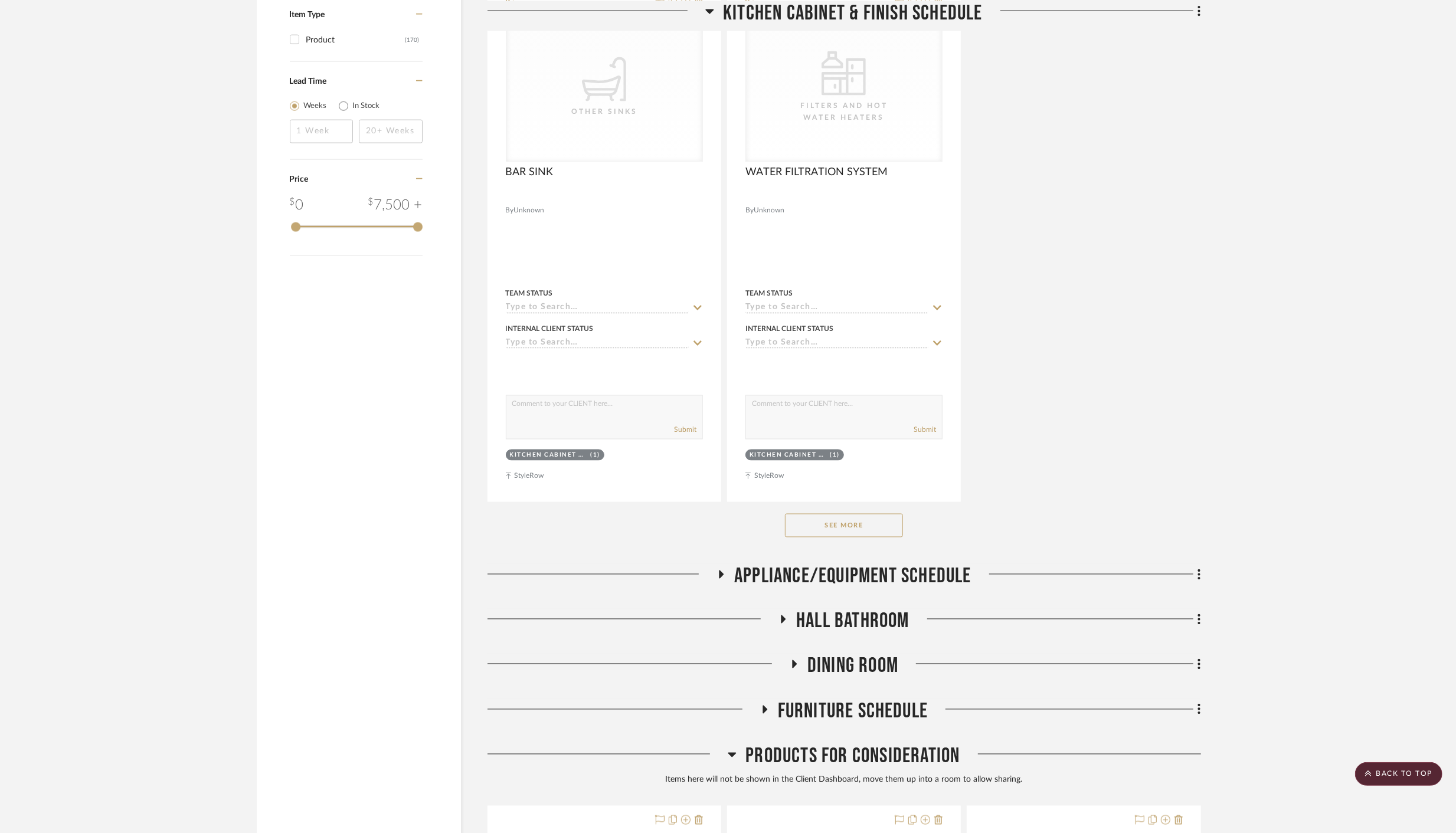
scroll to position [1798, 0]
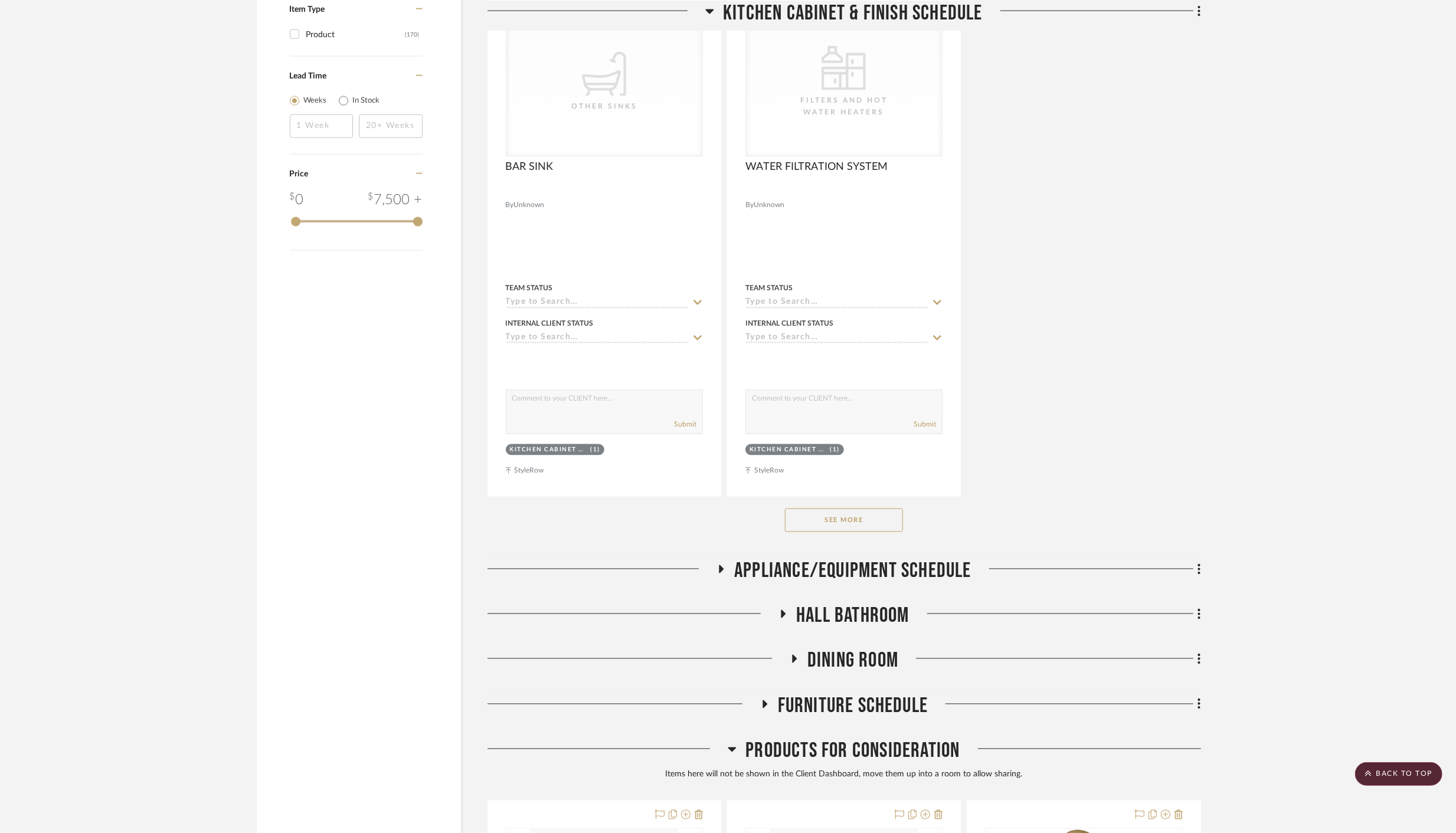
click at [853, 519] on button "See More" at bounding box center [844, 521] width 118 height 24
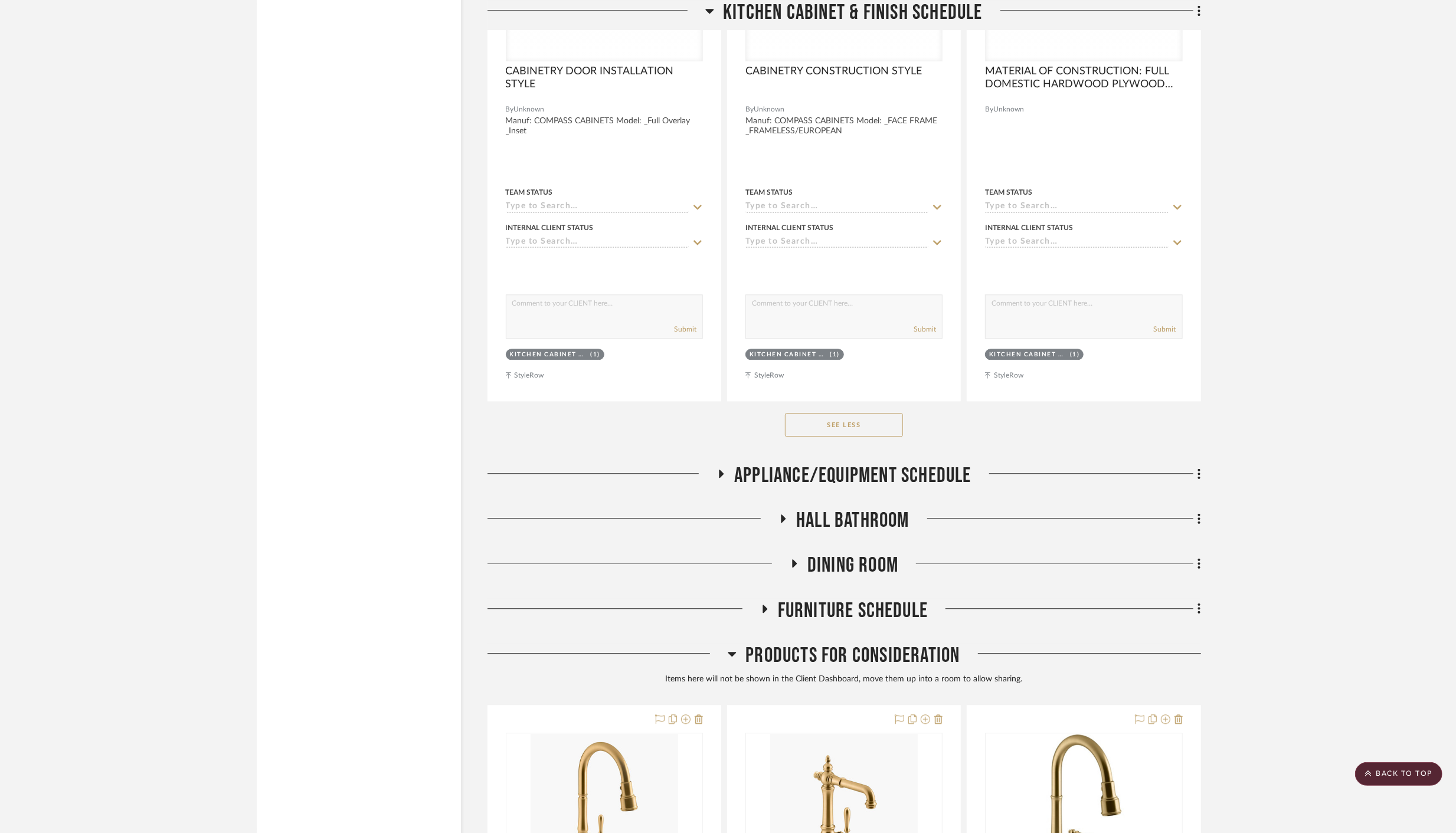
scroll to position [7130, 0]
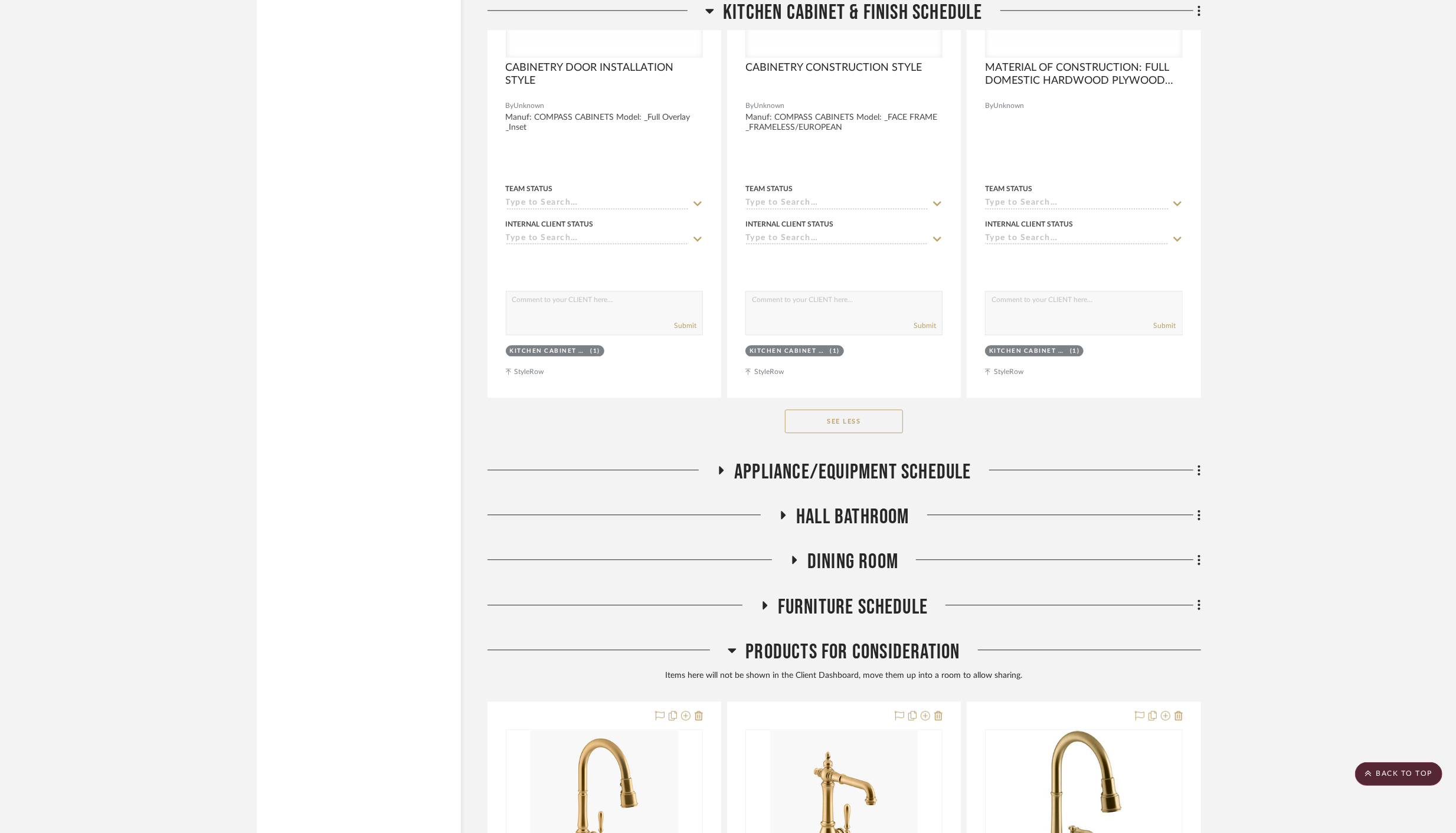
click at [719, 466] on icon at bounding box center [722, 470] width 5 height 8
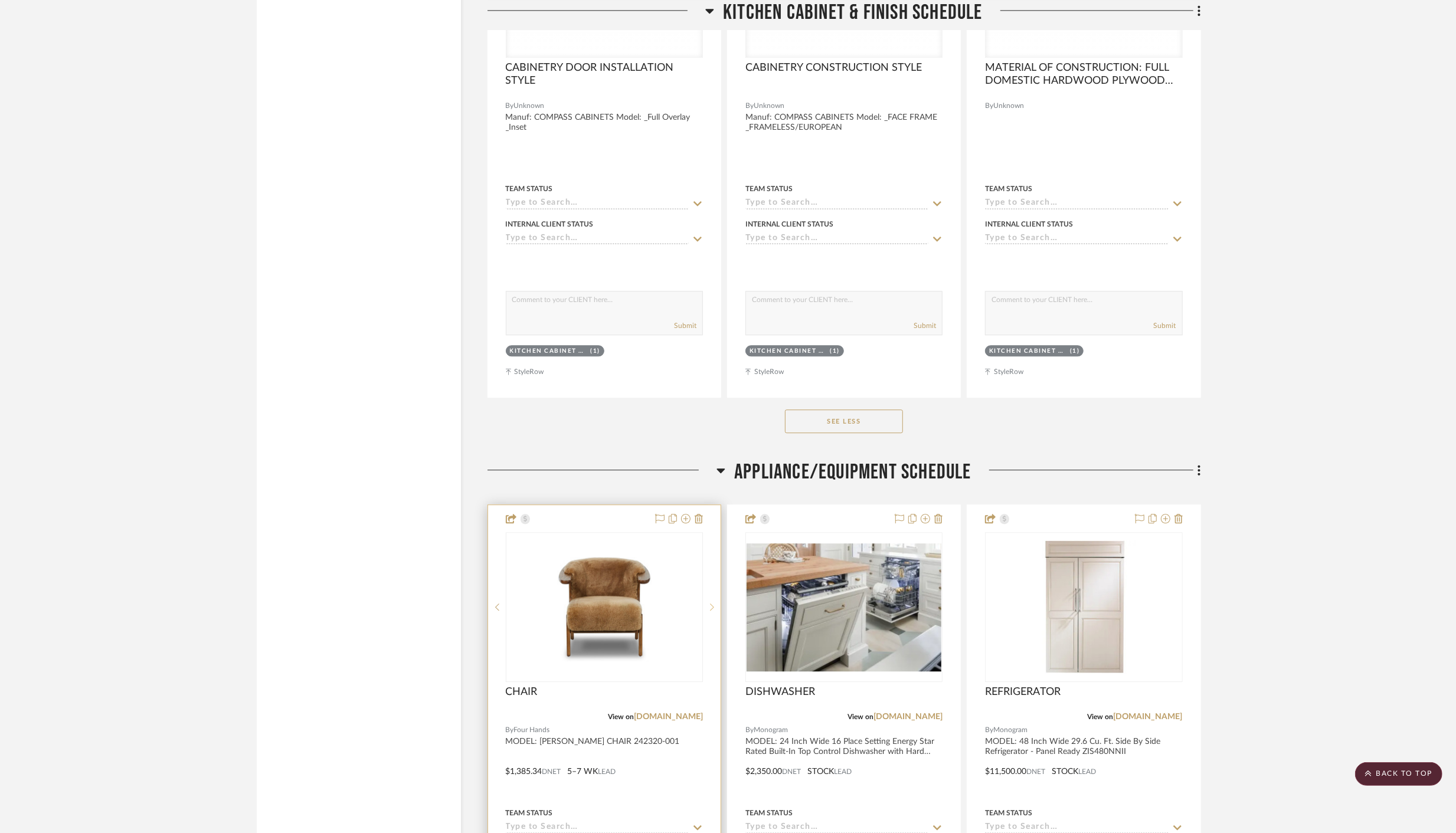
click at [710, 603] on sr-next-btn at bounding box center [712, 607] width 18 height 8
click at [698, 514] on icon at bounding box center [698, 519] width 8 height 10
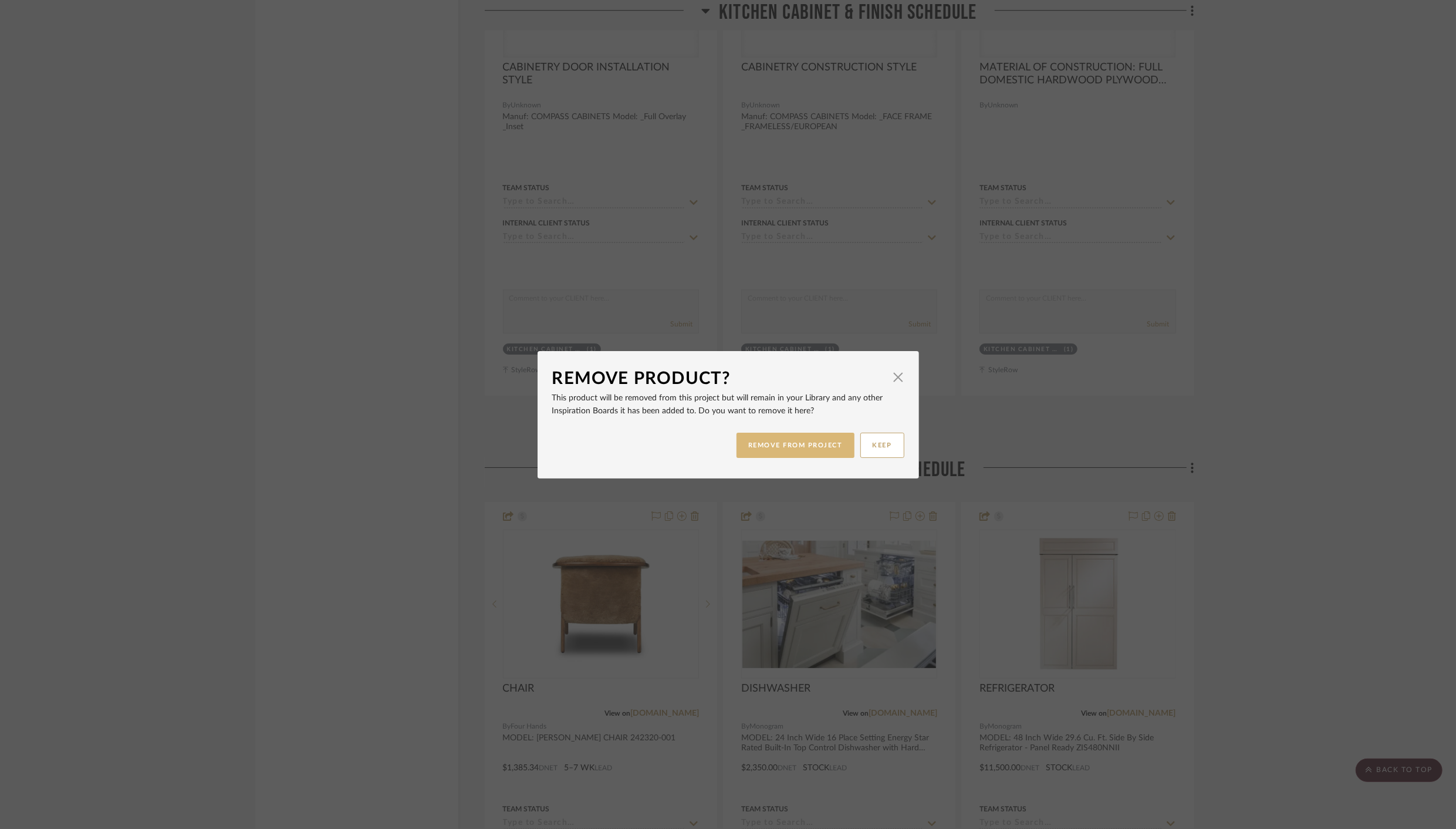
click at [803, 444] on button "REMOVE FROM PROJECT" at bounding box center [795, 446] width 118 height 25
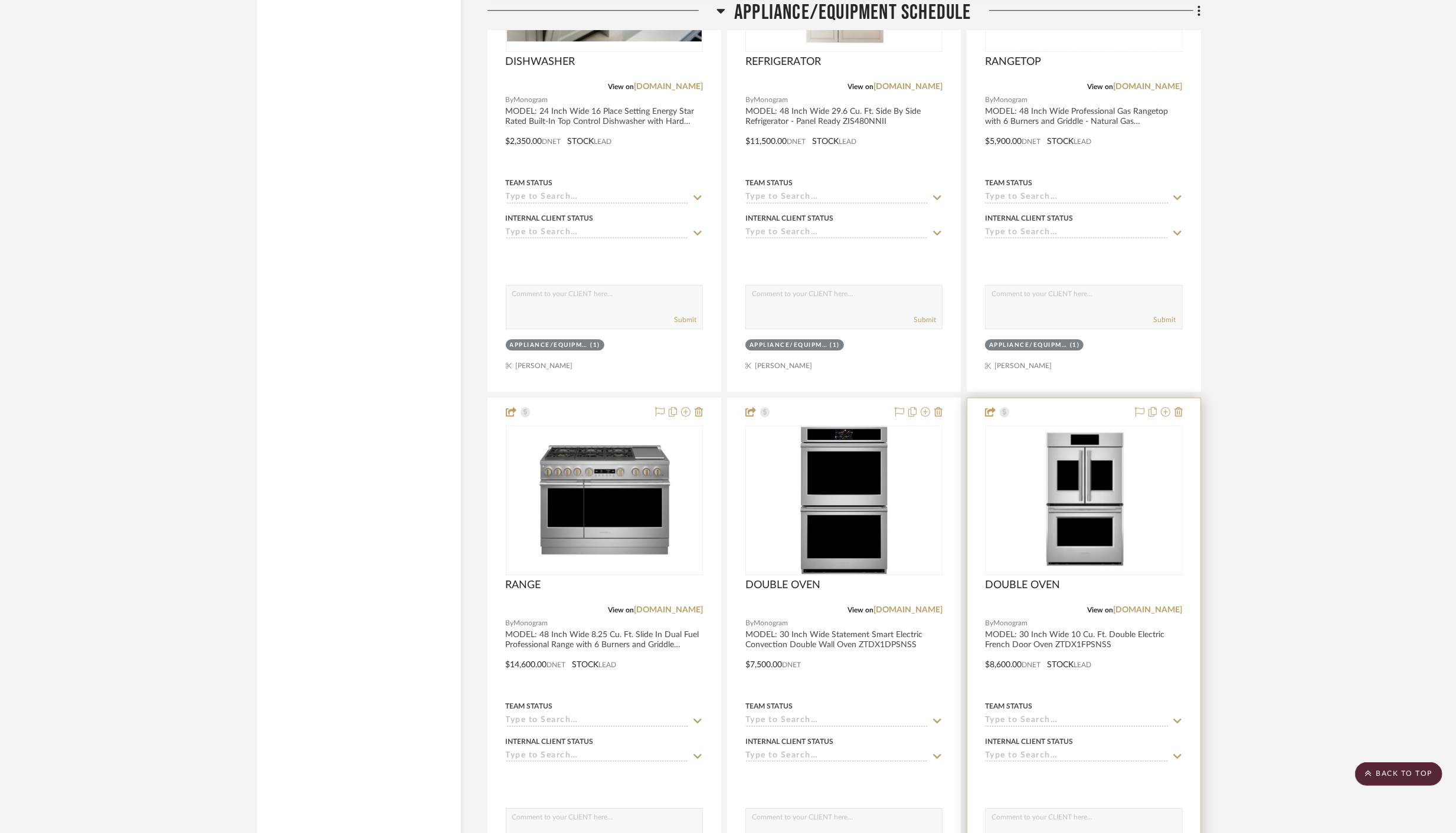
scroll to position [7761, 0]
click at [939, 407] on icon at bounding box center [939, 411] width 8 height 10
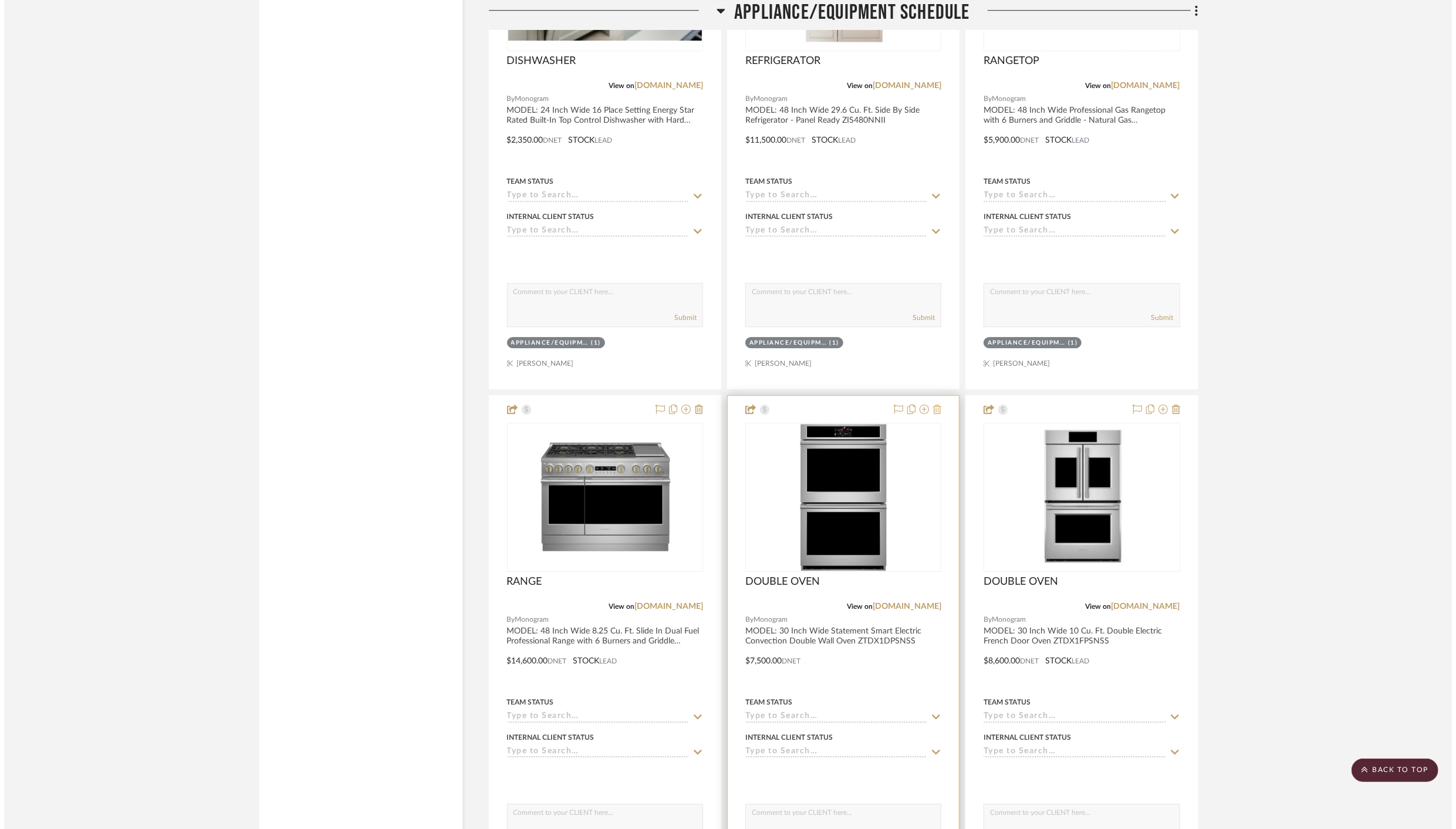
scroll to position [0, 0]
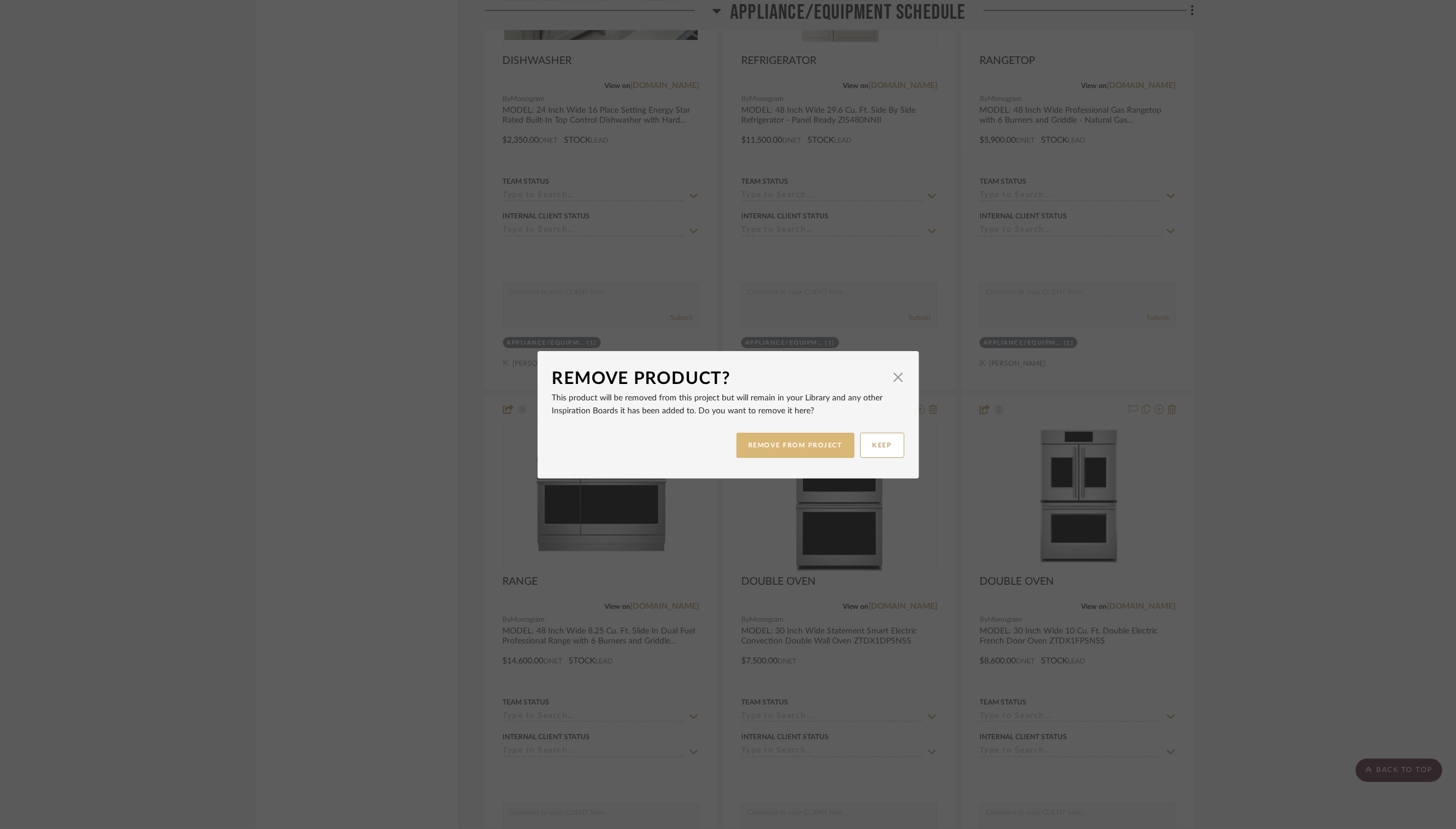
click at [796, 449] on button "REMOVE FROM PROJECT" at bounding box center [795, 446] width 118 height 25
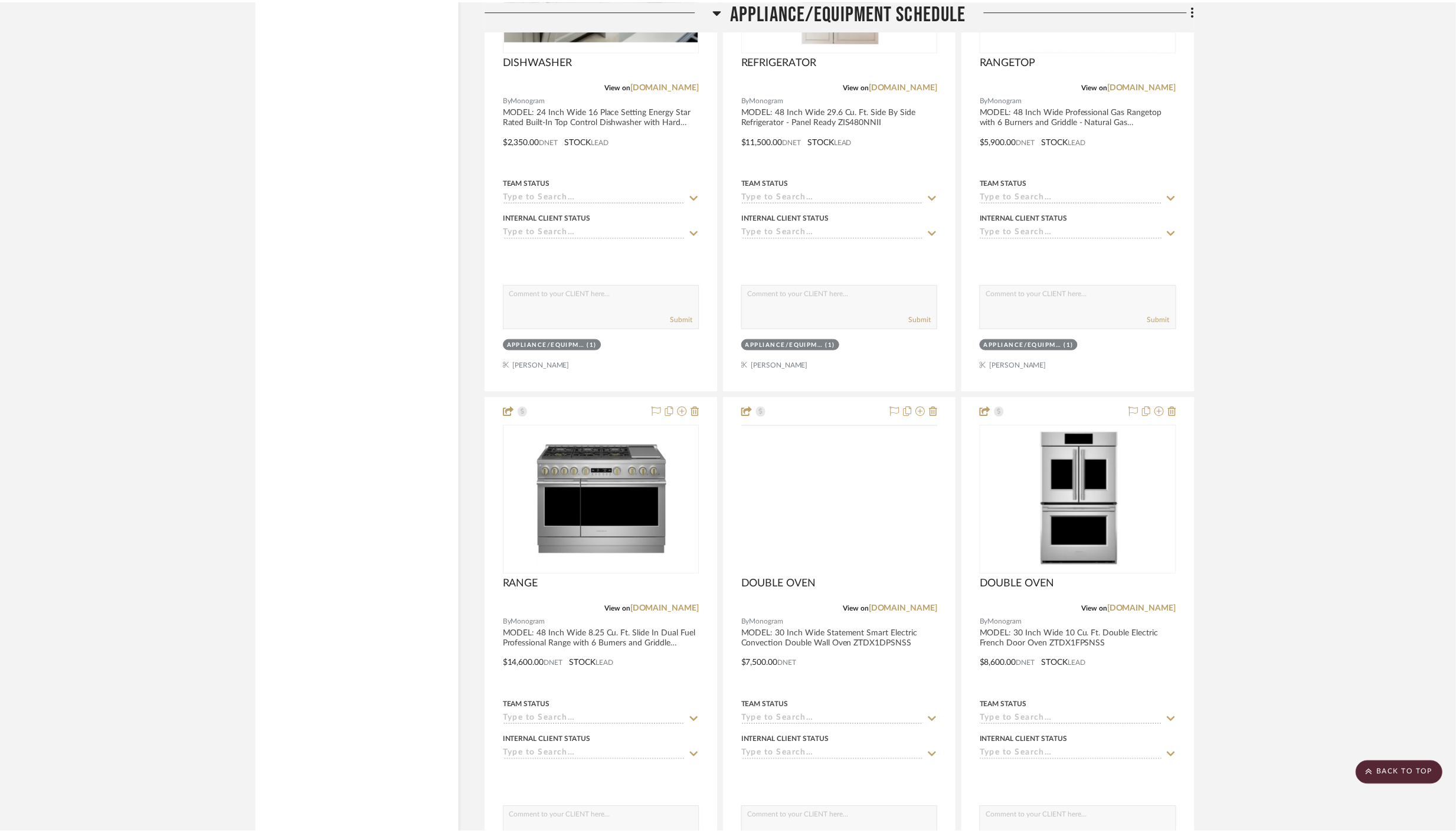
scroll to position [7761, 0]
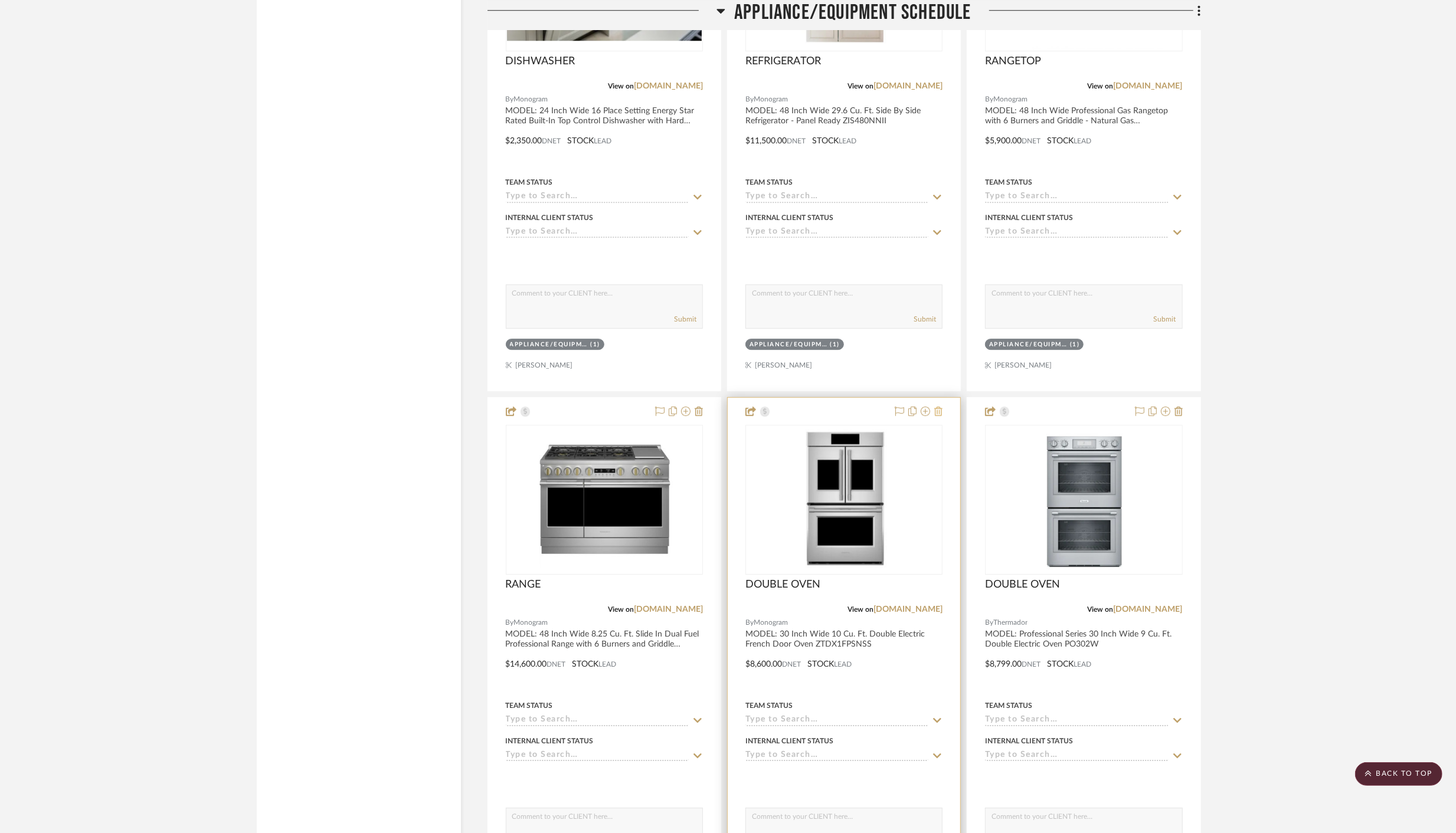
click at [939, 407] on icon at bounding box center [939, 411] width 8 height 10
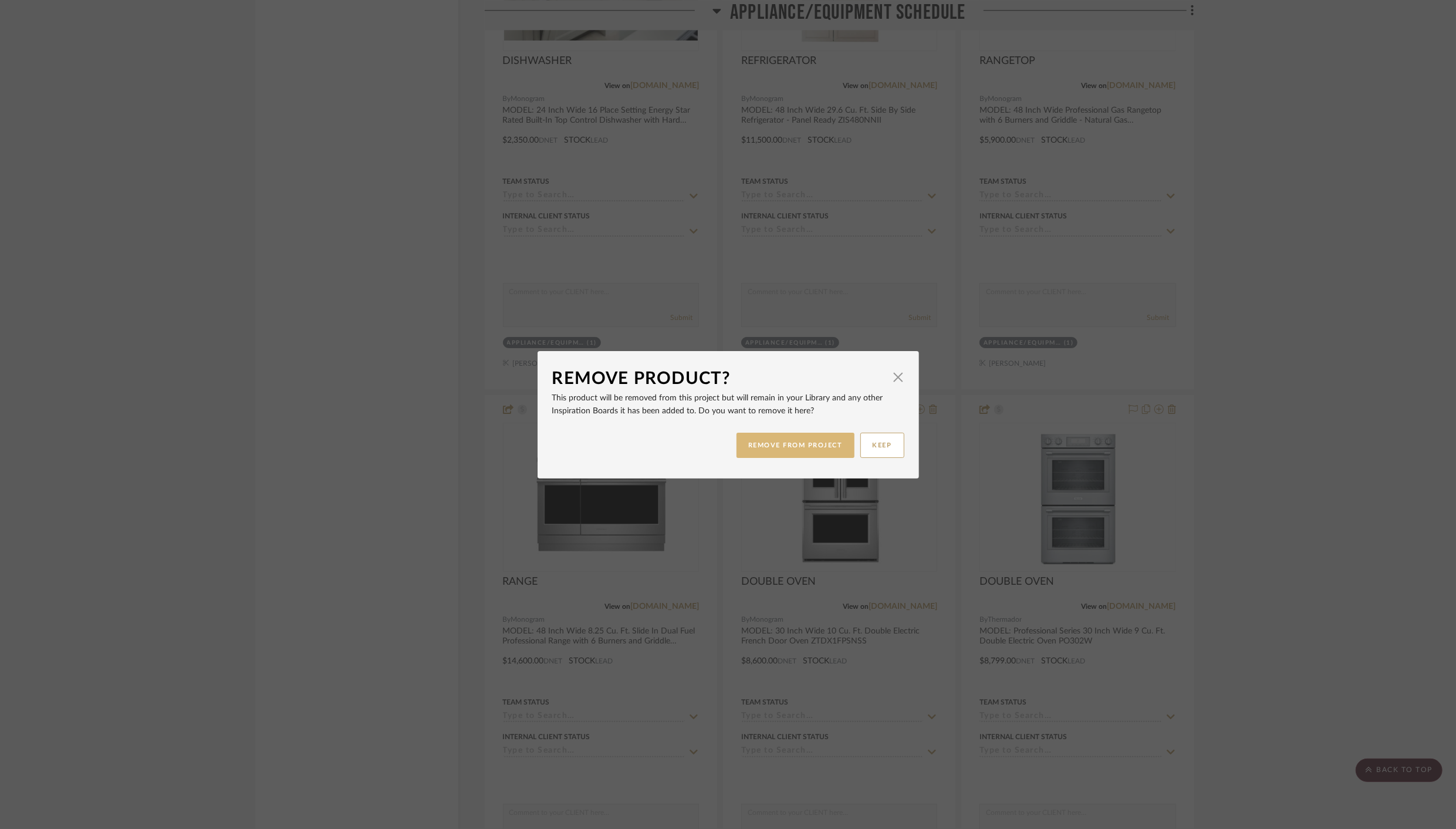
click at [789, 437] on button "REMOVE FROM PROJECT" at bounding box center [795, 446] width 118 height 25
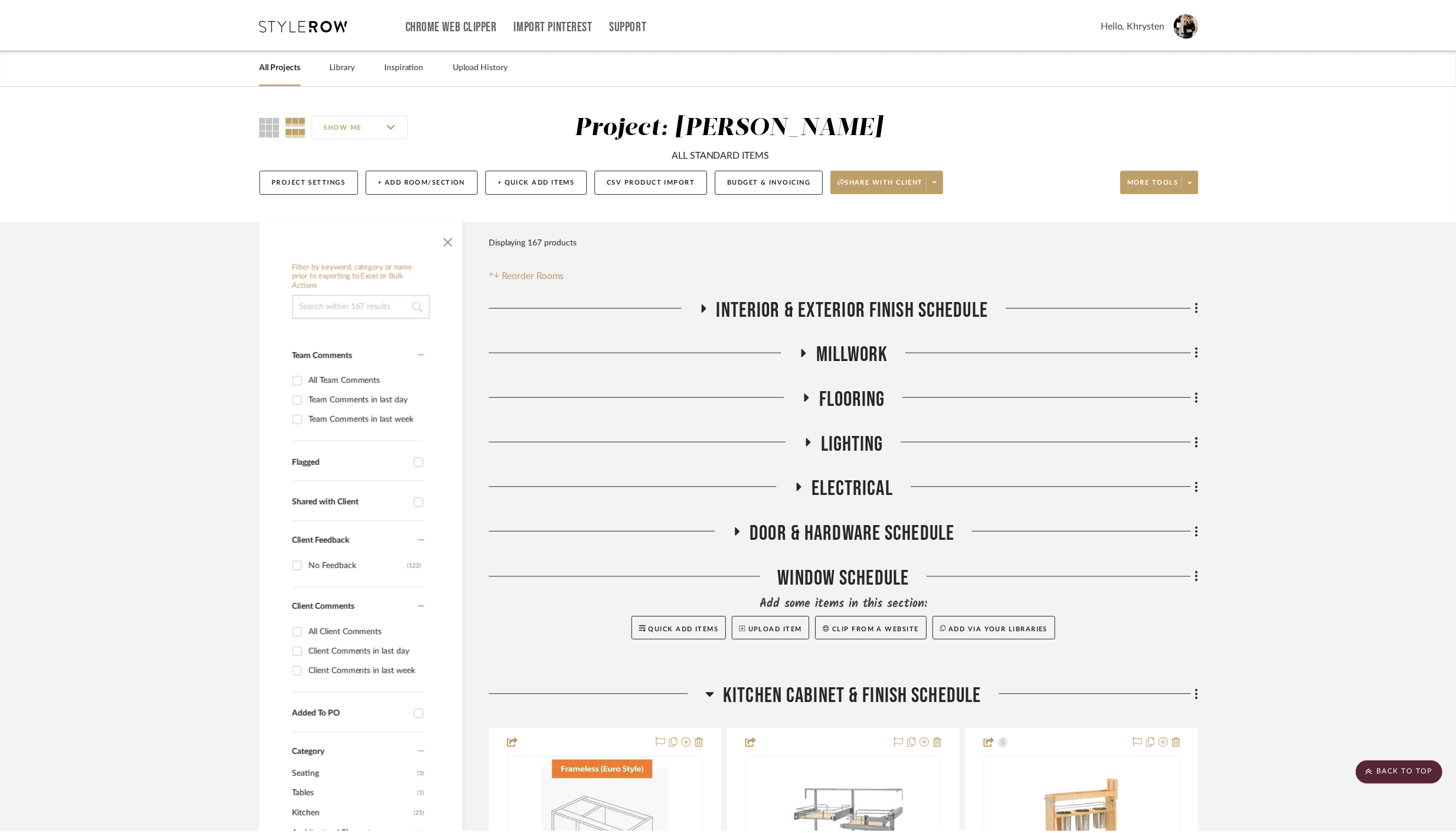
scroll to position [7761, 0]
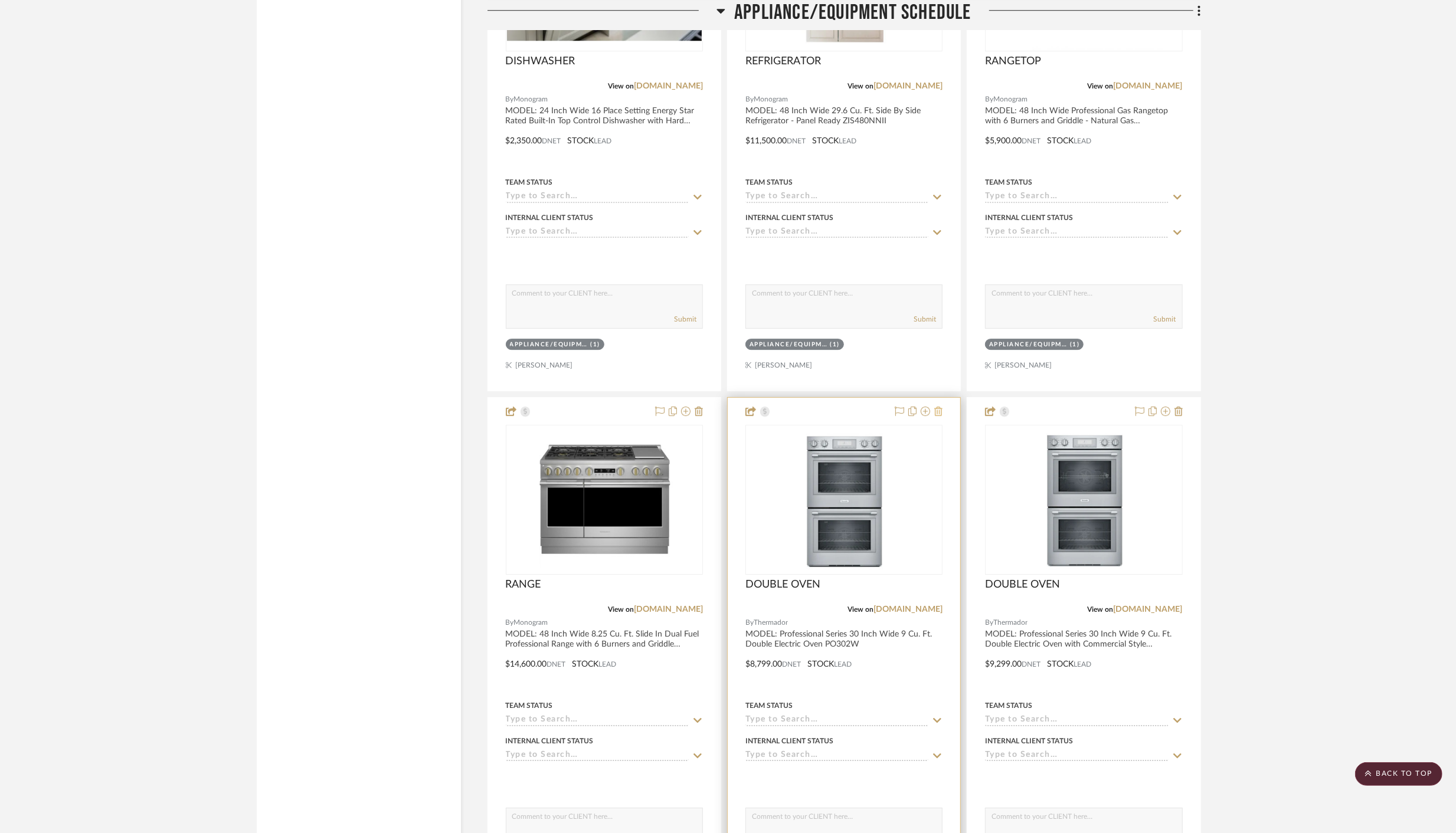
click at [937, 407] on icon at bounding box center [939, 411] width 8 height 10
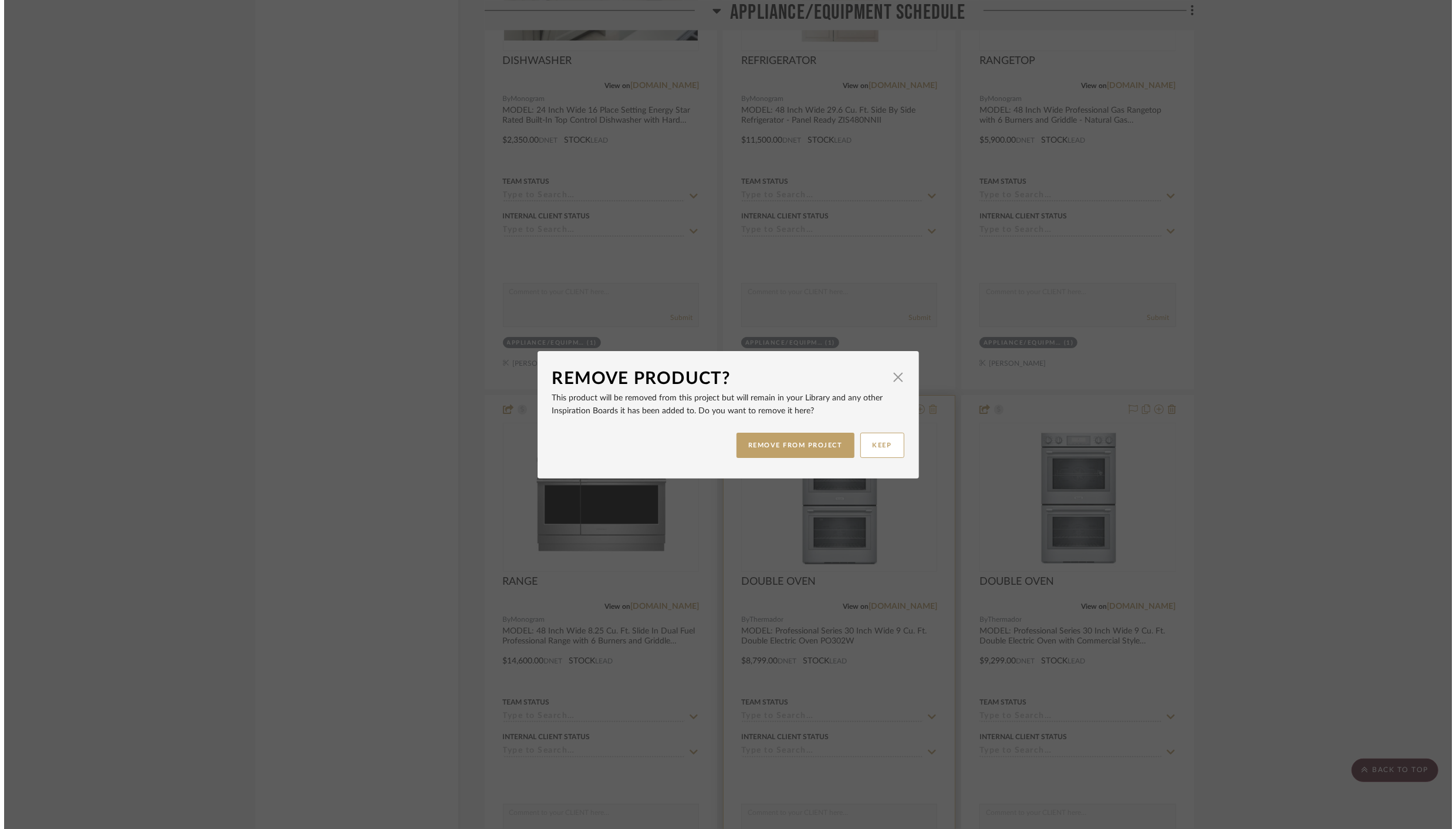
scroll to position [0, 0]
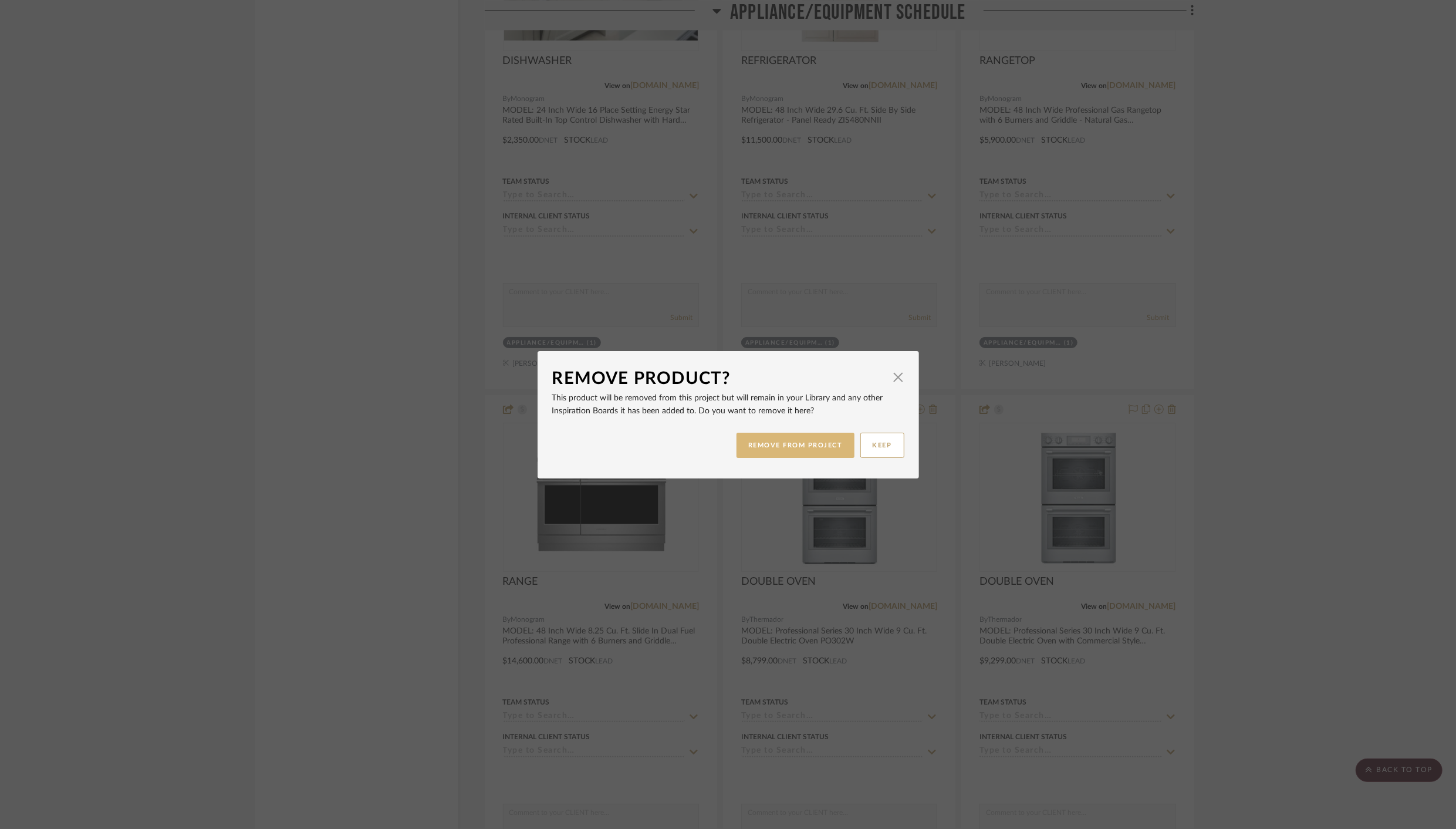
click at [779, 448] on button "REMOVE FROM PROJECT" at bounding box center [795, 446] width 118 height 25
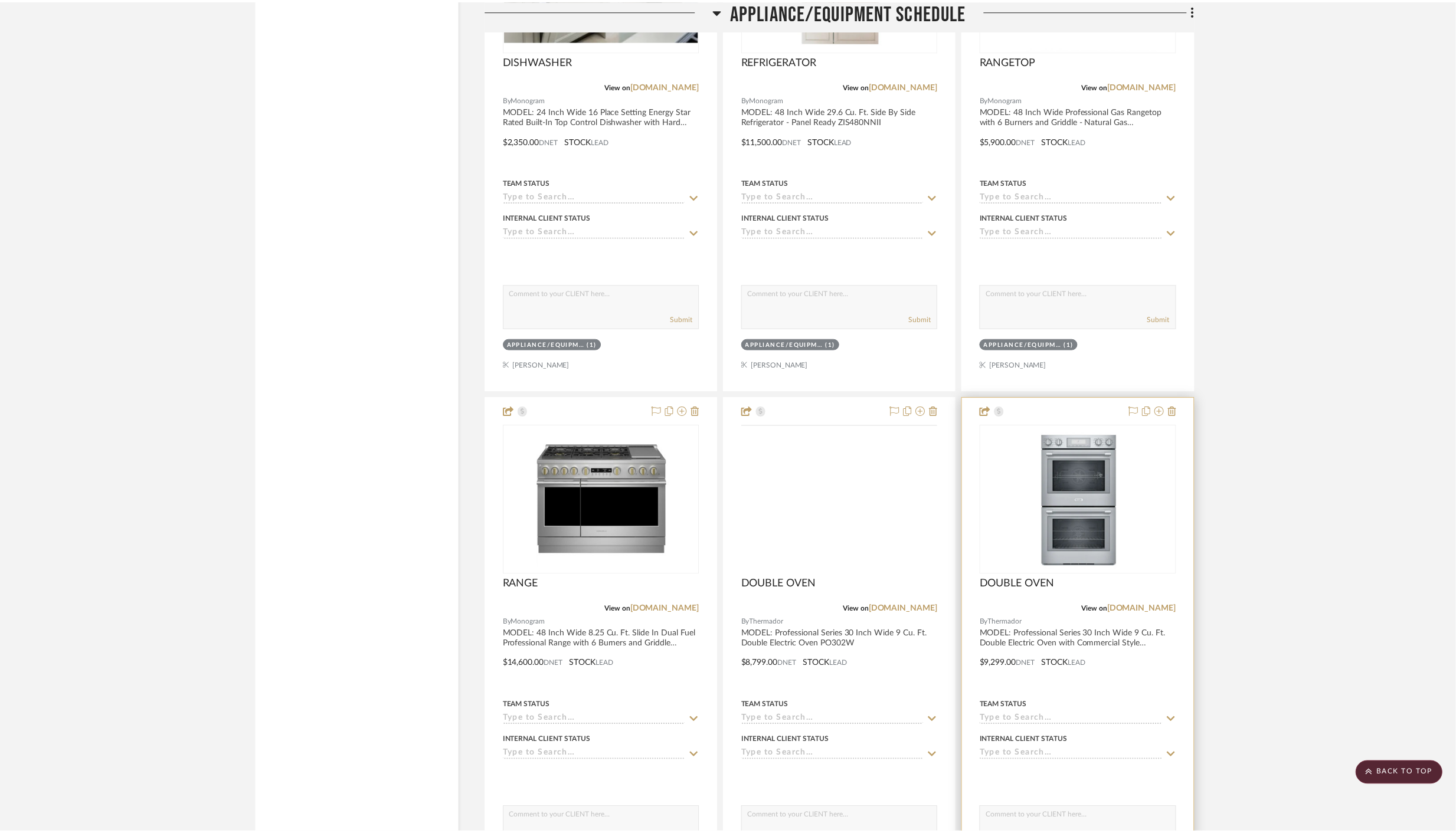
scroll to position [7761, 0]
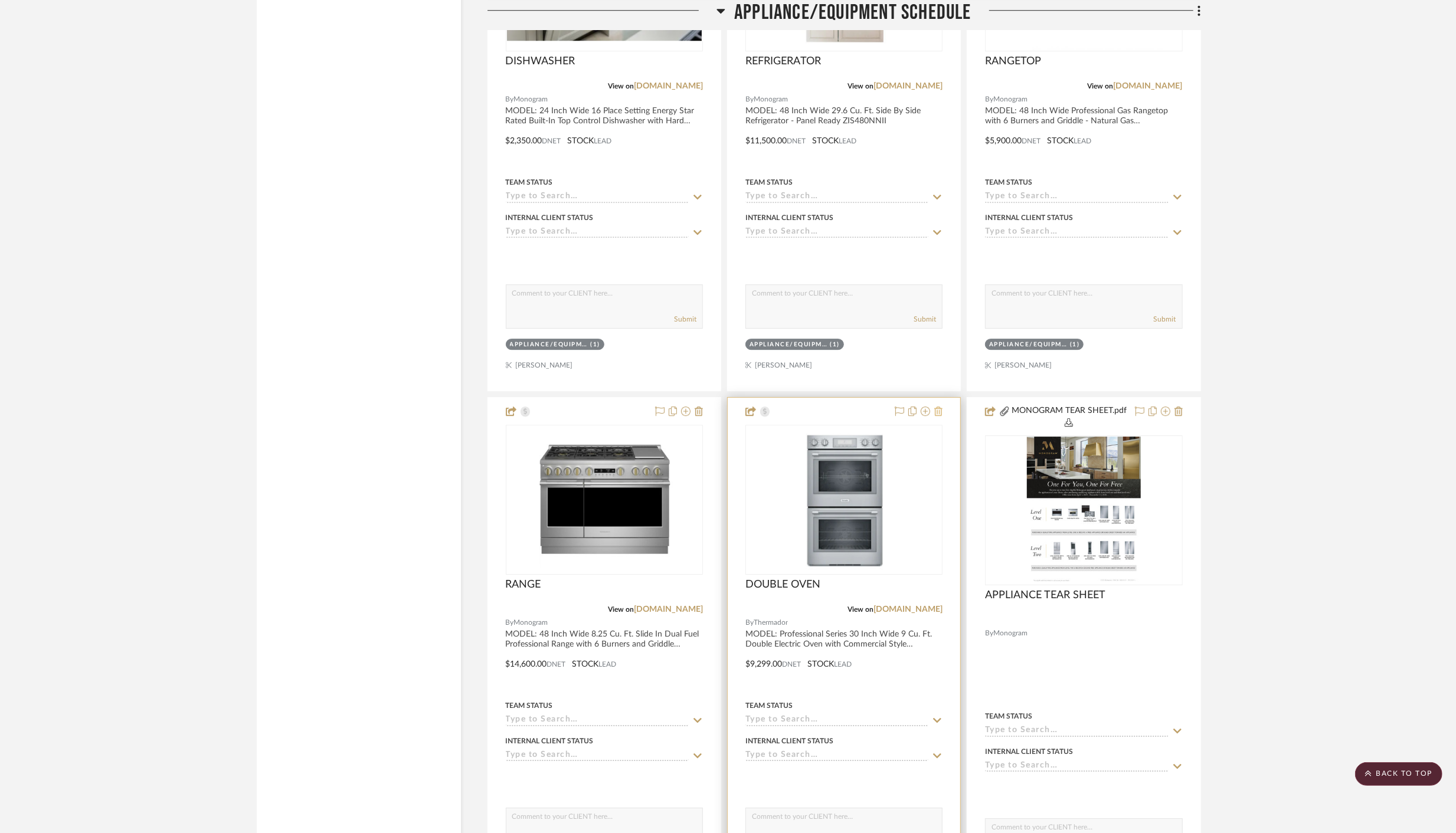
click at [941, 407] on icon at bounding box center [939, 411] width 8 height 10
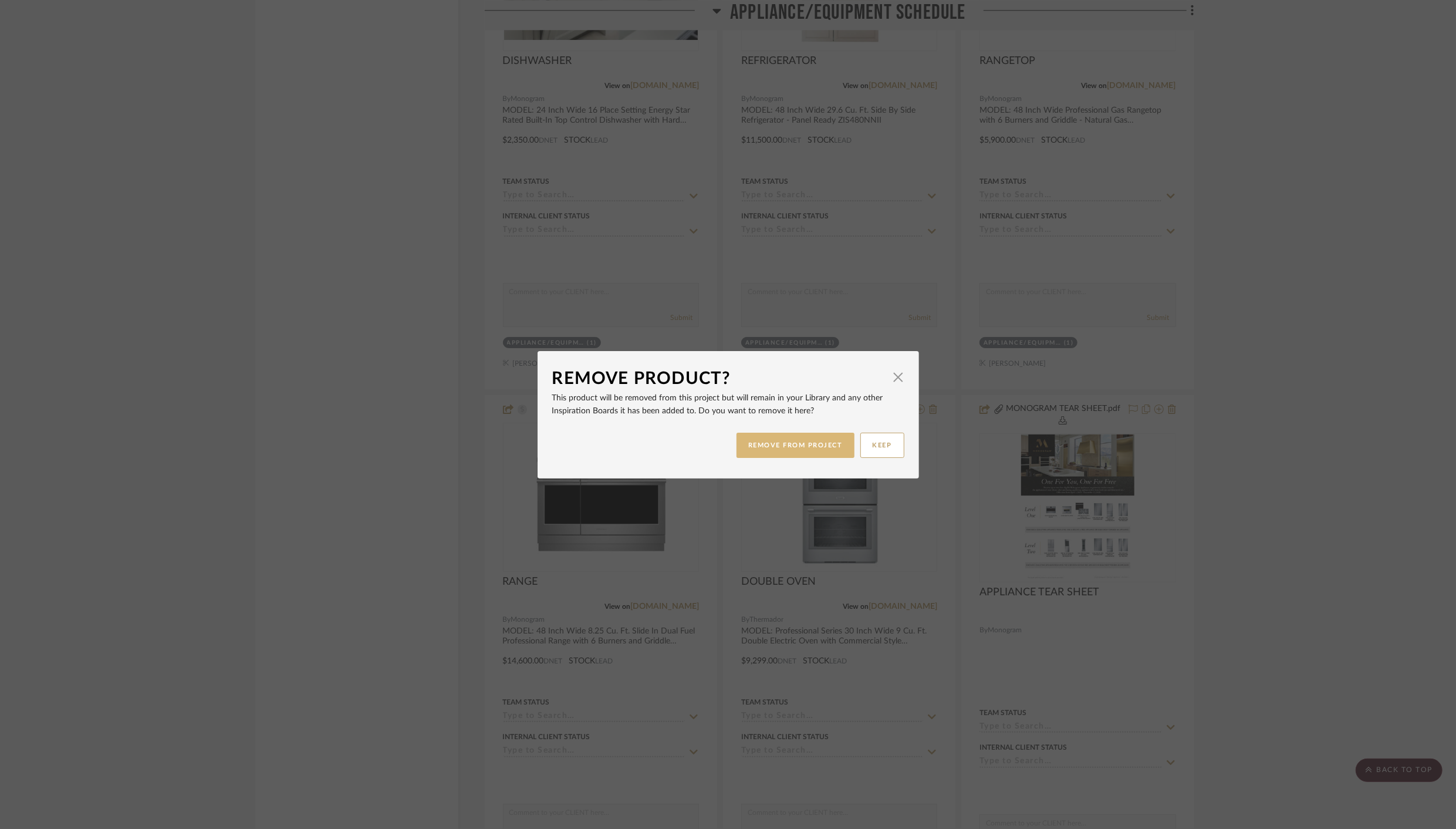
click at [818, 443] on button "REMOVE FROM PROJECT" at bounding box center [795, 446] width 118 height 25
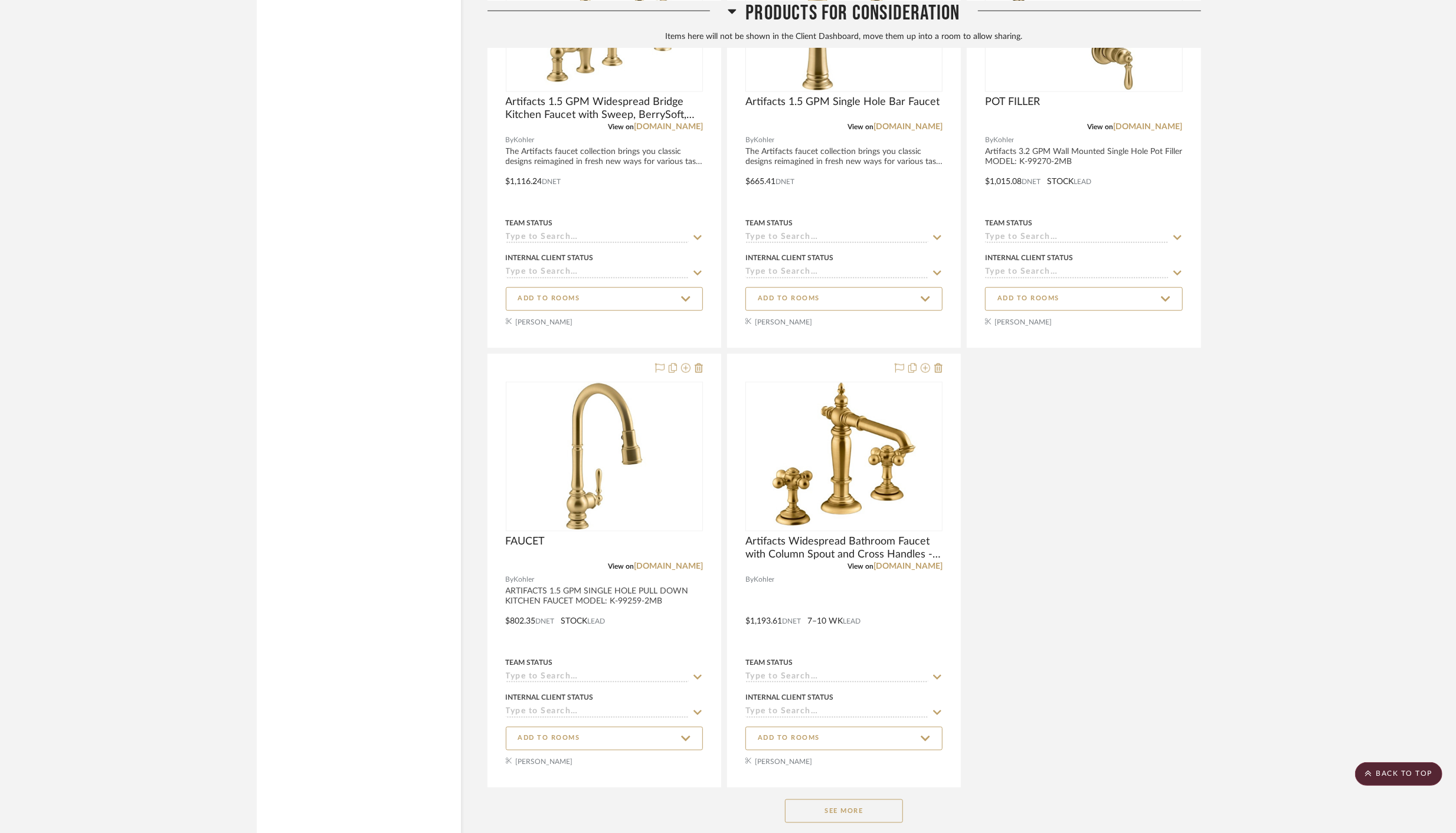
scroll to position [10053, 0]
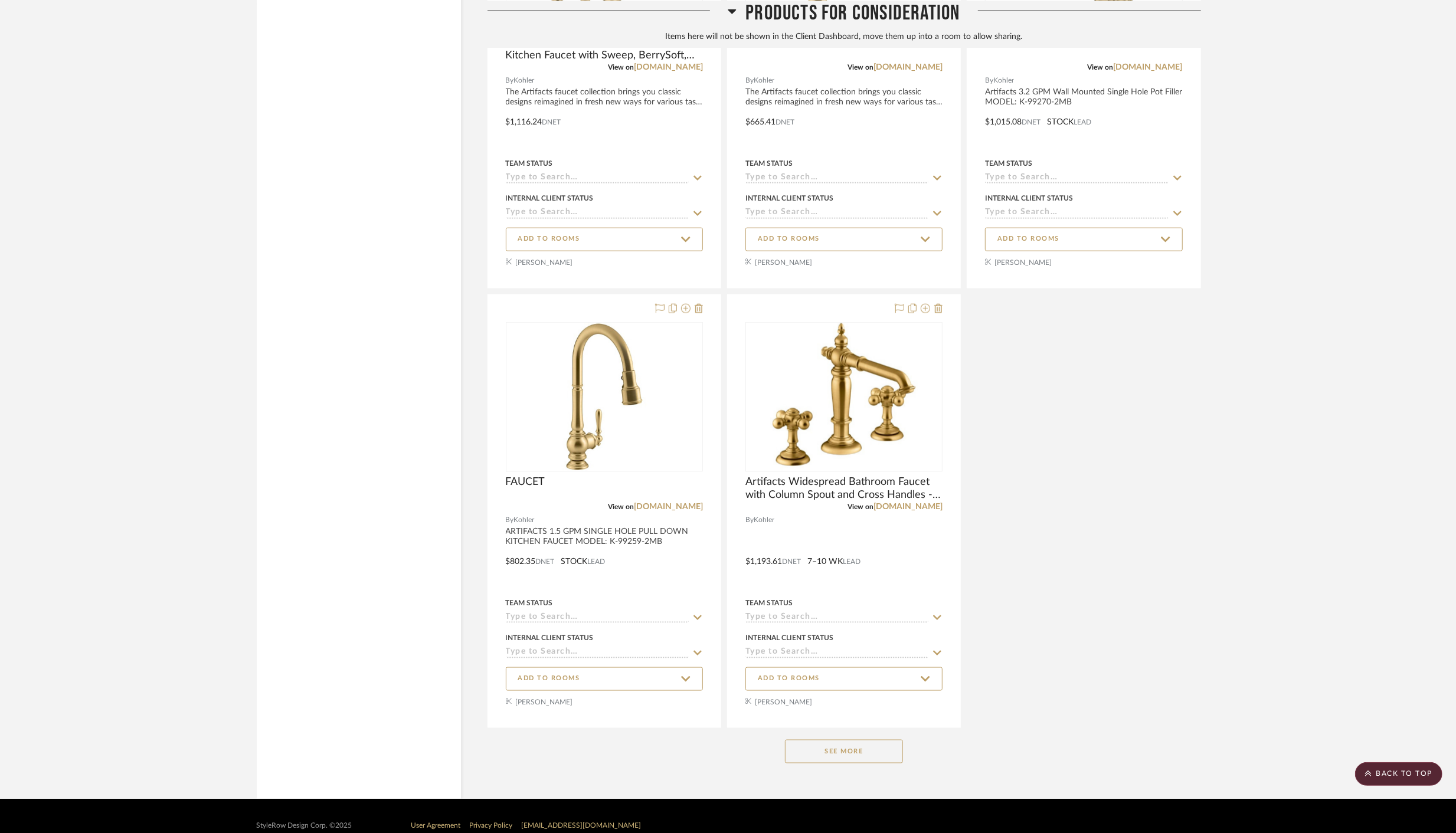
click at [801, 740] on button "See More" at bounding box center [844, 752] width 118 height 24
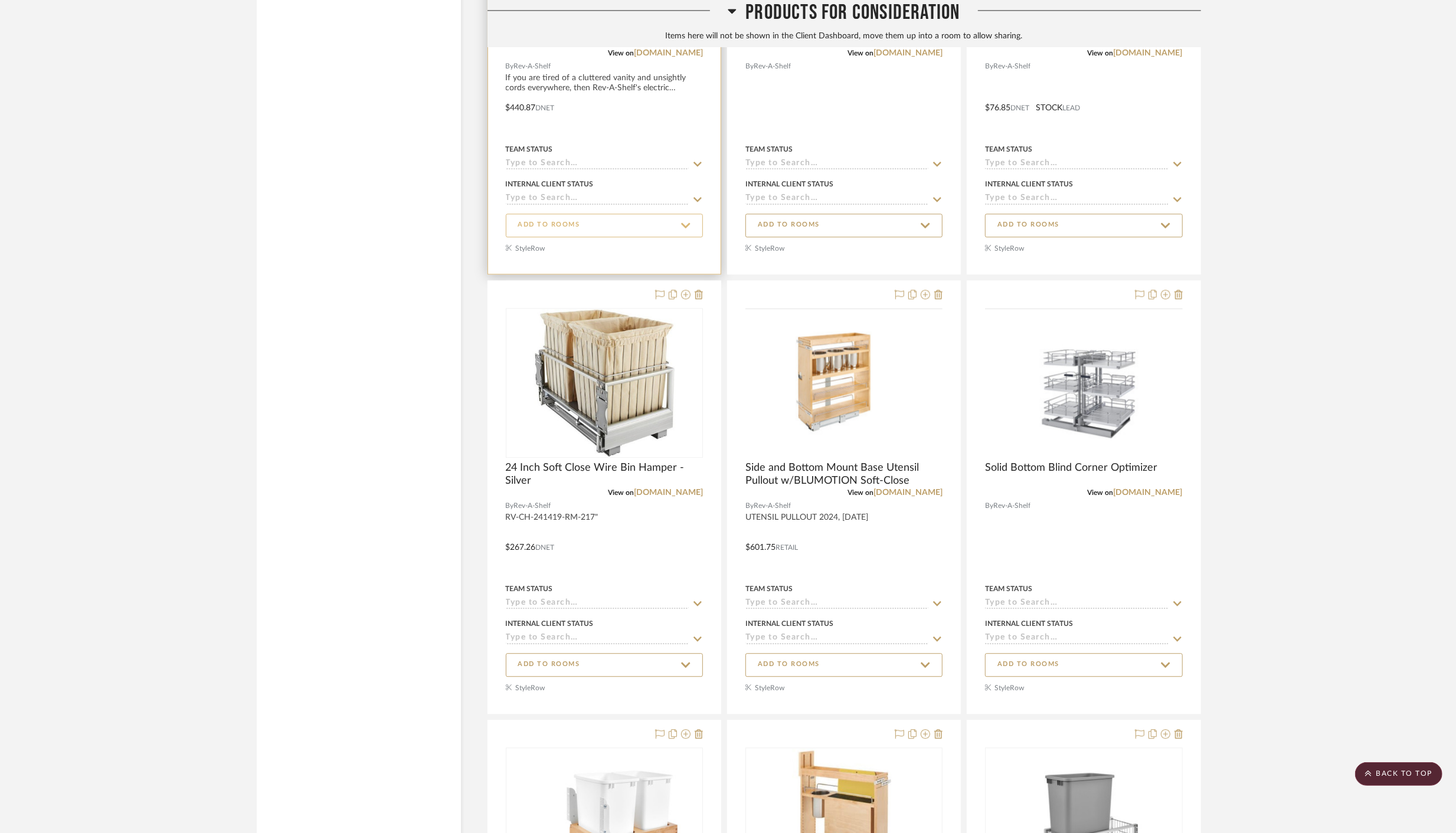
scroll to position [11379, 0]
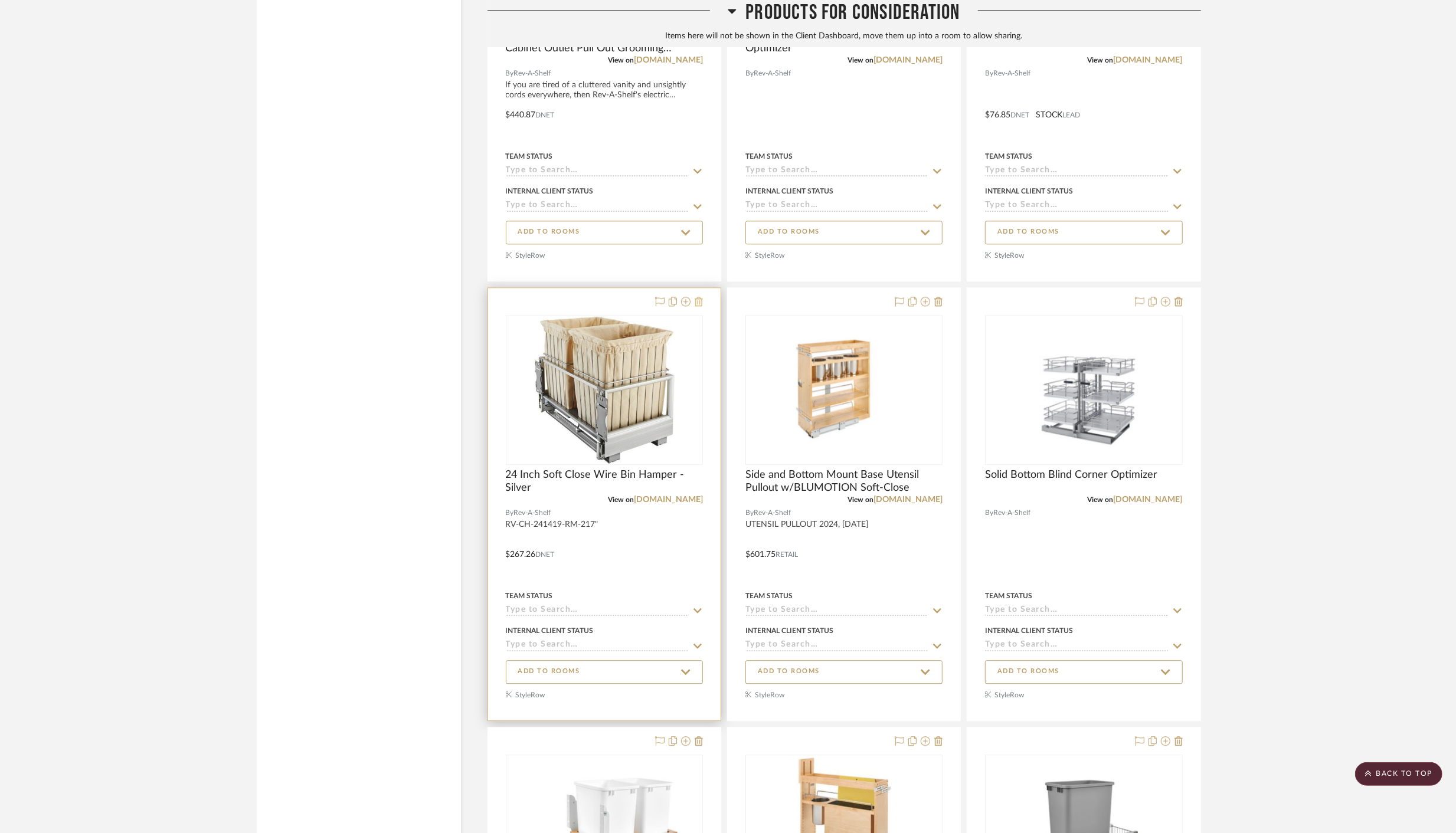
click at [701, 297] on icon at bounding box center [698, 301] width 8 height 10
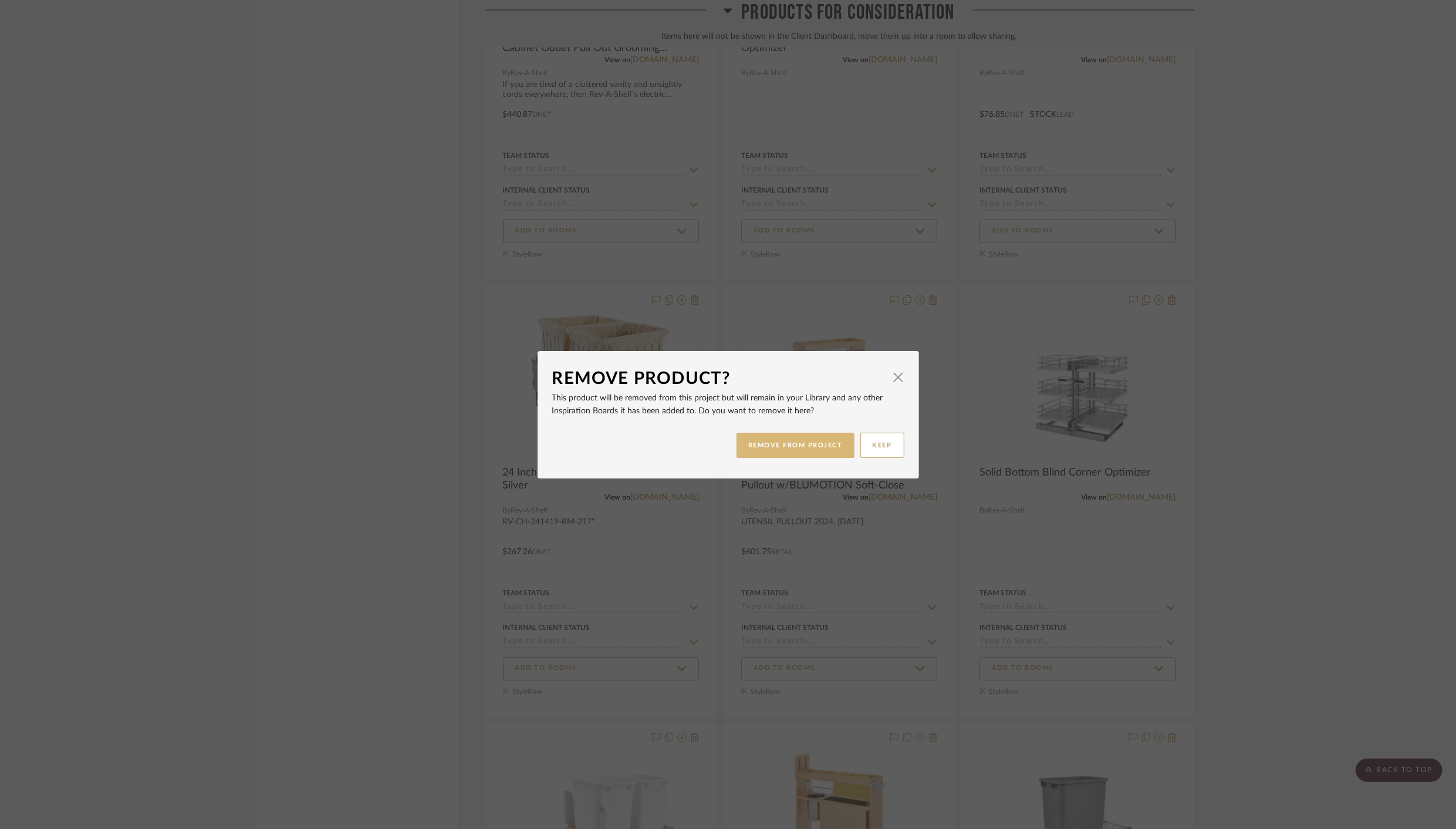
click at [785, 447] on button "REMOVE FROM PROJECT" at bounding box center [795, 446] width 118 height 25
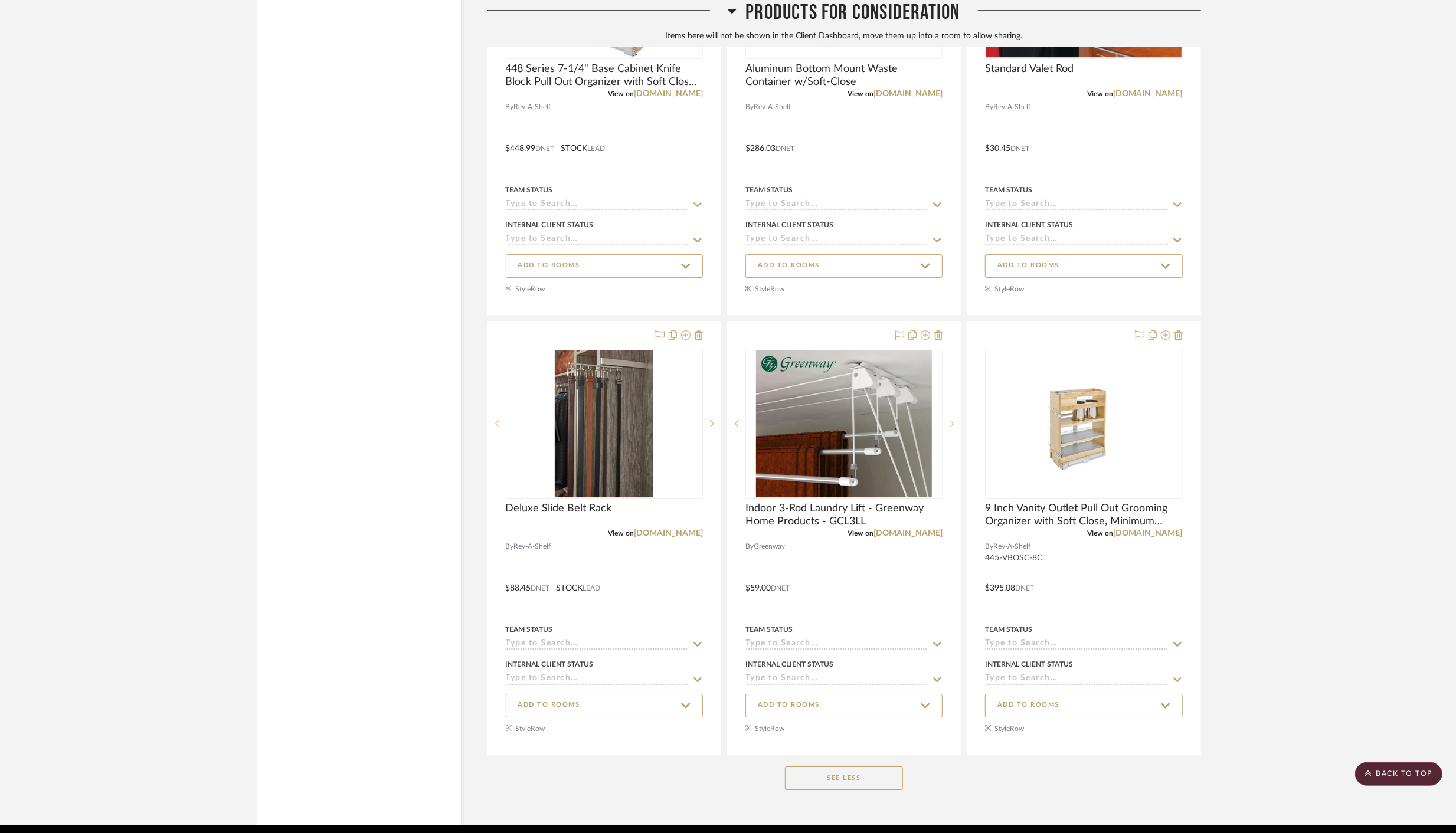
scroll to position [12248, 0]
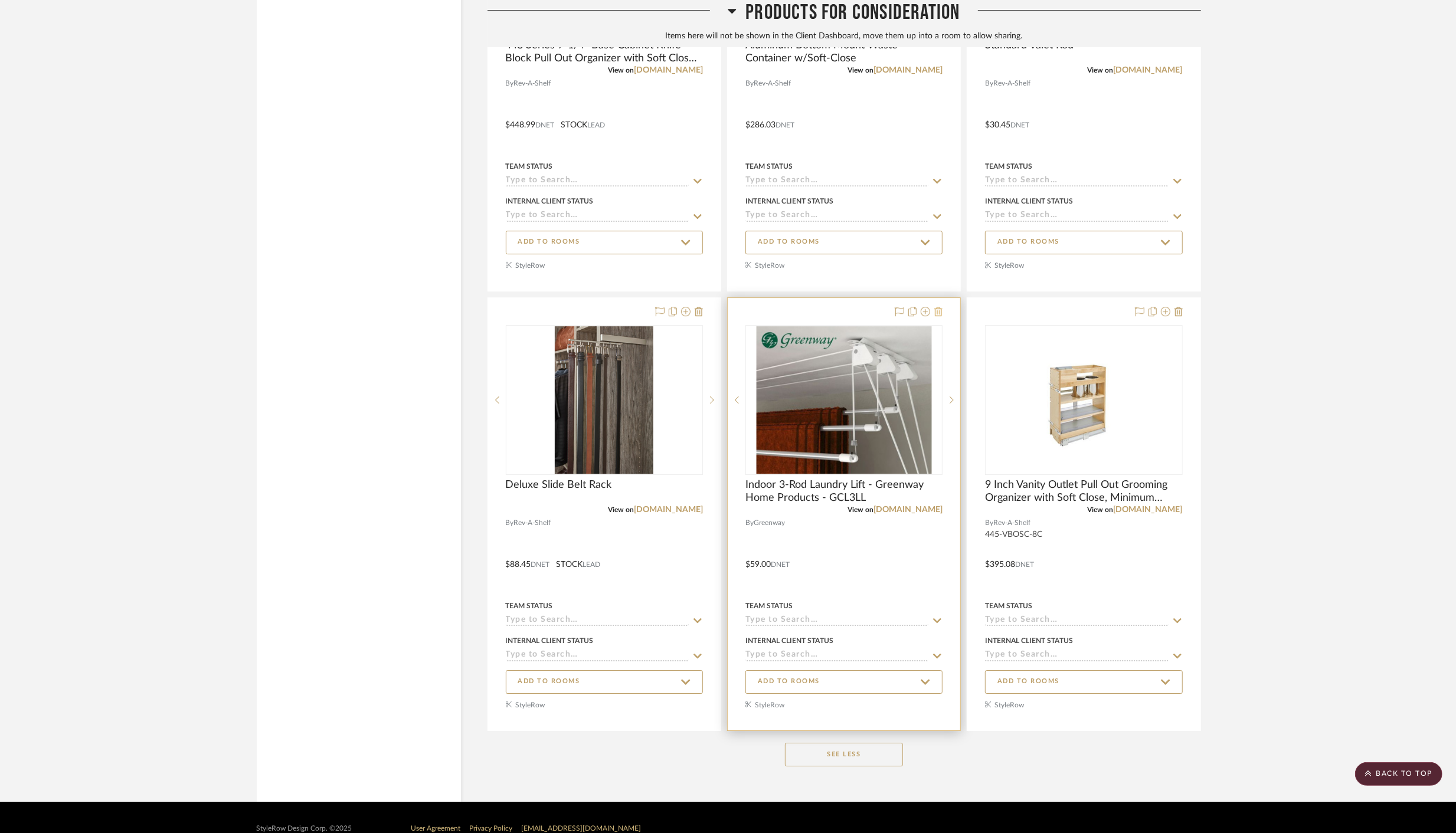
click at [942, 307] on icon at bounding box center [939, 312] width 8 height 10
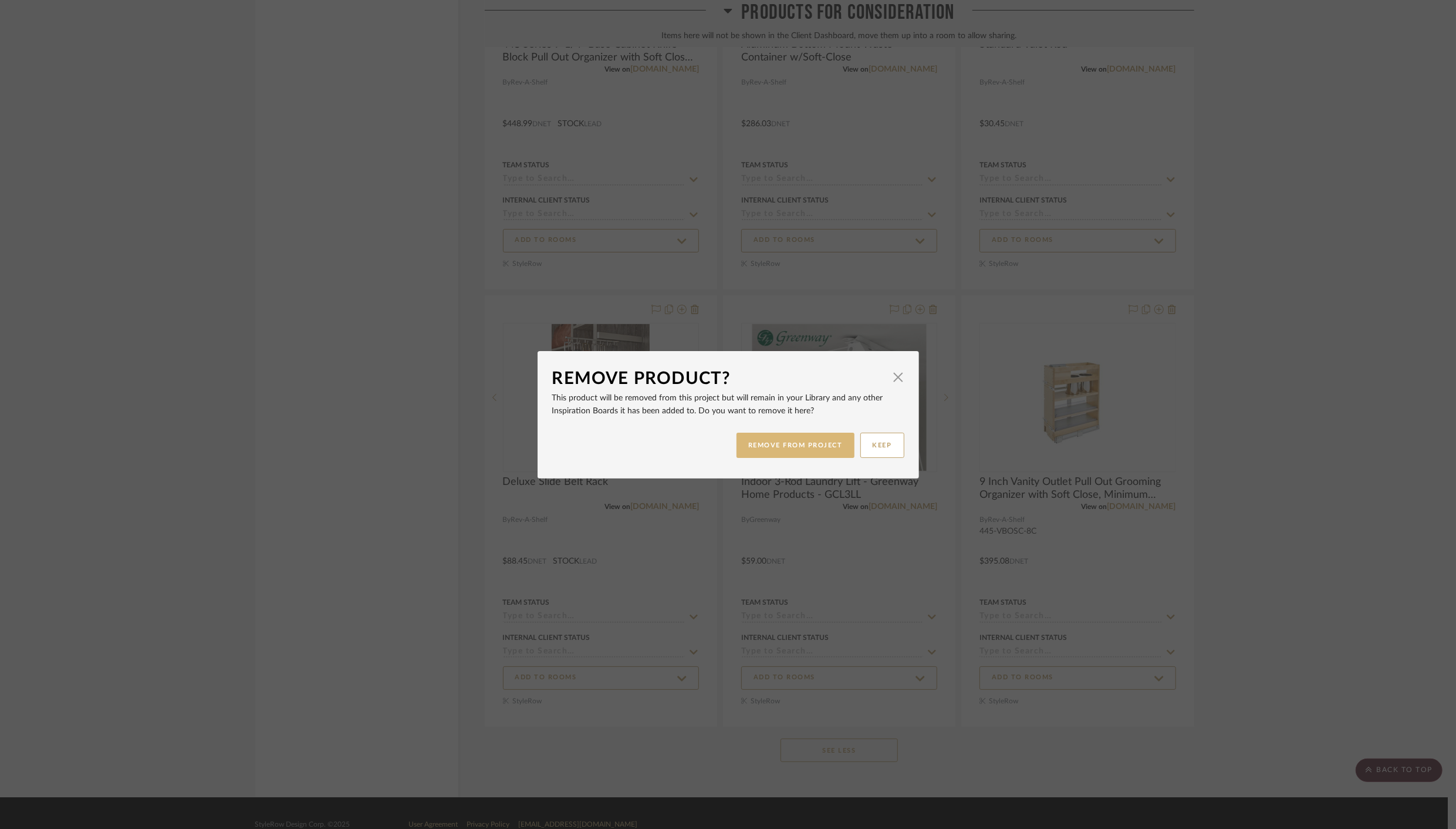
click at [794, 449] on button "REMOVE FROM PROJECT" at bounding box center [795, 446] width 118 height 25
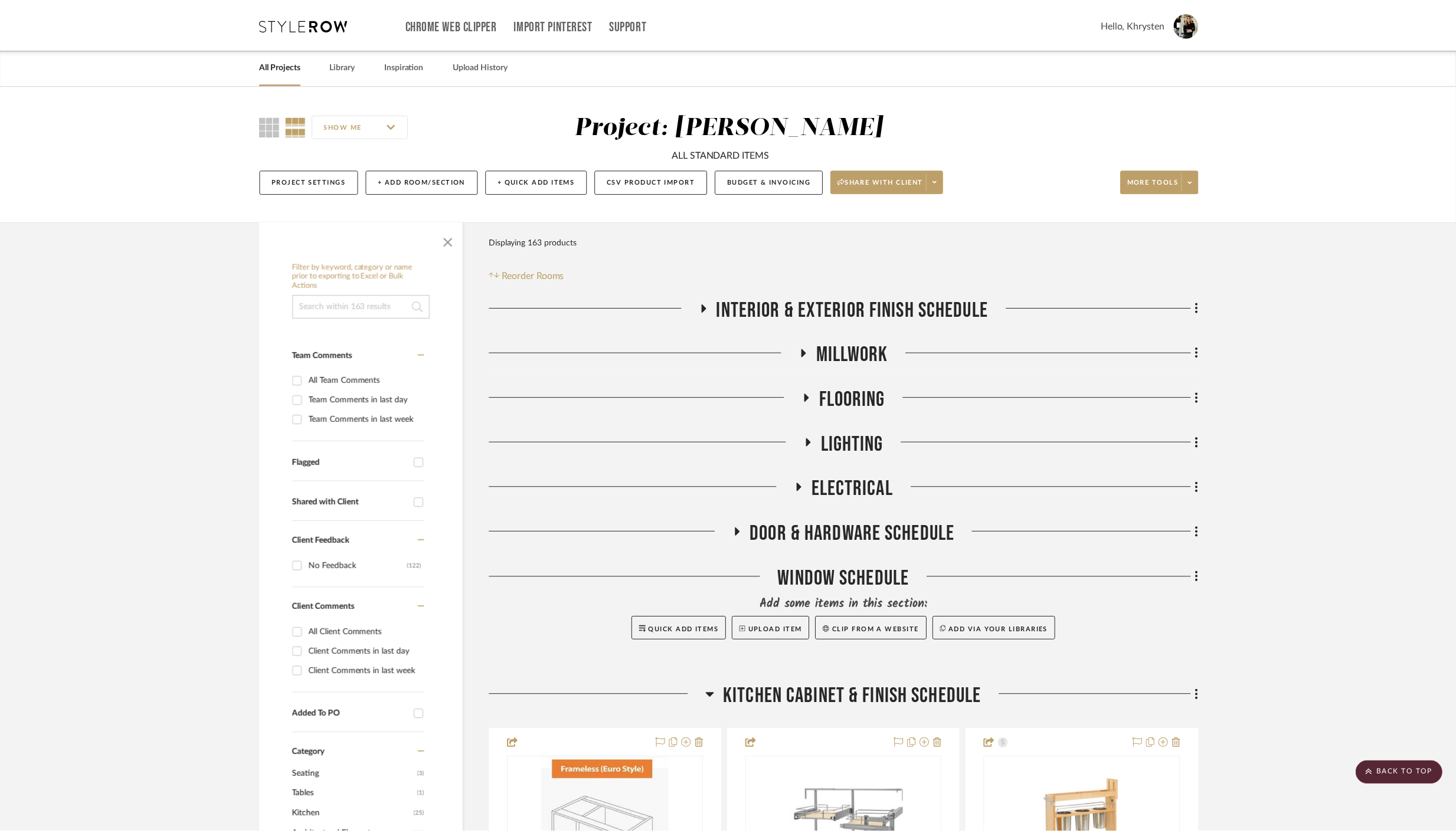
scroll to position [12248, 0]
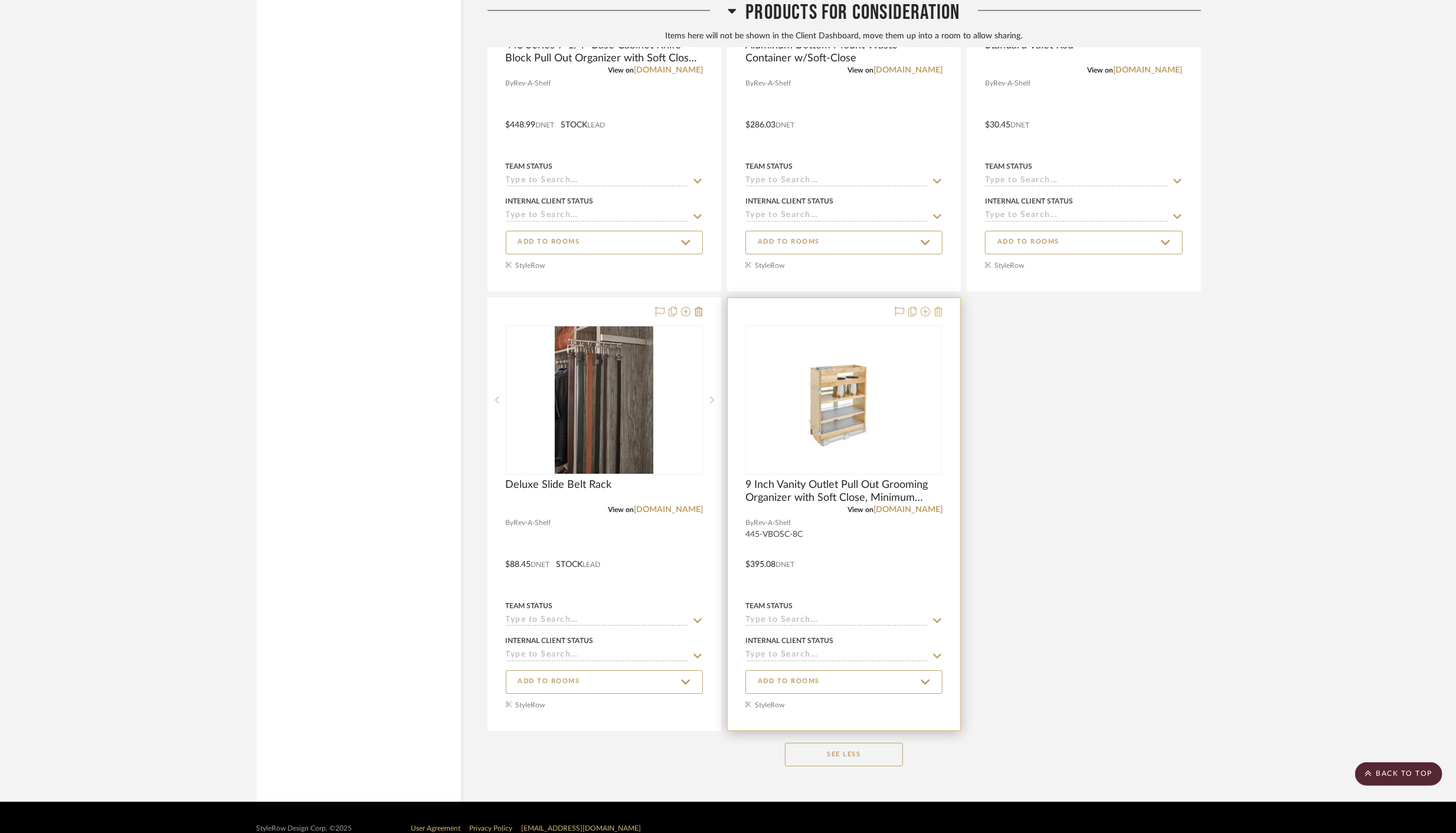
click at [941, 307] on icon at bounding box center [939, 312] width 8 height 10
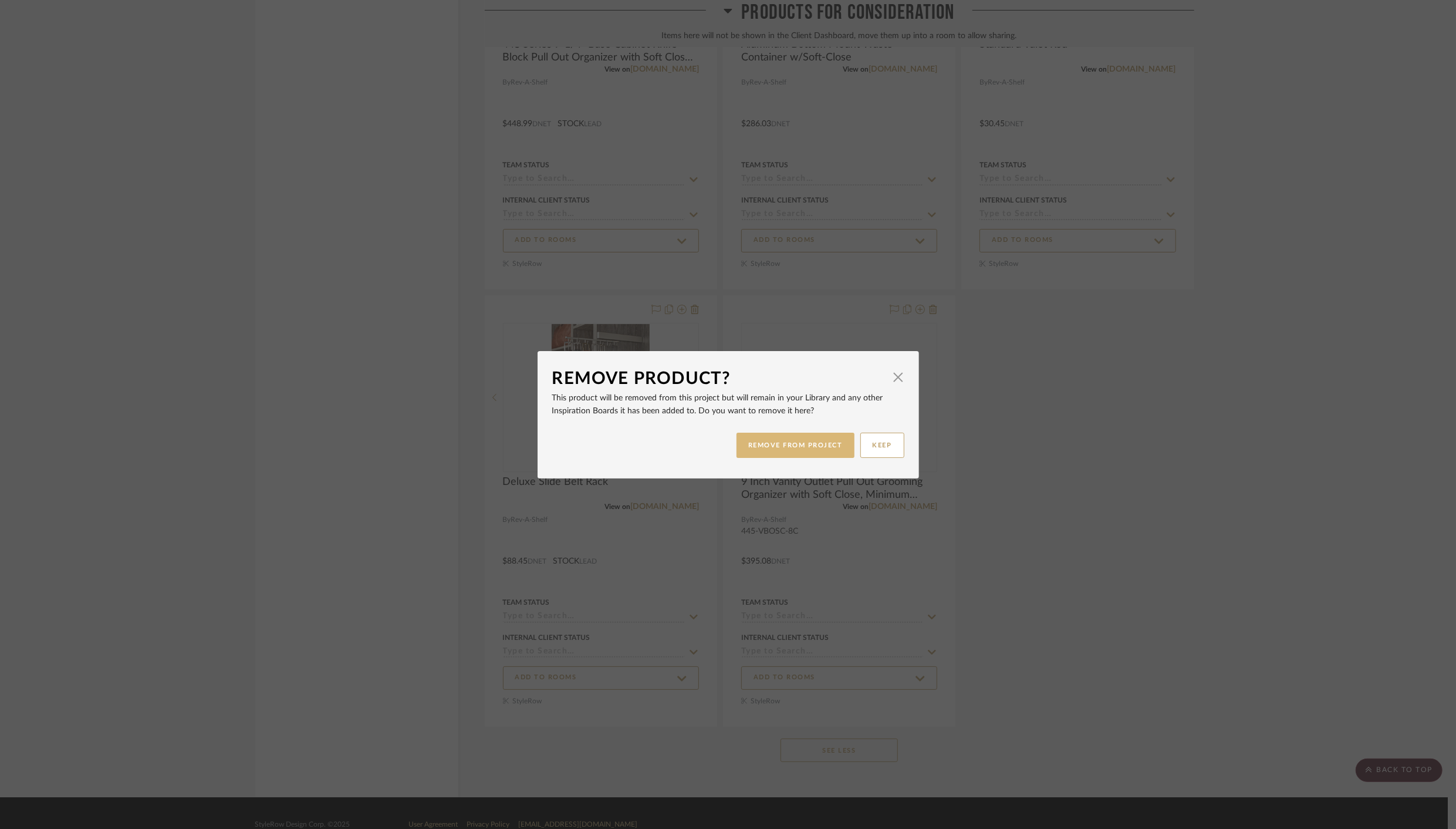
click at [803, 440] on button "REMOVE FROM PROJECT" at bounding box center [795, 446] width 118 height 25
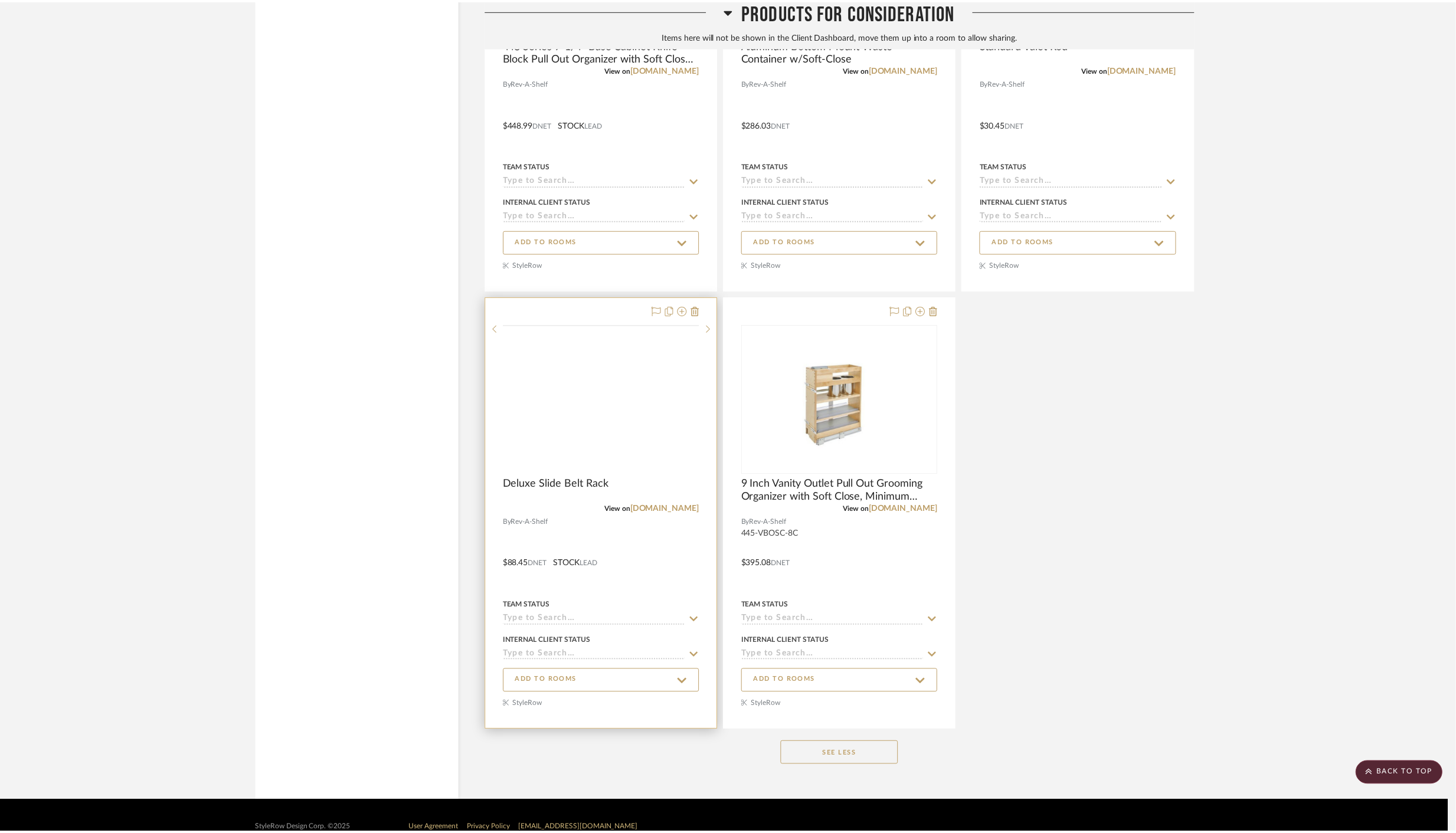
scroll to position [12248, 0]
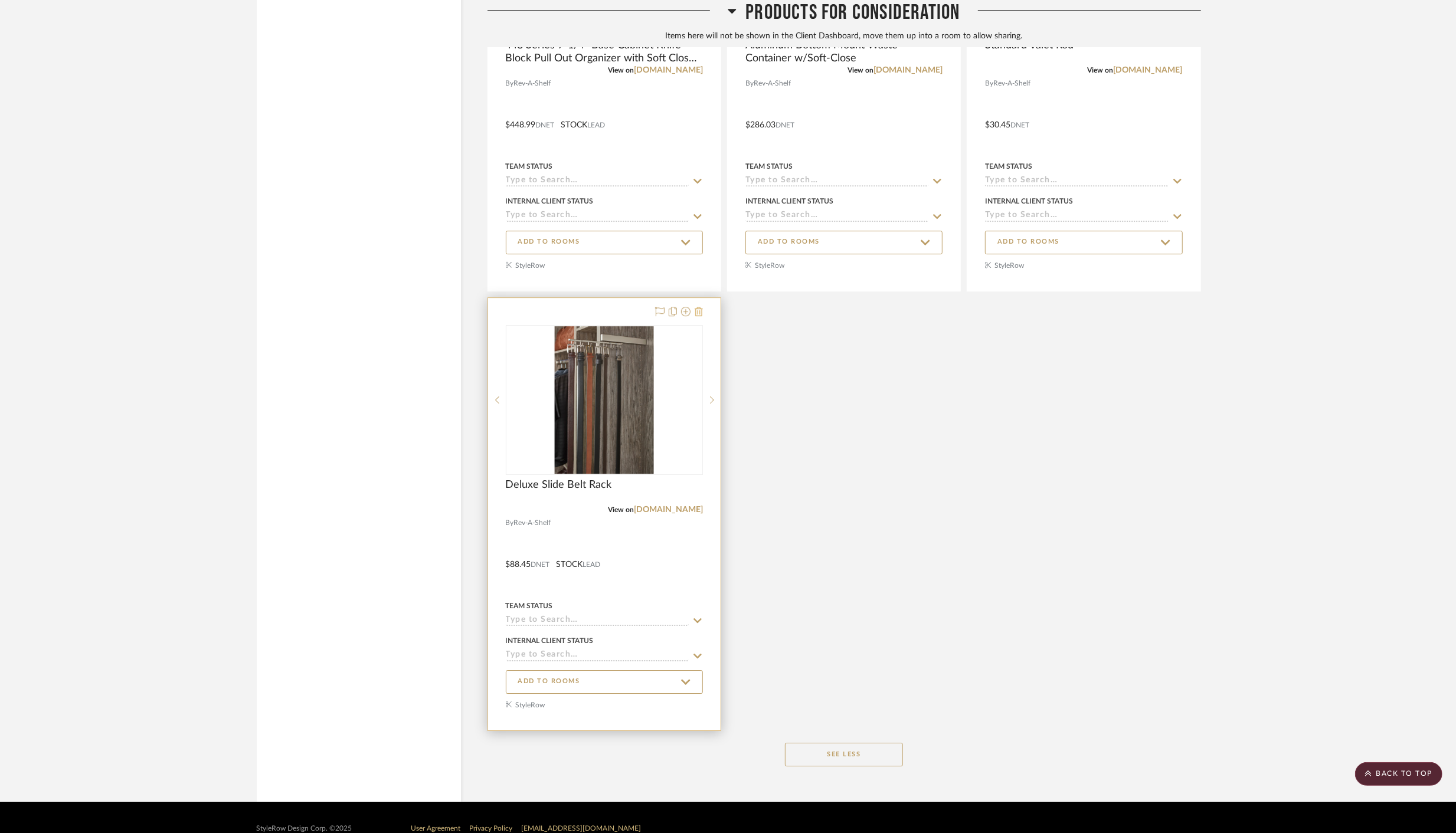
click at [698, 307] on icon at bounding box center [698, 312] width 8 height 10
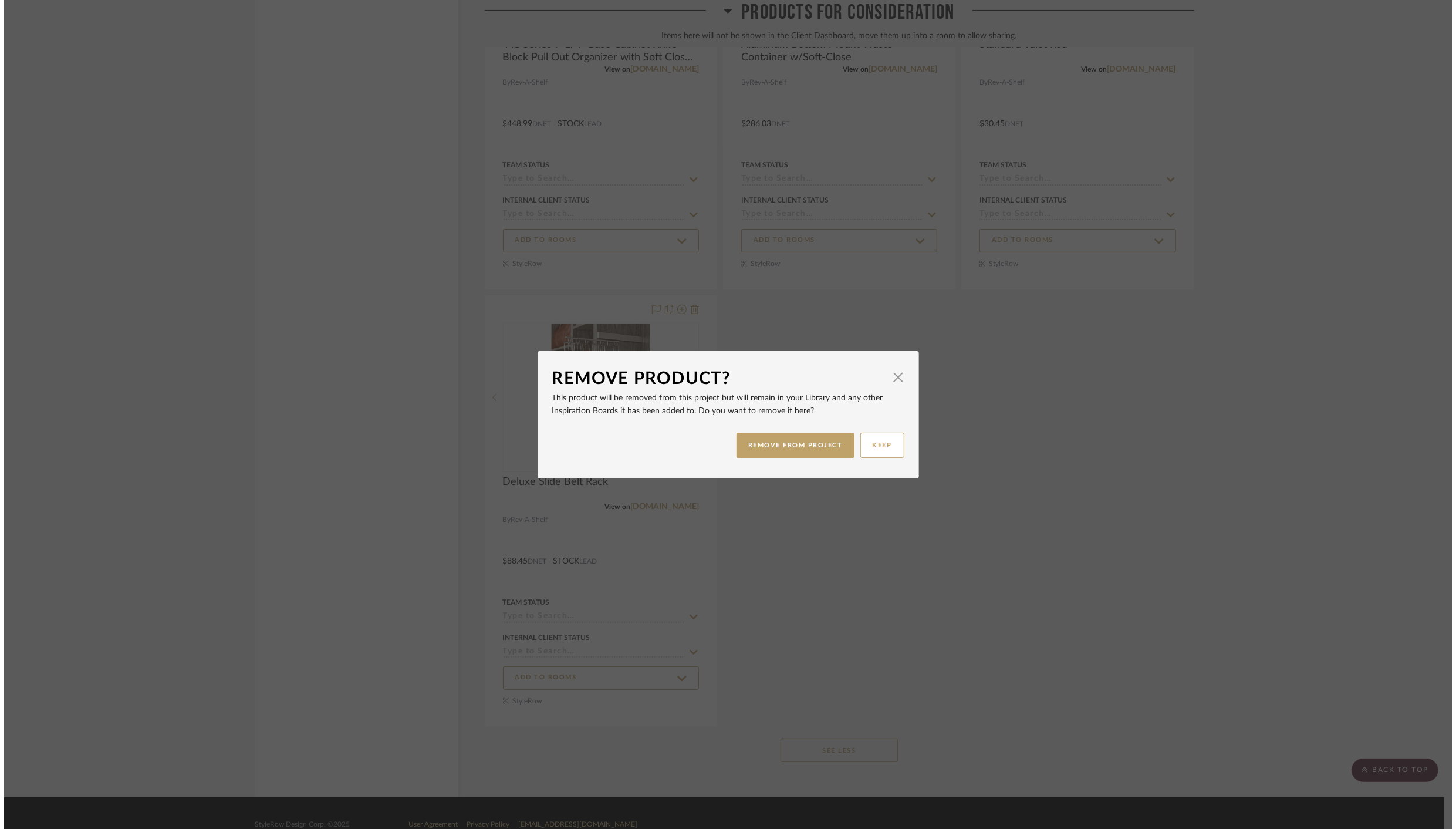
scroll to position [0, 0]
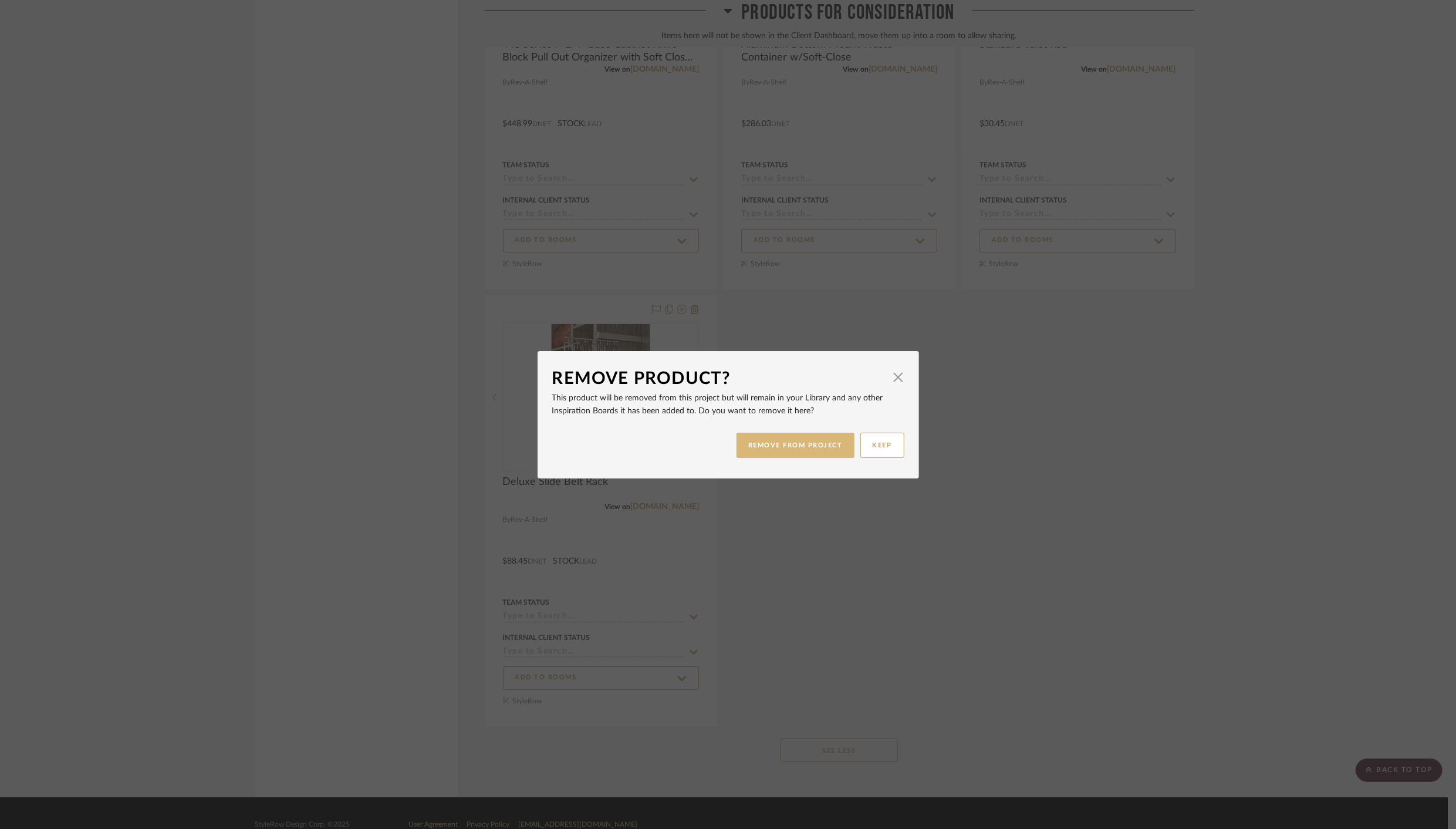
click at [772, 433] on button "REMOVE FROM PROJECT" at bounding box center [795, 446] width 118 height 25
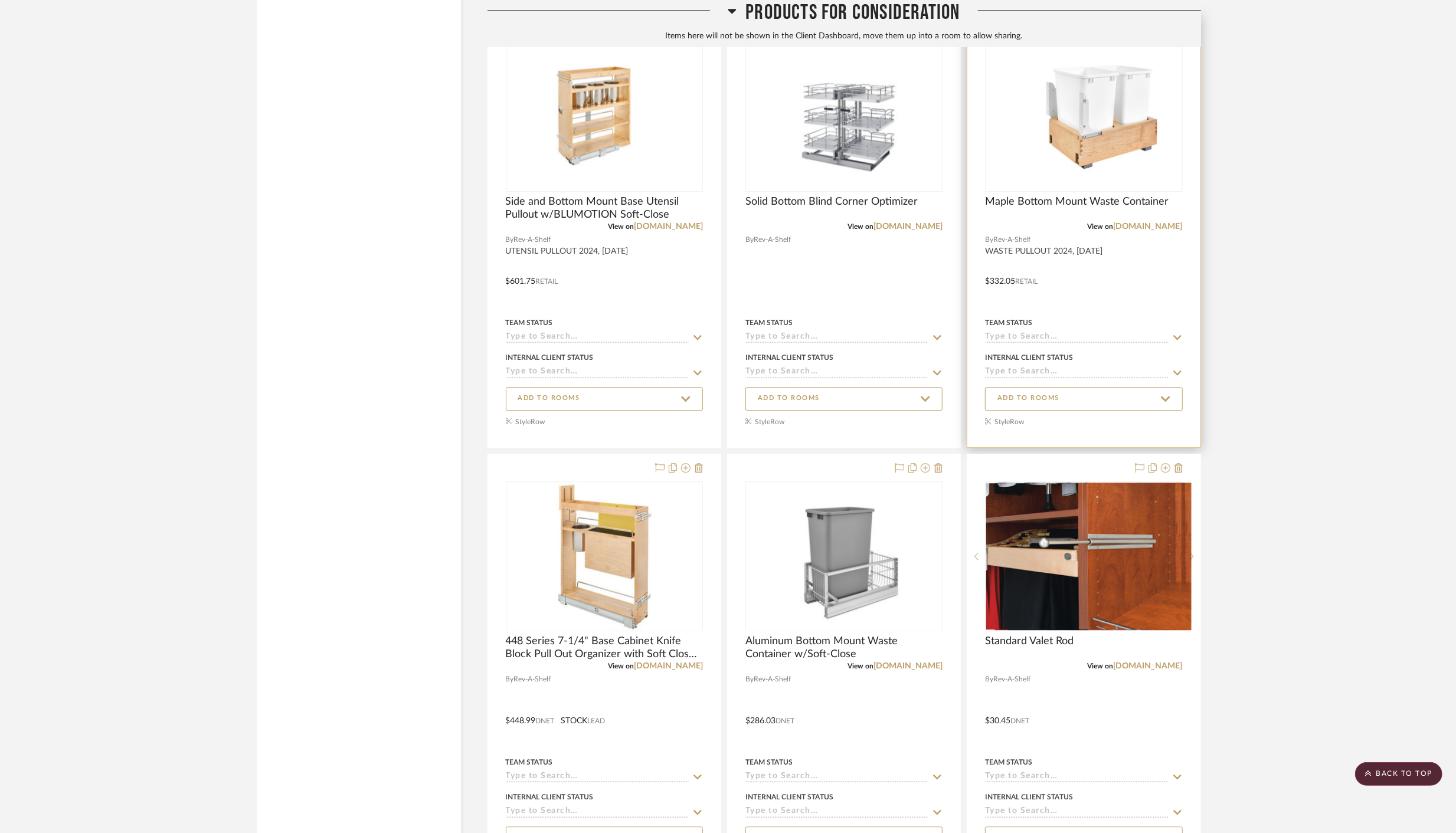
scroll to position [11660, 0]
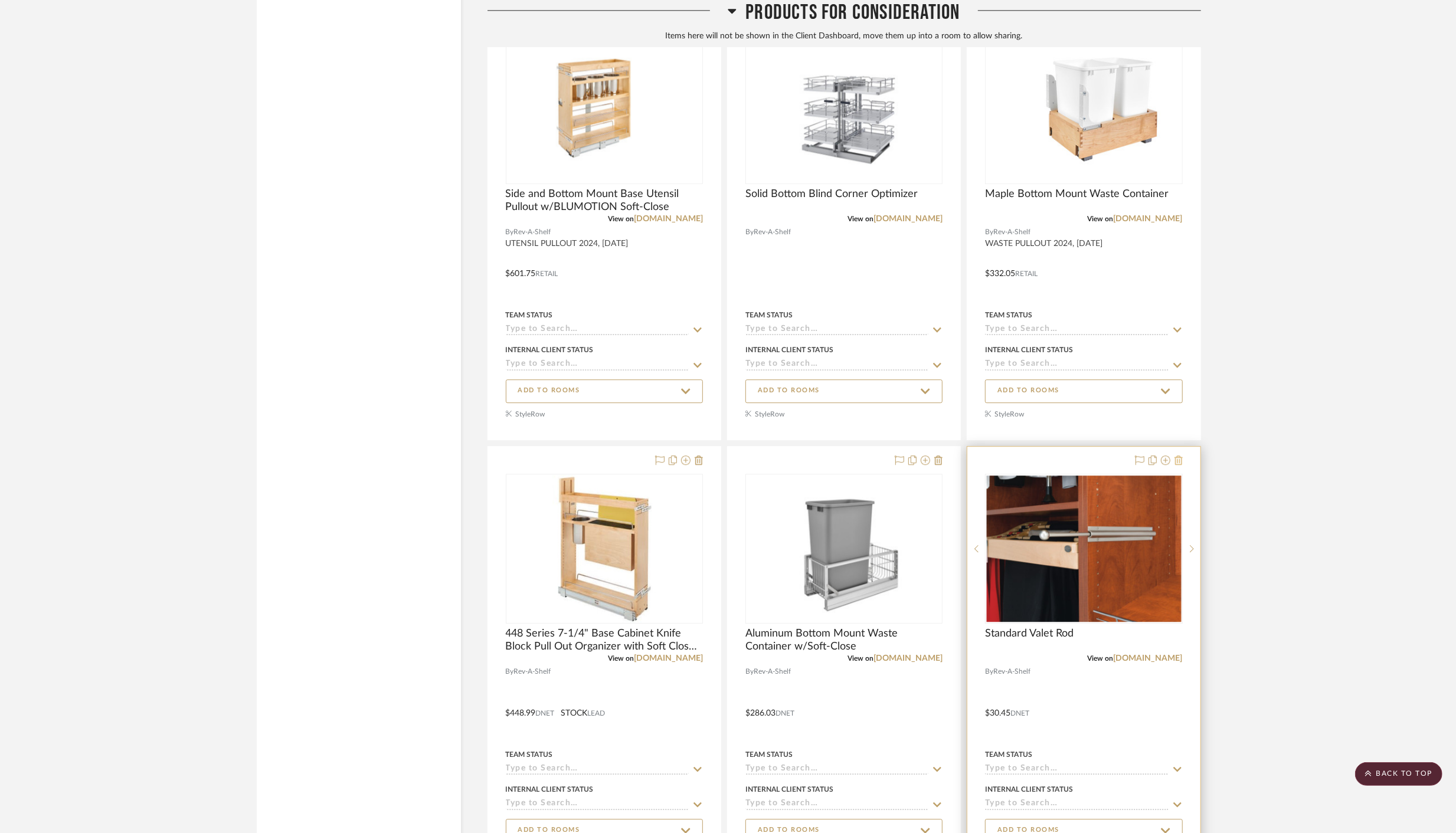
click at [1180, 455] on icon at bounding box center [1179, 460] width 8 height 10
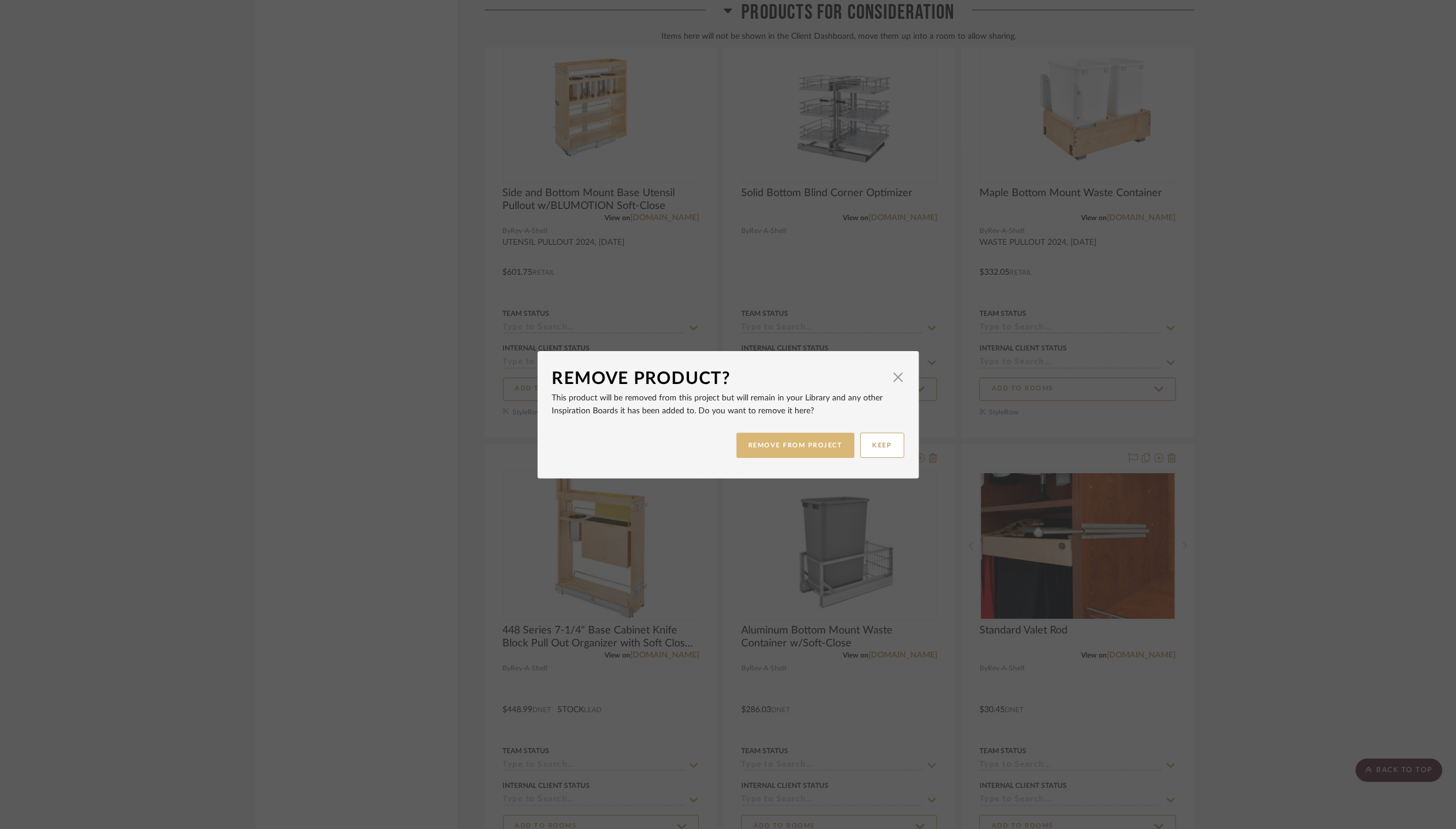
click at [826, 451] on button "REMOVE FROM PROJECT" at bounding box center [795, 446] width 118 height 25
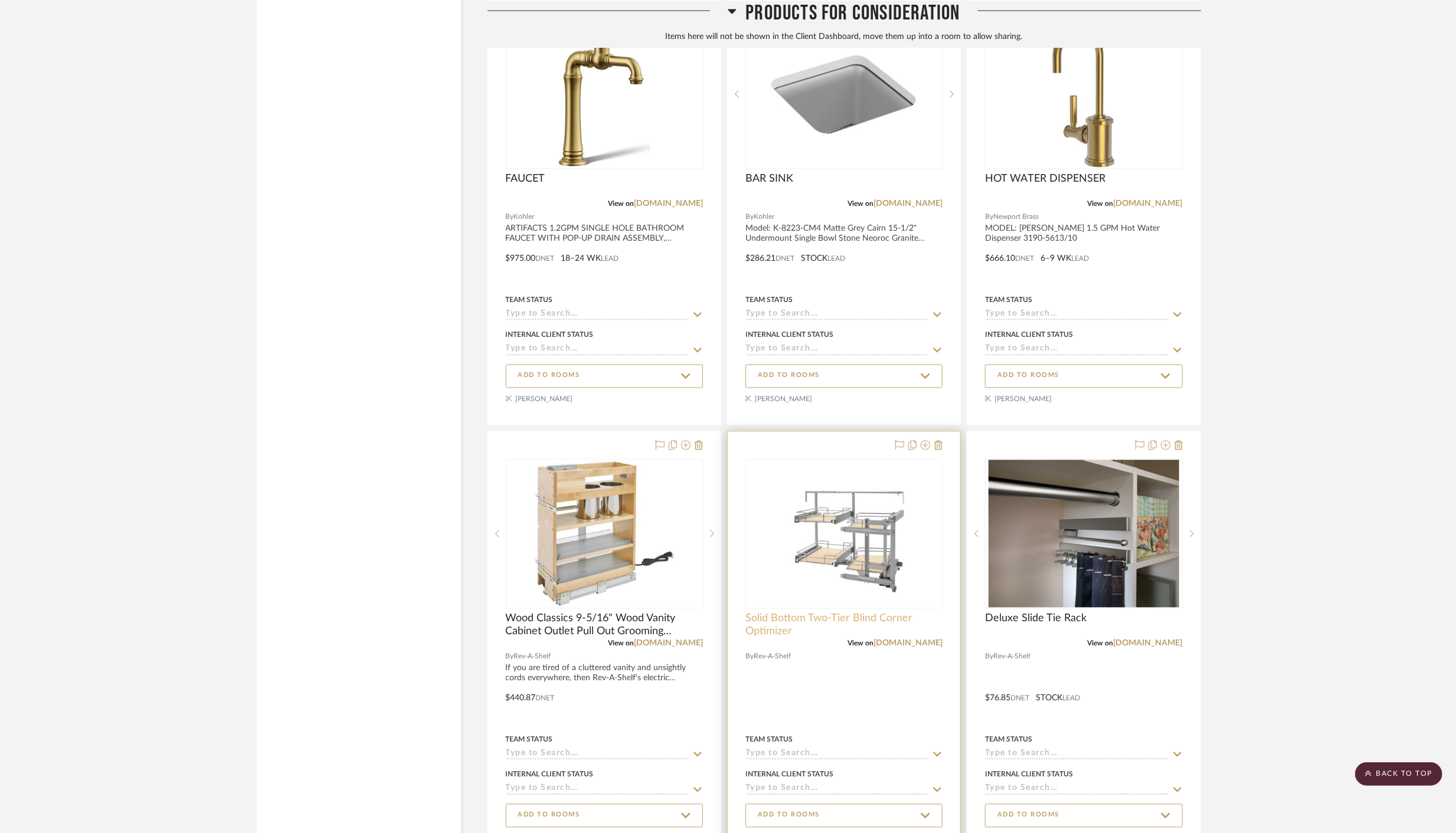
scroll to position [10791, 0]
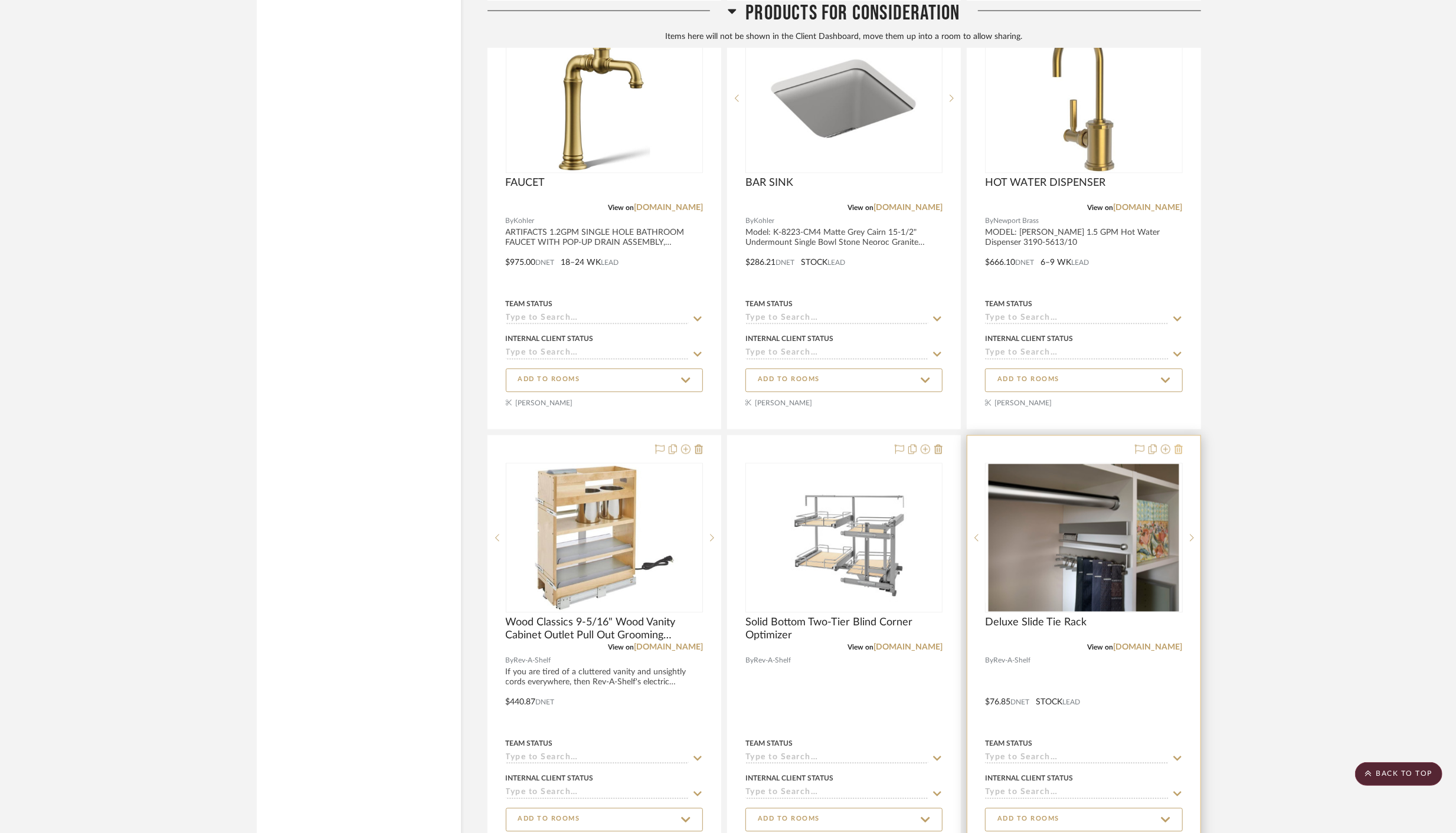
click at [1181, 445] on icon at bounding box center [1179, 450] width 8 height 10
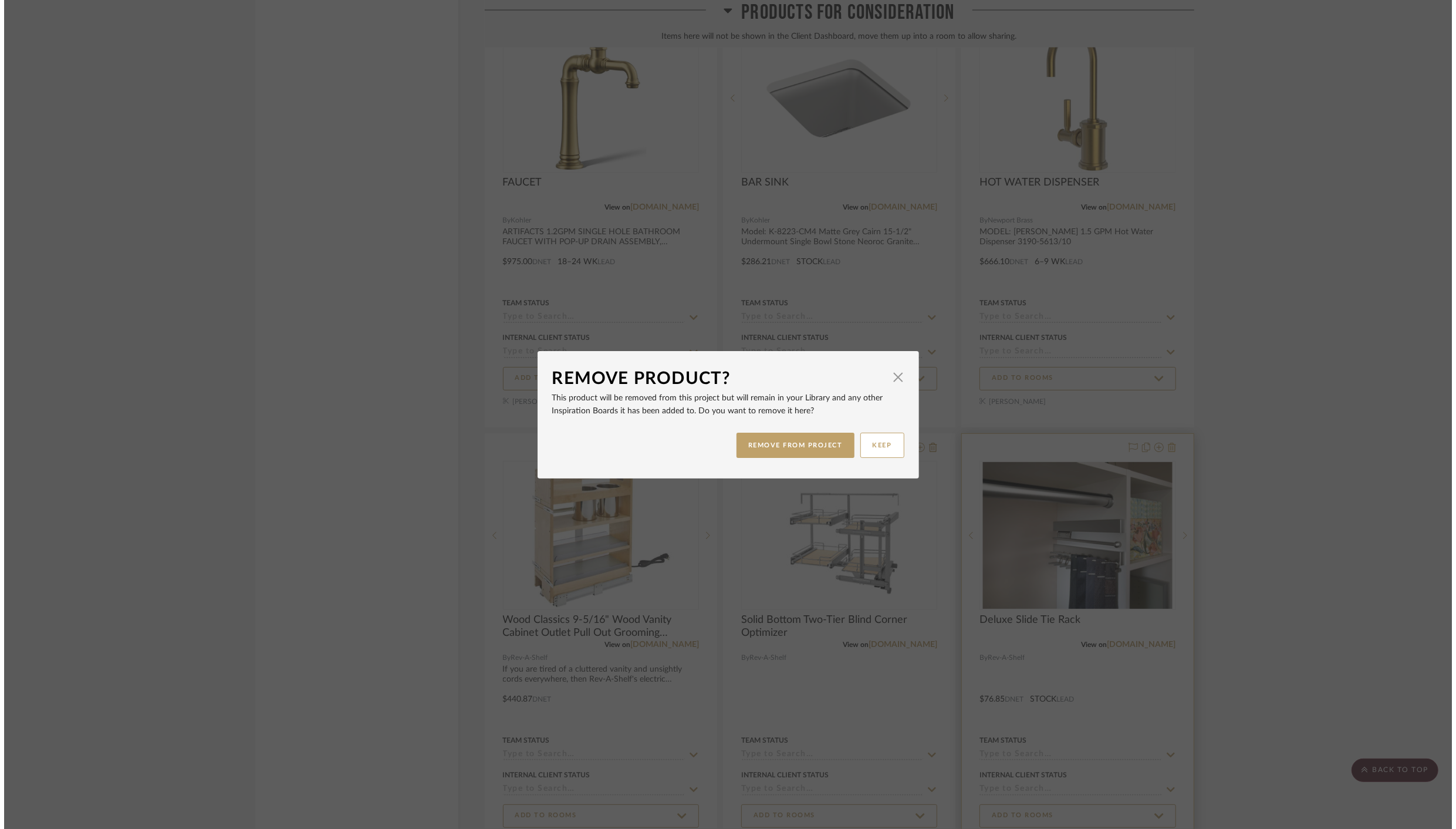
scroll to position [0, 0]
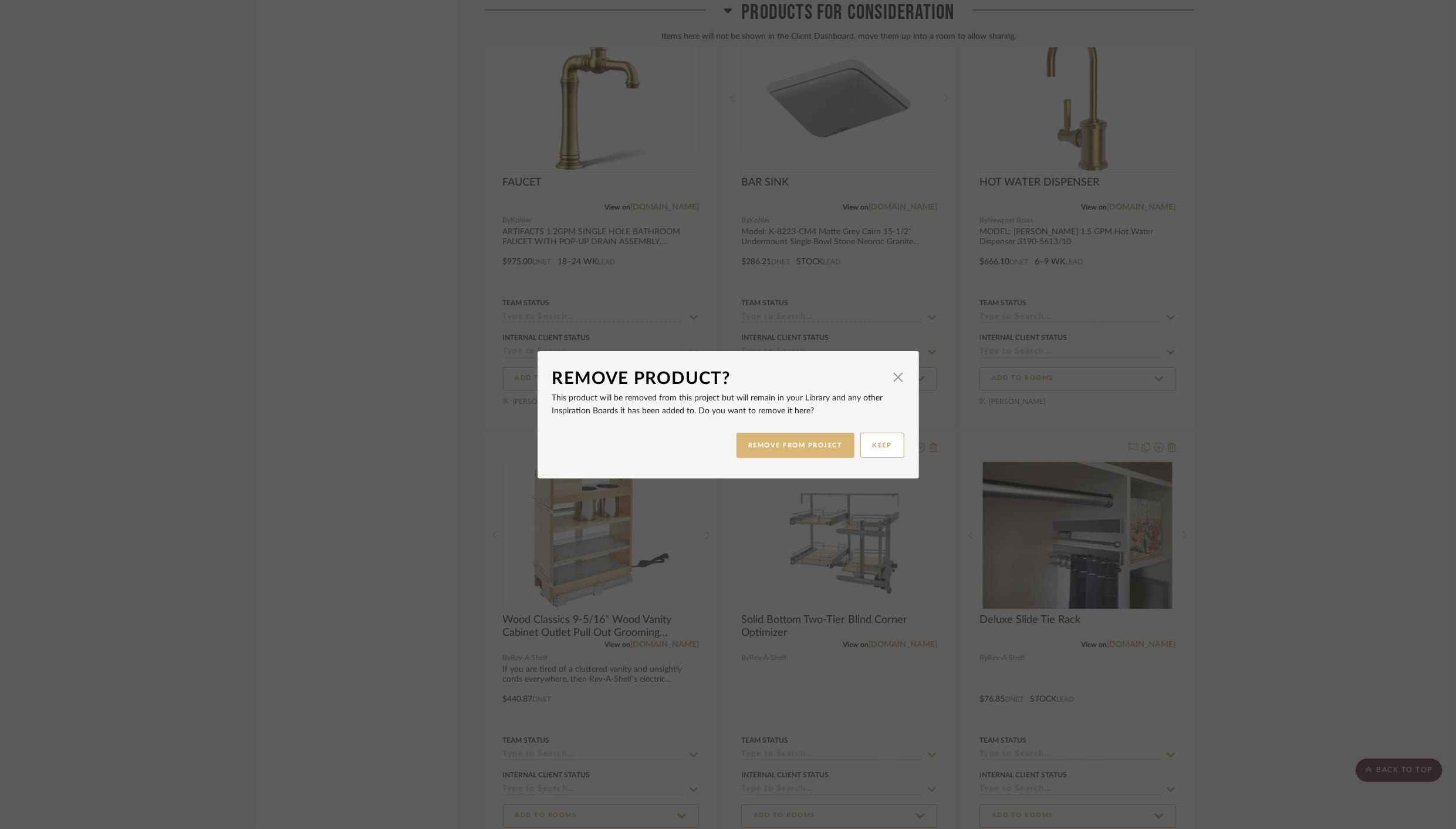
click at [805, 446] on button "REMOVE FROM PROJECT" at bounding box center [795, 446] width 118 height 25
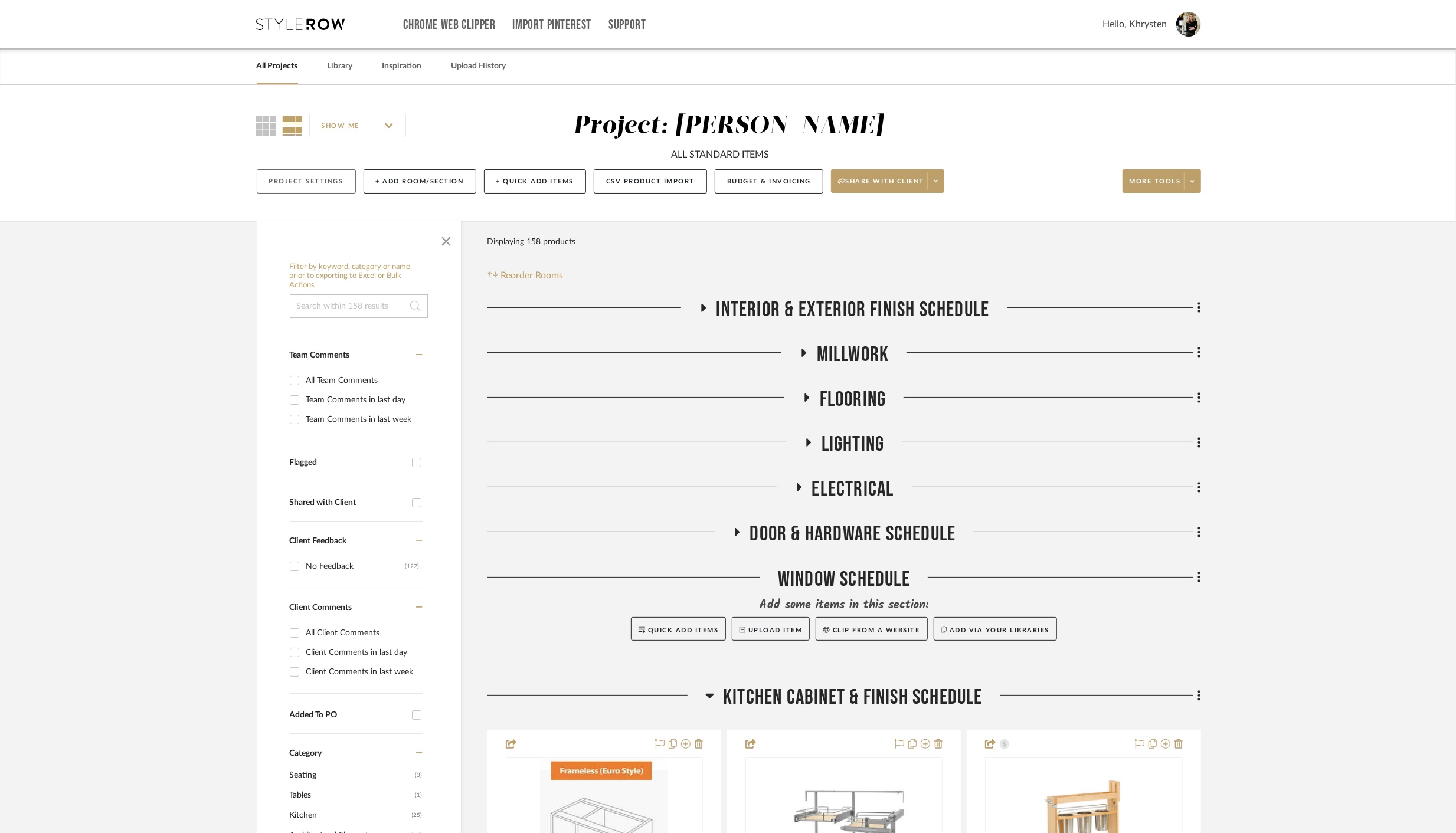
click at [304, 182] on button "Project Settings" at bounding box center [306, 181] width 99 height 24
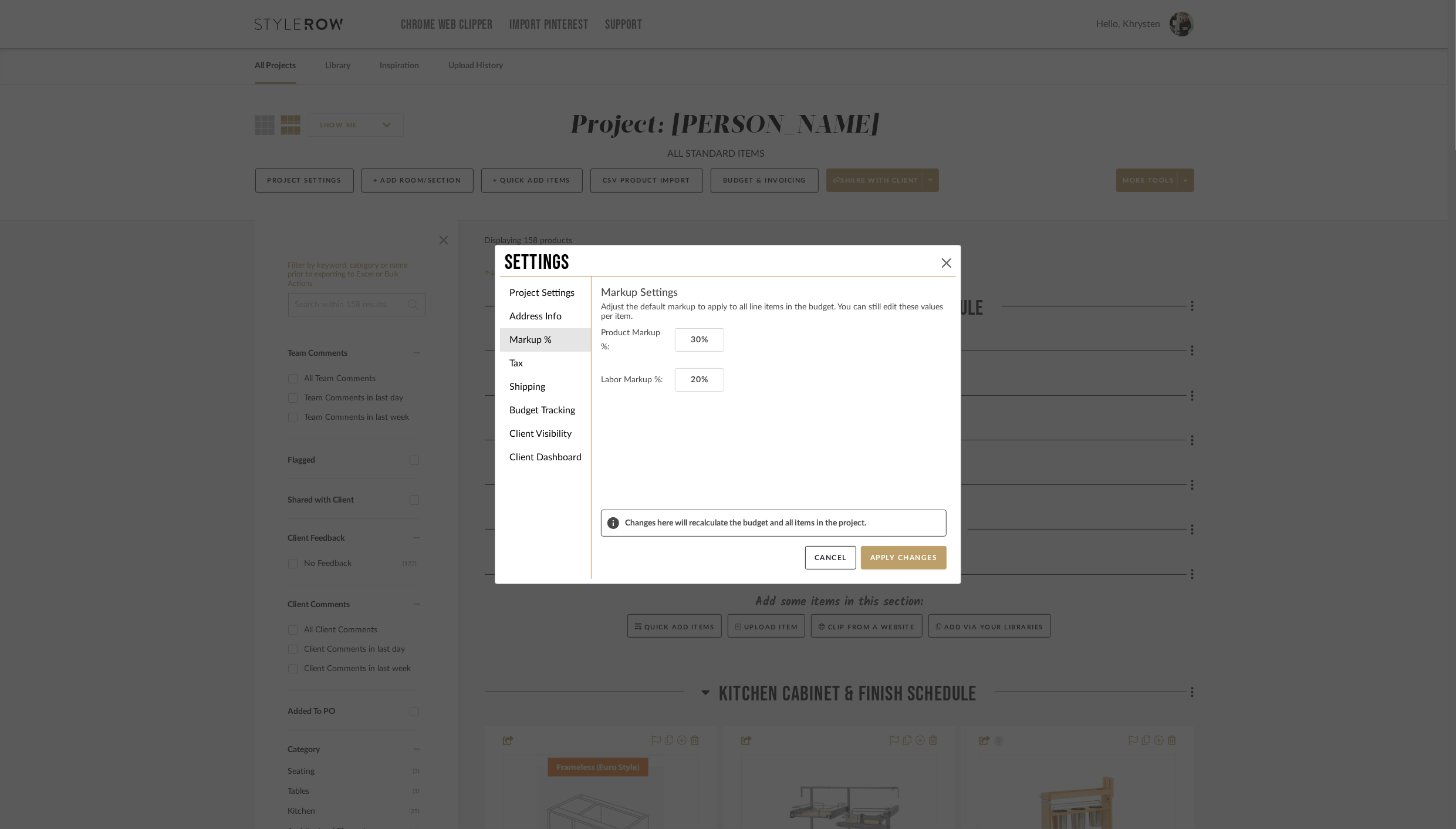
click at [942, 261] on icon at bounding box center [947, 263] width 10 height 10
